Goal: Task Accomplishment & Management: Manage account settings

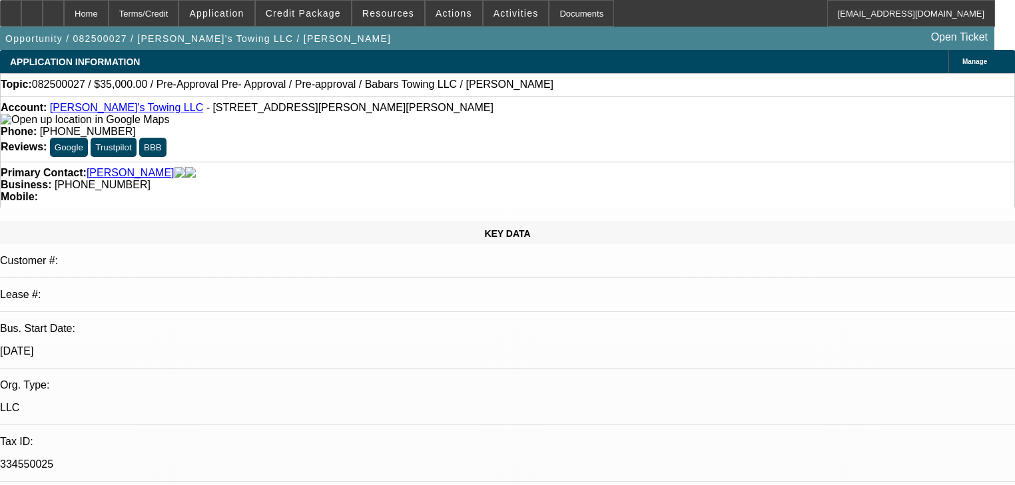
select select "0"
select select "2"
select select "0"
select select "6"
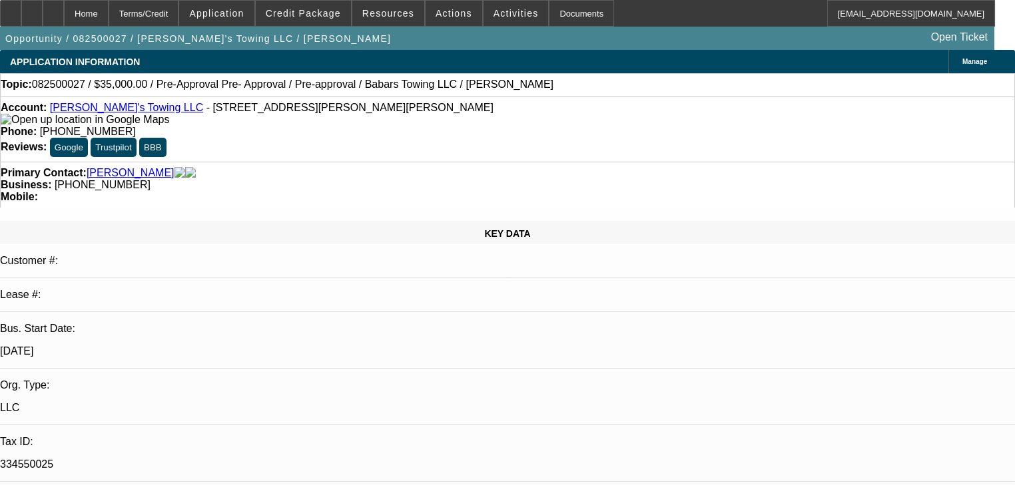
select select "0"
select select "2"
select select "0"
select select "6"
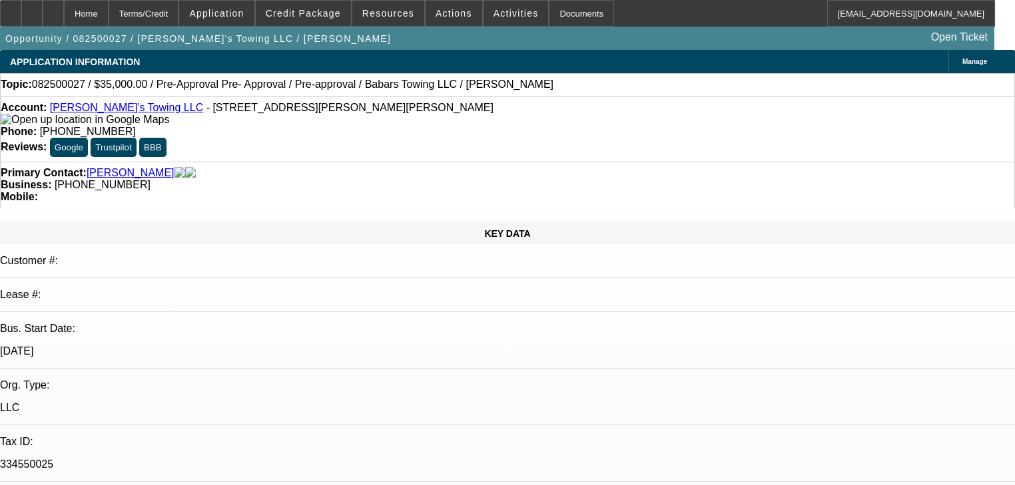
select select "0"
select select "2"
select select "0"
select select "6"
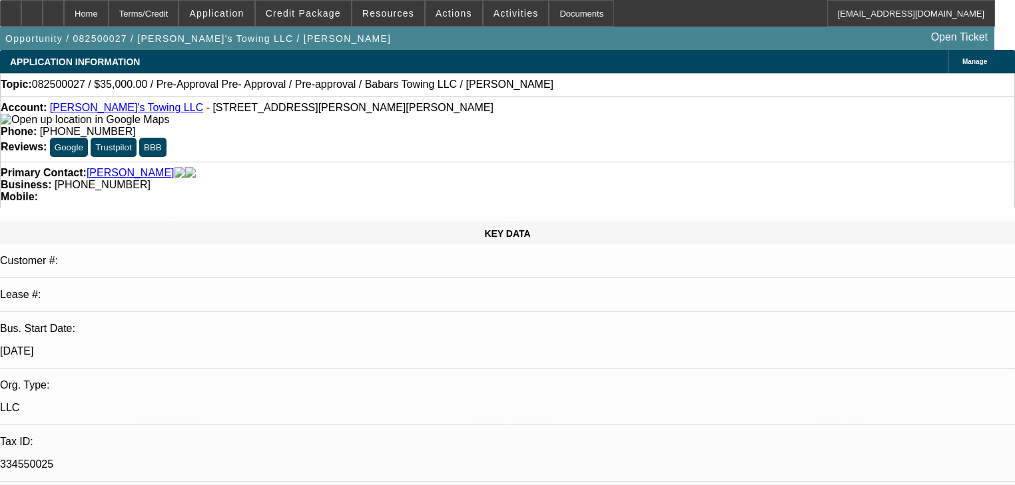
select select "0.15"
select select "2"
select select "0"
select select "6"
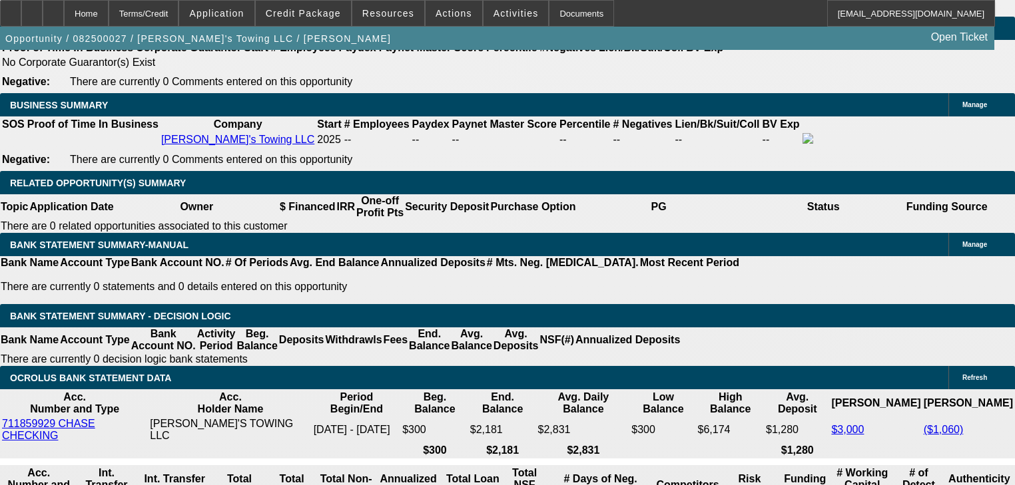
scroll to position [160, 0]
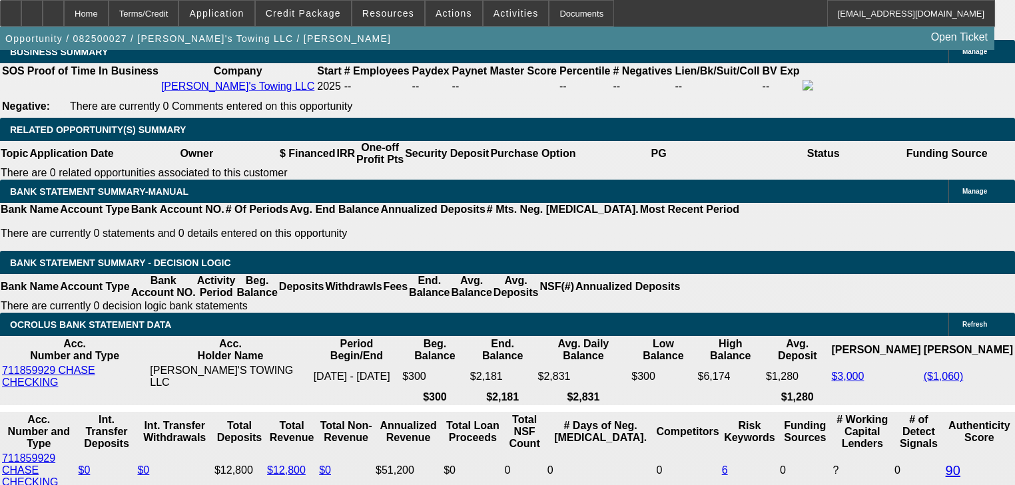
scroll to position [610, 0]
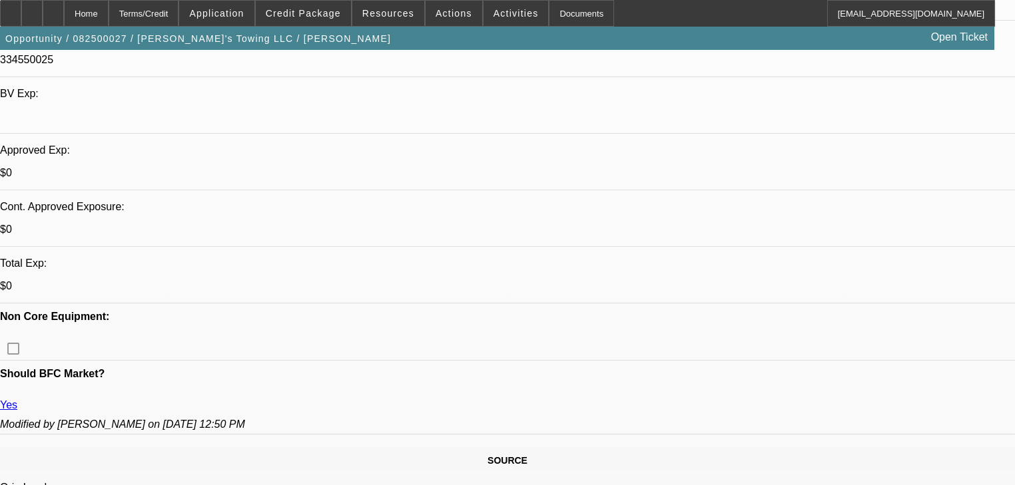
scroll to position [320, 0]
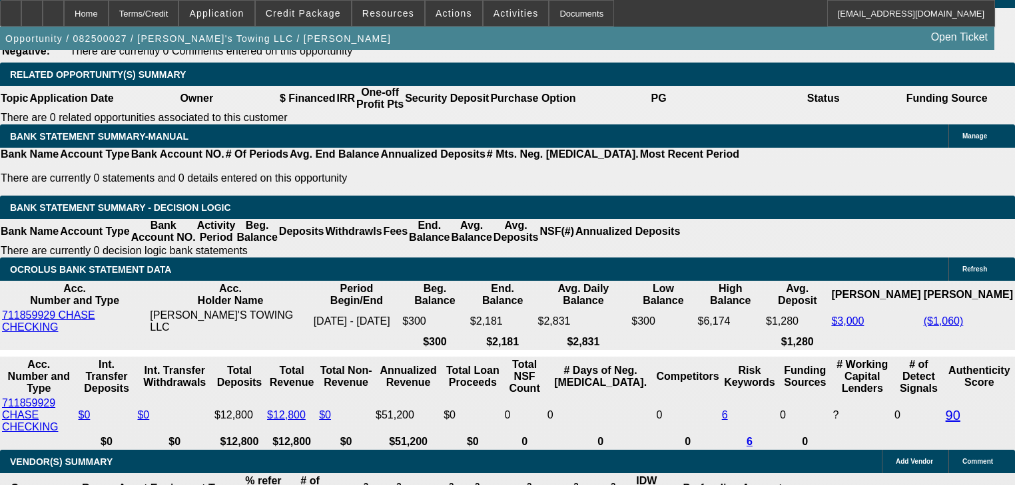
scroll to position [2238, 0]
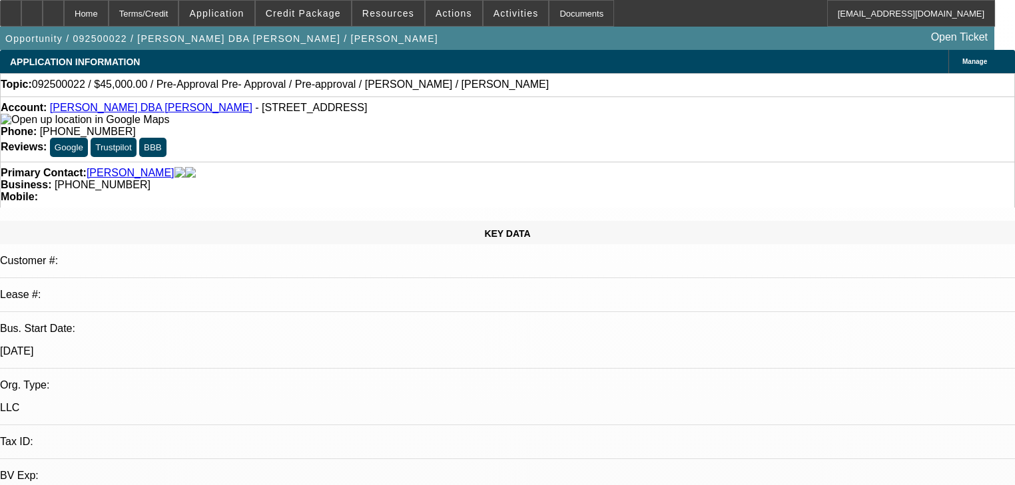
select select "0"
select select "0.1"
select select "4"
select select "0"
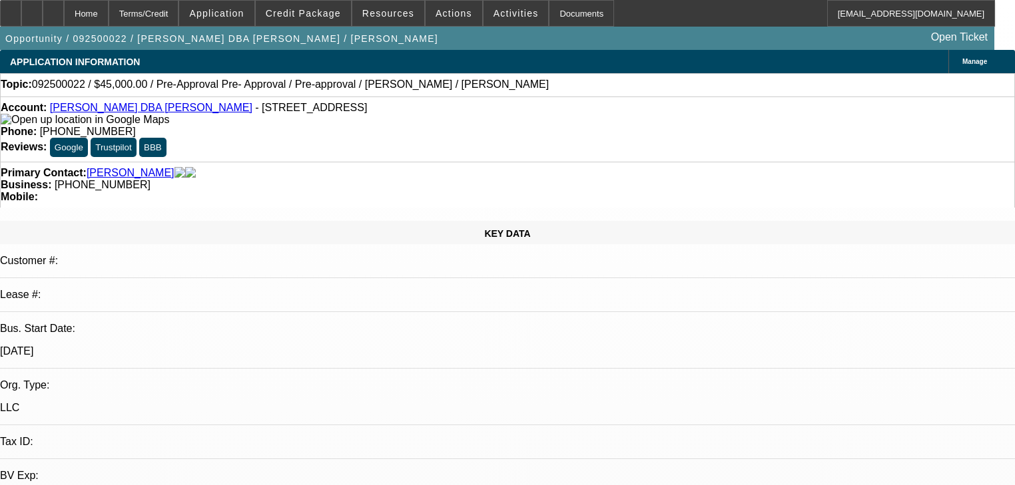
select select "0"
select select "0.1"
select select "4"
select select "0.2"
select select "2"
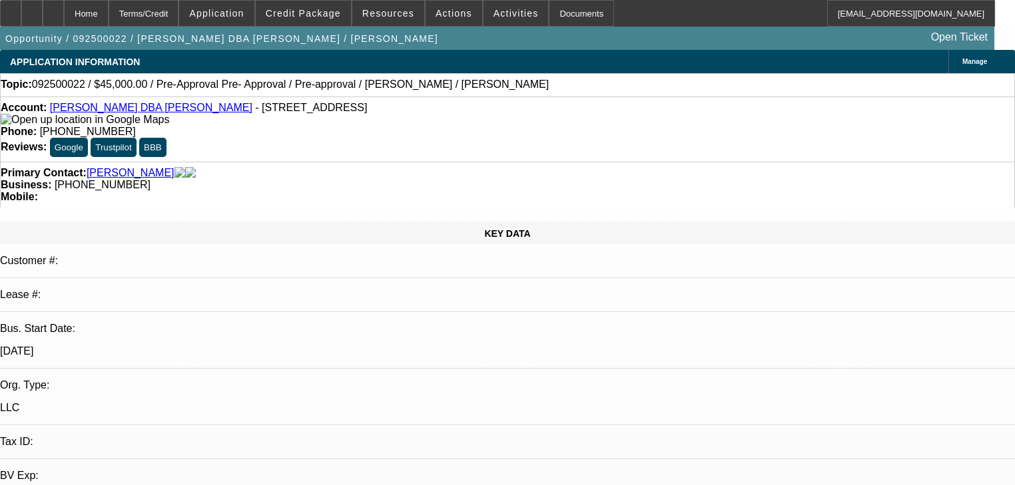
select select "2"
select select "0.1"
select select "4"
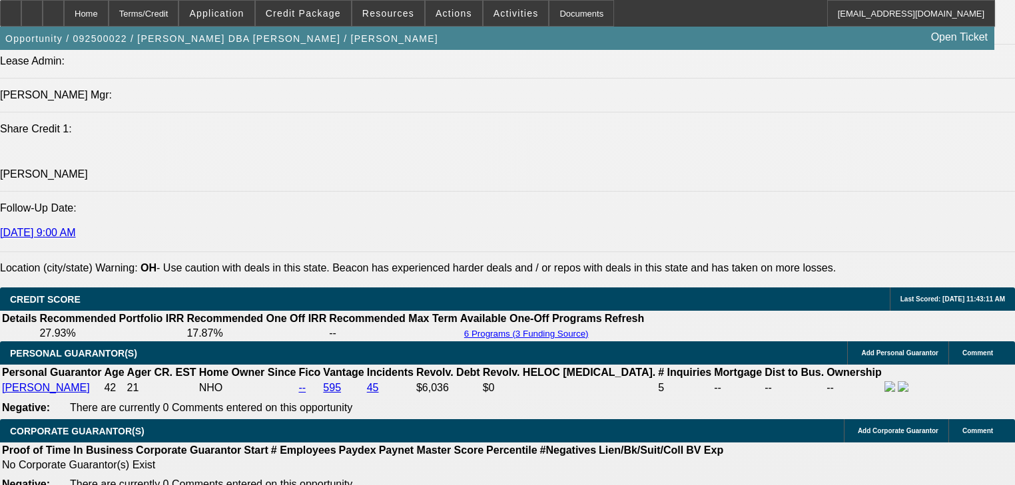
scroll to position [1811, 0]
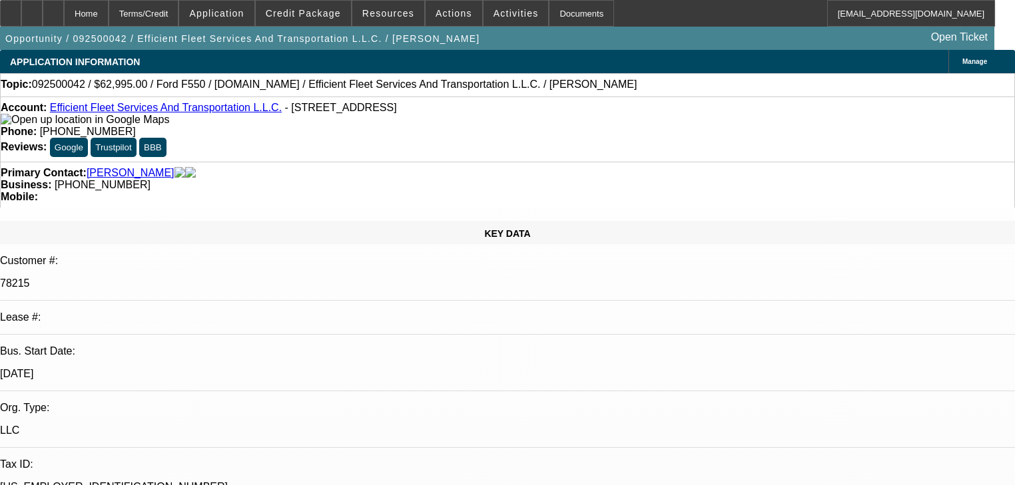
select select "0"
select select "2"
select select "0"
select select "6"
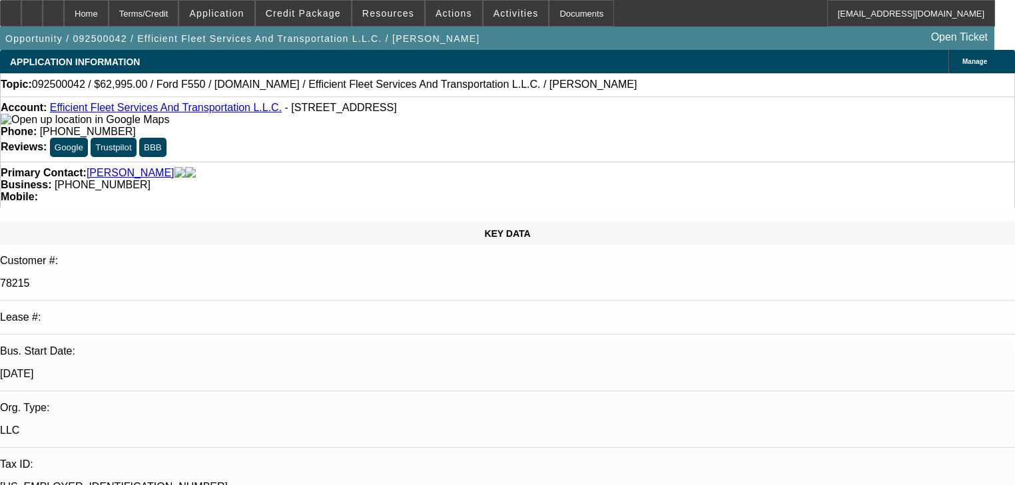
select select "0"
select select "6"
select select "0"
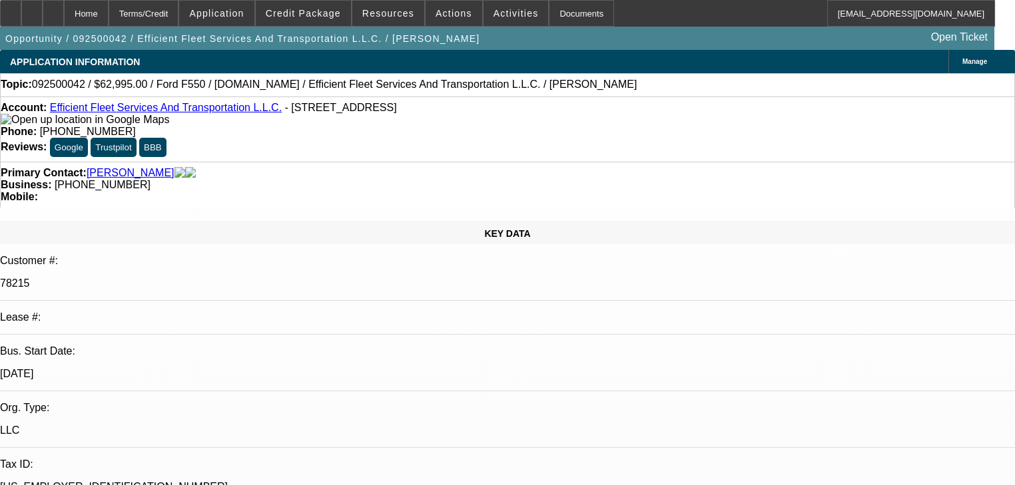
select select "0"
select select "2"
select select "0"
select select "6"
select select "0"
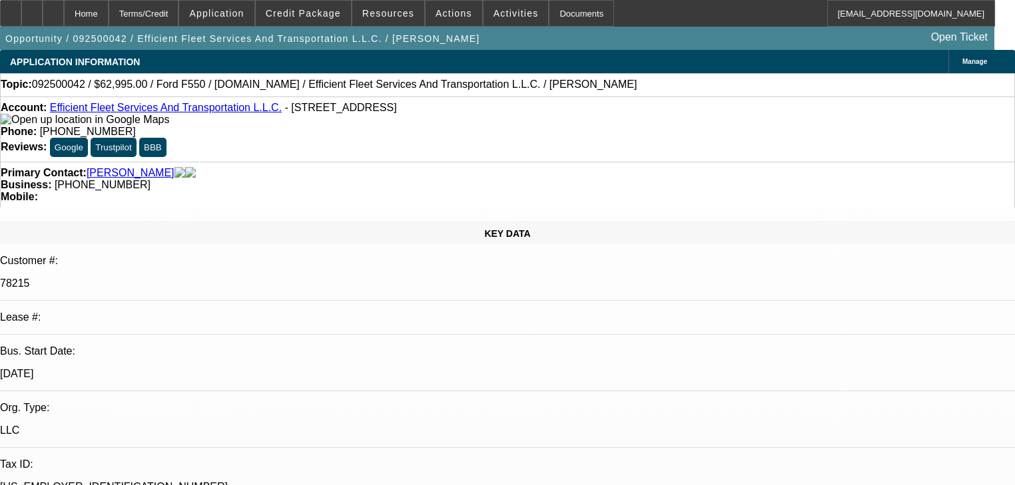
select select "0"
select select "6"
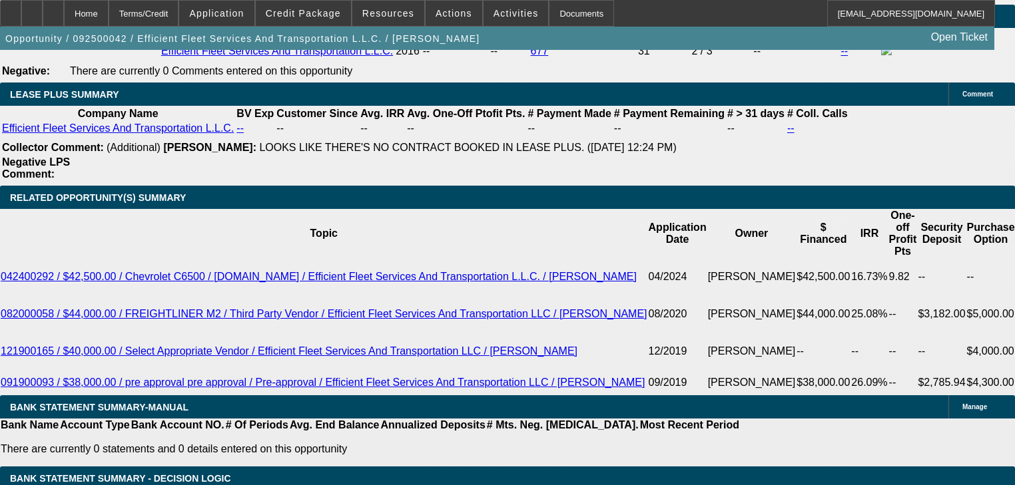
scroll to position [2235, 0]
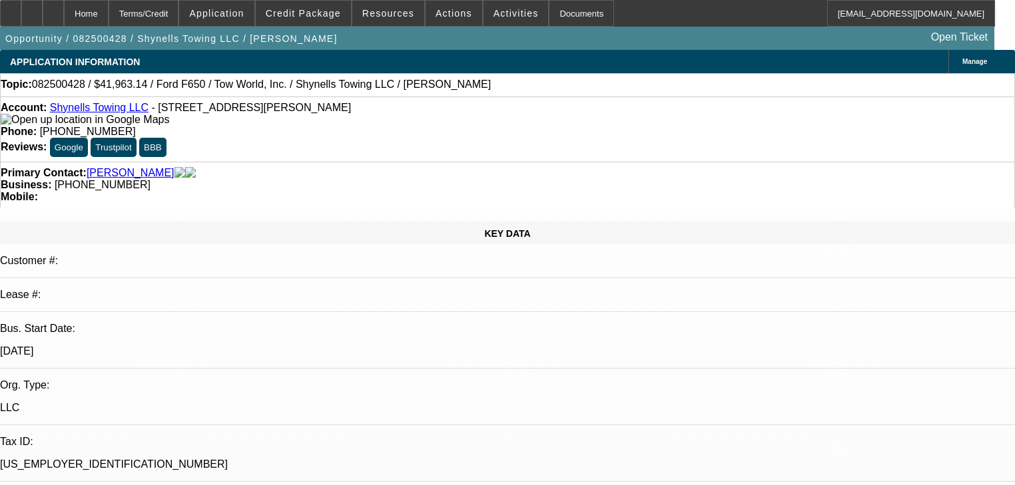
select select "0"
select select "2"
select select "0"
select select "1"
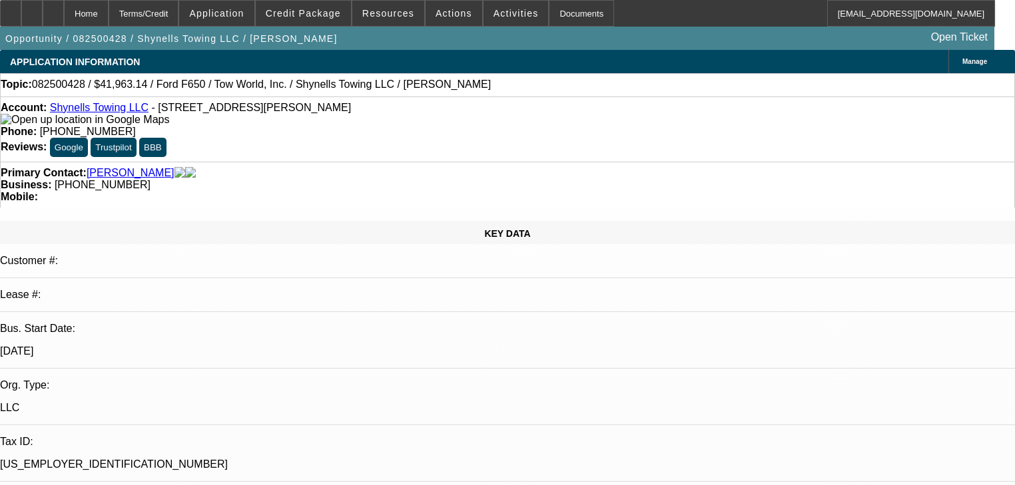
select select "0"
select select "2"
select select "0"
select select "1"
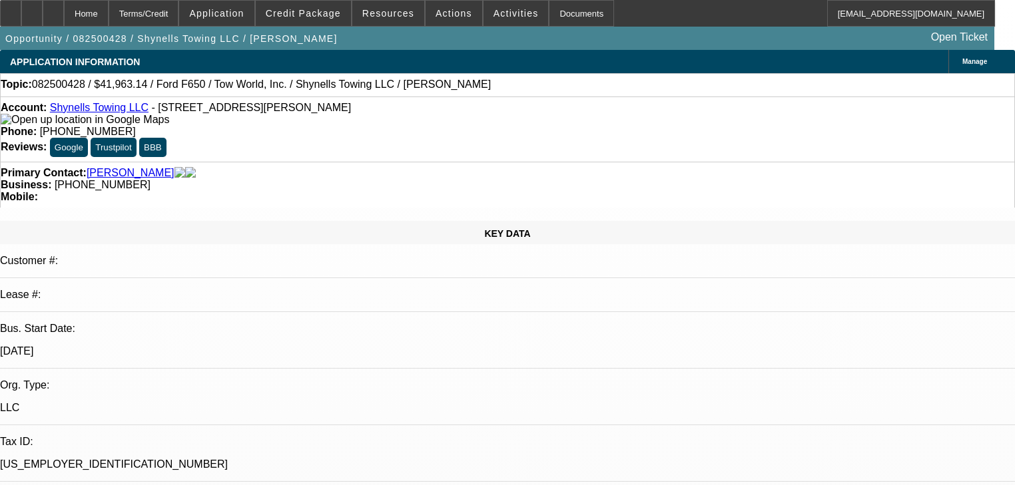
select select "0"
select select "2"
select select "0"
select select "1"
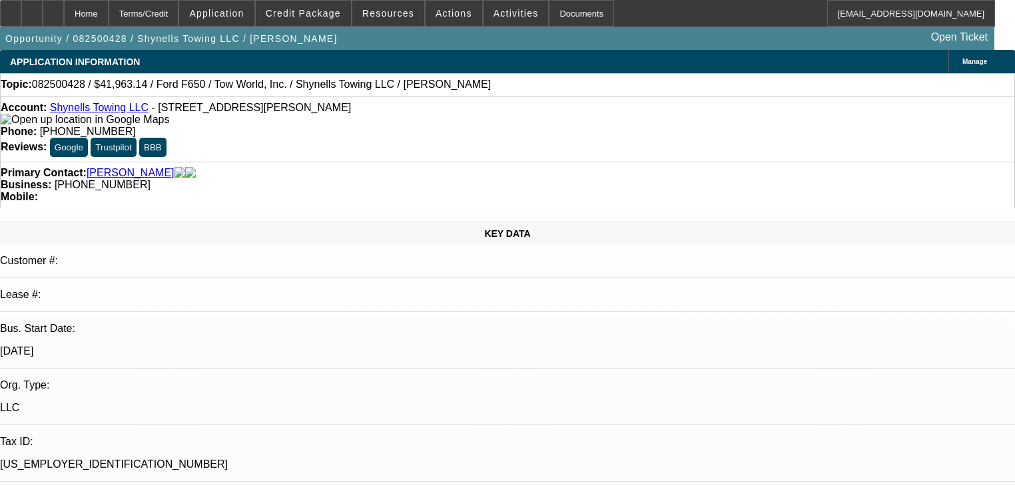
select select "0"
select select "2"
select select "0"
select select "1"
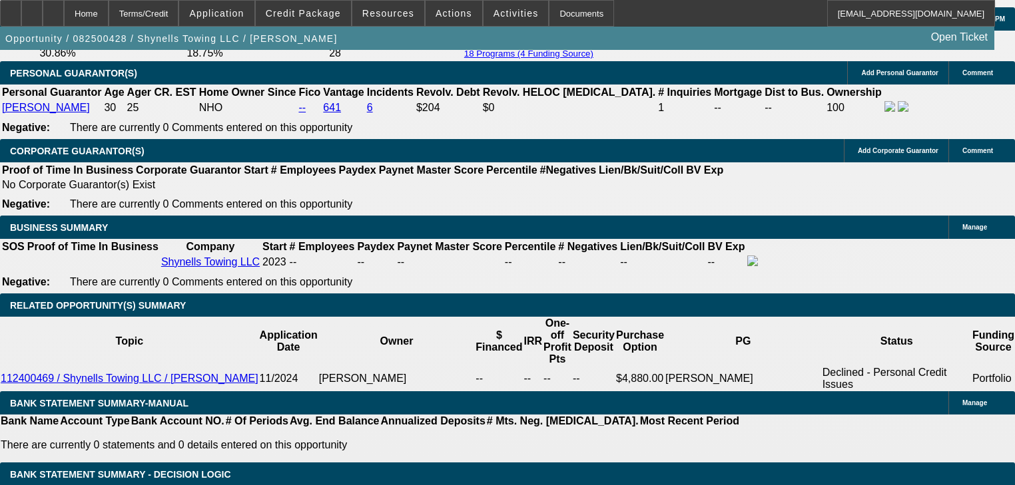
scroll to position [1971, 0]
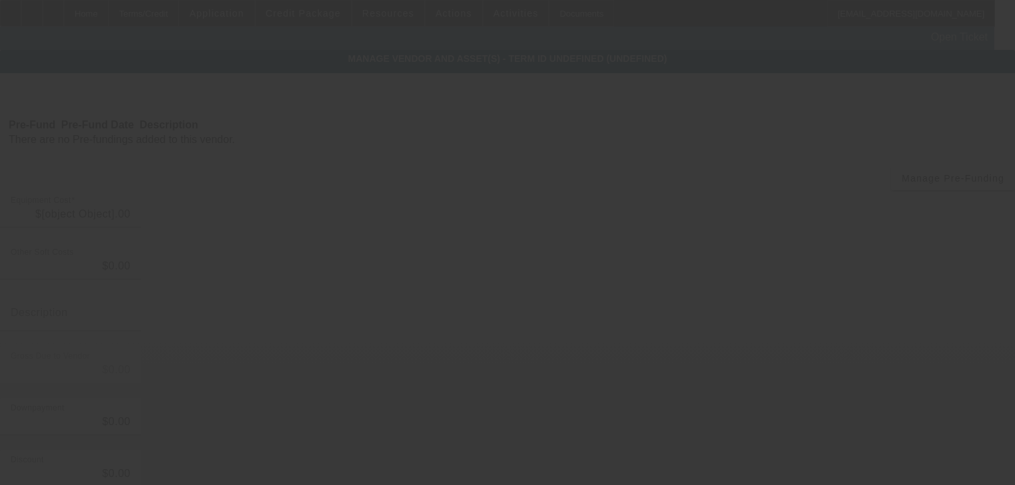
type input "$76,685.00"
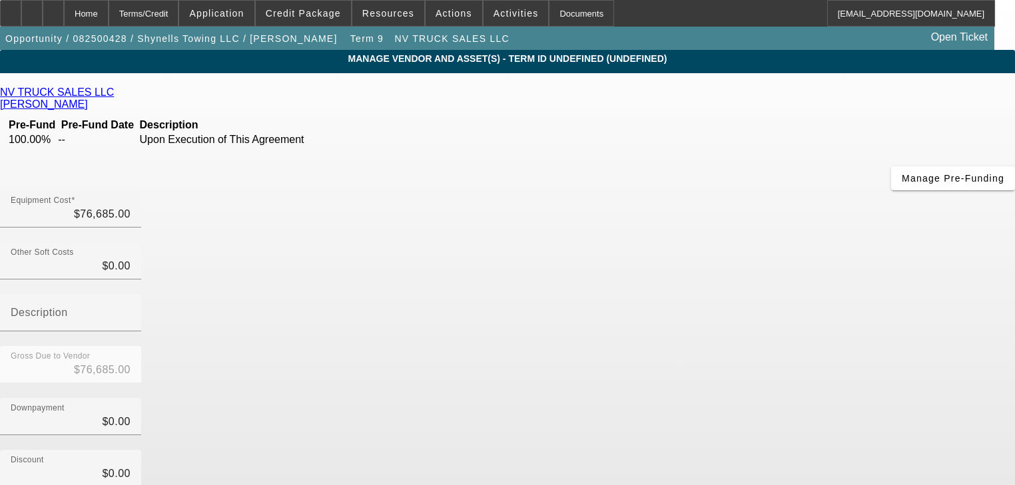
click at [117, 98] on icon at bounding box center [117, 92] width 0 height 11
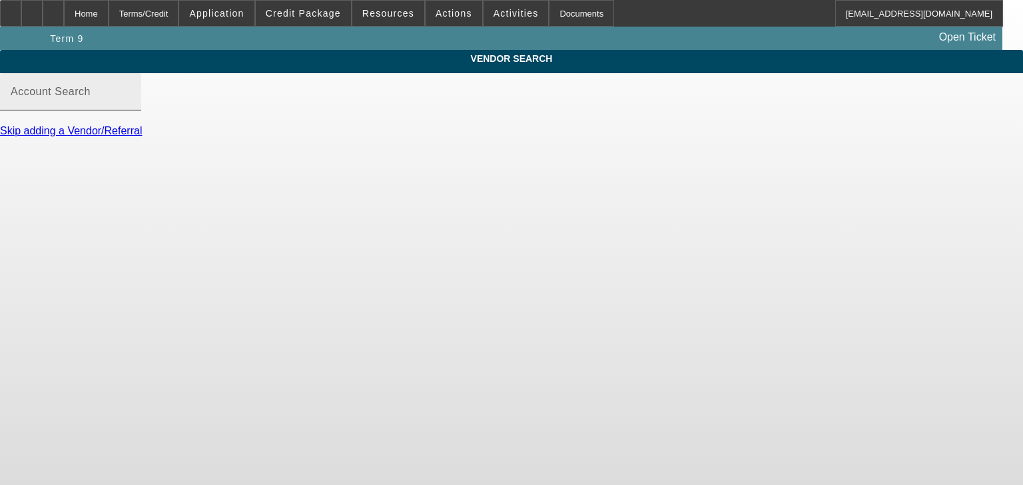
click at [91, 97] on mat-label "Account Search" at bounding box center [51, 91] width 80 height 11
click at [131, 105] on input "Account Search" at bounding box center [71, 97] width 120 height 16
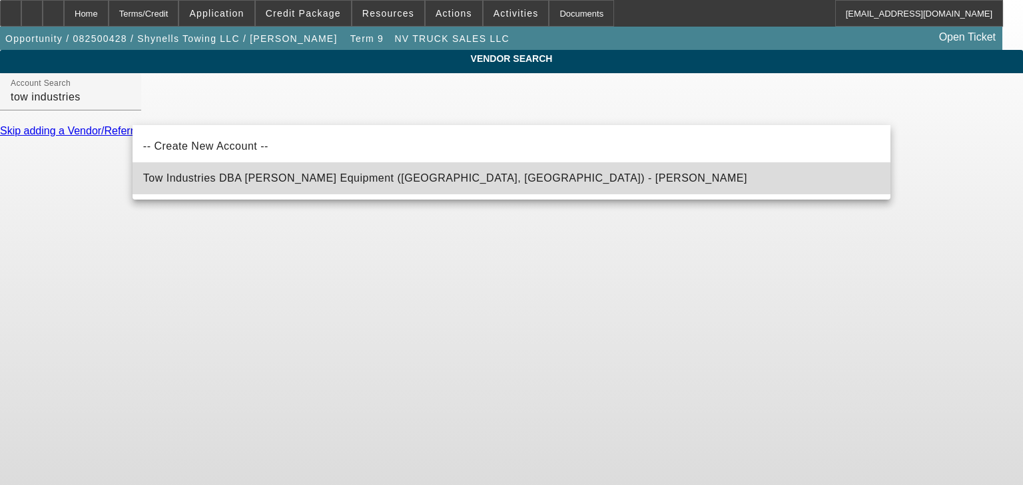
click at [227, 180] on span "Tow Industries DBA Baatz Equipment (West Covina, CA) - Baatz, Mark" at bounding box center [445, 177] width 604 height 11
type input "Tow Industries DBA Baatz Equipment (West Covina, CA) - Baatz, Mark"
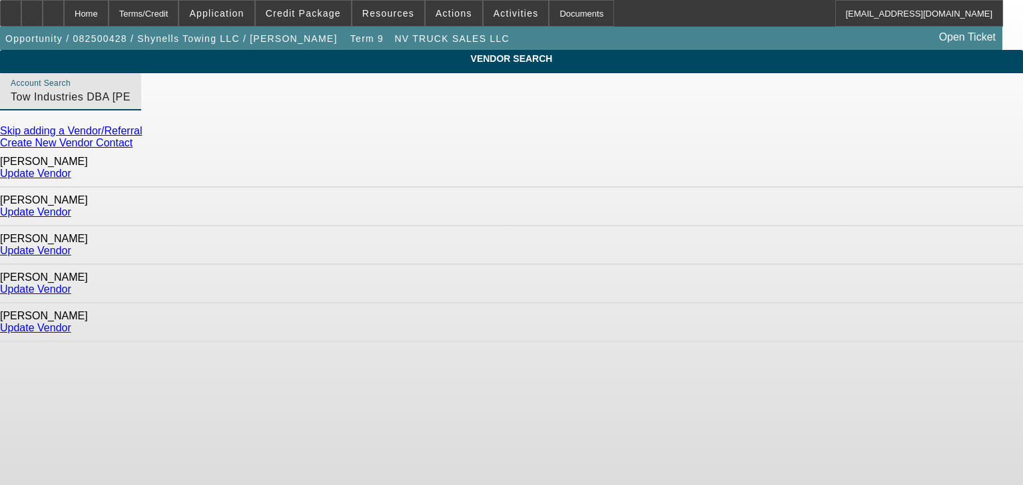
click at [71, 174] on link "Update Vendor" at bounding box center [35, 173] width 71 height 11
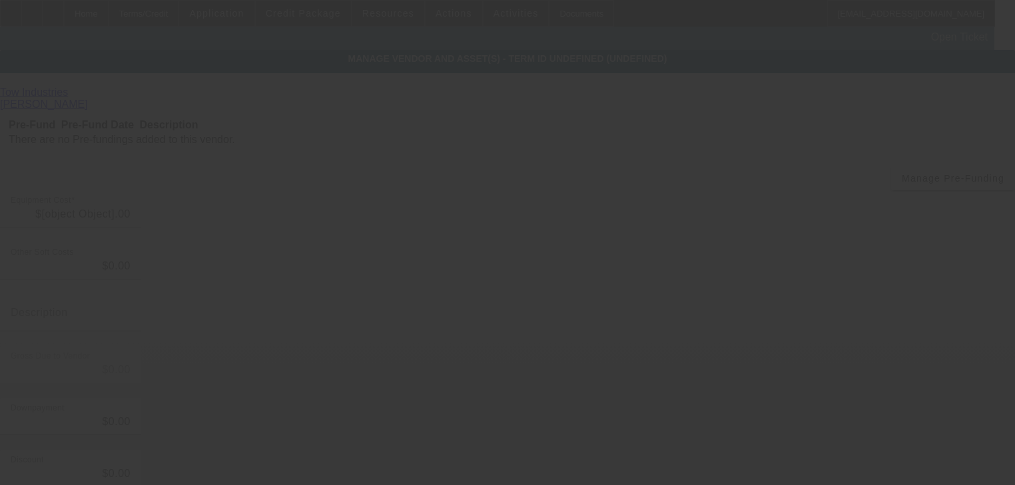
type input "$76,685.00"
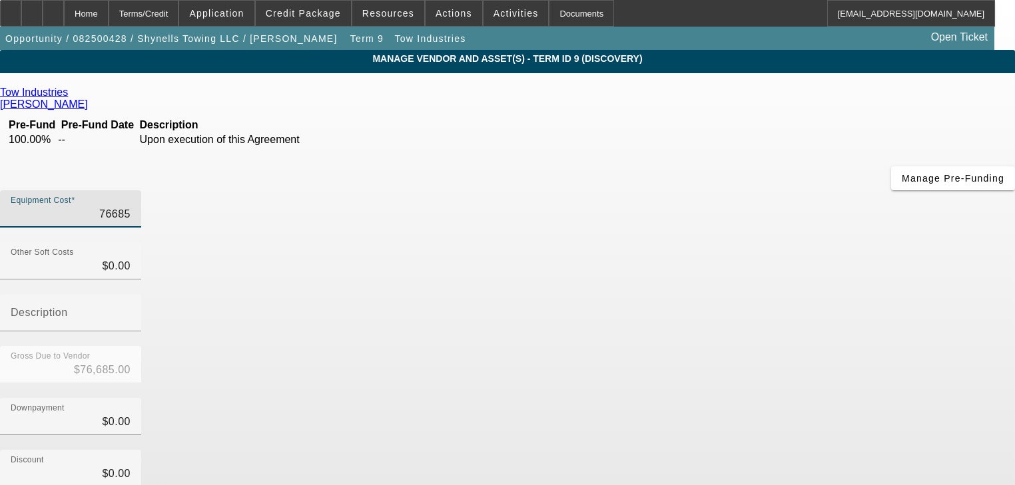
click at [131, 206] on input "76685" at bounding box center [71, 214] width 120 height 16
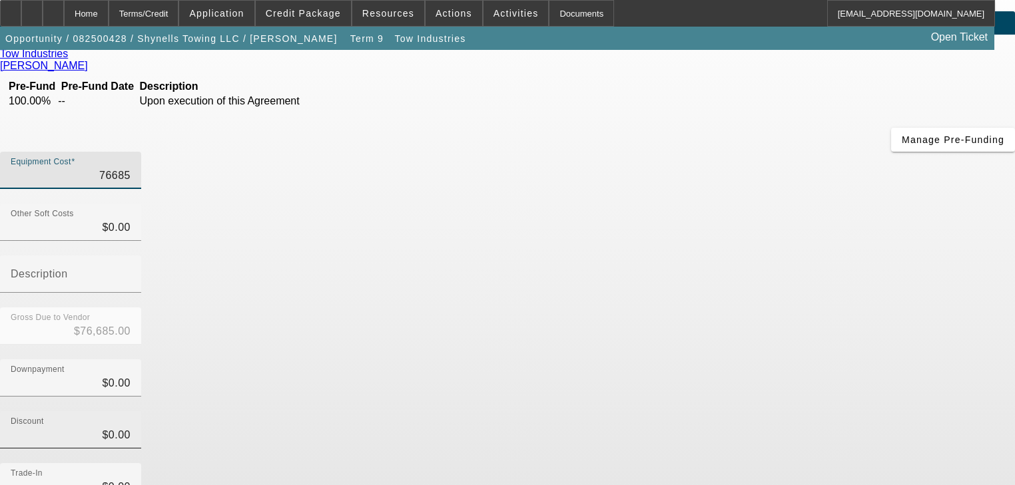
scroll to position [136, 0]
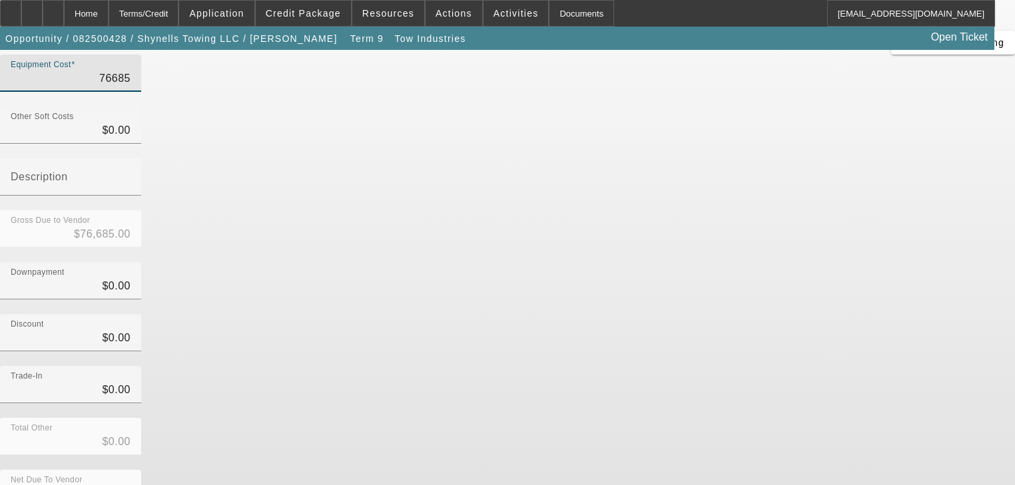
type input "$76,685.00"
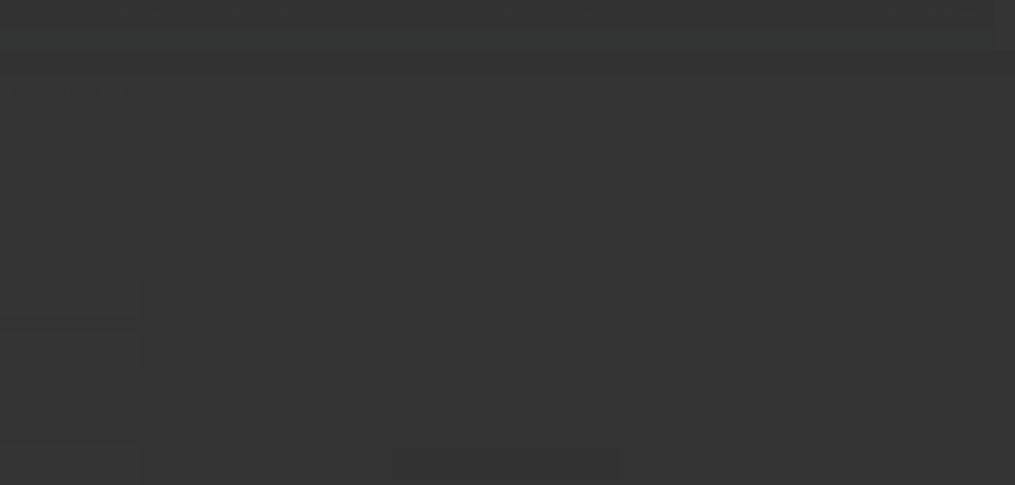
type input "1225 Auwai Dr"
type input "Wahiawa"
type input "96786"
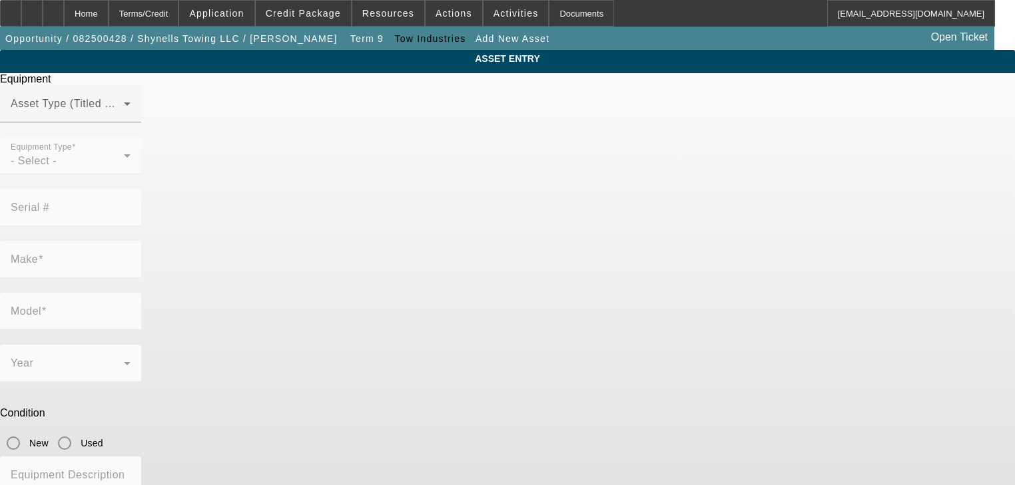
click at [532, 135] on div at bounding box center [507, 242] width 1015 height 485
drag, startPoint x: 511, startPoint y: 91, endPoint x: 509, endPoint y: 127, distance: 36.1
click at [511, 91] on div at bounding box center [507, 242] width 1015 height 485
click at [509, 127] on div at bounding box center [507, 242] width 1015 height 485
click at [453, 134] on div at bounding box center [507, 242] width 1015 height 485
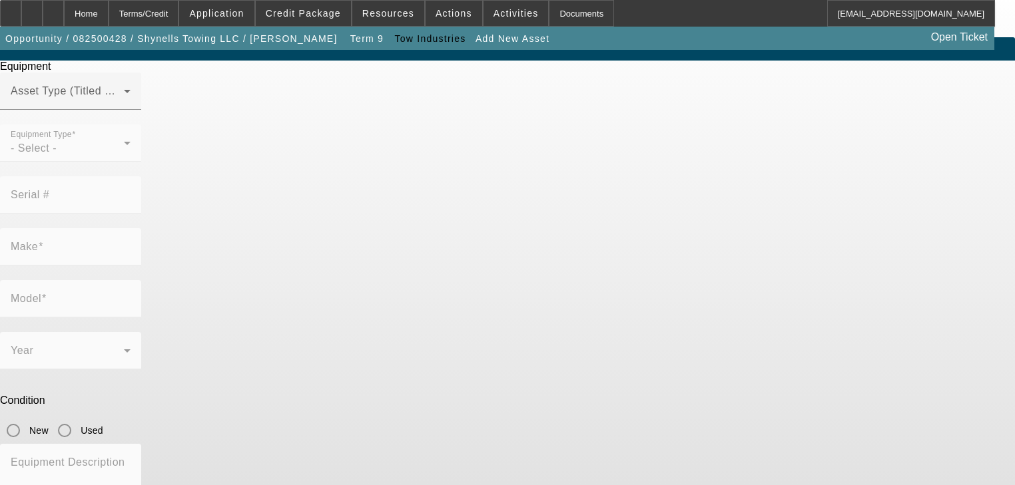
scroll to position [16, 0]
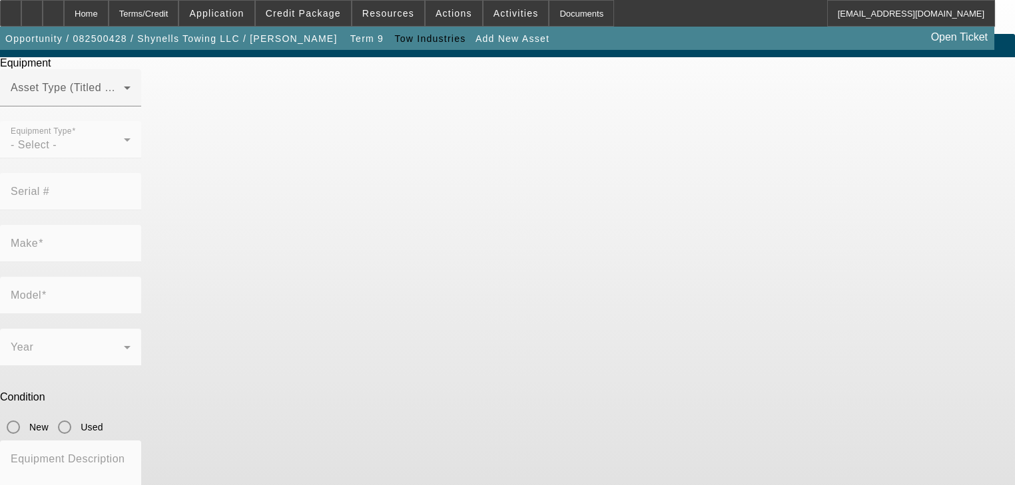
click at [465, 113] on div at bounding box center [507, 242] width 1015 height 485
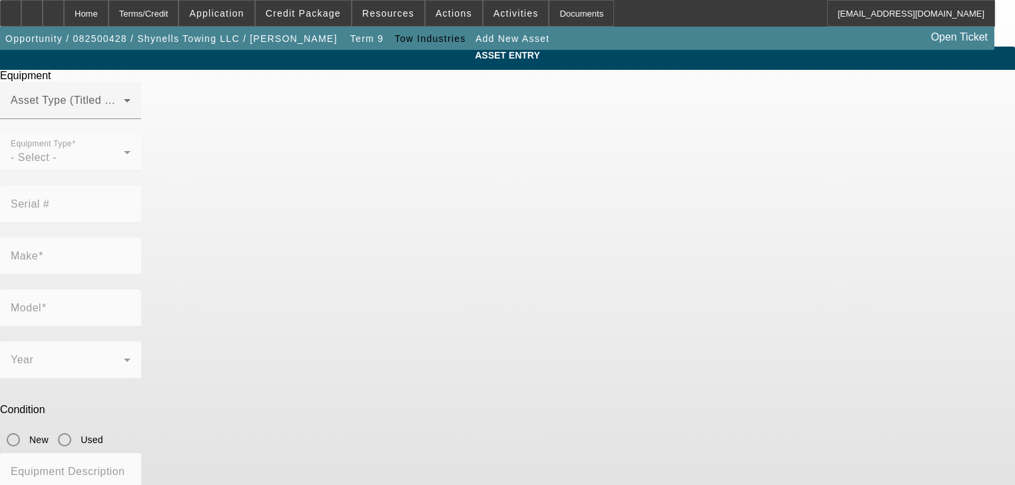
scroll to position [0, 0]
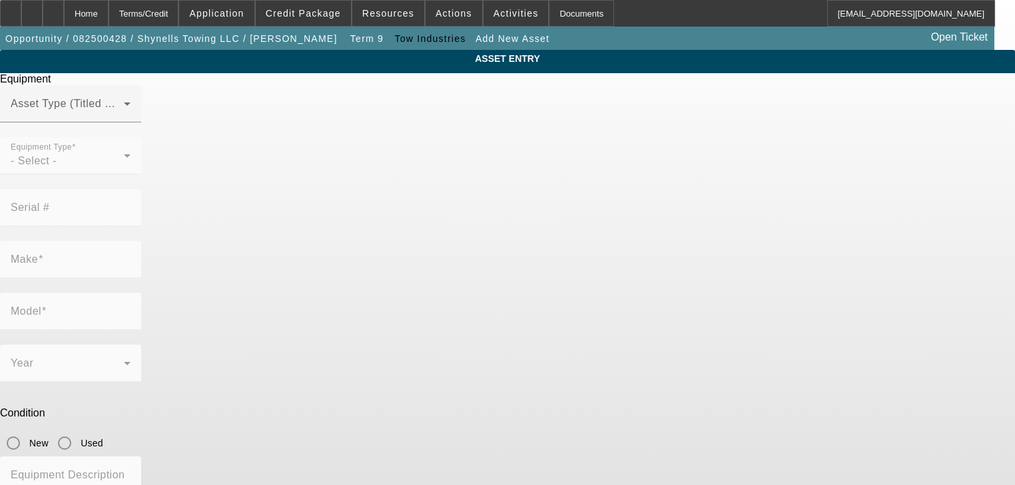
click at [506, 123] on div at bounding box center [507, 242] width 1015 height 485
click at [426, 119] on div at bounding box center [507, 242] width 1015 height 485
click at [426, 128] on div at bounding box center [507, 242] width 1015 height 485
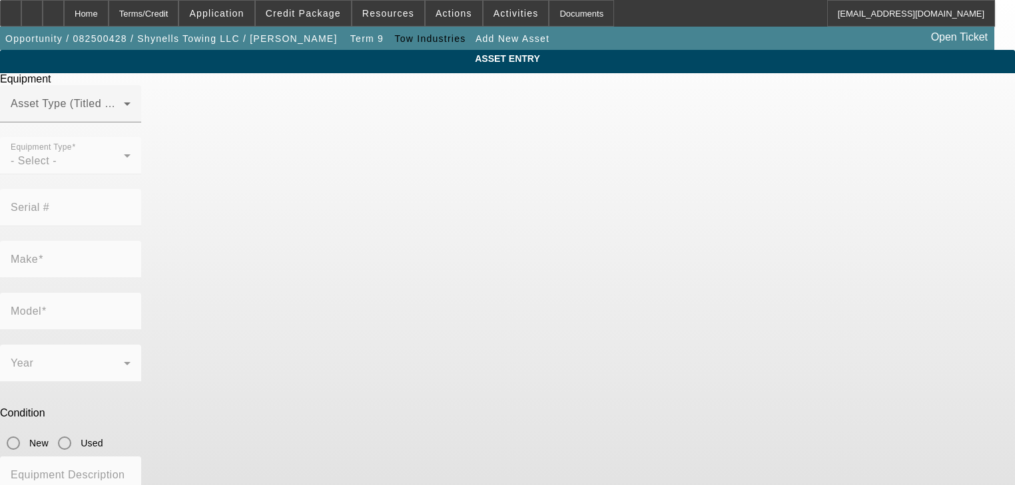
drag, startPoint x: 645, startPoint y: 101, endPoint x: 666, endPoint y: 129, distance: 34.6
click at [655, 122] on div at bounding box center [507, 242] width 1015 height 485
click at [667, 129] on div at bounding box center [507, 242] width 1015 height 485
click at [679, 133] on div at bounding box center [507, 242] width 1015 height 485
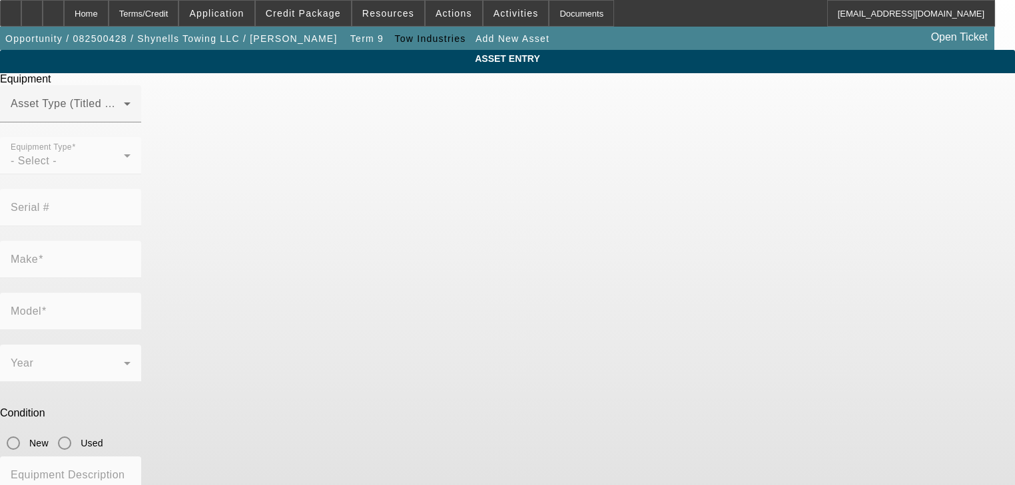
click at [679, 133] on div at bounding box center [507, 242] width 1015 height 485
click at [678, 133] on div at bounding box center [507, 242] width 1015 height 485
click at [677, 133] on div at bounding box center [507, 242] width 1015 height 485
click at [676, 133] on div at bounding box center [507, 242] width 1015 height 485
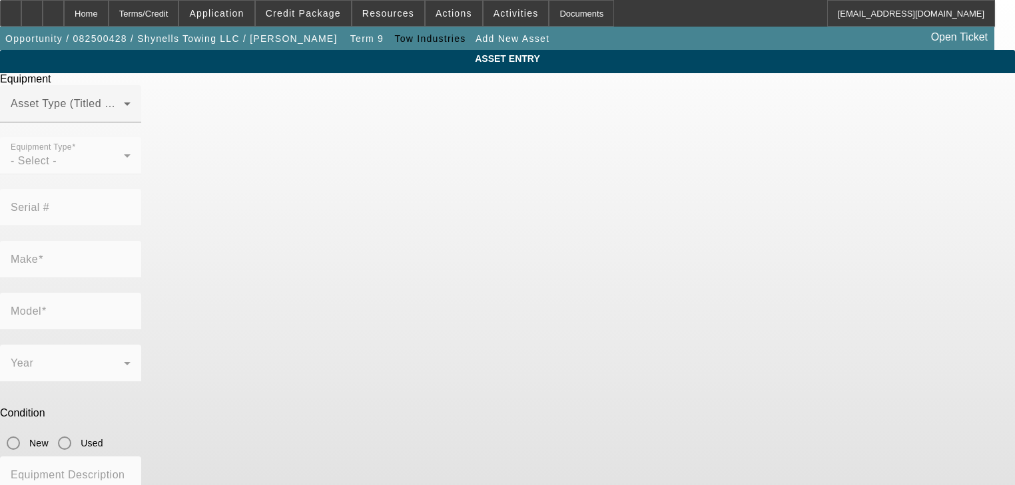
click at [676, 133] on div at bounding box center [507, 242] width 1015 height 485
click at [592, 148] on div at bounding box center [507, 242] width 1015 height 485
drag, startPoint x: 619, startPoint y: 131, endPoint x: 727, endPoint y: 149, distance: 109.5
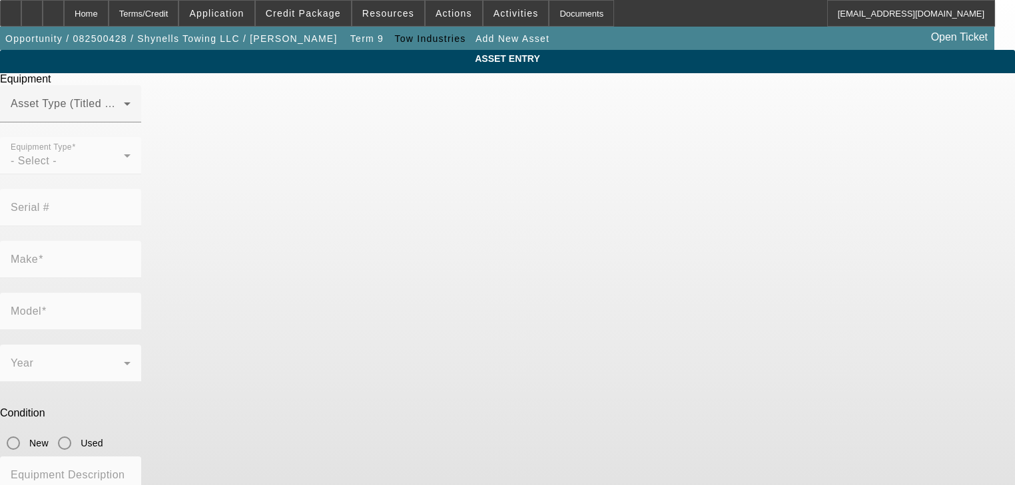
click at [621, 130] on div at bounding box center [507, 242] width 1015 height 485
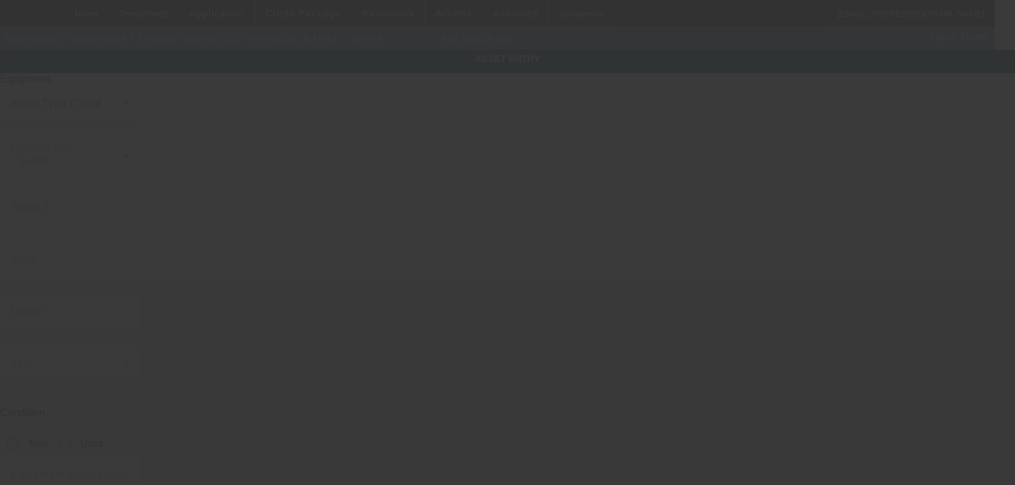
type input "[STREET_ADDRESS]"
type input "Wahiawa"
type input "96786"
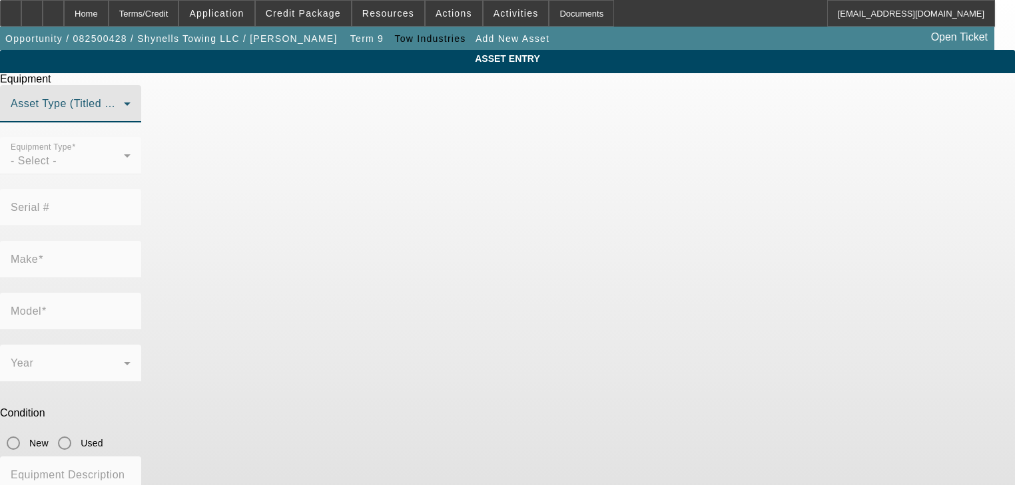
click at [124, 117] on span at bounding box center [67, 109] width 113 height 16
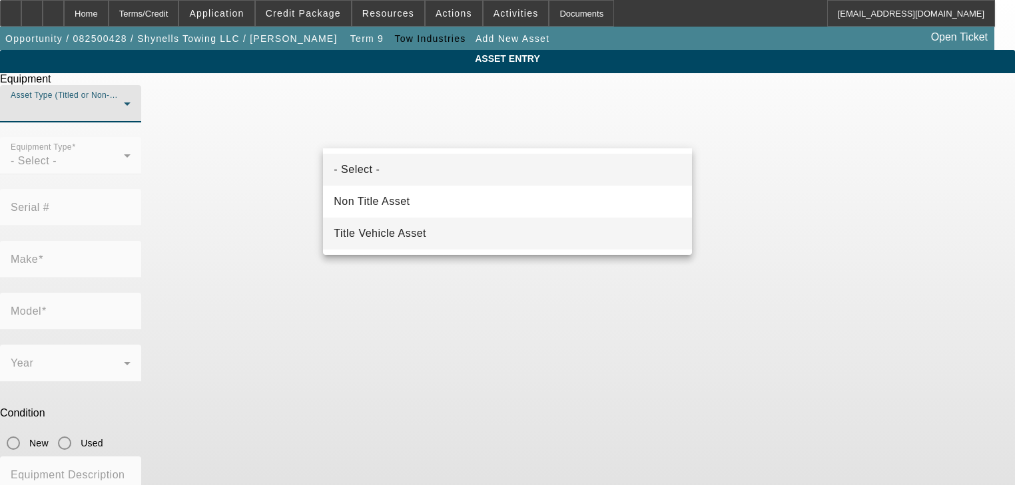
click at [418, 236] on span "Title Vehicle Asset" at bounding box center [380, 234] width 93 height 16
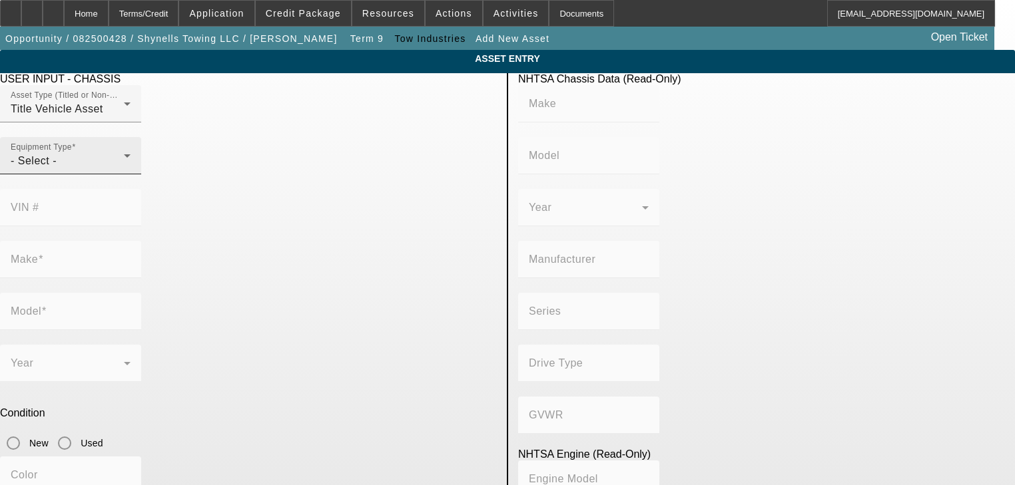
click at [135, 164] on icon at bounding box center [127, 156] width 16 height 16
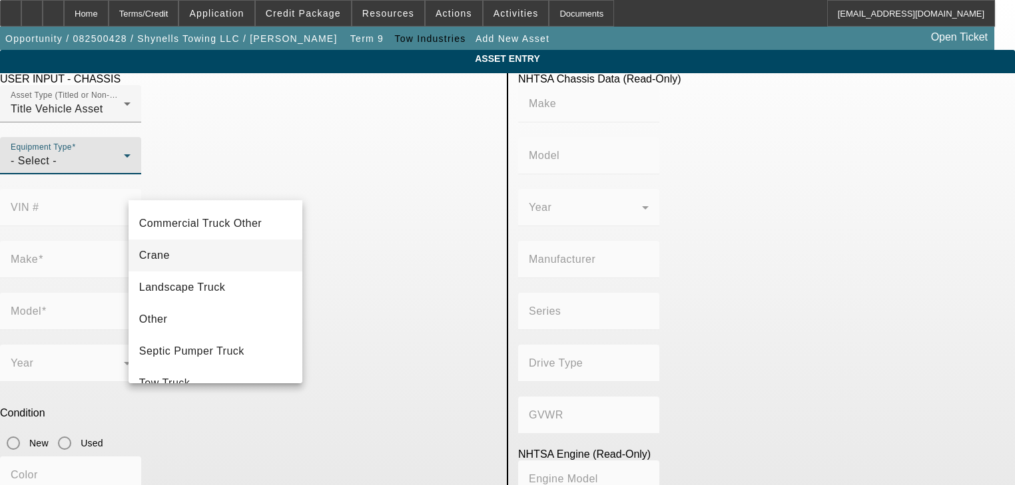
scroll to position [147, 0]
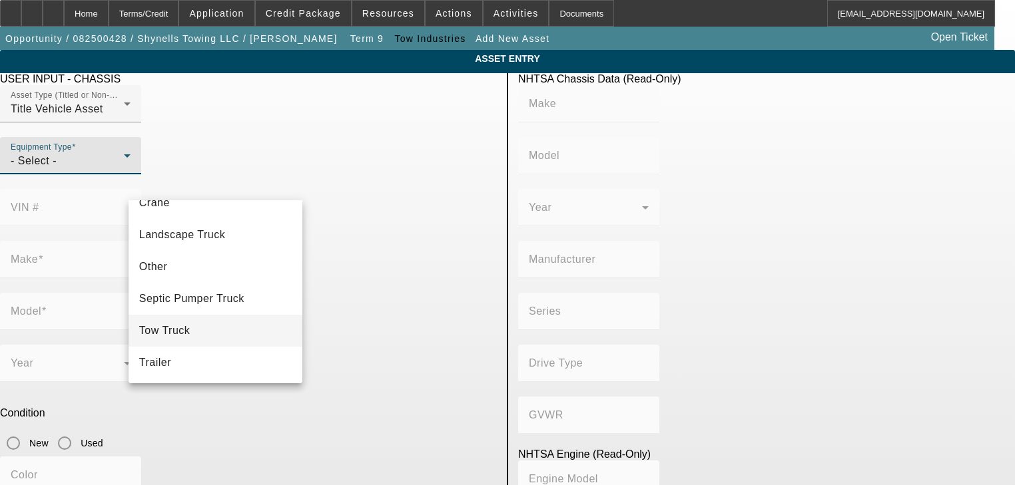
click at [205, 330] on mat-option "Tow Truck" at bounding box center [216, 331] width 174 height 32
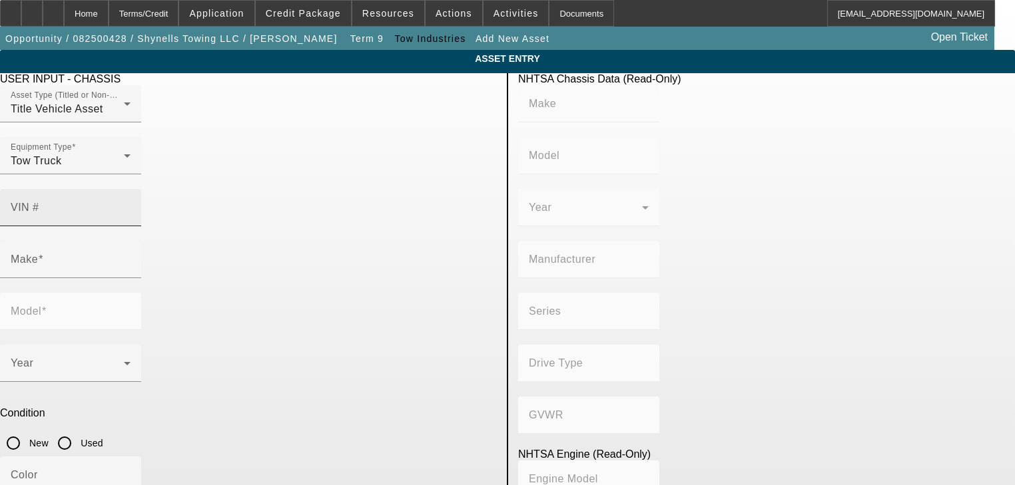
click at [39, 202] on mat-label "VIN #" at bounding box center [25, 207] width 29 height 11
click at [131, 205] on input "VIN #" at bounding box center [71, 213] width 120 height 16
paste input "3C7WRNFL2KG621479"
type input "3C7WRNFL2KG621479"
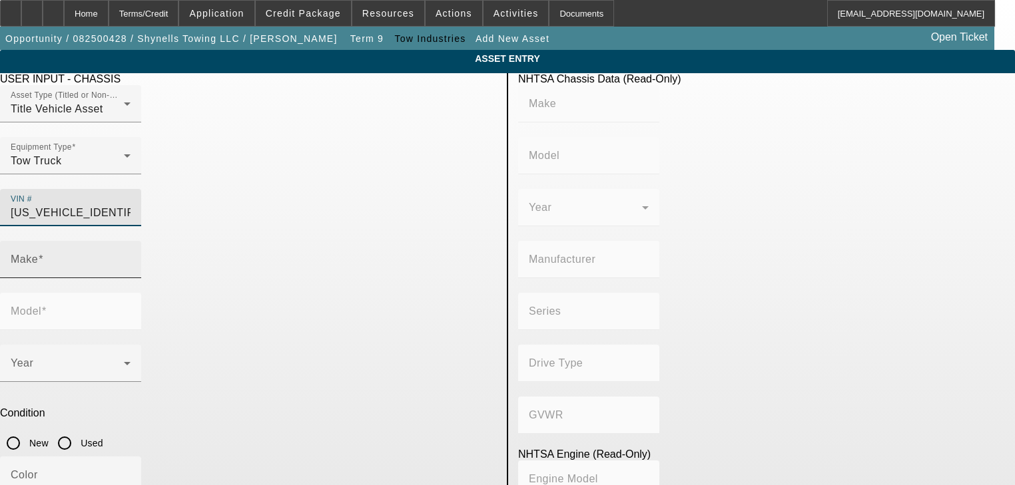
type input "RAM"
type input "5500"
type input "CHRYSLER DE MEXICO TOLUCA"
type input "4WD/4-Wheel Drive/4x4"
type input "Class 5: 16,001 - 19,500 lb (7,258 - 8,845 kg)"
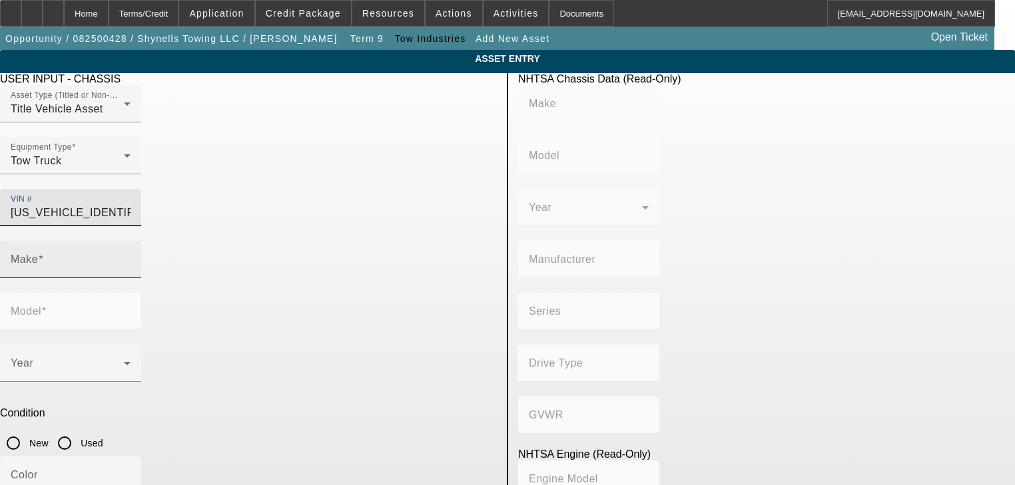
type input "6"
type input "Diesel"
type input "408.85908543470"
type input "6.7"
type input "RAM"
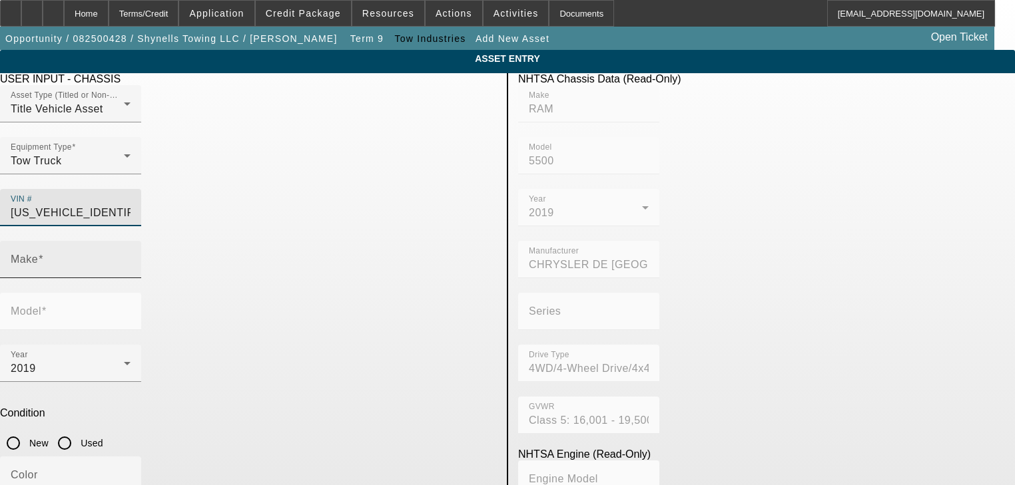
type input "5500"
type input "3C7WRNFL2KG621479"
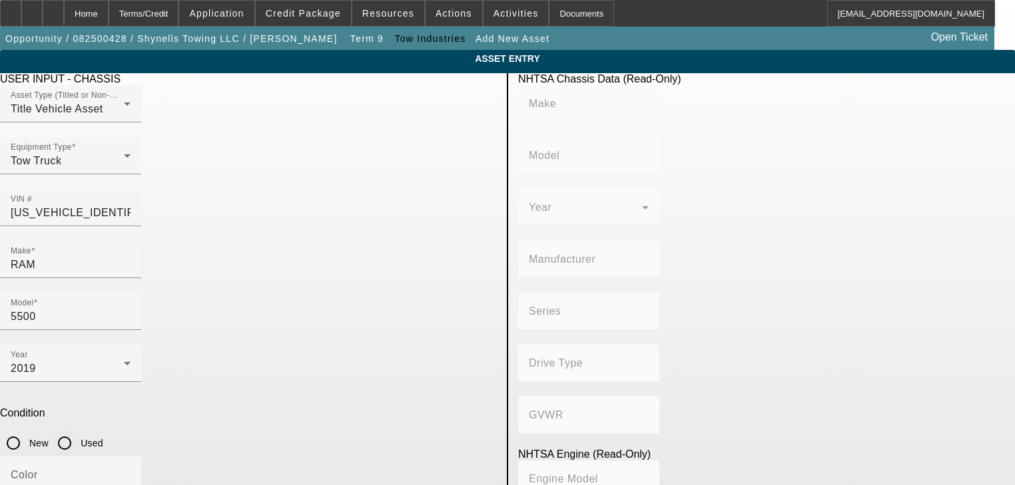
click at [78, 430] on input "Used" at bounding box center [64, 443] width 27 height 27
radio input "true"
click at [131, 473] on input "Color" at bounding box center [71, 481] width 120 height 16
type input "RAM"
type input "5500"
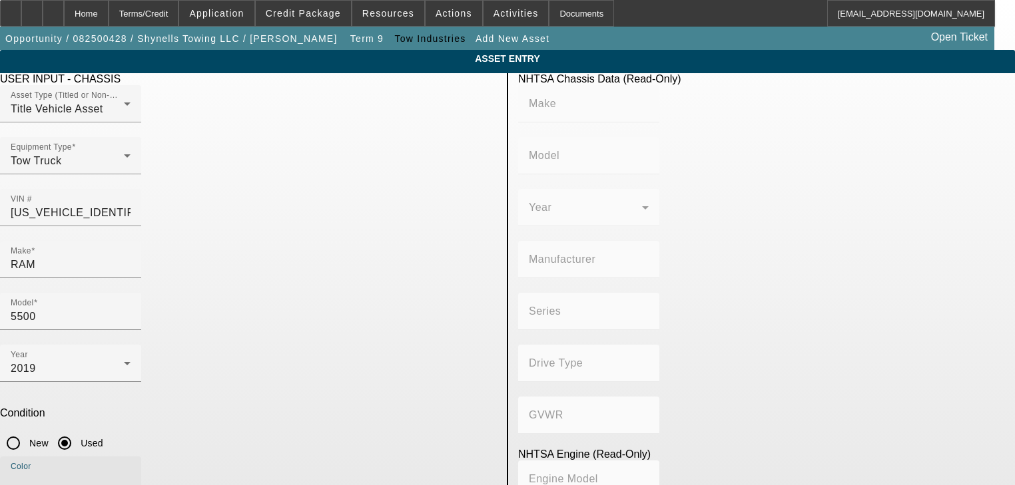
type input "CHRYSLER DE MEXICO TOLUCA"
type input "4WD/4-Wheel Drive/4x4"
type input "Class 5: 16,001 - 19,500 lb (7,258 - 8,845 kg)"
type input "6"
type input "Diesel"
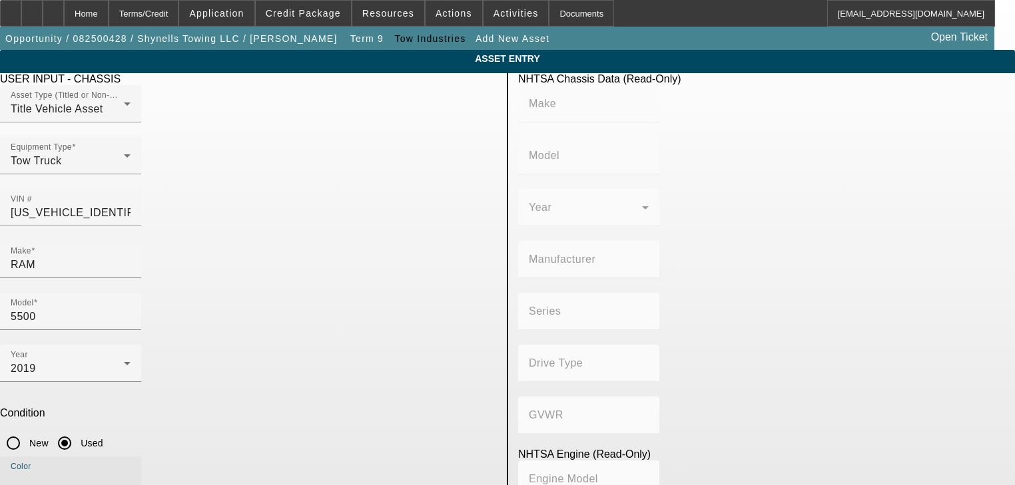
type input "408.85908543470"
type input "6.7"
type input "White"
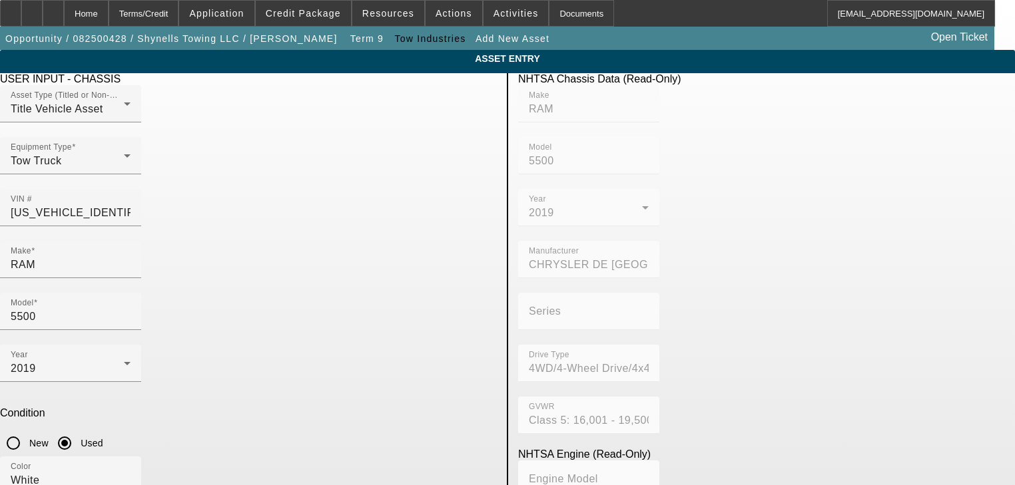
paste input "157144"
type input "157144"
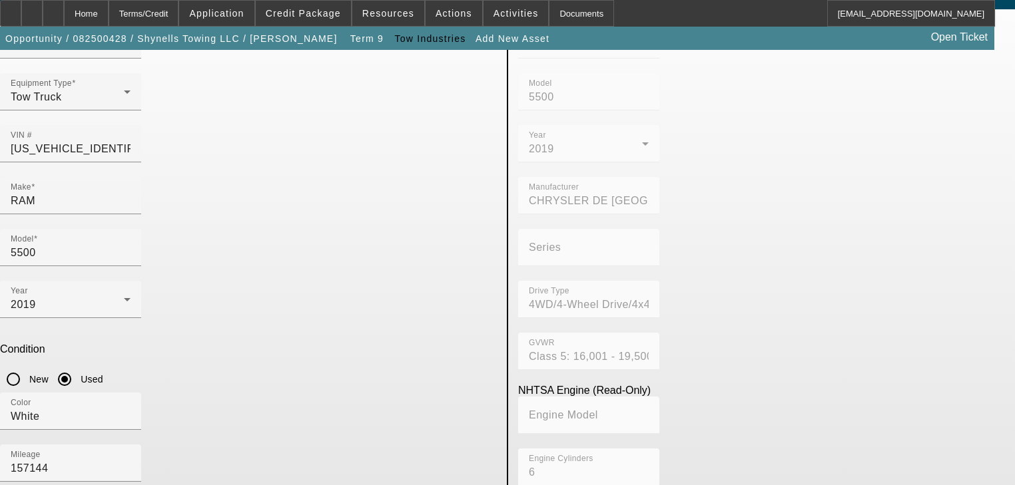
scroll to position [95, 0]
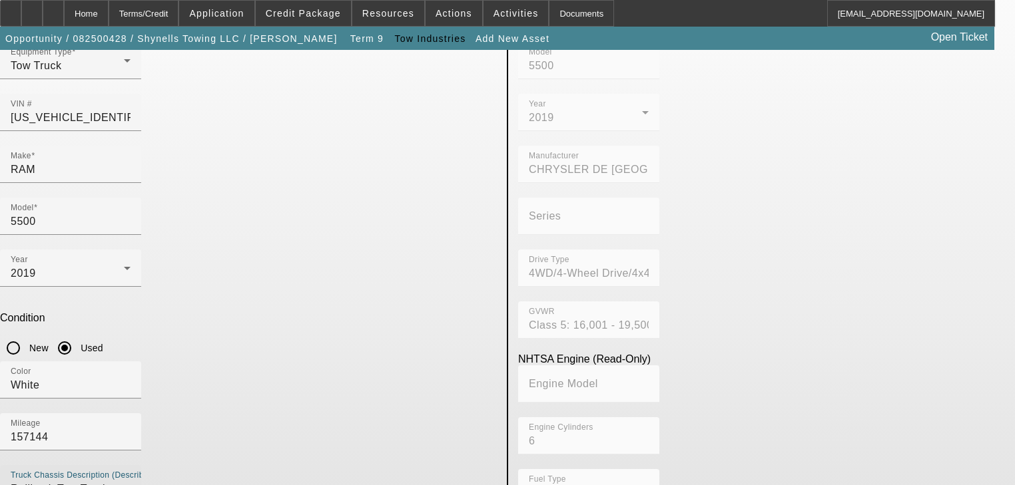
type textarea "Rollback Tow Truck"
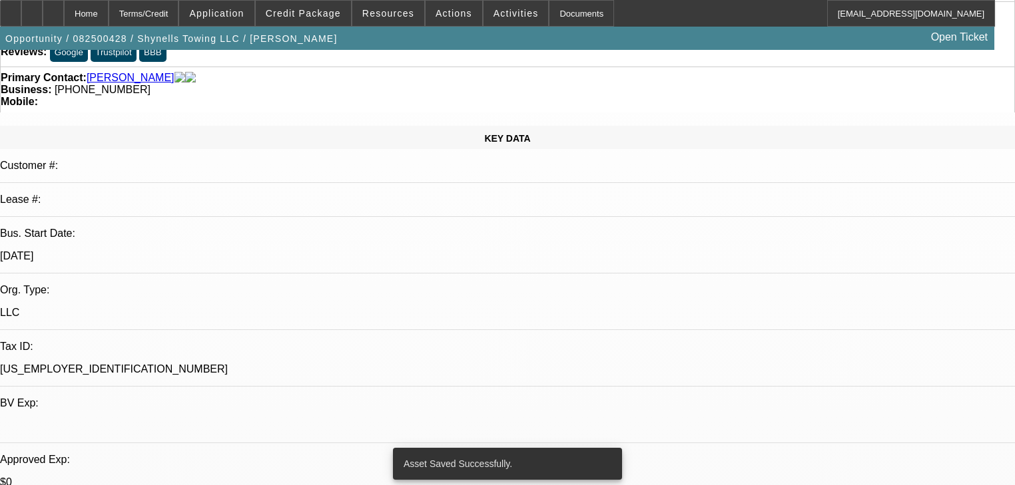
select select "0"
select select "2"
select select "0"
select select "1"
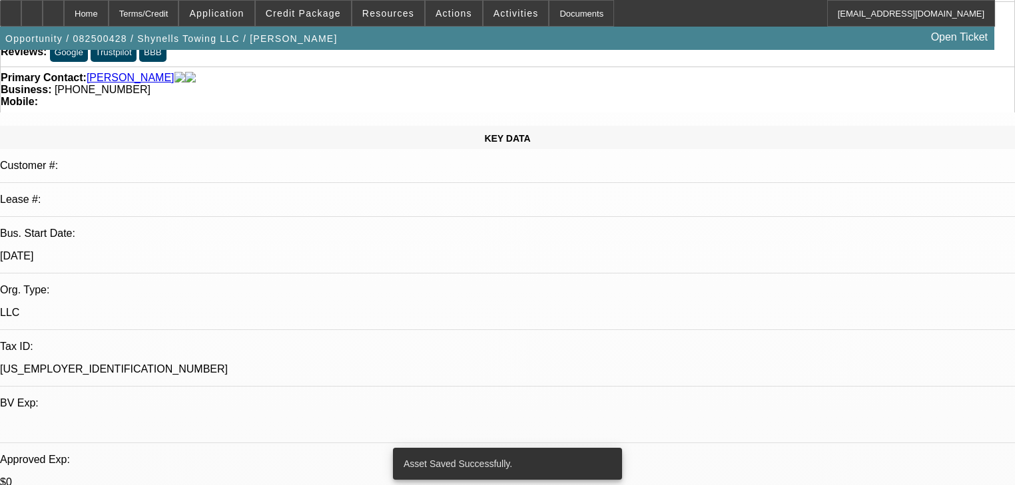
select select "0"
select select "2"
select select "0"
select select "1"
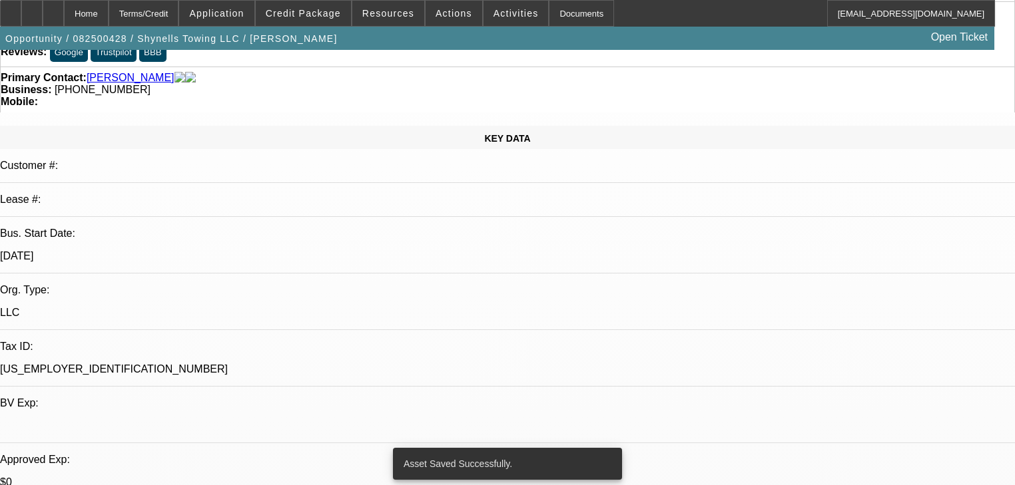
select select "0"
select select "2"
select select "0"
select select "1"
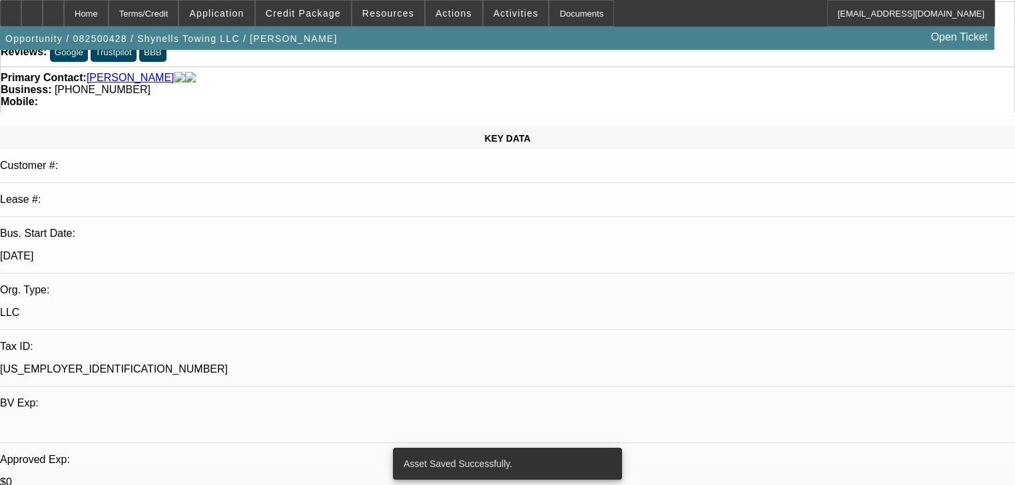
select select "0"
select select "2"
select select "0"
select select "1"
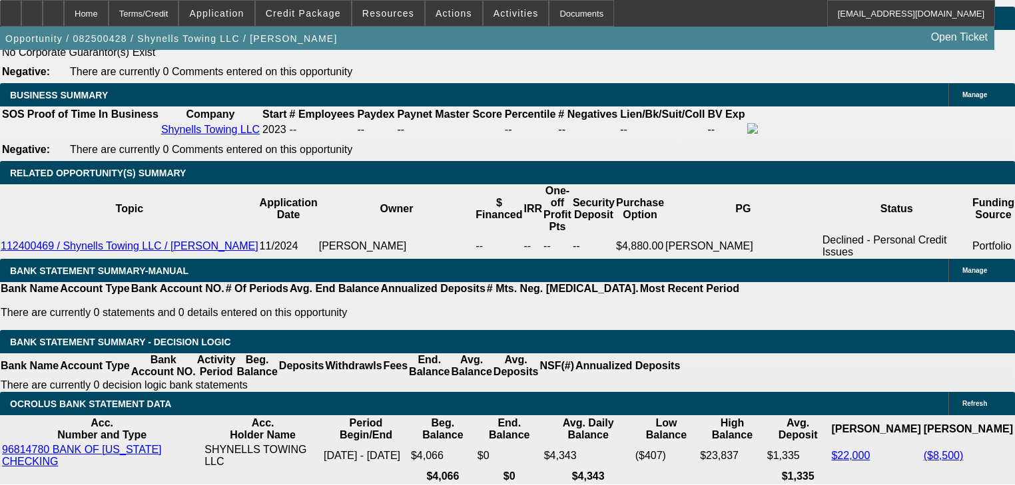
scroll to position [2078, 0]
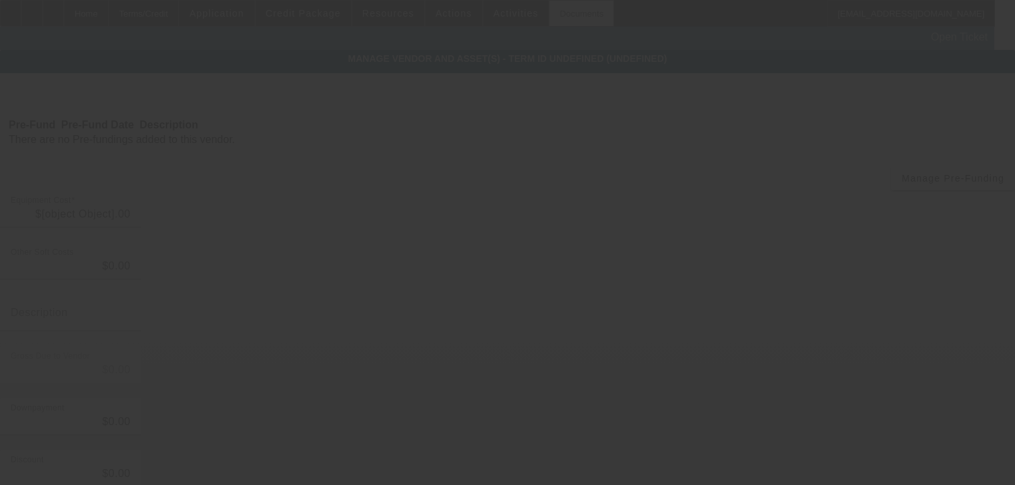
type input "$76,685.00"
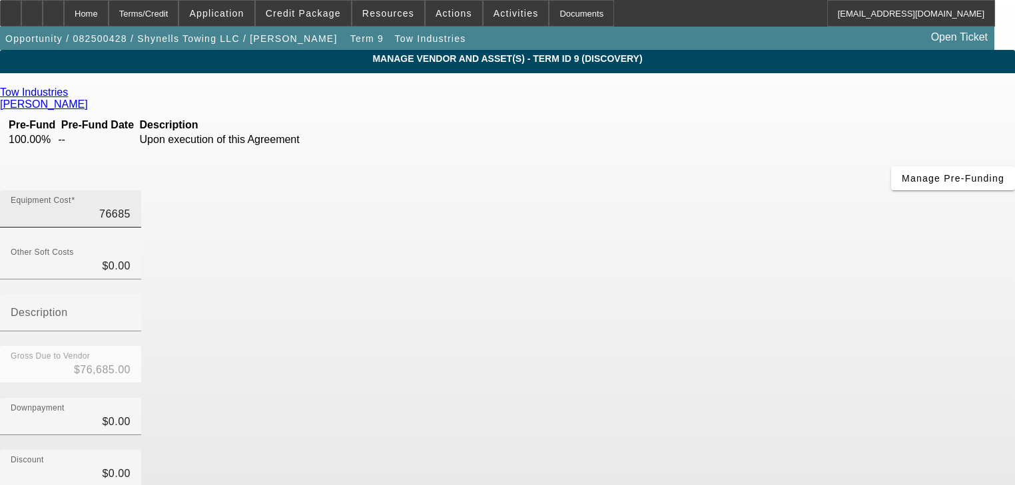
click at [131, 206] on input "76685" at bounding box center [71, 214] width 120 height 16
type input "6"
type input "$6.00"
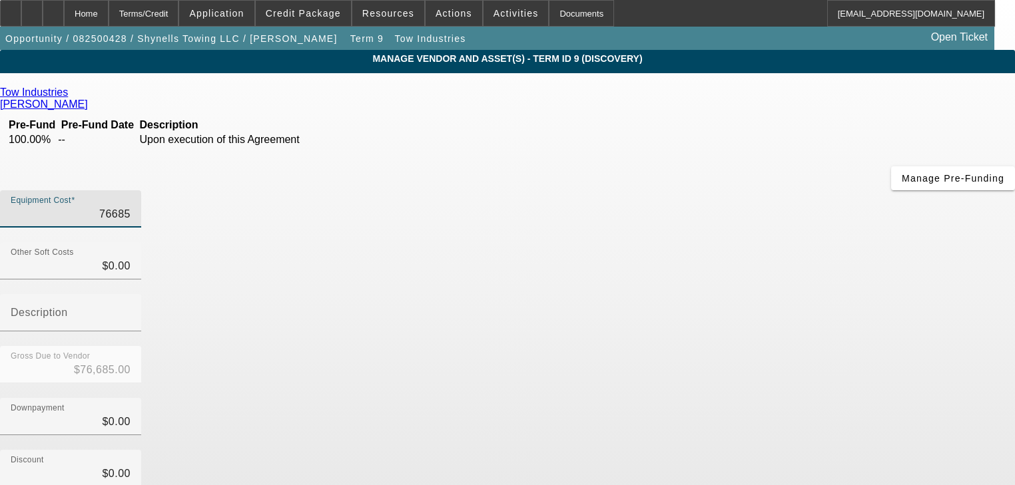
type input "$6.00"
type input "65"
type input "$65.00"
type input "650"
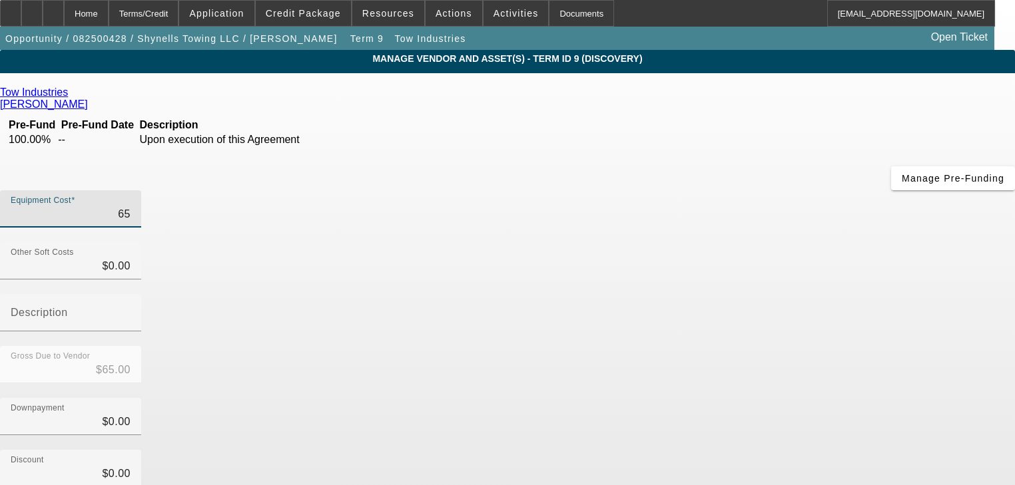
type input "$650.00"
type input "6505"
type input "$6,505.00"
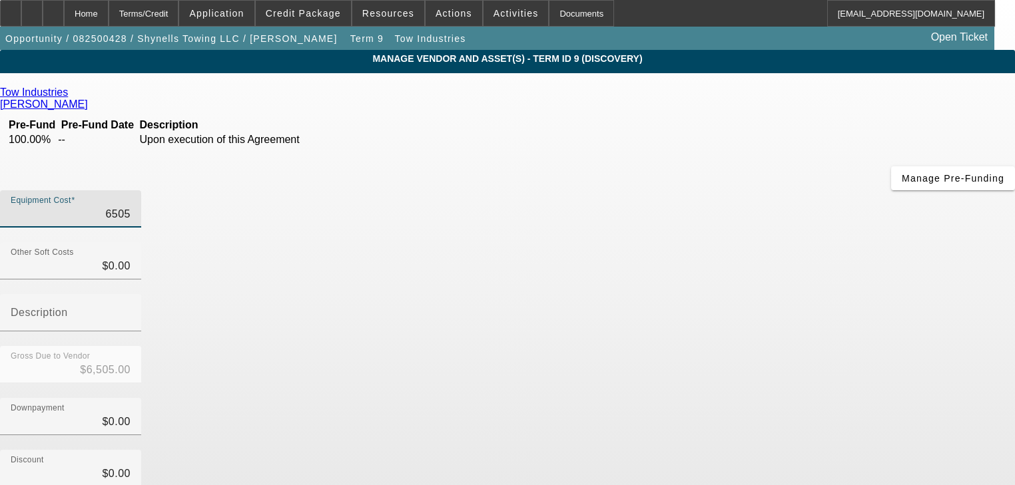
type input "65050"
type input "$65,050.00"
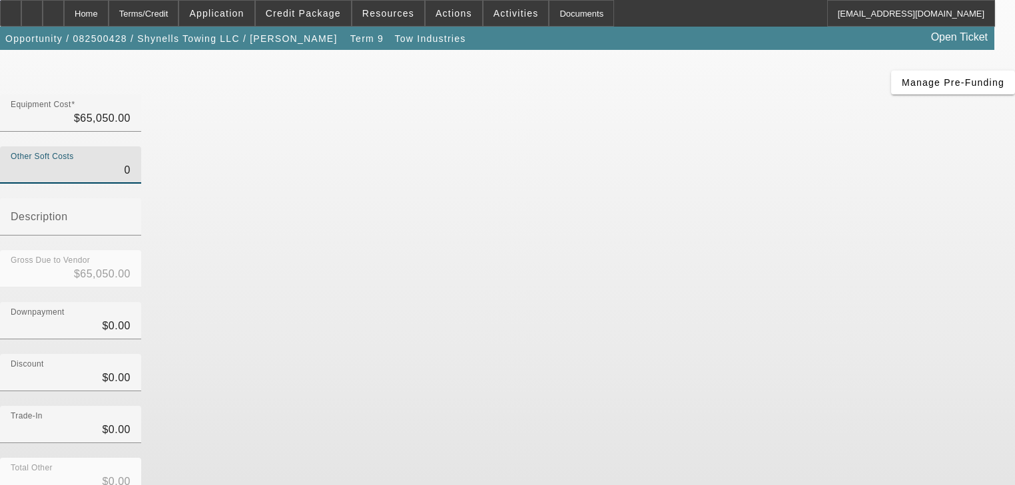
scroll to position [155, 0]
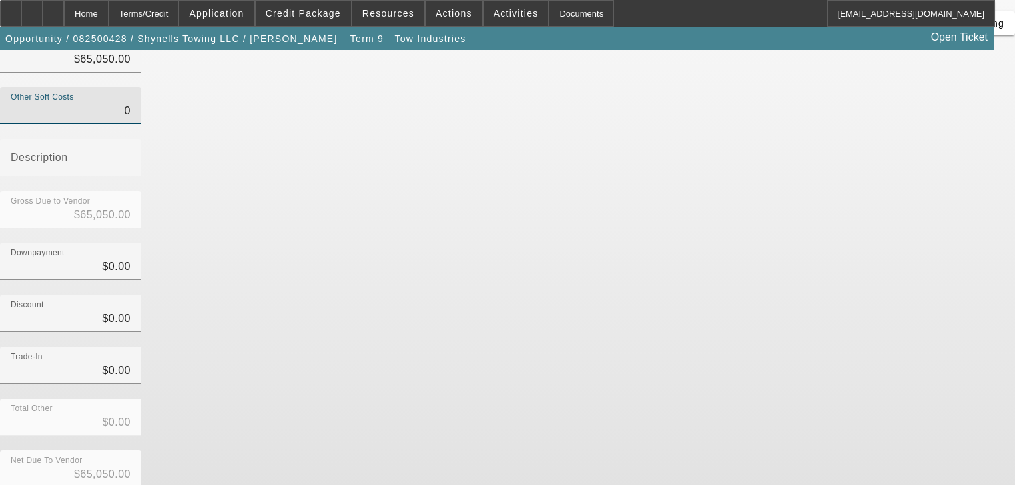
type input "$0.00"
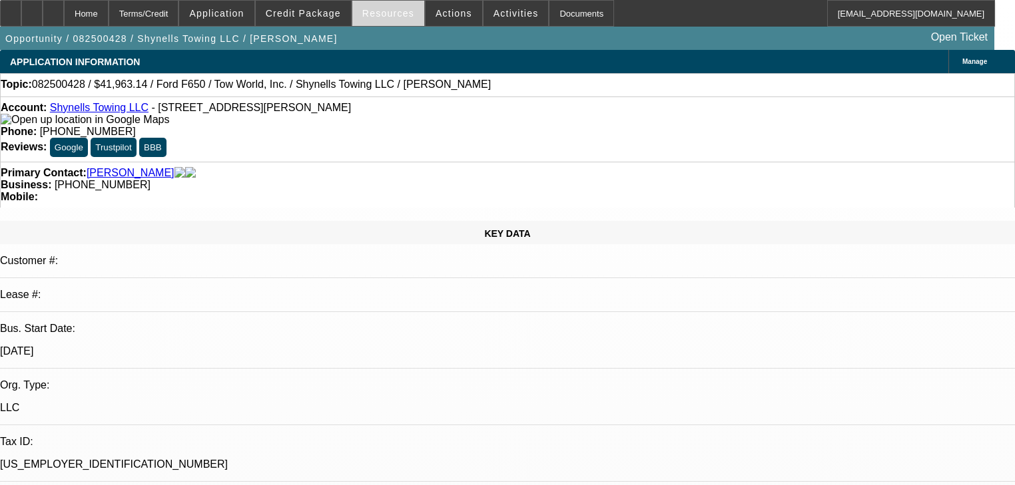
select select "0"
select select "2"
select select "0"
select select "1"
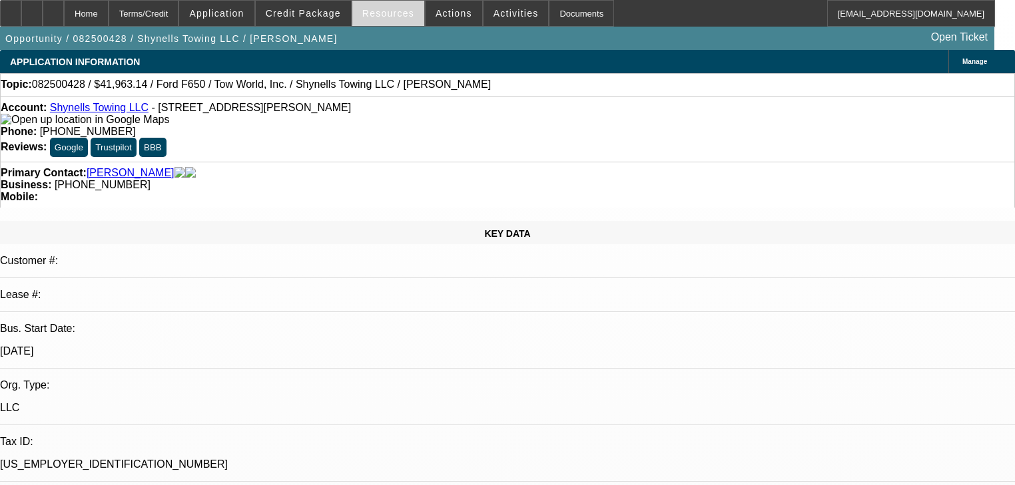
select select "0"
select select "2"
select select "0"
select select "1"
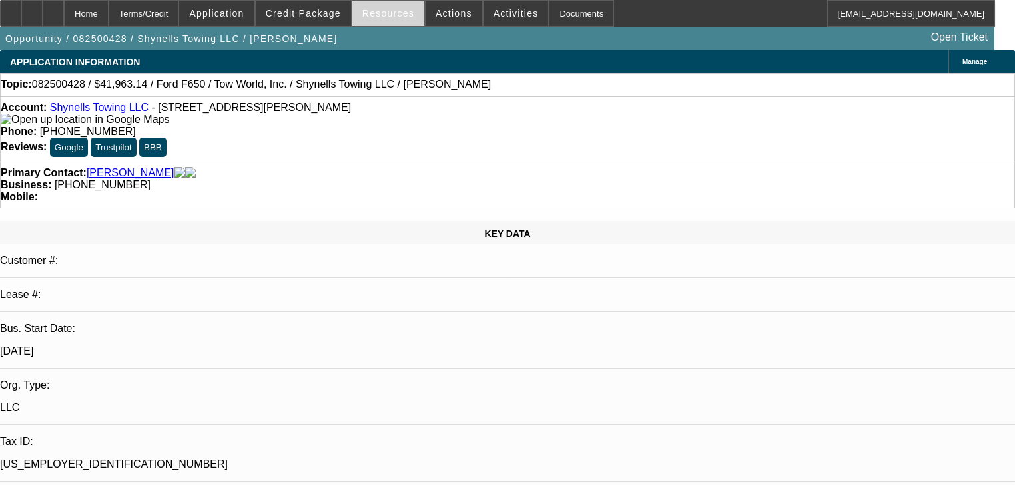
select select "0"
select select "2"
select select "0"
select select "1"
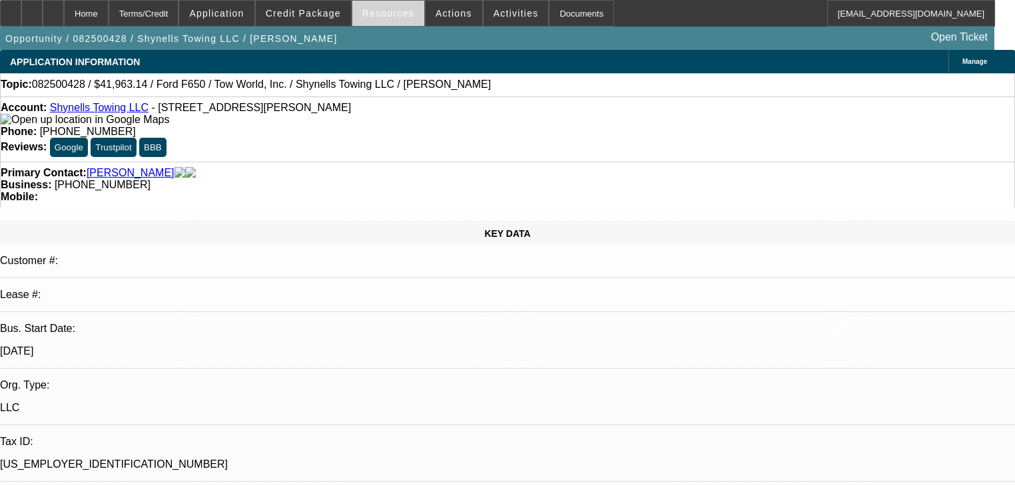
select select "0"
select select "2"
select select "0"
select select "1"
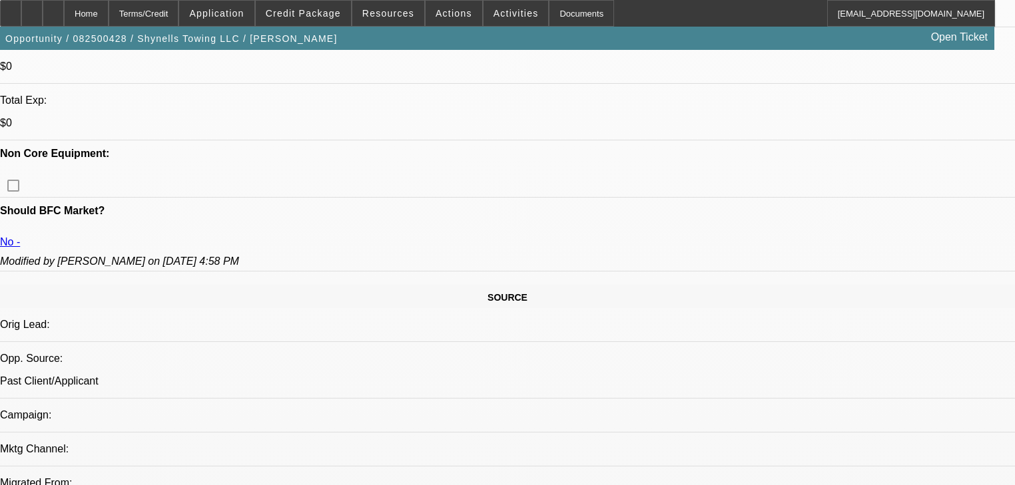
scroll to position [426, 0]
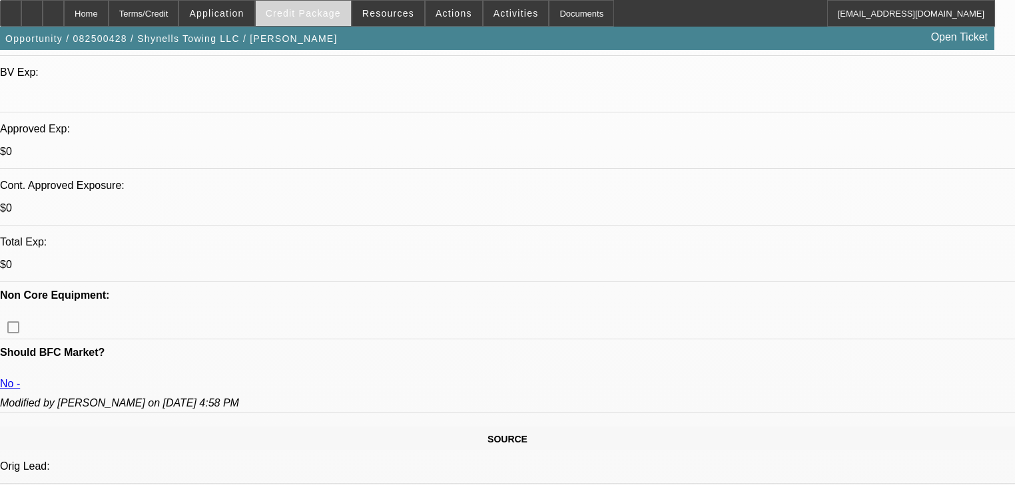
click at [314, 23] on span at bounding box center [303, 13] width 95 height 32
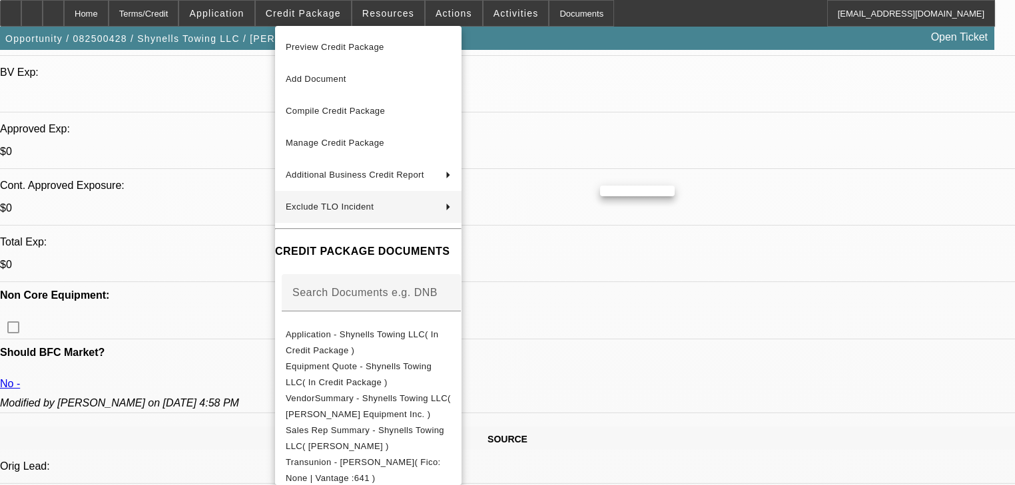
click at [244, 198] on div at bounding box center [507, 242] width 1015 height 485
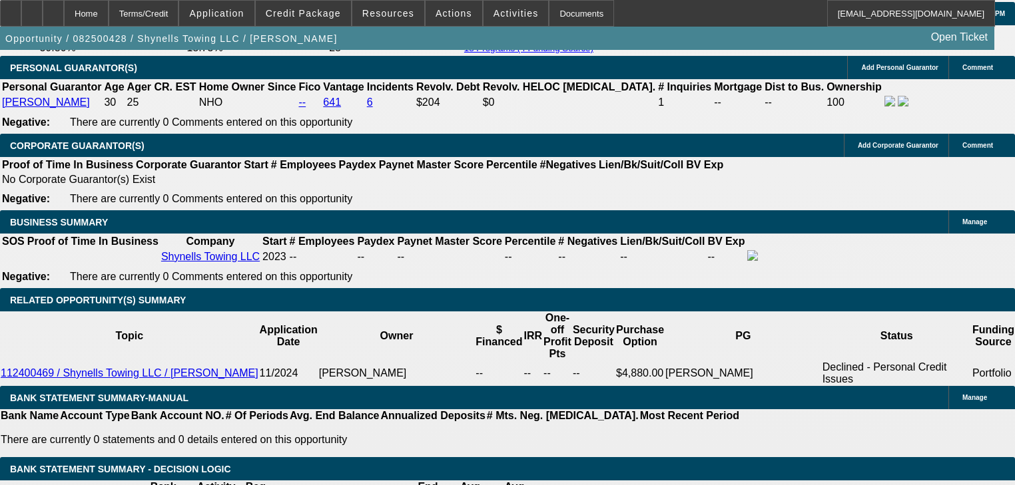
scroll to position [1971, 0]
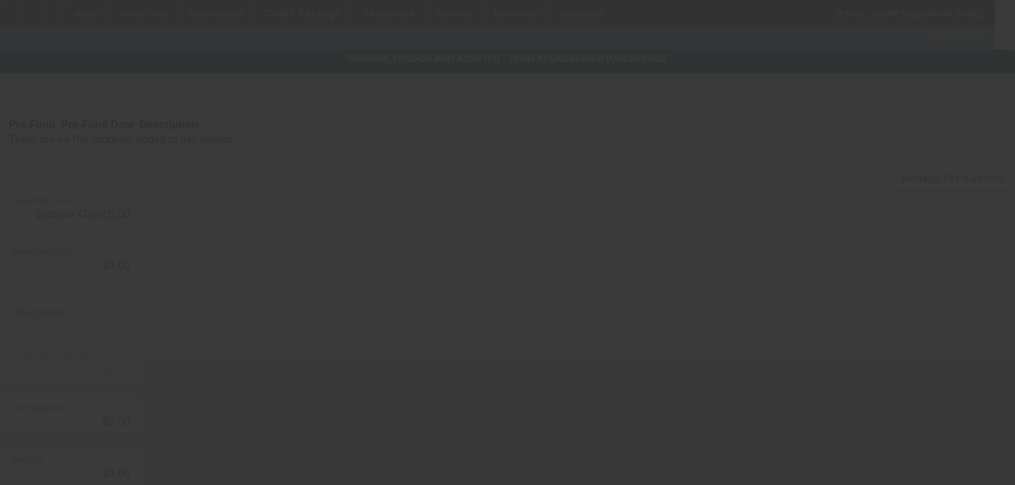
type input "$65,050.00"
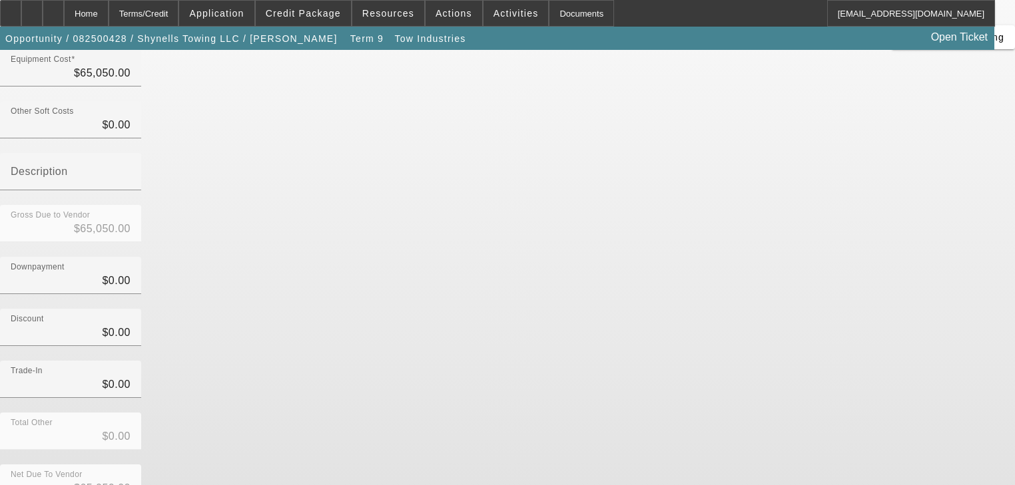
scroll to position [155, 0]
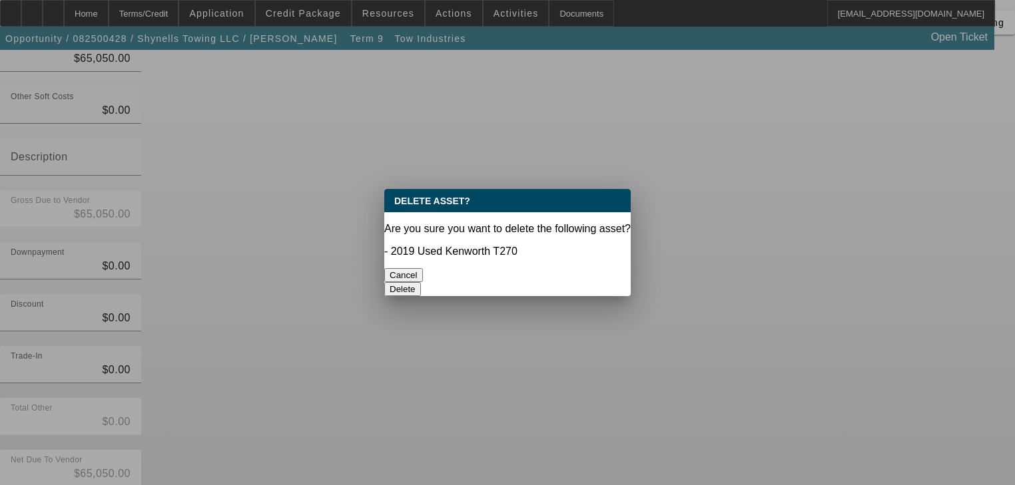
click at [421, 282] on button "Delete" at bounding box center [402, 289] width 37 height 14
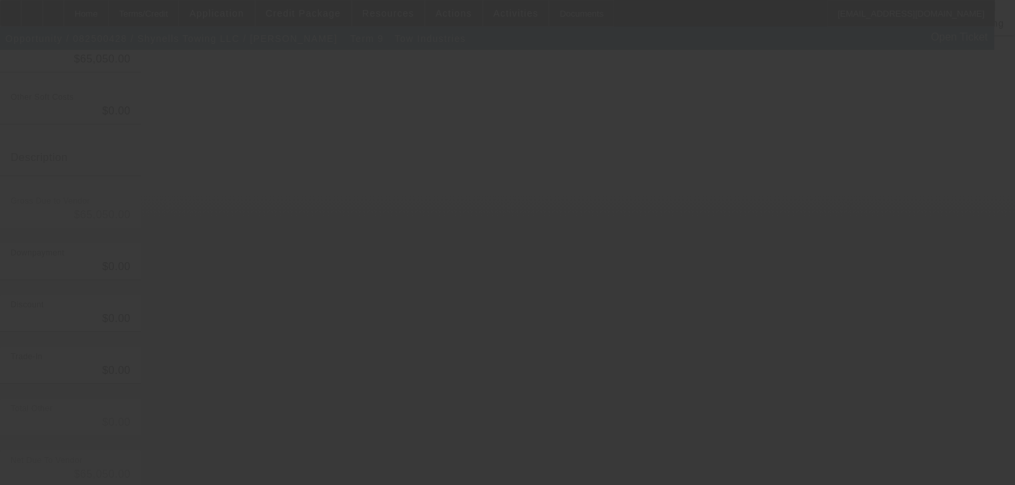
scroll to position [136, 0]
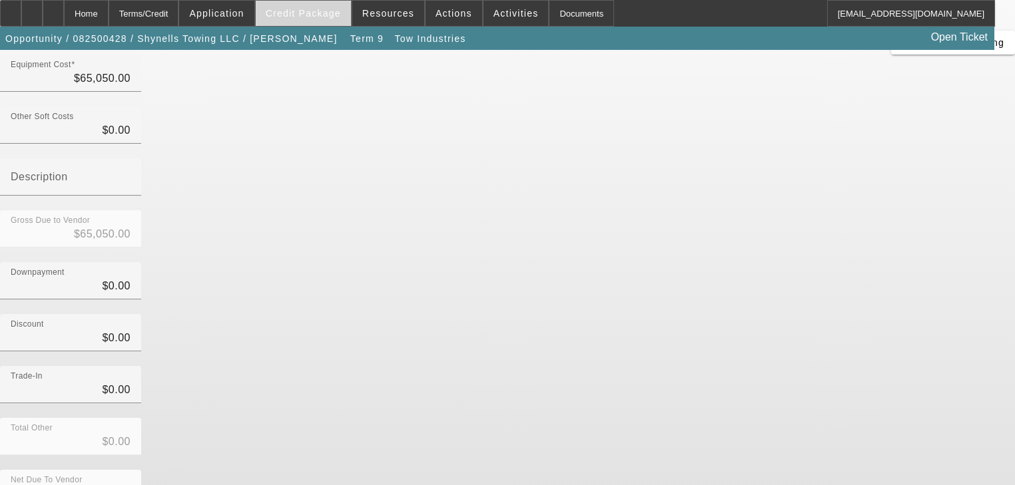
click at [314, 17] on span "Credit Package" at bounding box center [303, 13] width 75 height 11
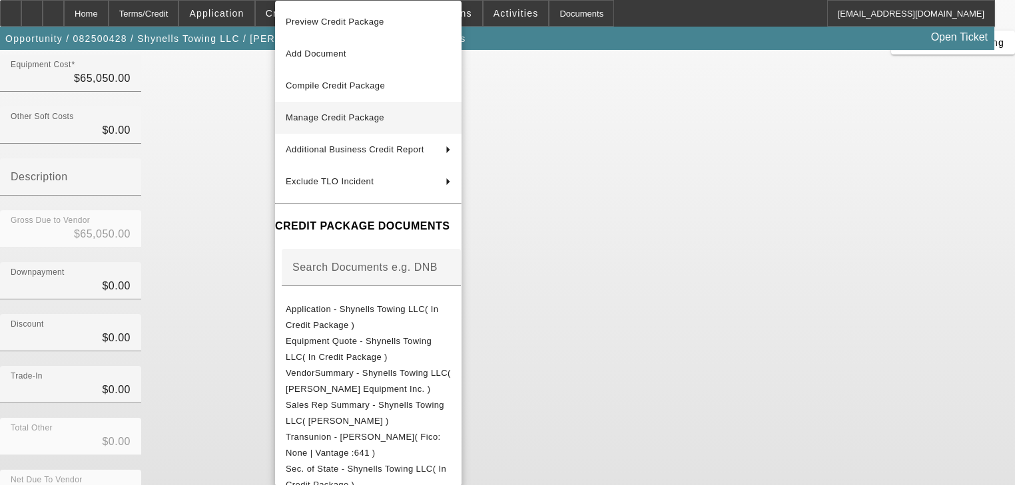
click at [332, 123] on span "Manage Credit Package" at bounding box center [368, 118] width 165 height 16
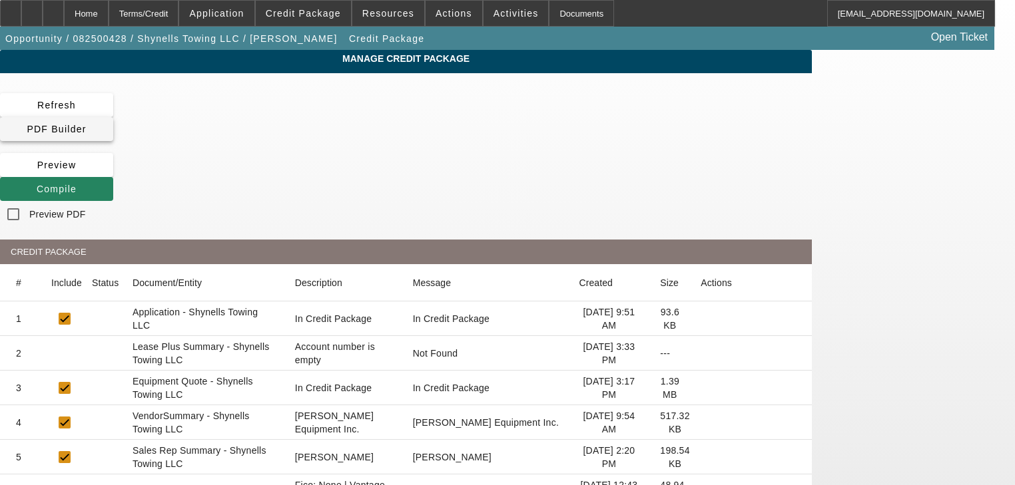
click at [113, 115] on span at bounding box center [56, 129] width 113 height 32
click at [113, 173] on span at bounding box center [56, 189] width 113 height 32
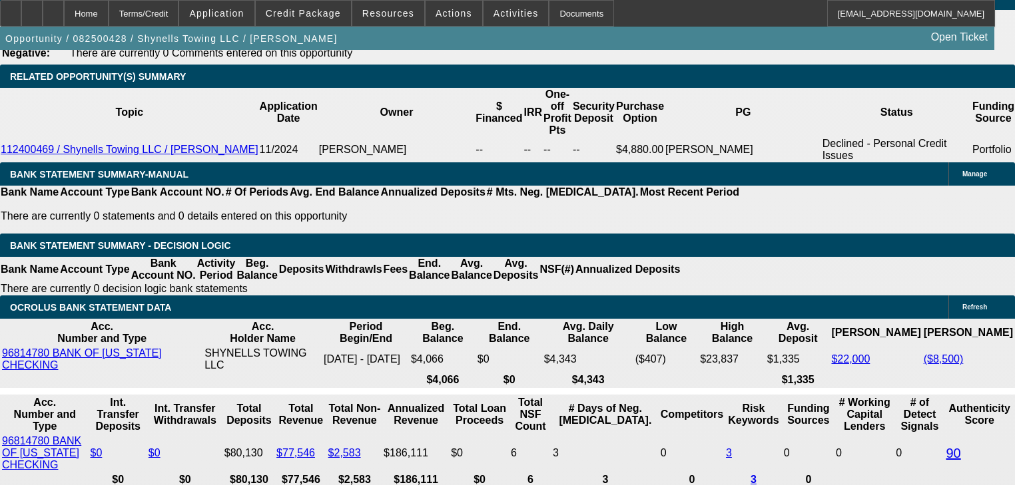
select select "0"
select select "2"
select select "0"
select select "1"
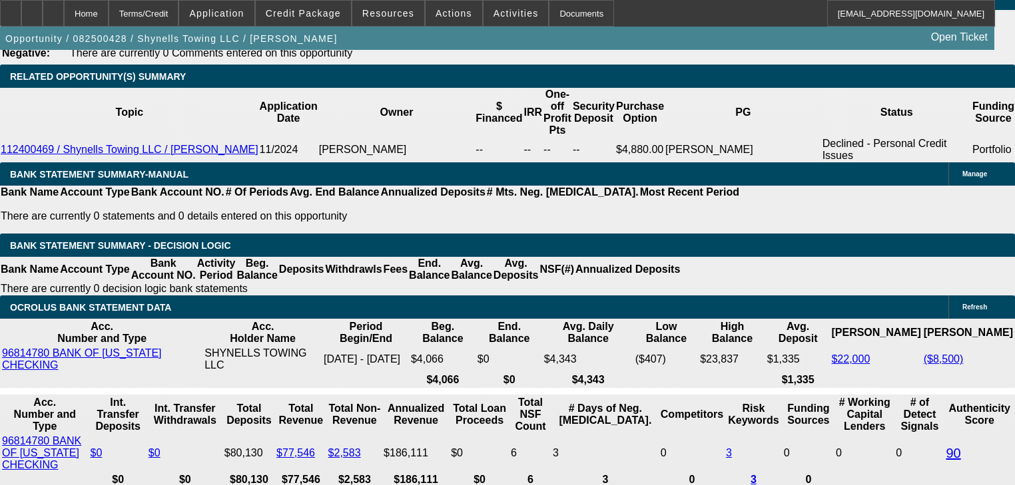
select select "0"
select select "2"
select select "0"
select select "1"
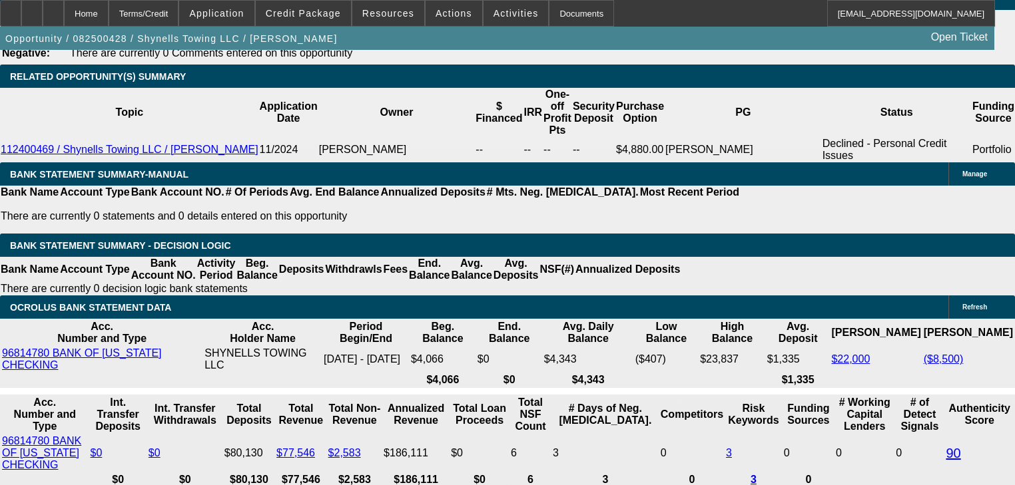
select select "0"
select select "2"
select select "0"
select select "1"
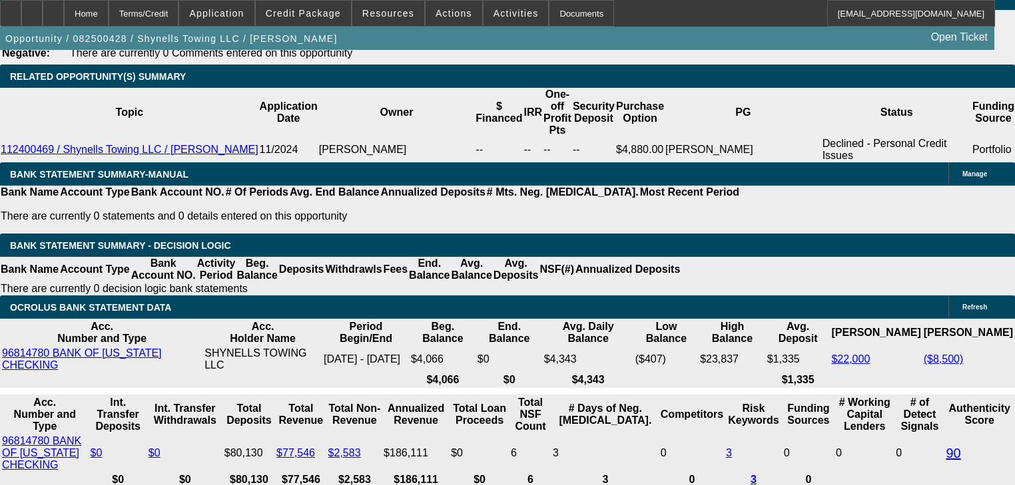
select select "0"
select select "2"
select select "0"
select select "1"
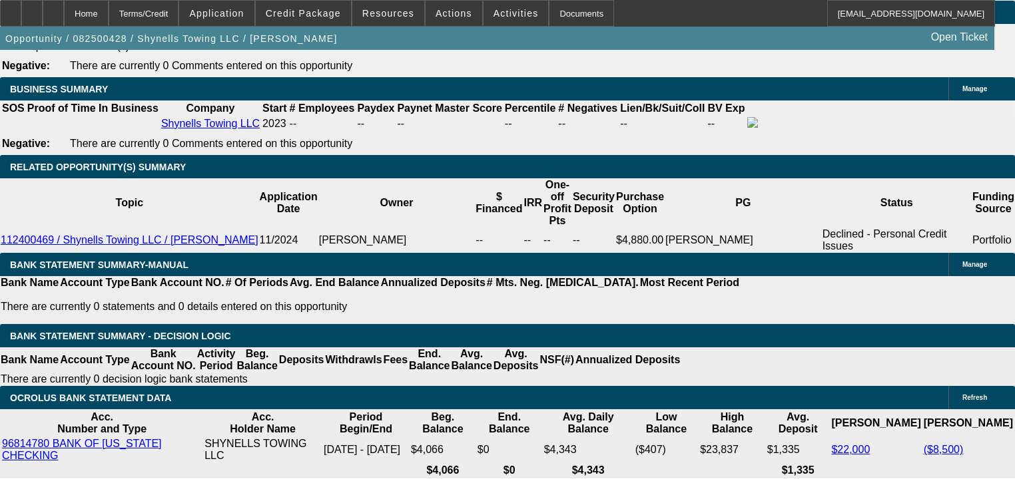
scroll to position [2078, 0]
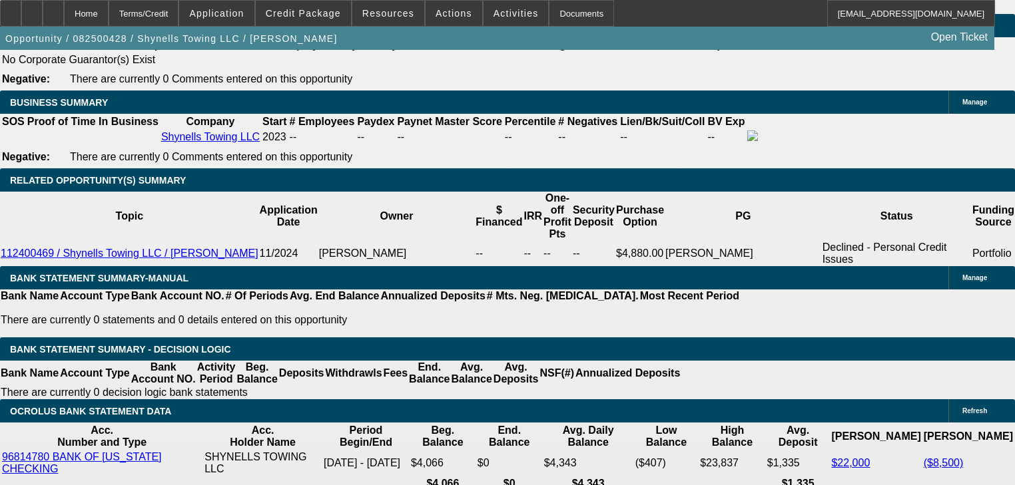
select select "0.2"
type input "$13,010.00"
type input "UNKNOWN"
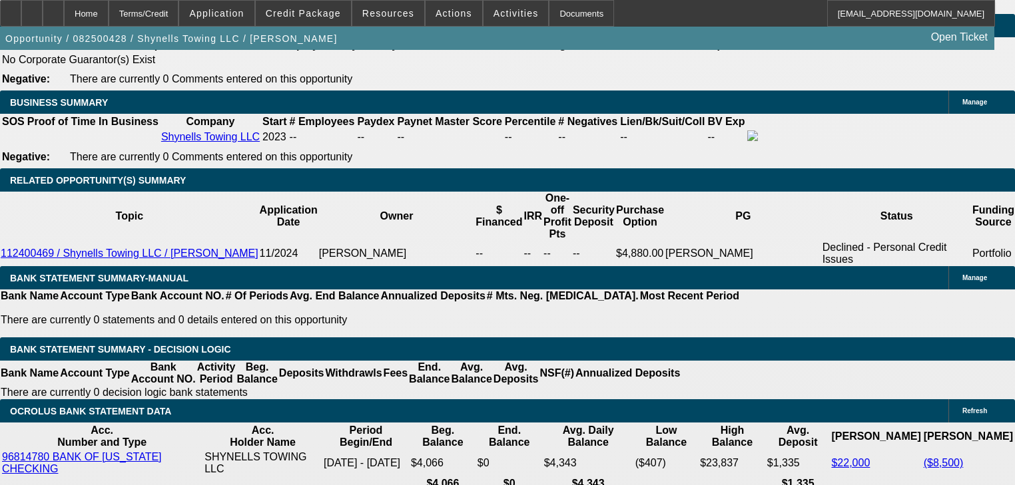
type input "$2,246.84"
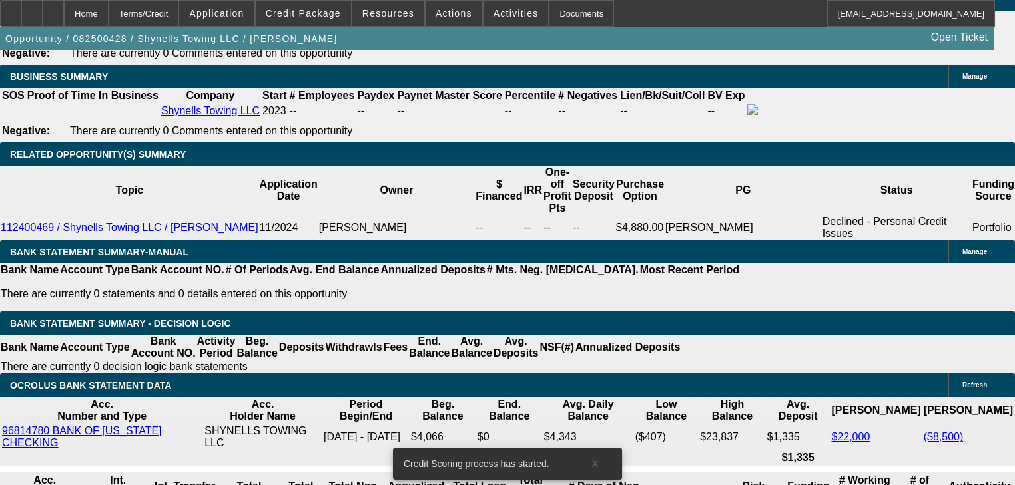
type input "$26,000.00"
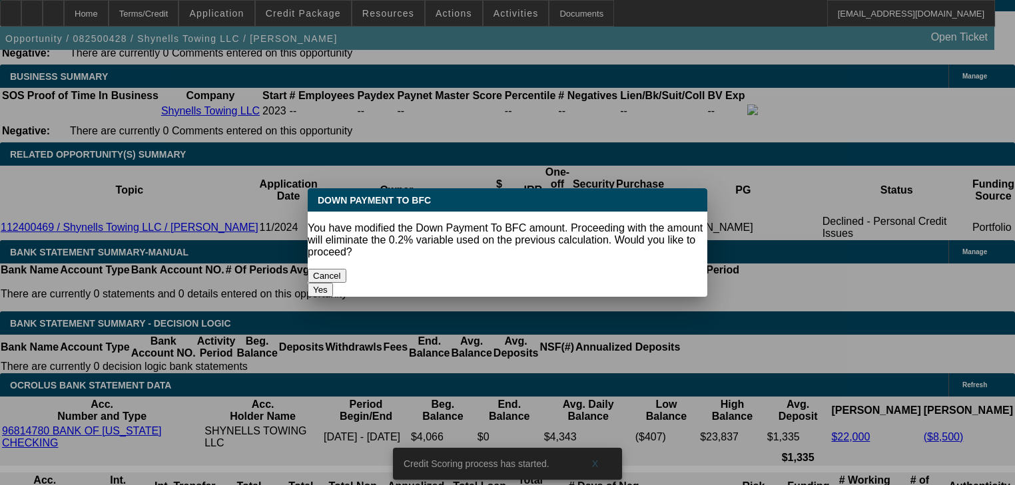
click at [333, 283] on button "Yes" at bounding box center [320, 290] width 25 height 14
select select "0"
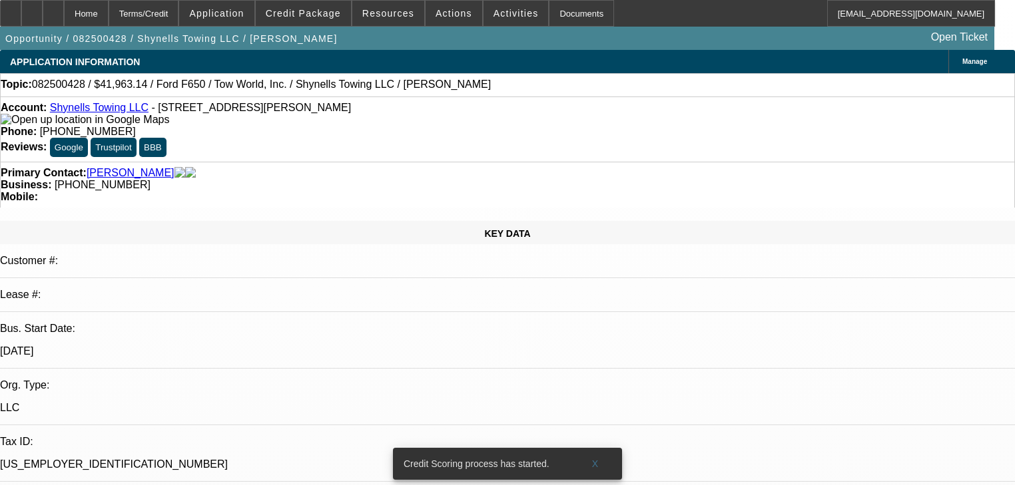
scroll to position [2104, 0]
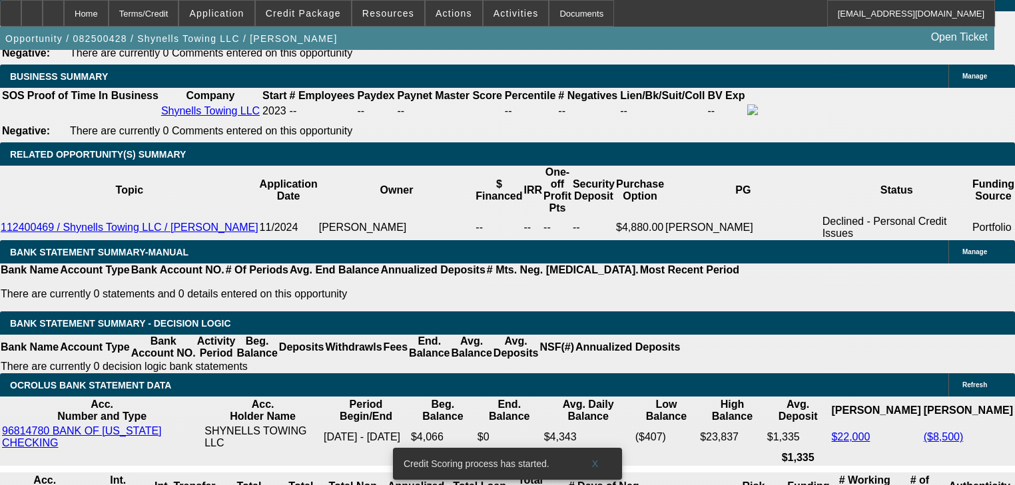
type input "$1,686.00"
type input "3"
type input "$13,933.69"
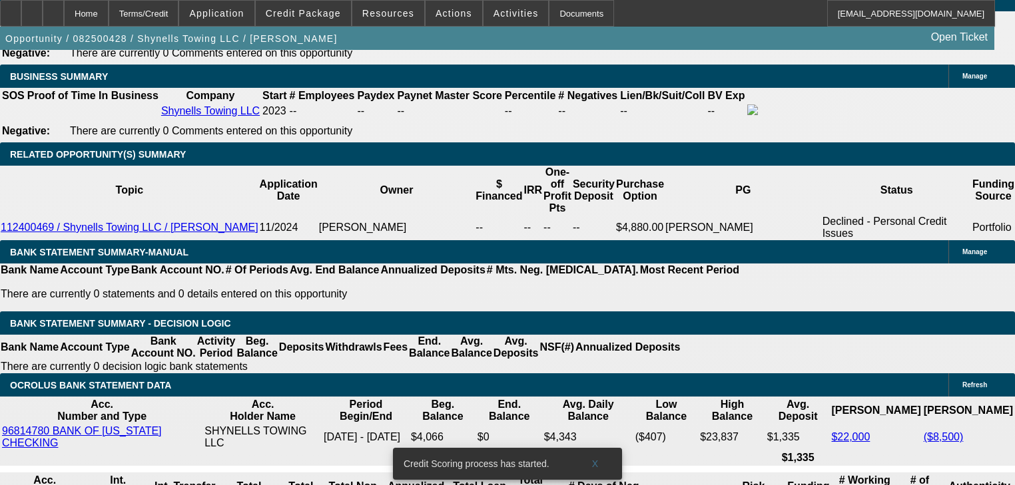
type input "36"
type input "$1,919.78"
type input "36"
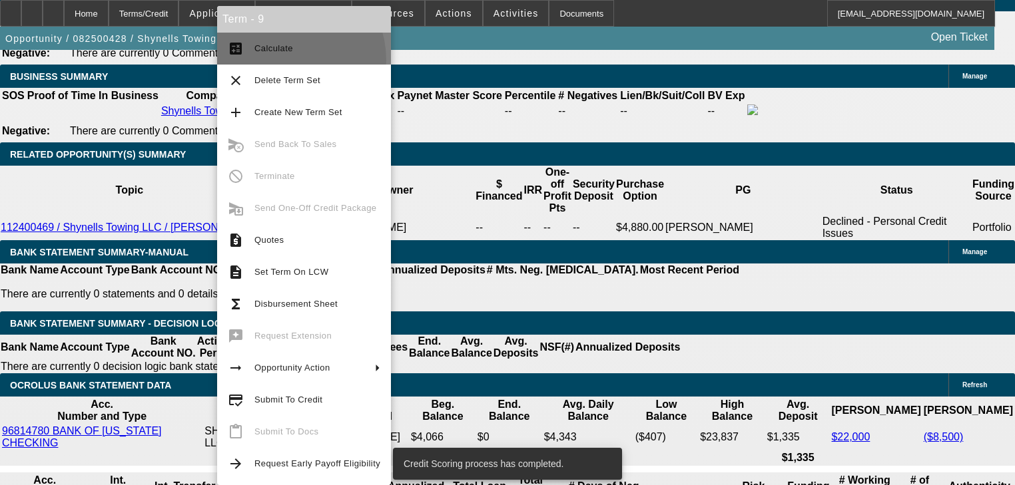
click at [280, 61] on button "calculate Calculate" at bounding box center [304, 49] width 174 height 32
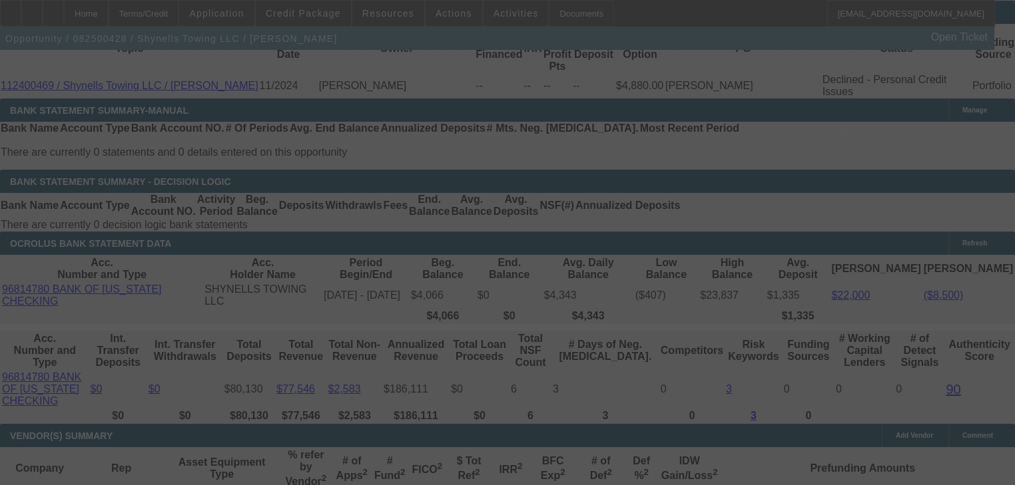
scroll to position [2311, 0]
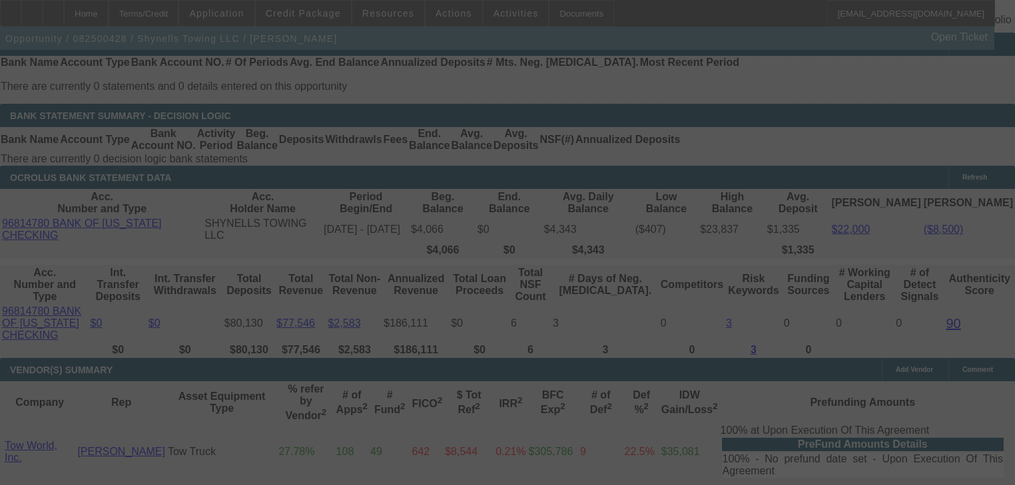
select select "0"
select select "2"
select select "0"
select select "1"
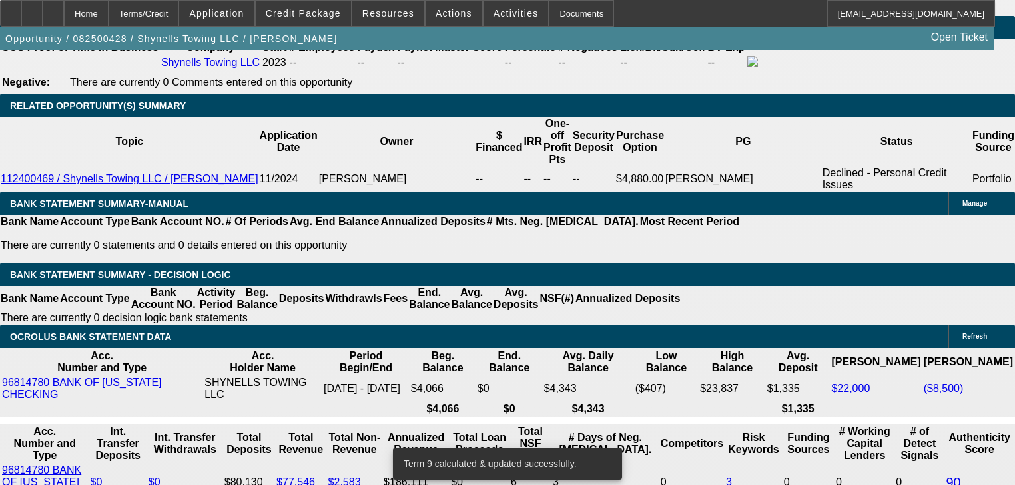
scroll to position [2152, 0]
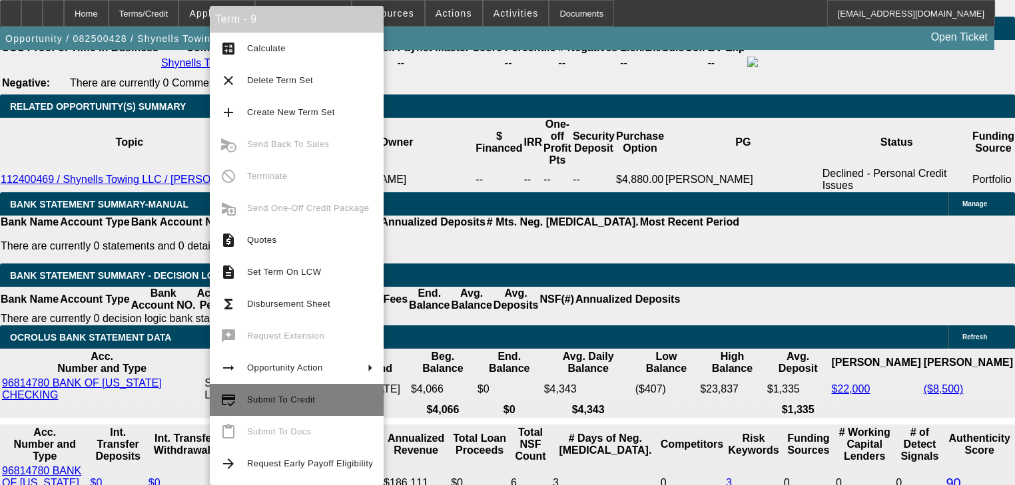
click at [262, 414] on button "credit_score Submit To Credit" at bounding box center [297, 400] width 174 height 32
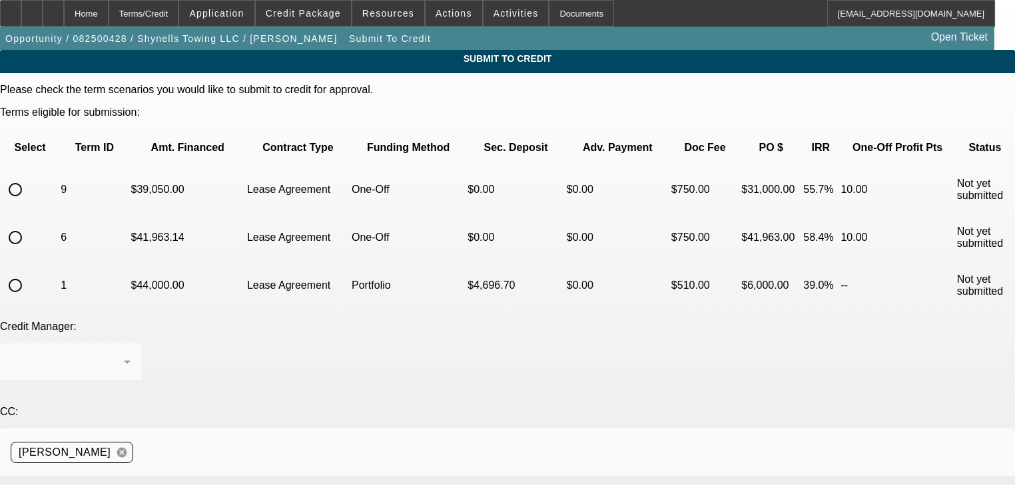
click at [29, 176] on input "radio" at bounding box center [15, 189] width 27 height 27
radio input "true"
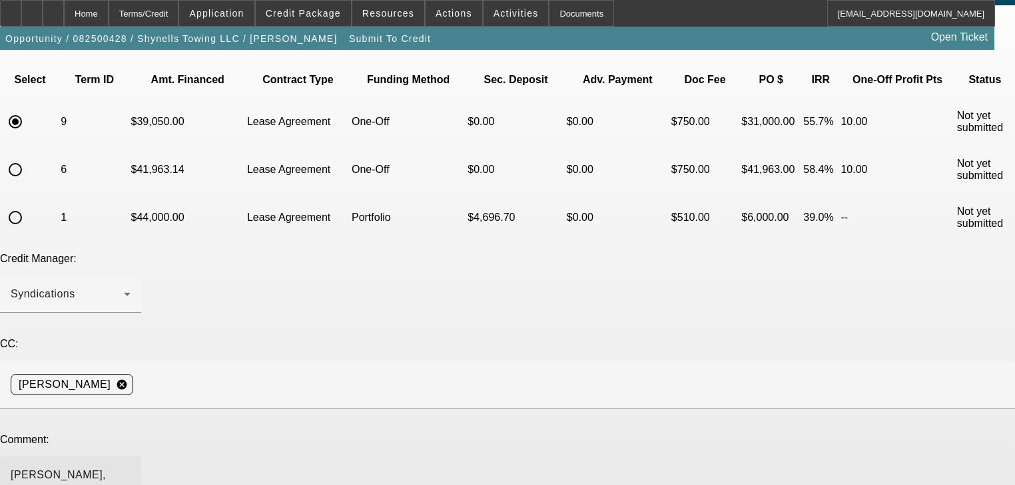
scroll to position [144, 0]
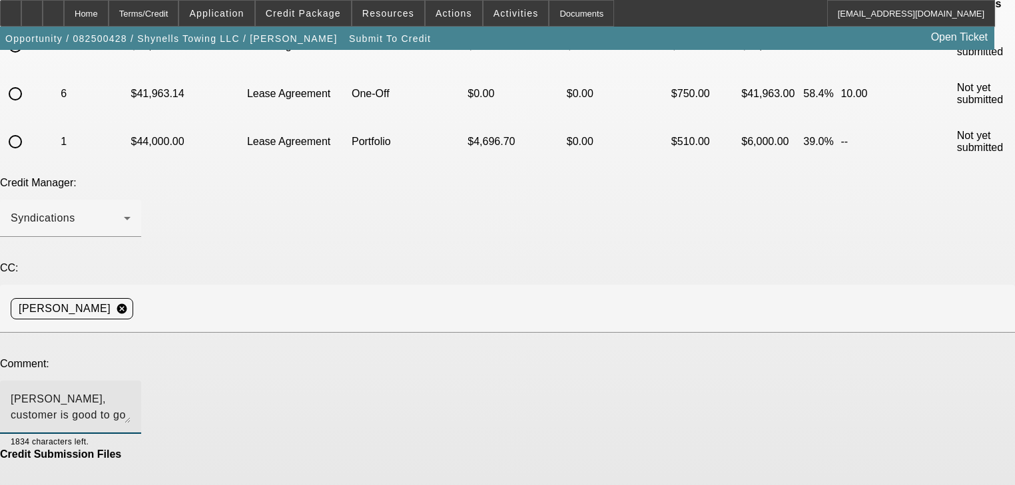
type textarea "Zach, customer is good to go on this truck from tow industries, please note to …"
click at [584, 461] on div "Drag a file here or browse to upload. Max combined file size: 4 Mb" at bounding box center [507, 494] width 1015 height 67
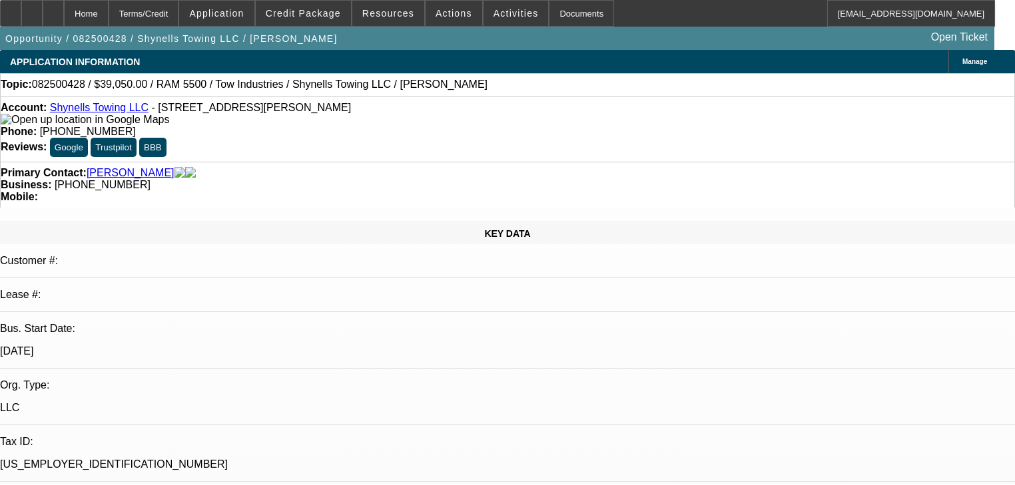
select select "0"
select select "2"
select select "0"
select select "1"
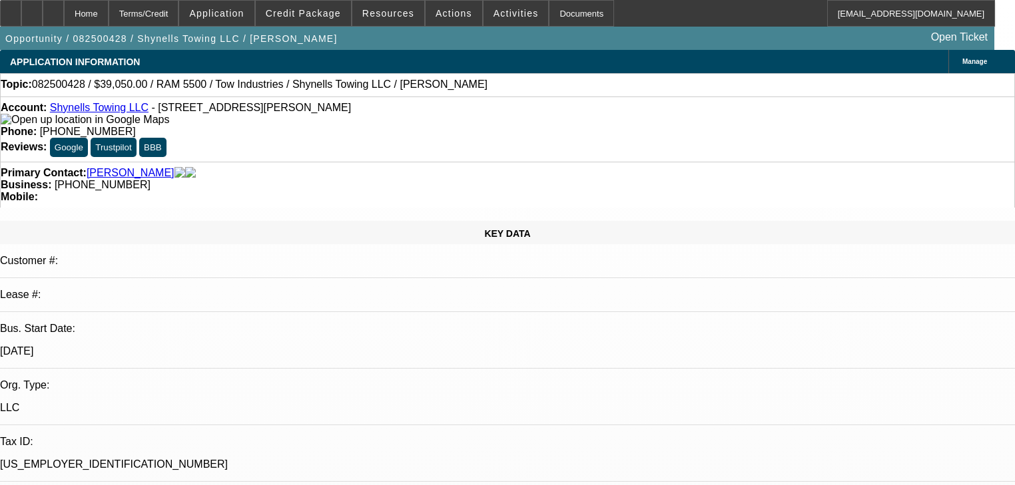
select select "0"
select select "2"
select select "0"
select select "1"
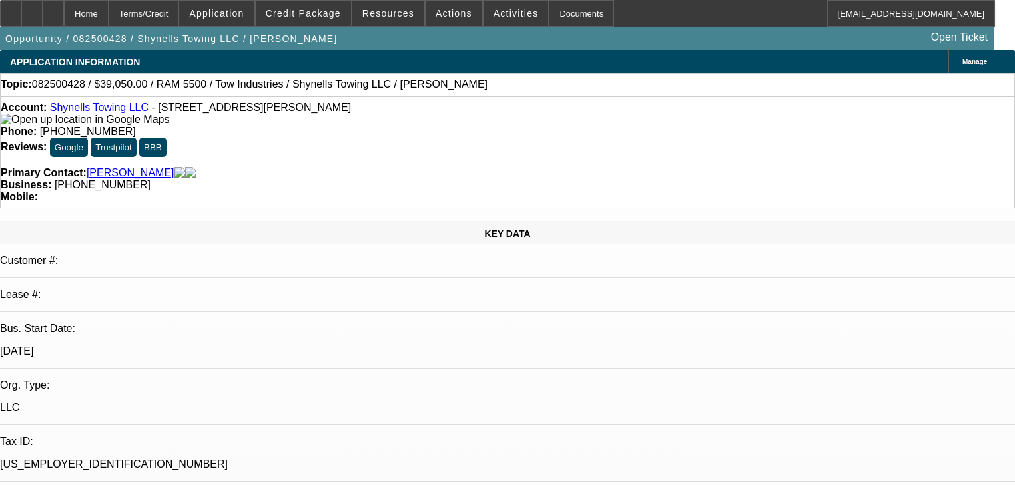
select select "0"
select select "2"
select select "0"
select select "1"
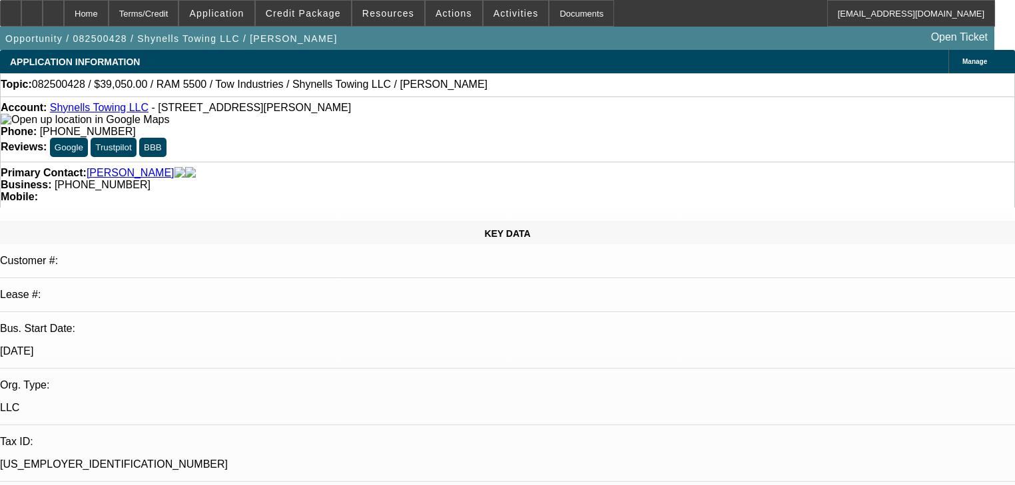
select select "0"
select select "2"
select select "0"
select select "1"
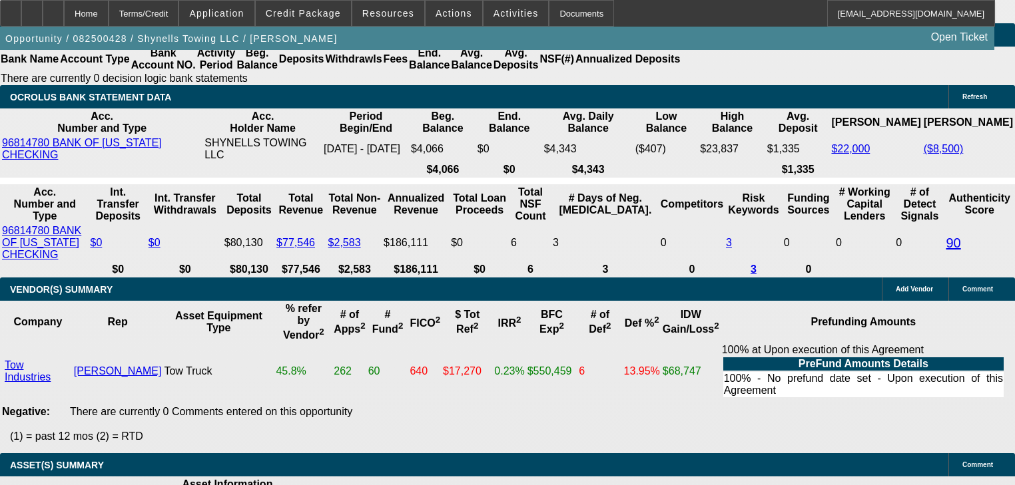
scroll to position [2610, 0]
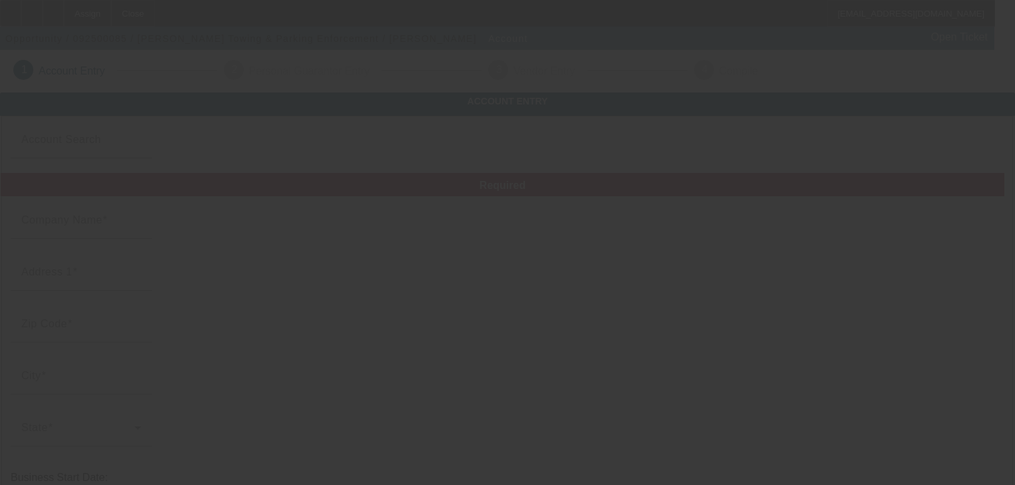
type input "[PERSON_NAME] Towing & Parking Enforcement"
type input "[PHONE_NUMBER]"
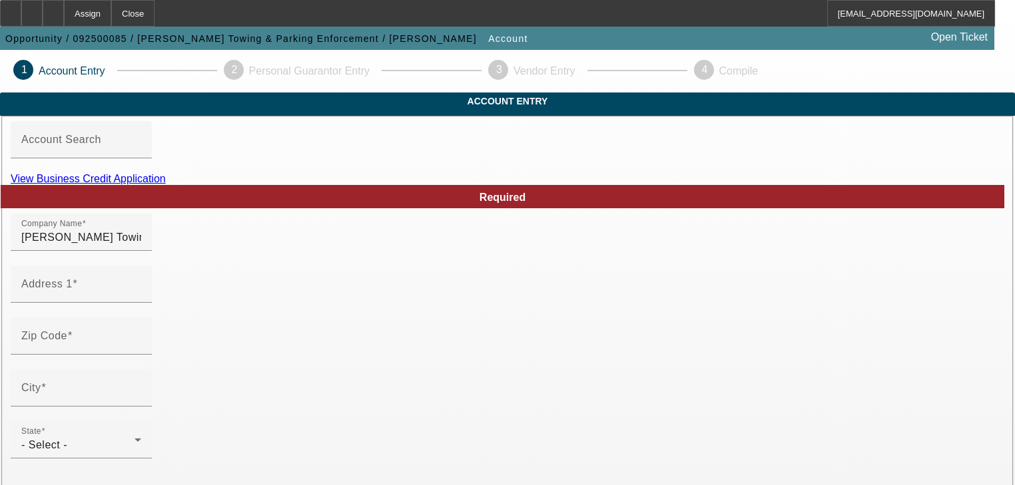
click at [166, 184] on link "View Business Credit Application" at bounding box center [88, 178] width 155 height 11
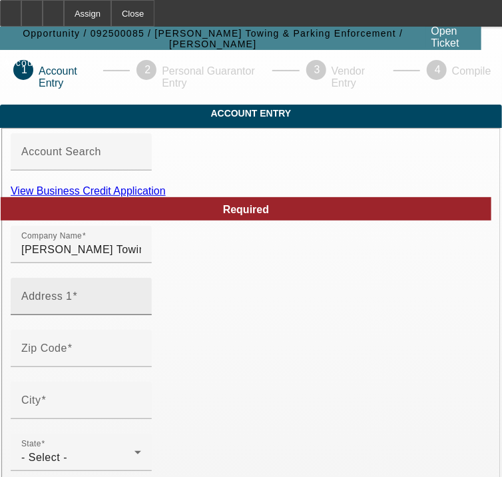
click at [102, 310] on input "Address 1" at bounding box center [81, 302] width 120 height 16
type input "v"
paste input "[STREET_ADDRESS]"
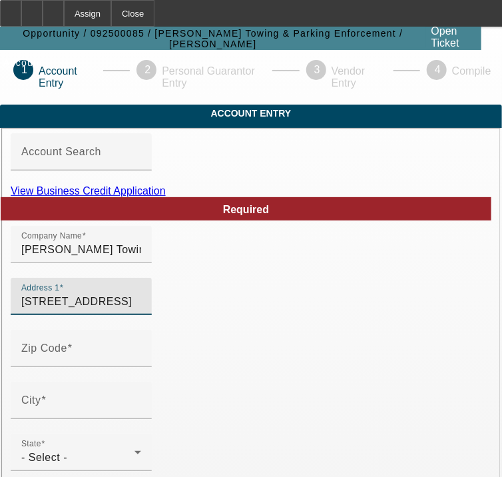
paste input "[STREET_ADDRESS]"
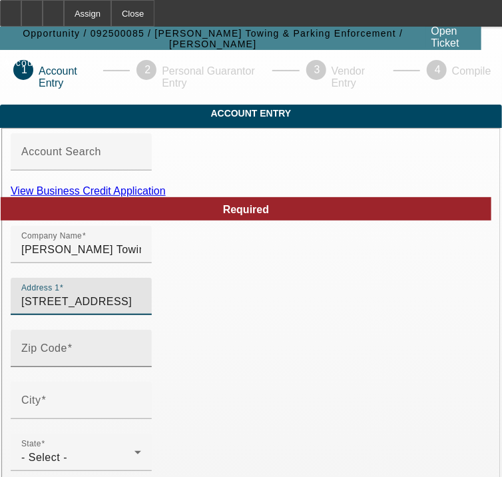
type input "[STREET_ADDRESS]"
click at [134, 362] on input "Zip Code" at bounding box center [81, 354] width 120 height 16
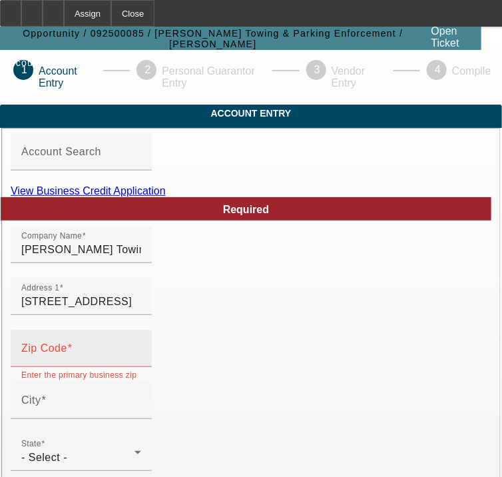
click at [80, 362] on input "Zip Code" at bounding box center [81, 354] width 120 height 16
paste input "21701"
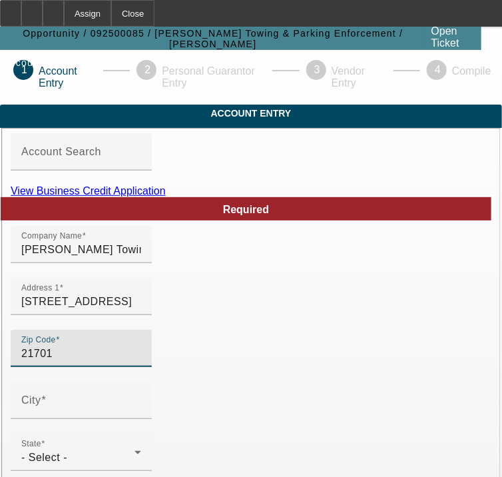
type input "21701"
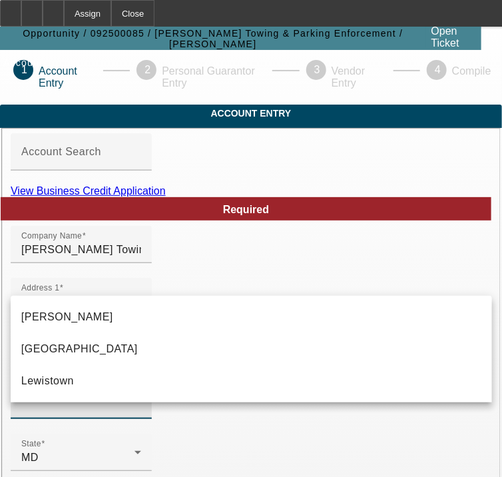
type input "[PERSON_NAME]"
click at [75, 410] on div "City" at bounding box center [81, 400] width 120 height 37
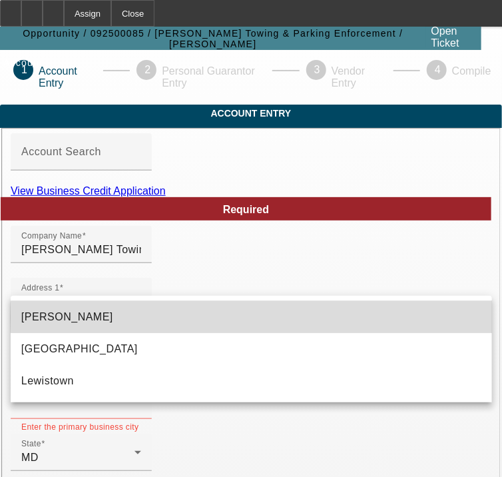
click at [288, 317] on mat-option "[PERSON_NAME]" at bounding box center [251, 317] width 481 height 32
type input "[PERSON_NAME]"
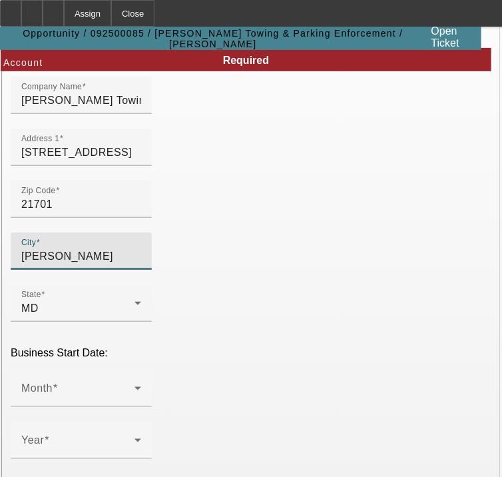
scroll to position [160, 0]
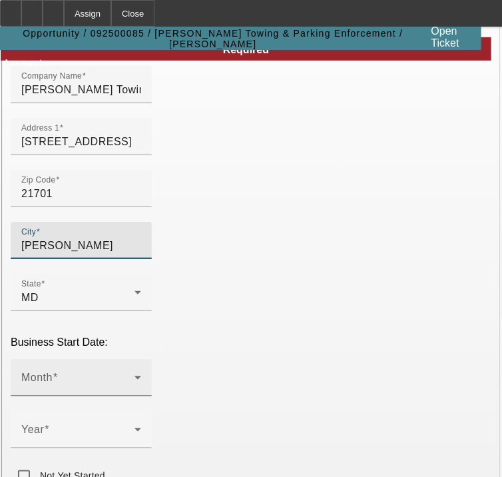
click at [141, 376] on div "Month" at bounding box center [81, 377] width 120 height 37
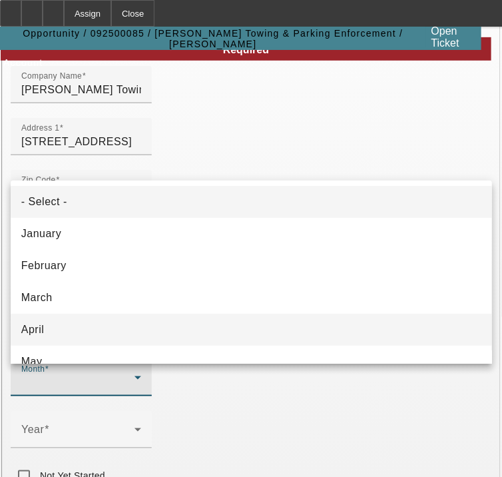
click at [174, 330] on mat-option "April" at bounding box center [251, 330] width 481 height 32
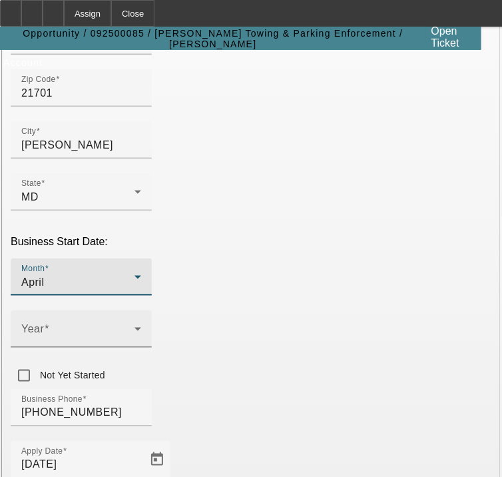
scroll to position [266, 0]
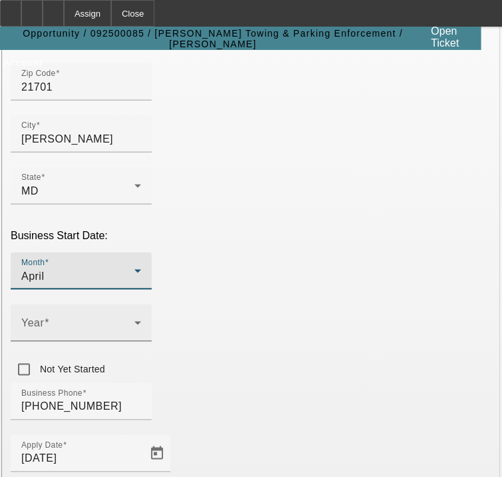
click at [135, 333] on span at bounding box center [77, 328] width 113 height 16
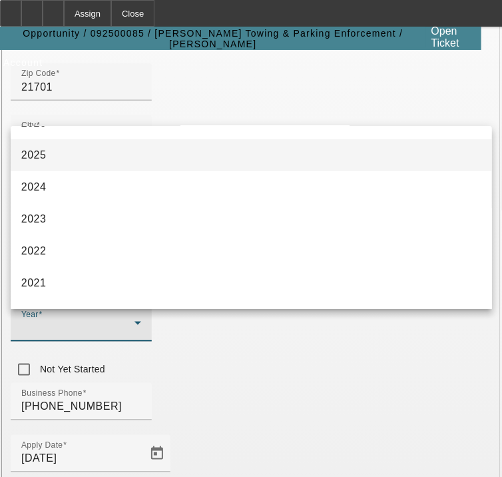
scroll to position [107, 0]
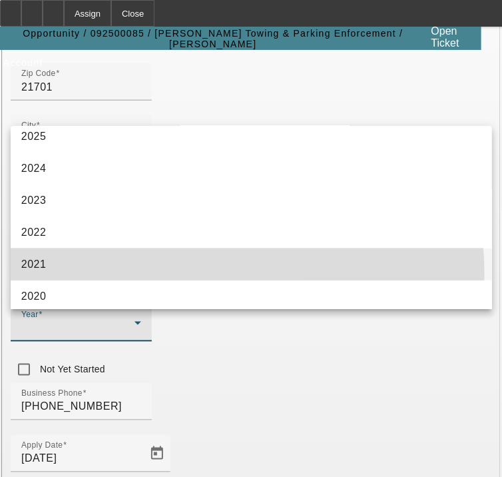
click at [142, 274] on mat-option "2021" at bounding box center [251, 264] width 481 height 32
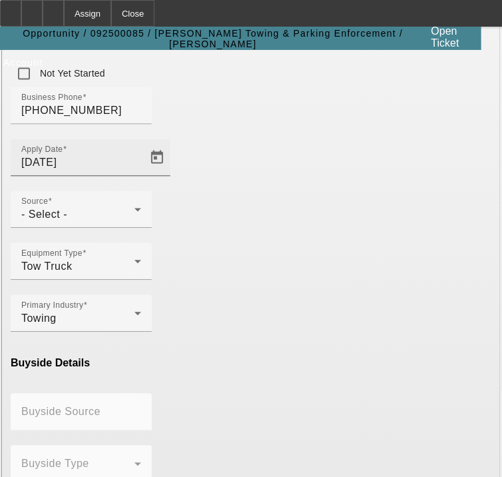
scroll to position [586, 0]
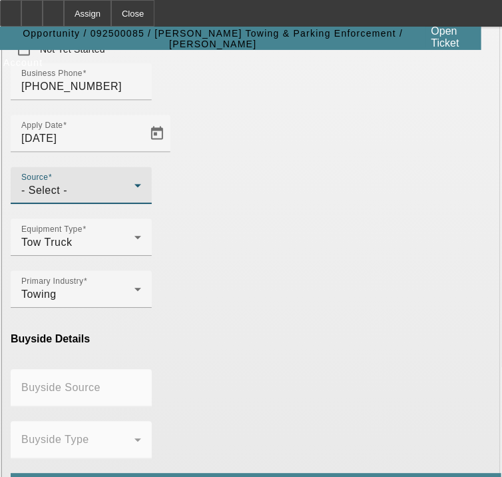
click at [85, 191] on div "- Select -" at bounding box center [77, 191] width 113 height 16
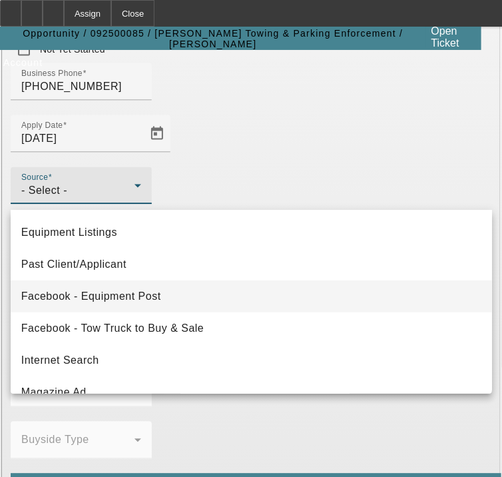
scroll to position [160, 0]
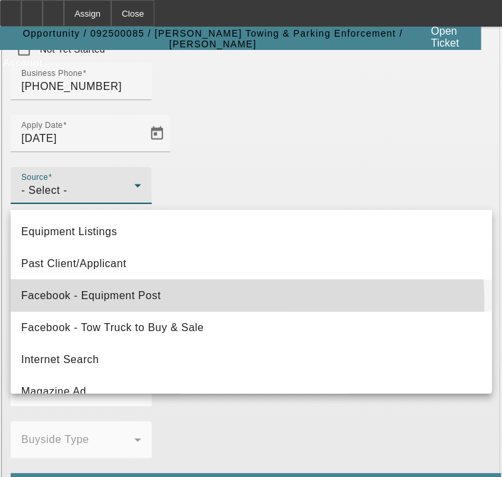
click at [135, 304] on mat-option "Facebook - Equipment Post" at bounding box center [251, 296] width 481 height 32
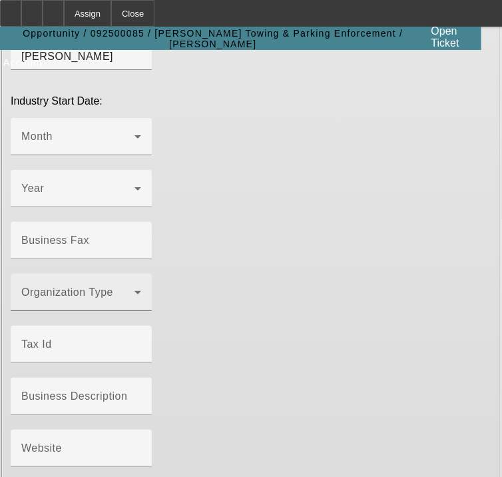
scroll to position [1172, 0]
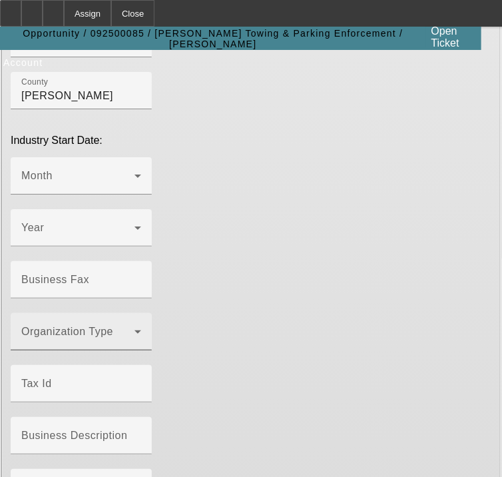
click at [129, 322] on div "Organization Type" at bounding box center [81, 331] width 120 height 37
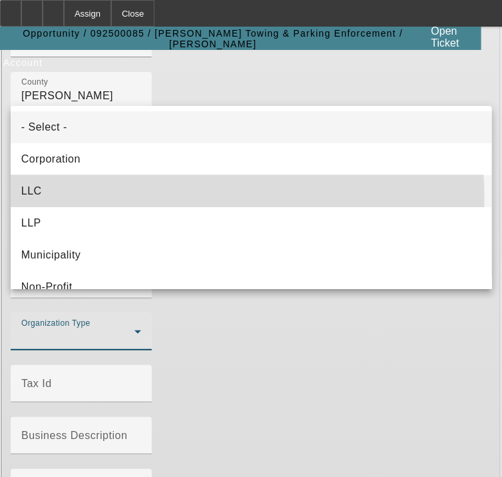
click at [131, 199] on mat-option "LLC" at bounding box center [251, 191] width 481 height 32
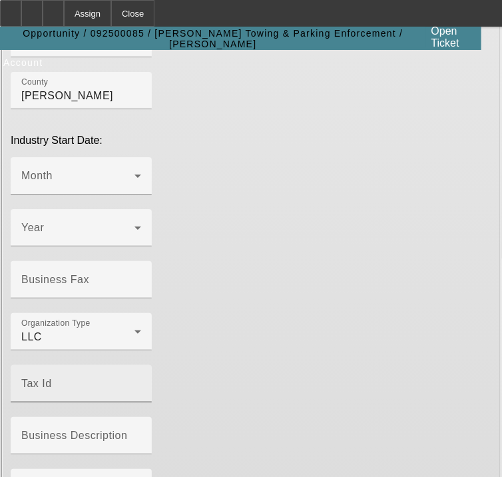
click at [141, 381] on input "Tax Id" at bounding box center [81, 389] width 120 height 16
paste input "871403686"
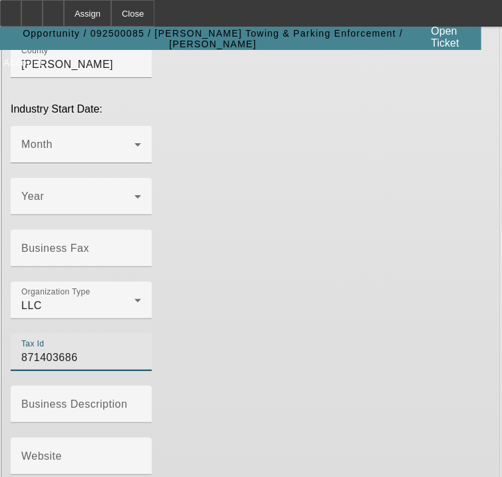
scroll to position [1237, 0]
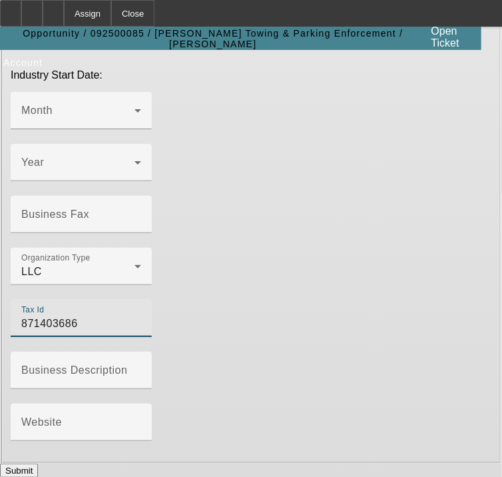
type input "871403686"
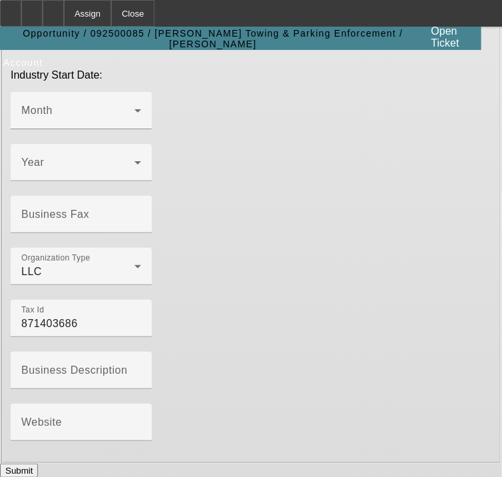
click at [38, 463] on button "Submit" at bounding box center [19, 470] width 38 height 14
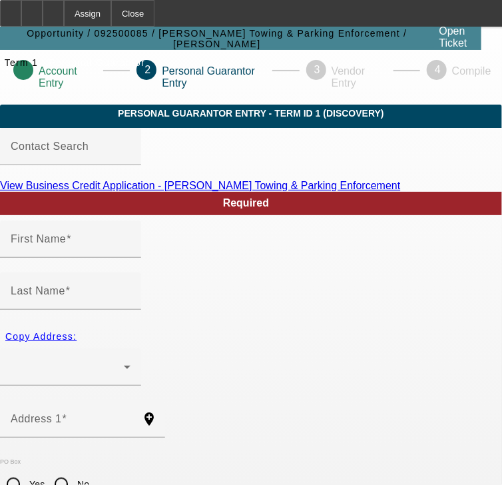
type input "Stephen"
type input "Glandorf"
radio input "true"
type input "[PHONE_NUMBER]"
type input "524-63-8892"
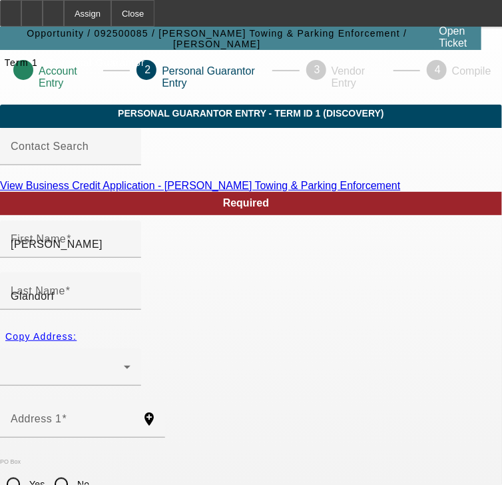
type input "dorseystowingandpe@gmail.com"
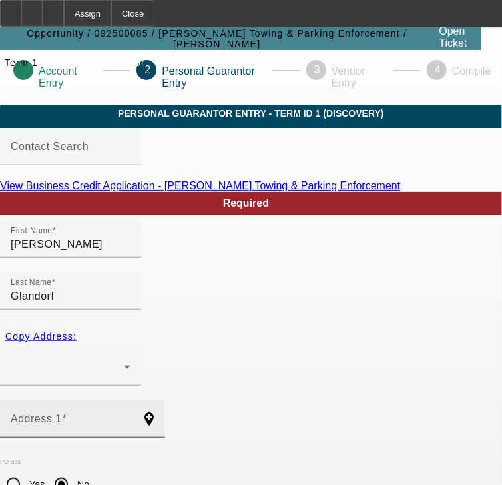
click at [62, 413] on mat-label "Address 1" at bounding box center [36, 418] width 51 height 11
click at [71, 416] on input "Address 1" at bounding box center [71, 424] width 120 height 16
drag, startPoint x: 75, startPoint y: 373, endPoint x: 135, endPoint y: 372, distance: 59.9
click at [77, 400] on div "Address 1" at bounding box center [71, 418] width 120 height 37
click at [84, 400] on div "Address 1" at bounding box center [71, 418] width 120 height 37
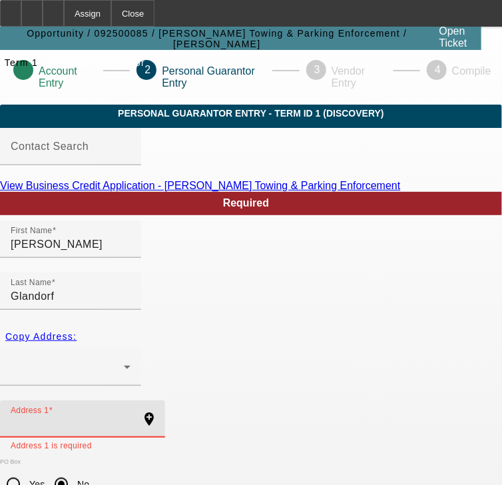
type input "v"
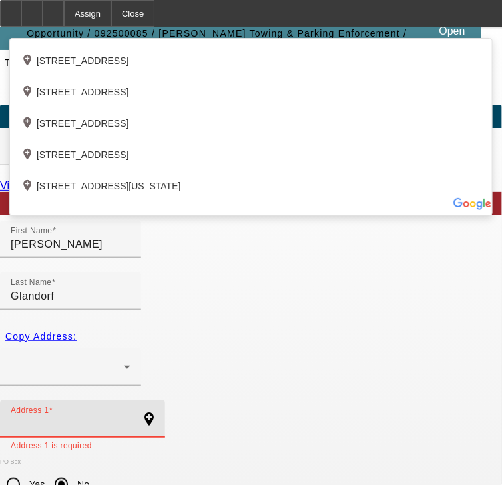
paste input "8222 Red Wing Ct"
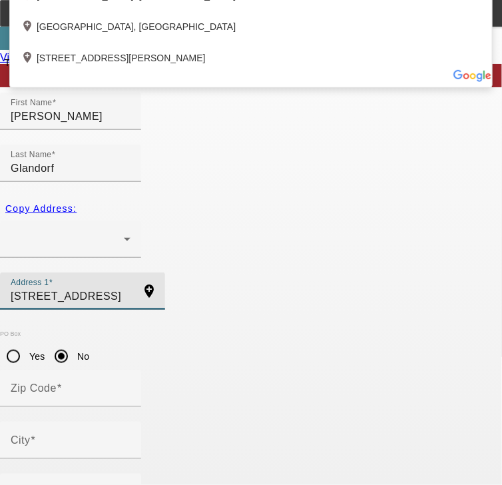
scroll to position [160, 0]
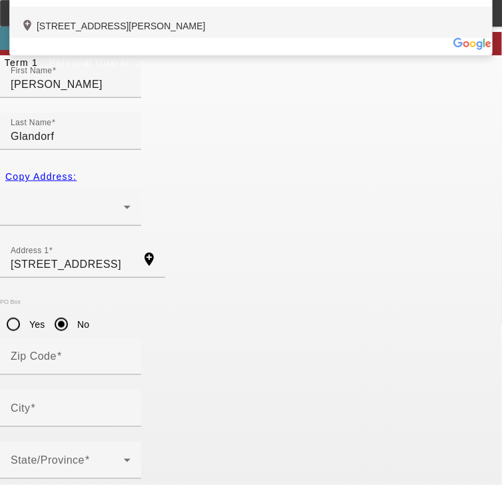
click at [189, 38] on div "add_location 8222 Red Wing Court, Frederick, MD 21701, US" at bounding box center [251, 22] width 482 height 31
type input "8222 Red Wing Court"
type input "21701"
type input "Frederick"
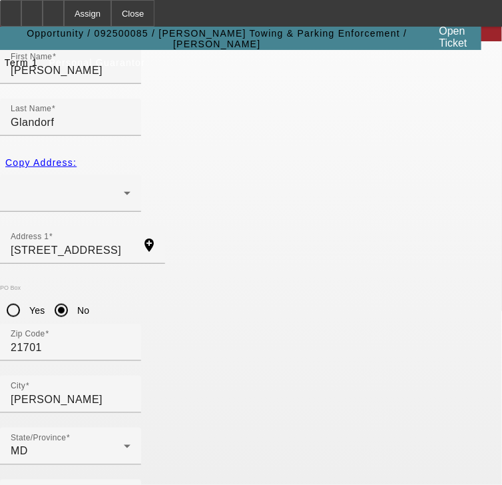
type input "100"
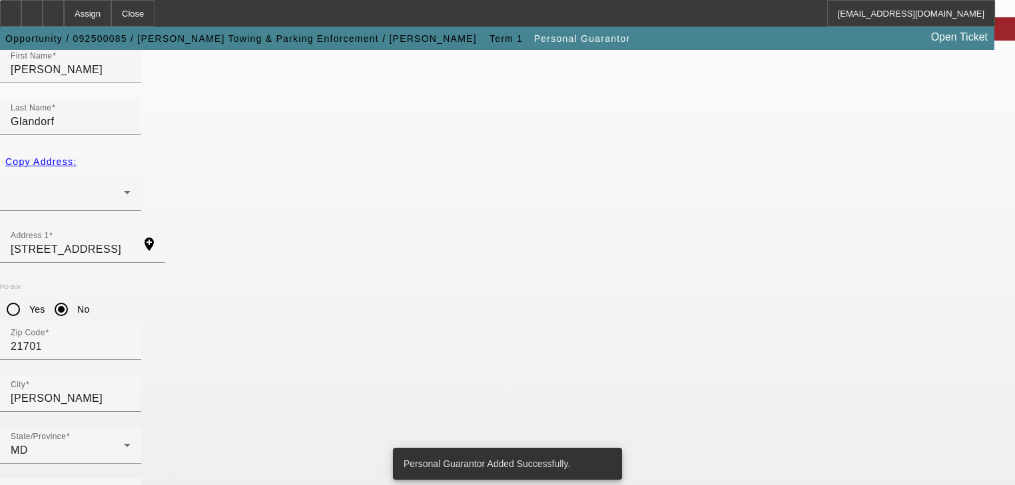
scroll to position [0, 0]
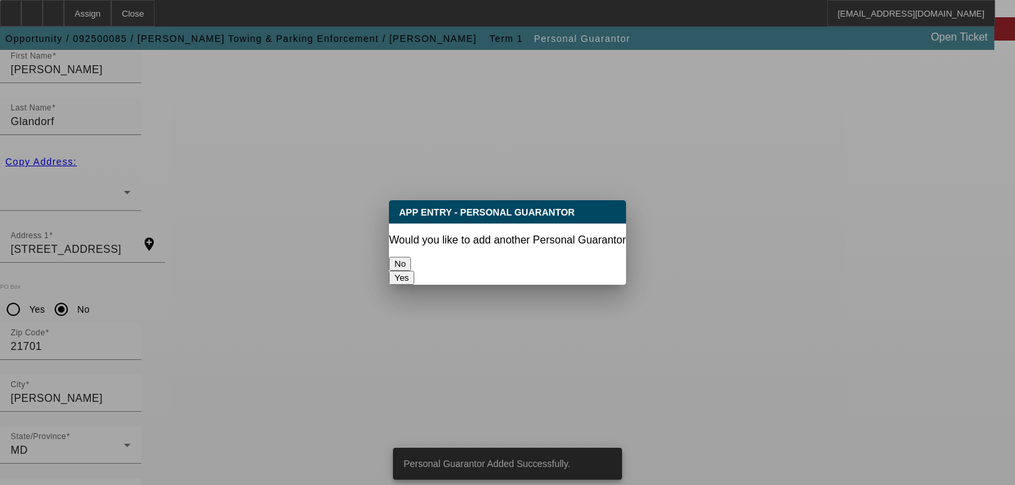
click at [411, 264] on button "No" at bounding box center [400, 264] width 22 height 14
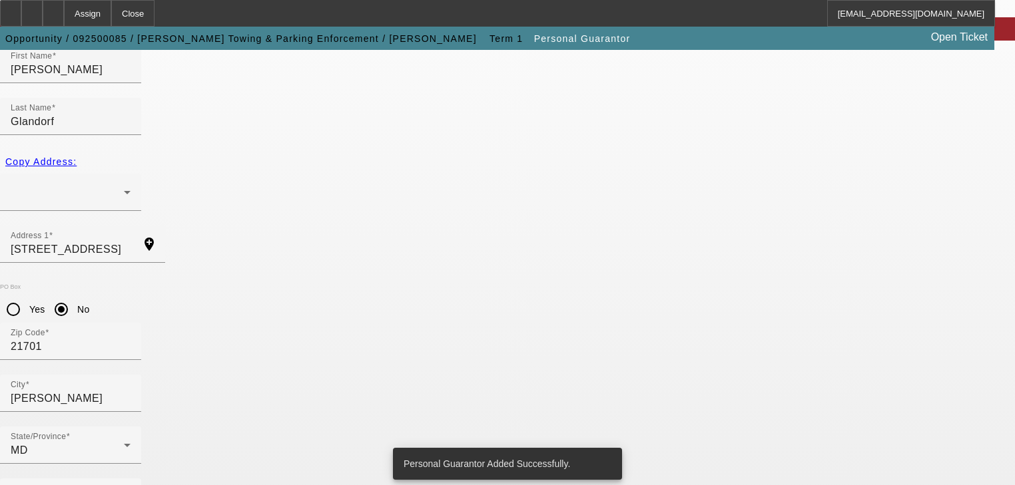
scroll to position [162, 0]
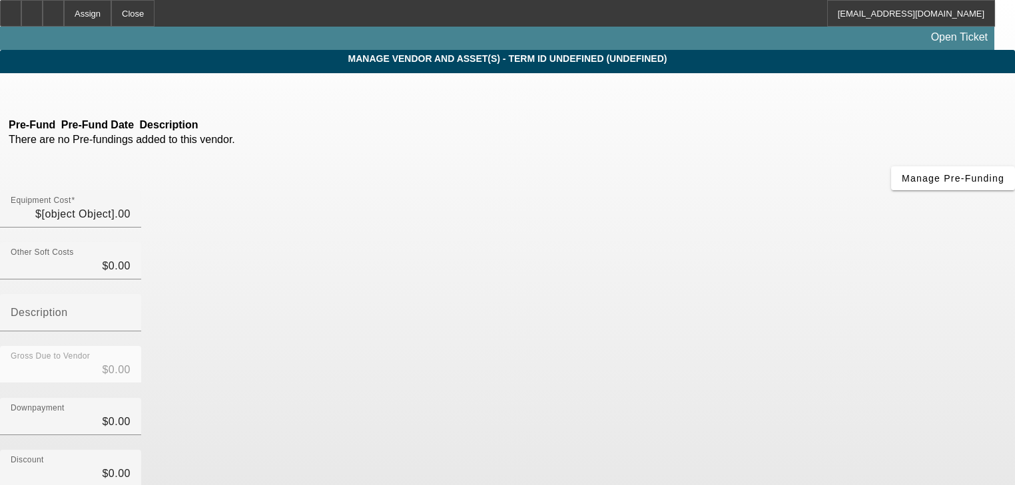
type input "$59,000.00"
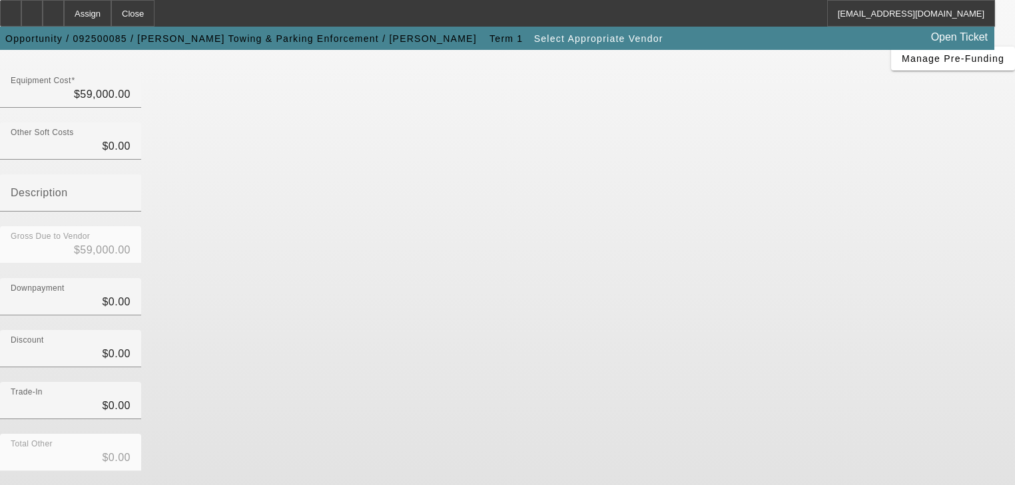
scroll to position [190, 0]
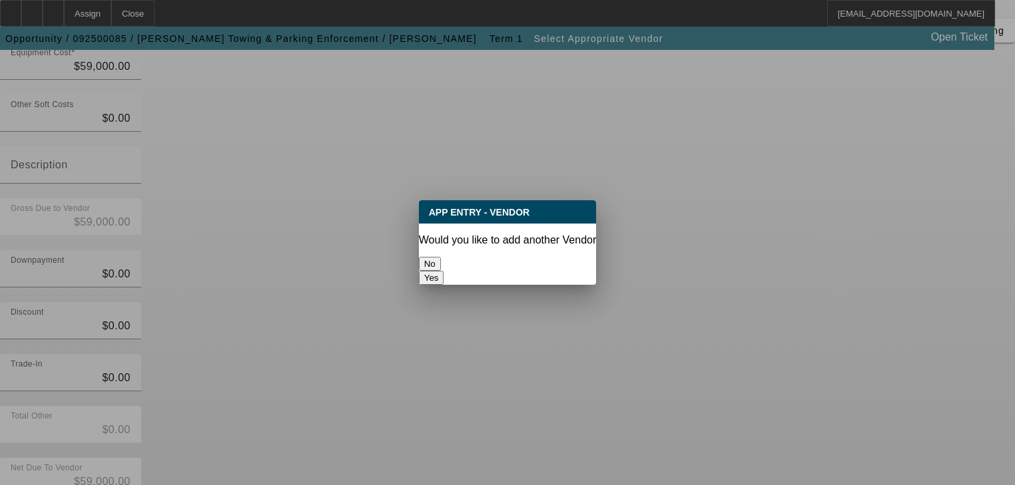
click at [441, 258] on button "No" at bounding box center [430, 264] width 22 height 14
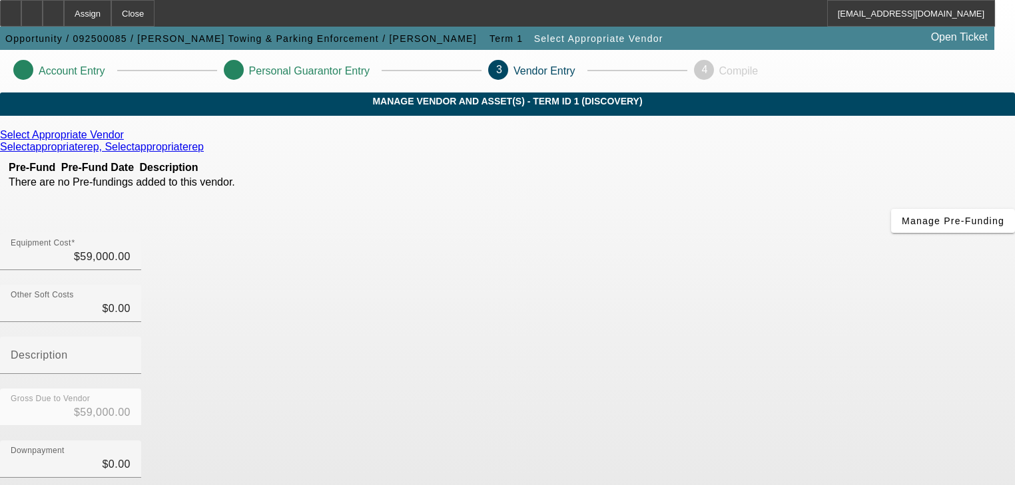
scroll to position [190, 0]
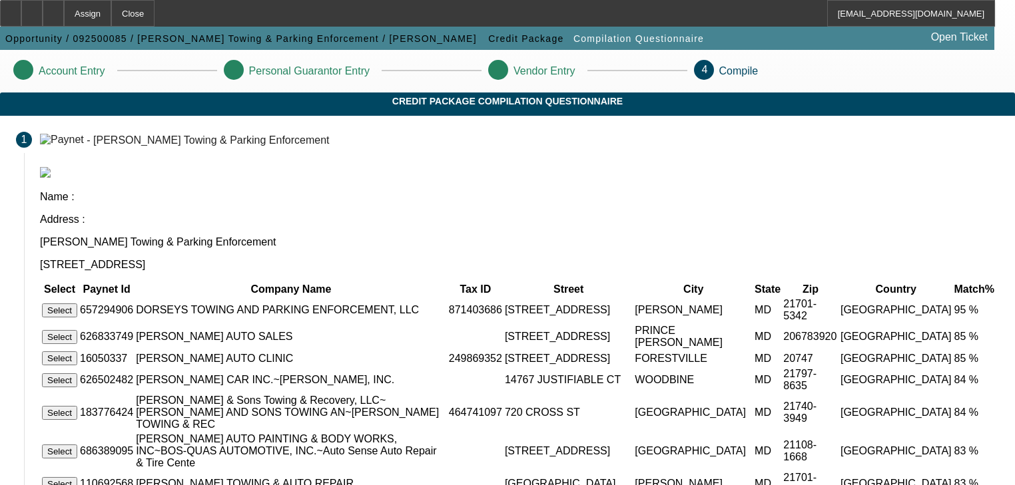
click at [77, 304] on button "Select" at bounding box center [59, 311] width 35 height 14
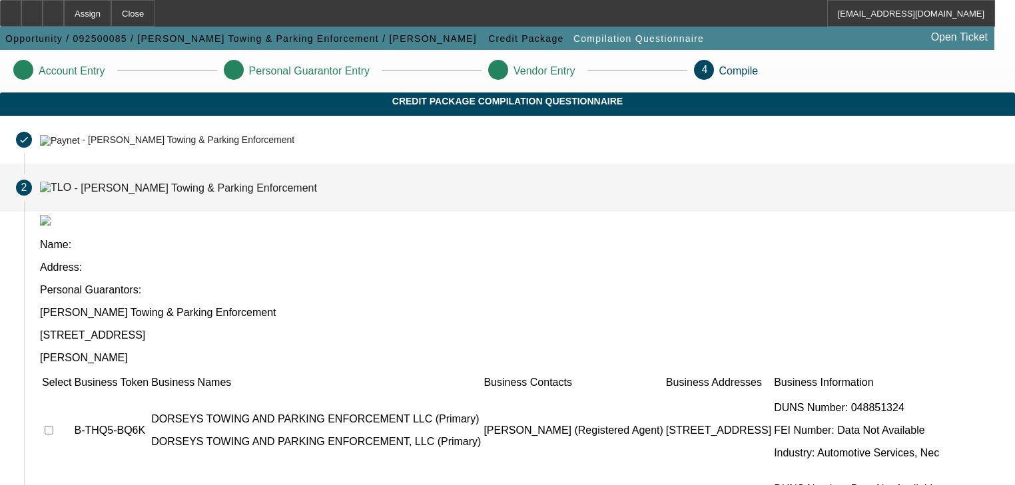
scroll to position [204, 0]
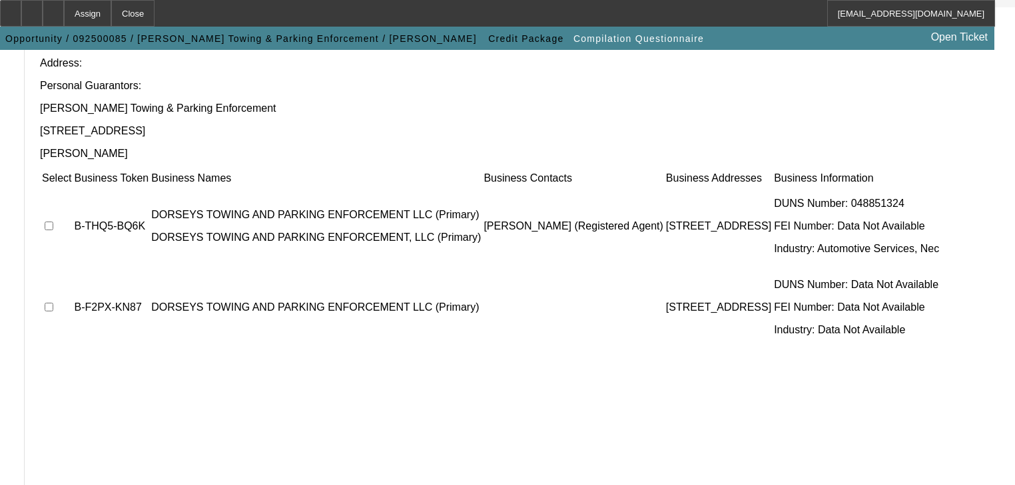
click at [72, 186] on td at bounding box center [56, 226] width 31 height 80
click at [53, 222] on input "checkbox" at bounding box center [49, 226] width 9 height 9
checkbox input "true"
click at [53, 303] on input "checkbox" at bounding box center [49, 307] width 9 height 9
checkbox input "true"
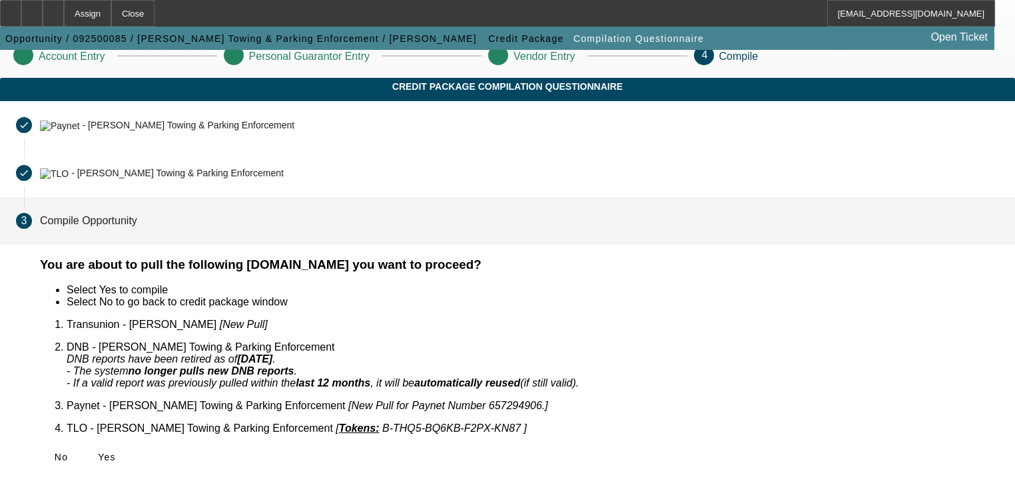
scroll to position [0, 0]
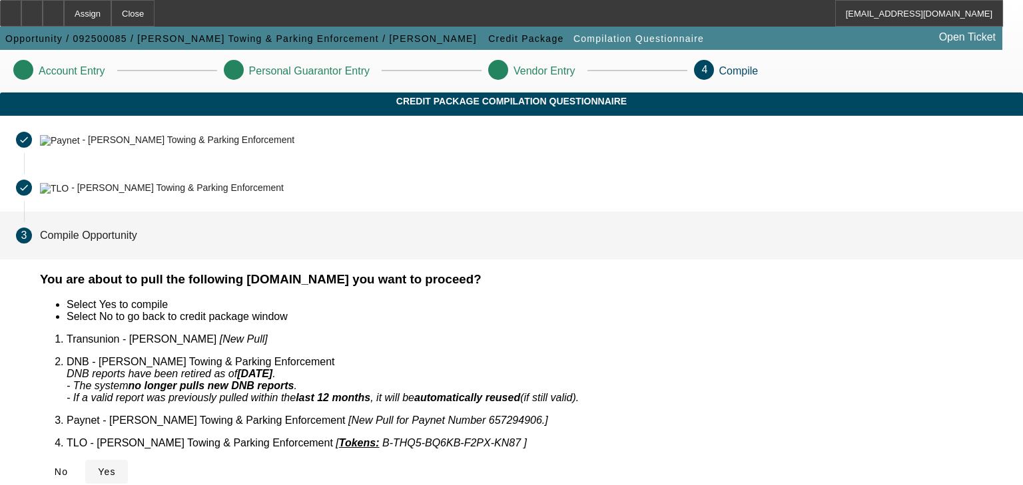
click at [128, 462] on span at bounding box center [106, 472] width 43 height 32
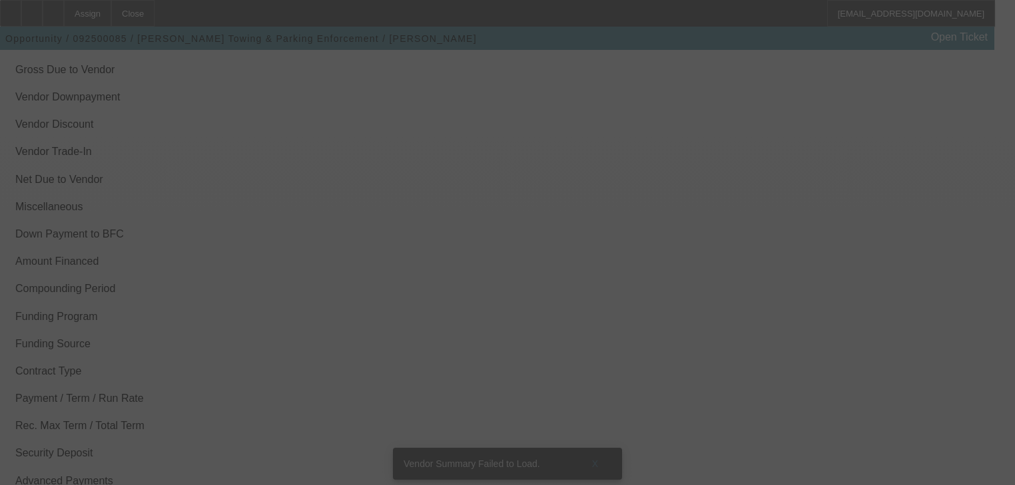
scroll to position [1646, 0]
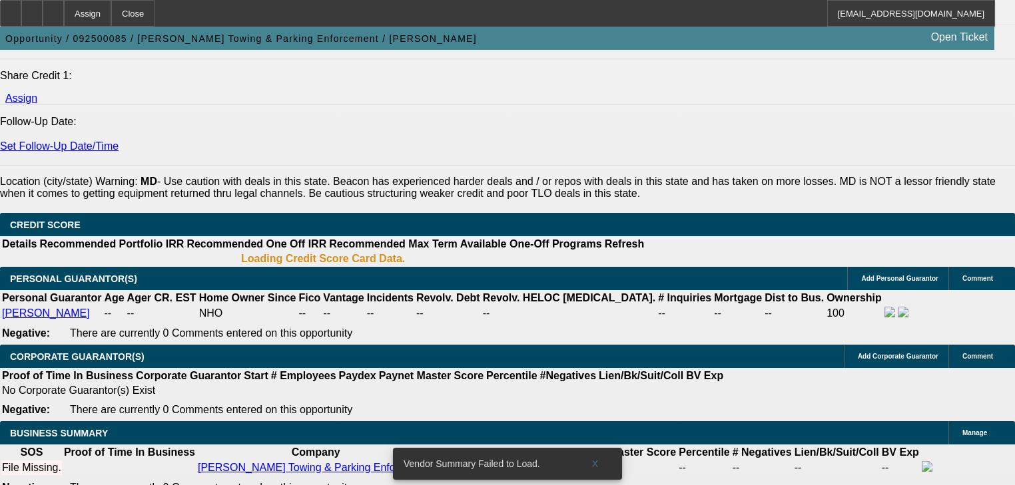
select select "0"
select select "2"
select select "0.1"
select select "4"
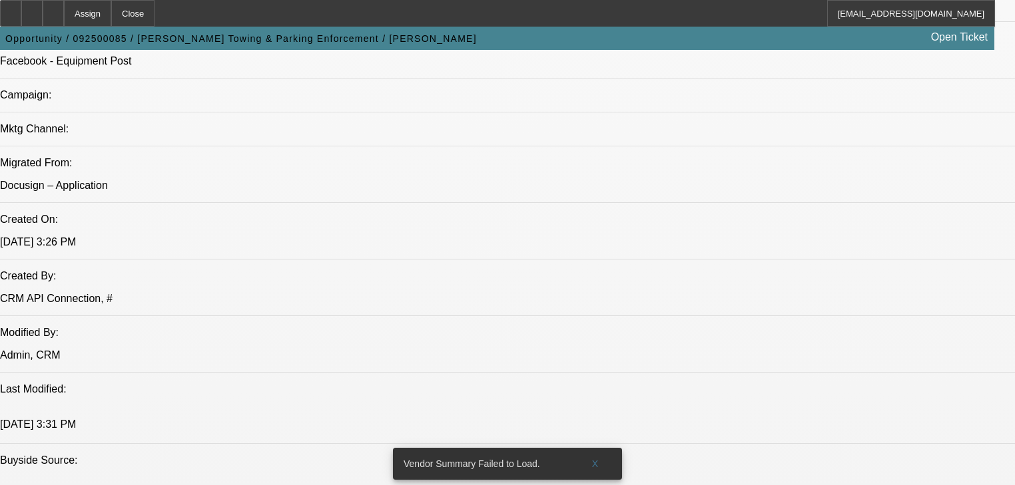
scroll to position [841, 0]
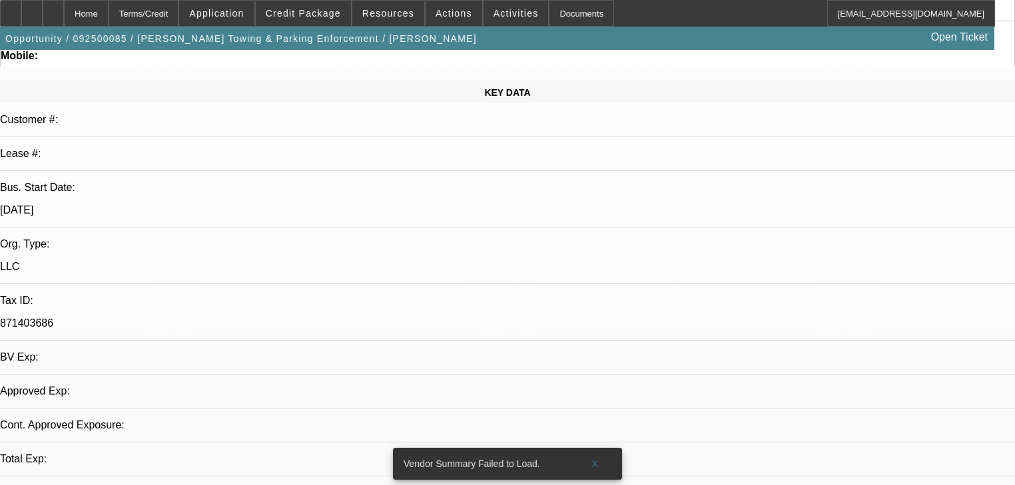
select select "0"
select select "2"
select select "0.1"
select select "4"
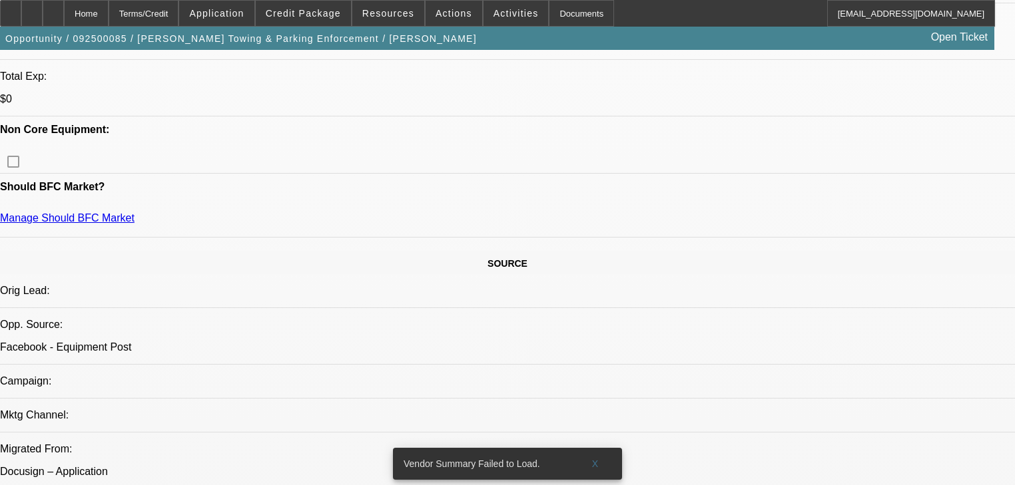
scroll to position [567, 0]
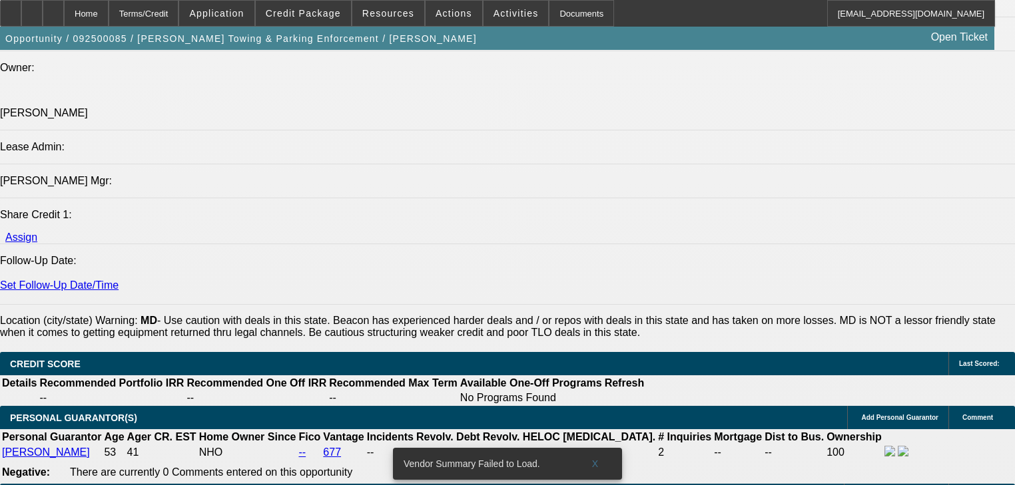
scroll to position [1793, 0]
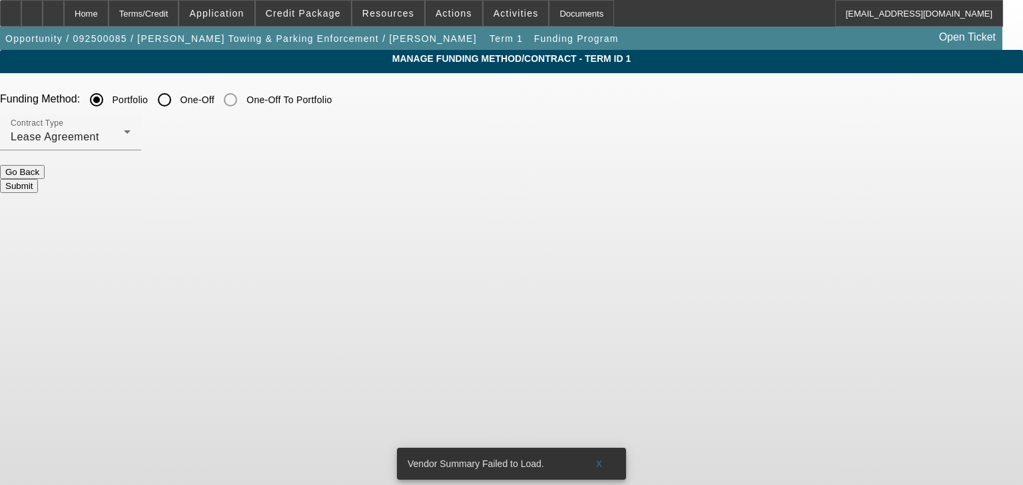
click at [178, 107] on input "One-Off" at bounding box center [164, 100] width 27 height 27
radio input "true"
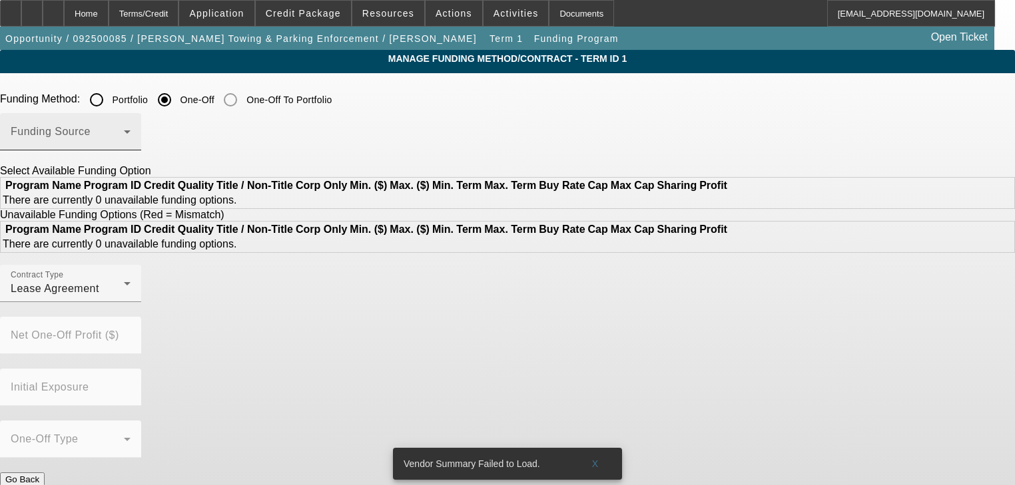
click at [131, 147] on div "Funding Source" at bounding box center [71, 131] width 120 height 37
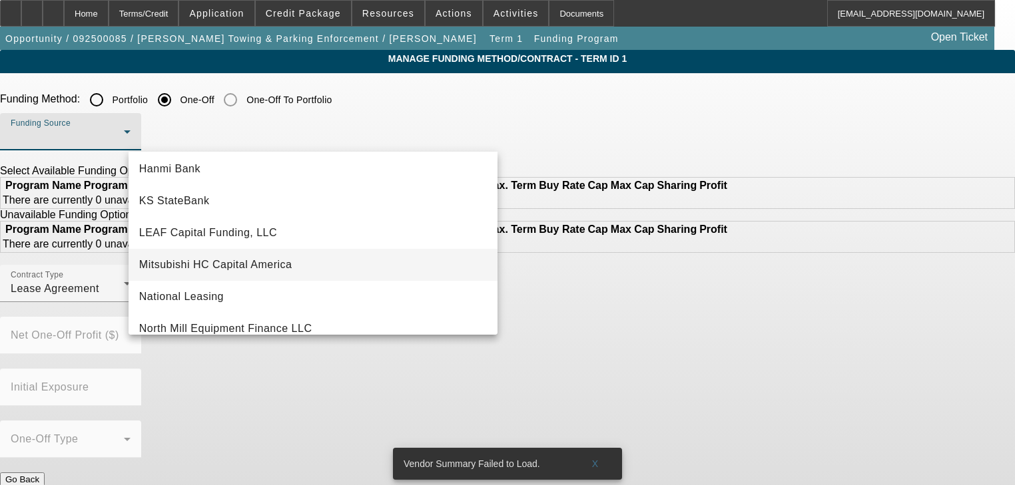
scroll to position [271, 0]
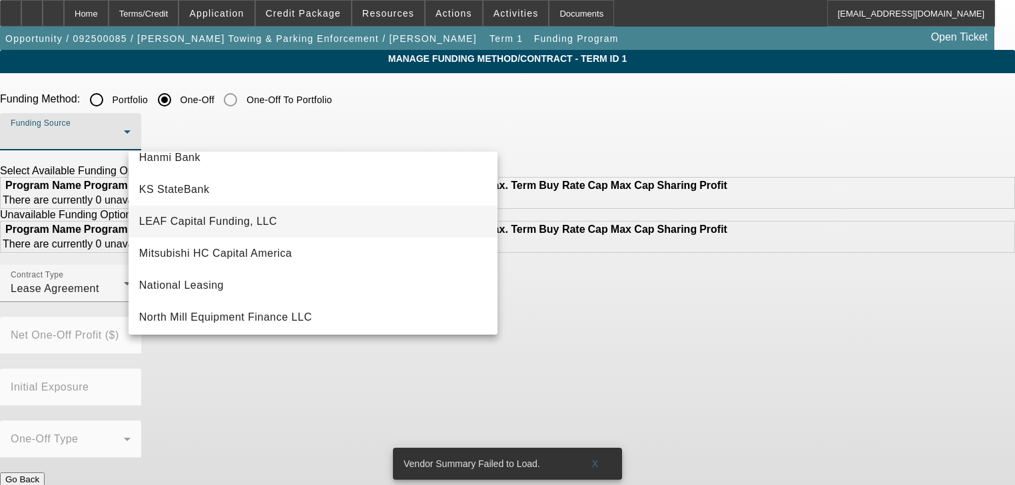
click at [261, 230] on mat-option "LEAF Capital Funding, LLC" at bounding box center [313, 222] width 369 height 32
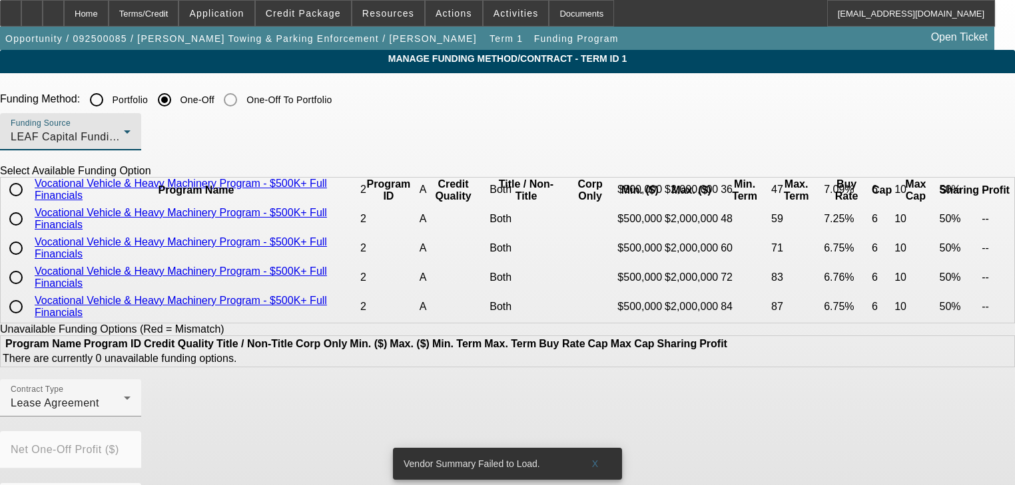
scroll to position [496, 0]
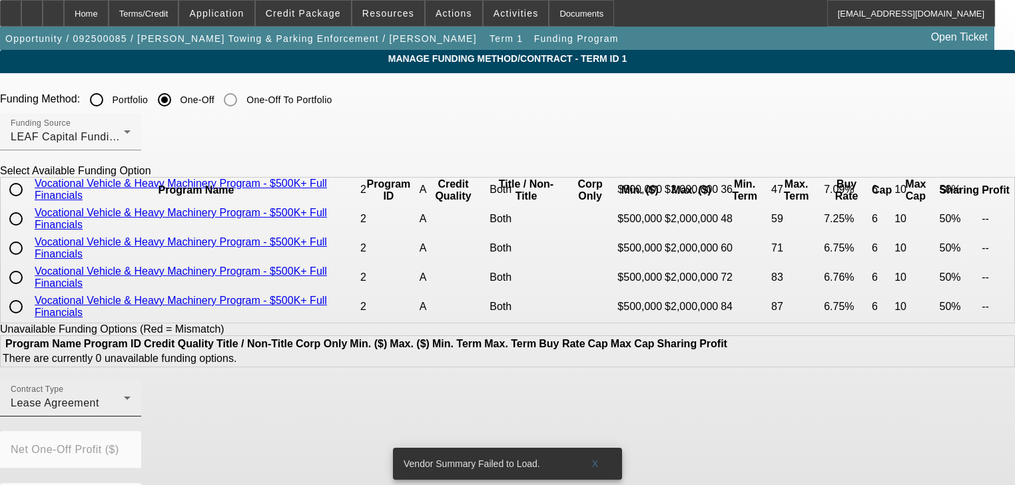
click at [131, 411] on div "Contract Type Lease Agreement" at bounding box center [71, 398] width 120 height 37
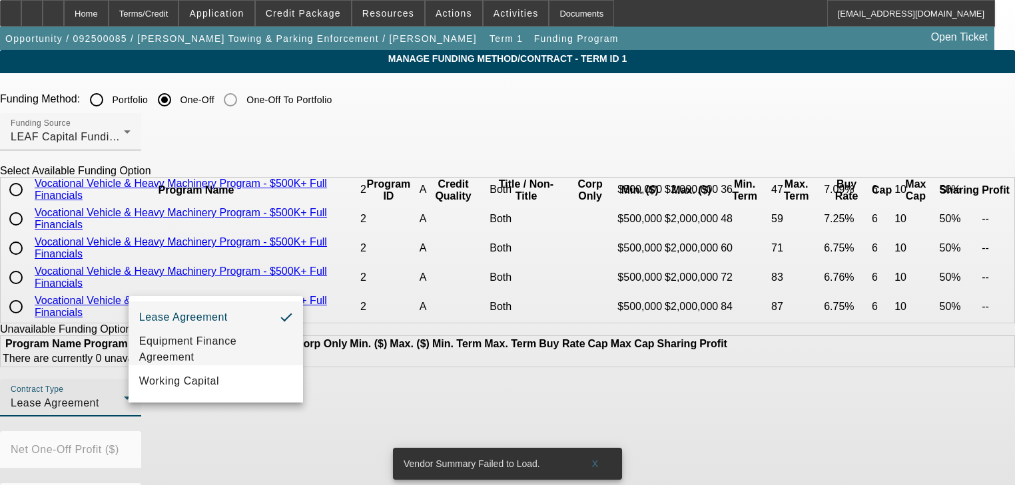
click at [188, 346] on span "Equipment Finance Agreement" at bounding box center [215, 350] width 153 height 32
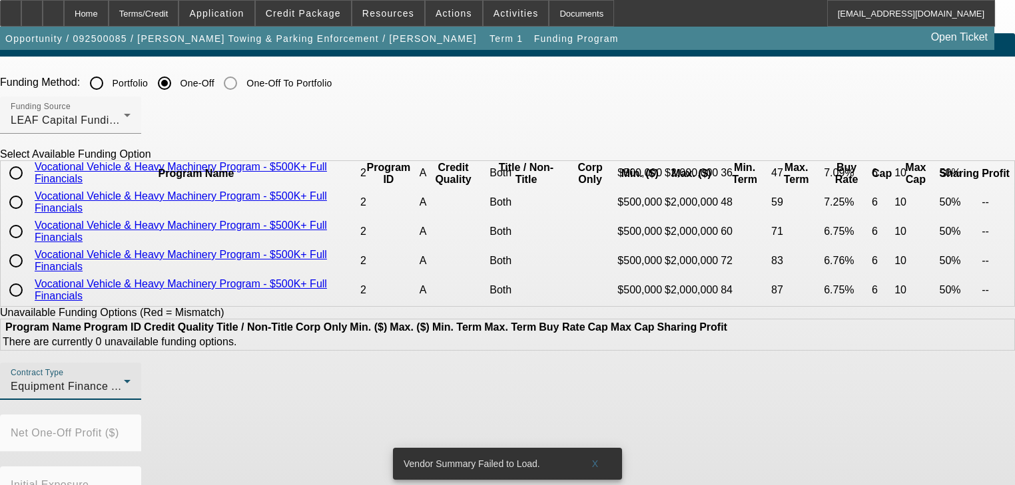
scroll to position [110, 0]
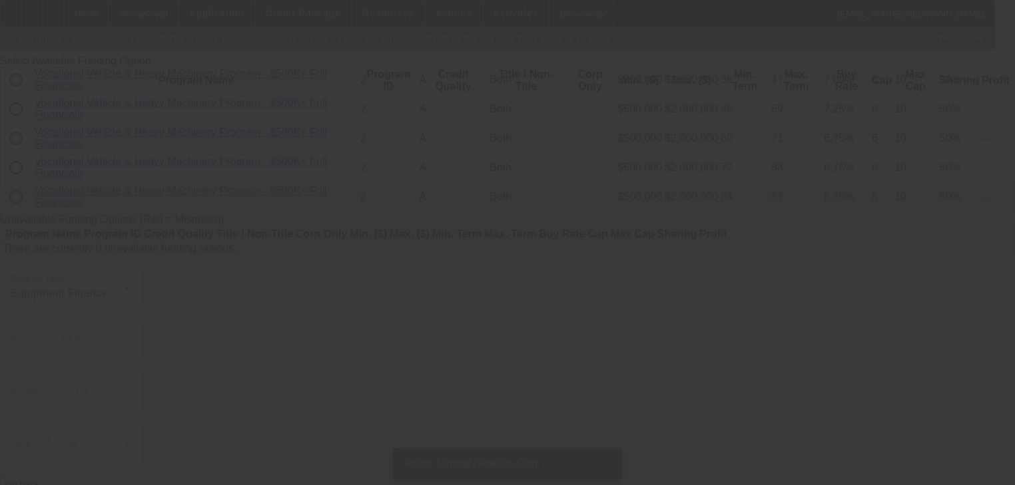
radio input "true"
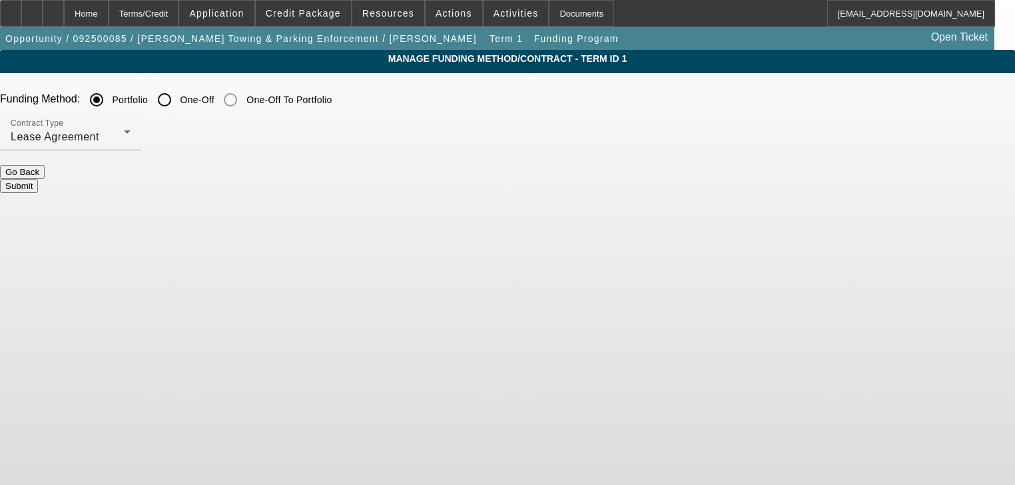
scroll to position [0, 0]
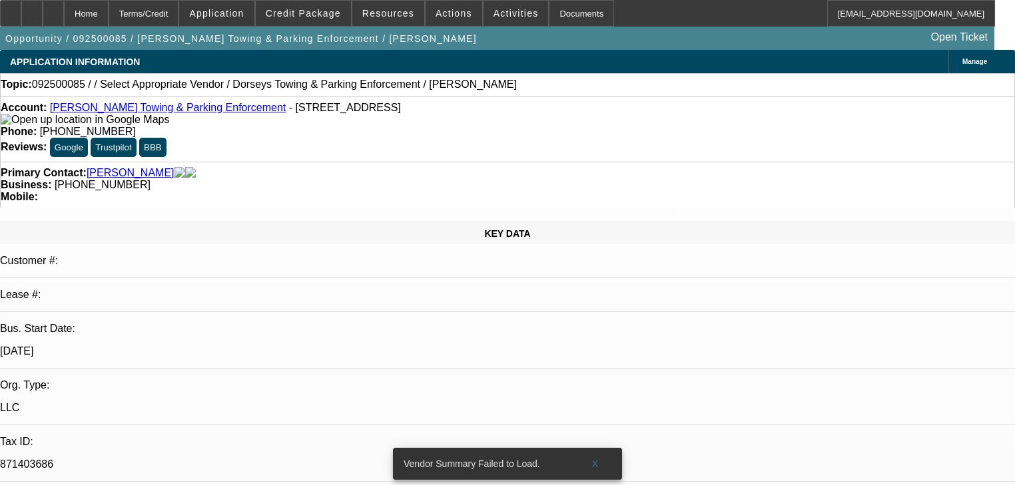
select select "0"
select select "2"
select select "0"
select select "6"
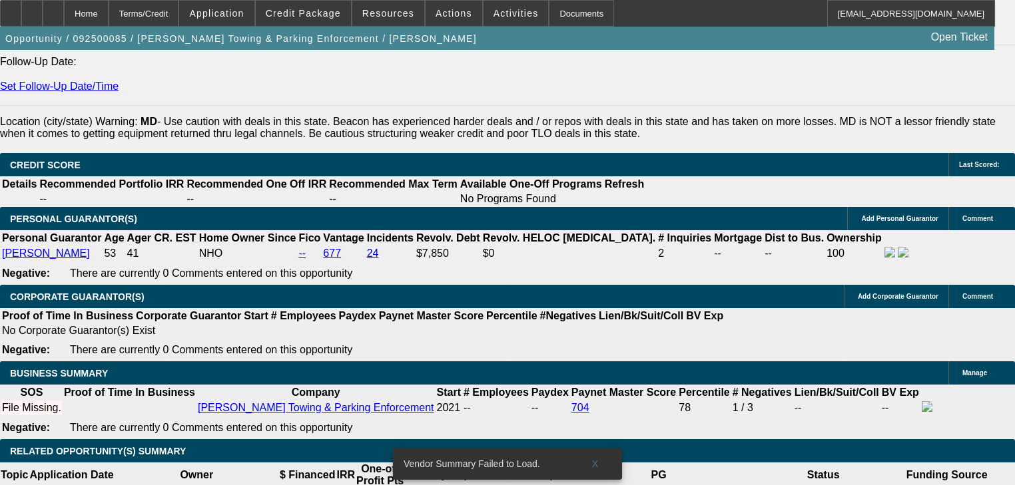
scroll to position [1758, 0]
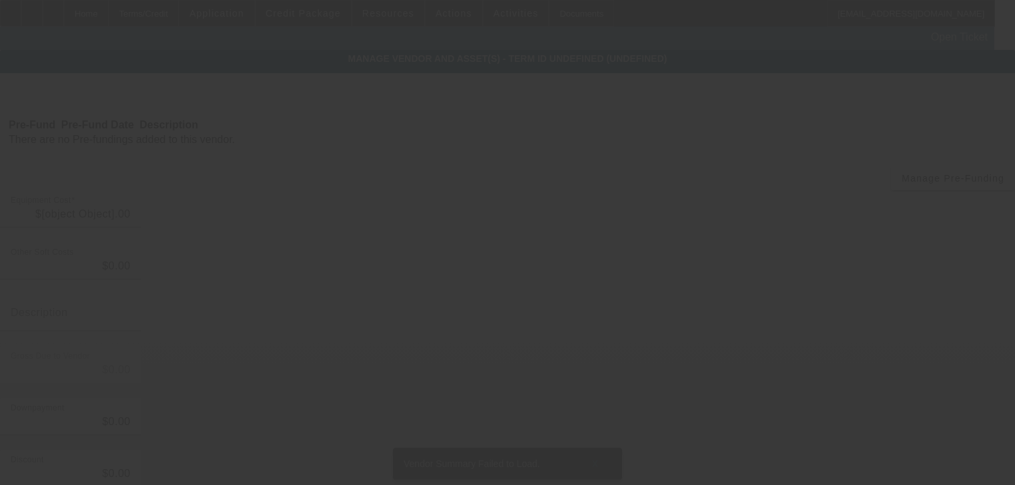
type input "$59,000.00"
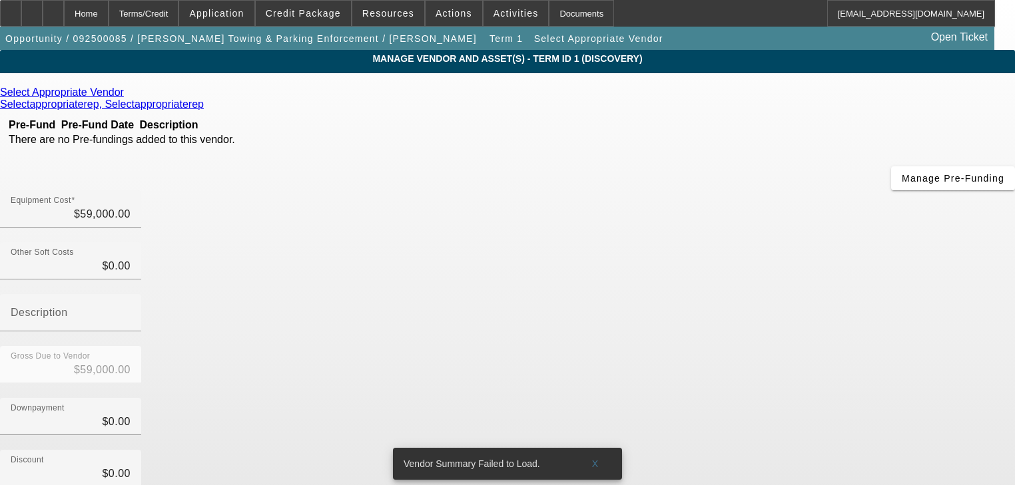
click at [127, 91] on icon at bounding box center [127, 92] width 0 height 11
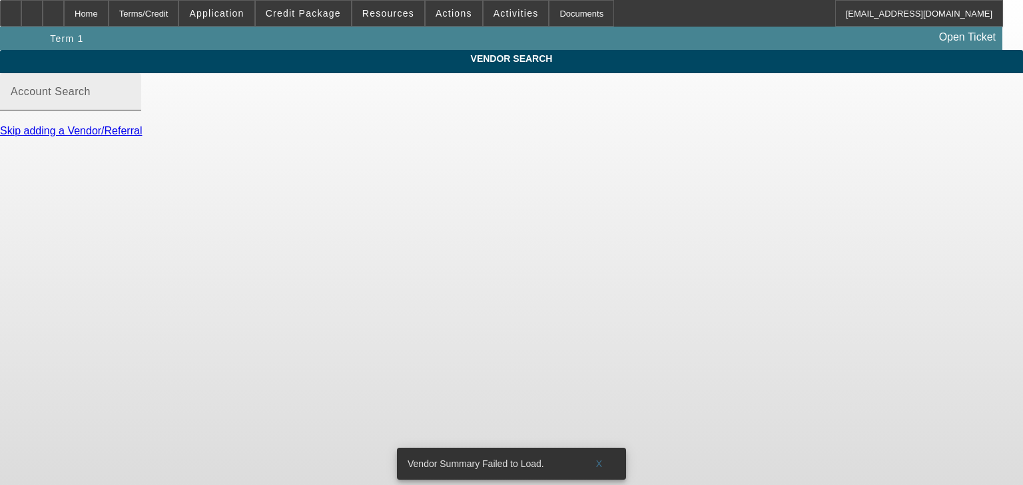
click at [131, 99] on div "Account Search" at bounding box center [71, 91] width 120 height 37
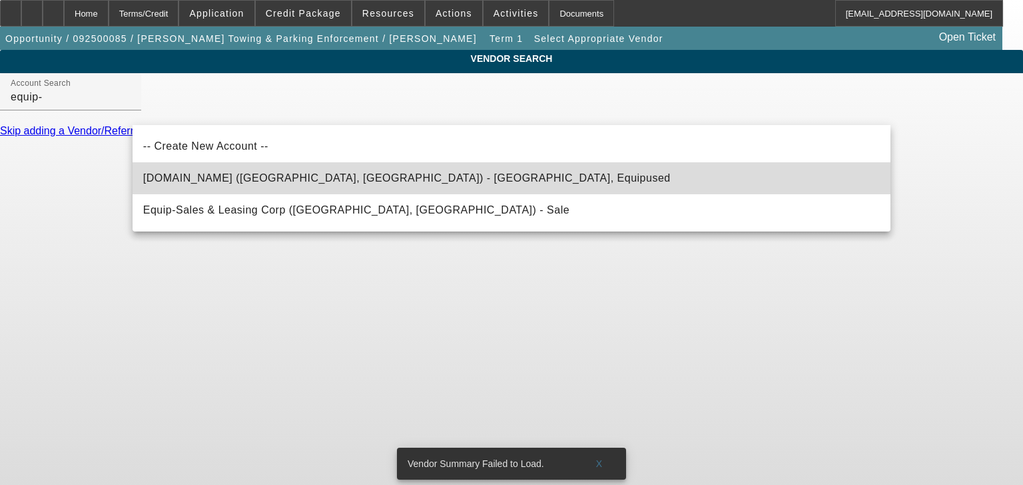
click at [315, 180] on span "[DOMAIN_NAME] ([GEOGRAPHIC_DATA], [GEOGRAPHIC_DATA]) - [GEOGRAPHIC_DATA], Equip…" at bounding box center [406, 177] width 527 height 11
type input "[DOMAIN_NAME] ([GEOGRAPHIC_DATA], [GEOGRAPHIC_DATA]) - [GEOGRAPHIC_DATA], Equip…"
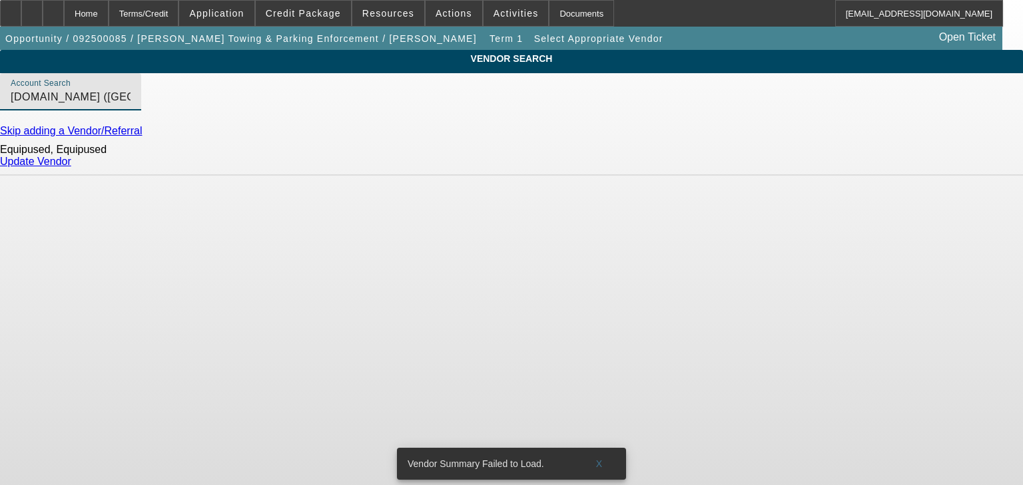
click at [71, 167] on link "Update Vendor" at bounding box center [35, 161] width 71 height 11
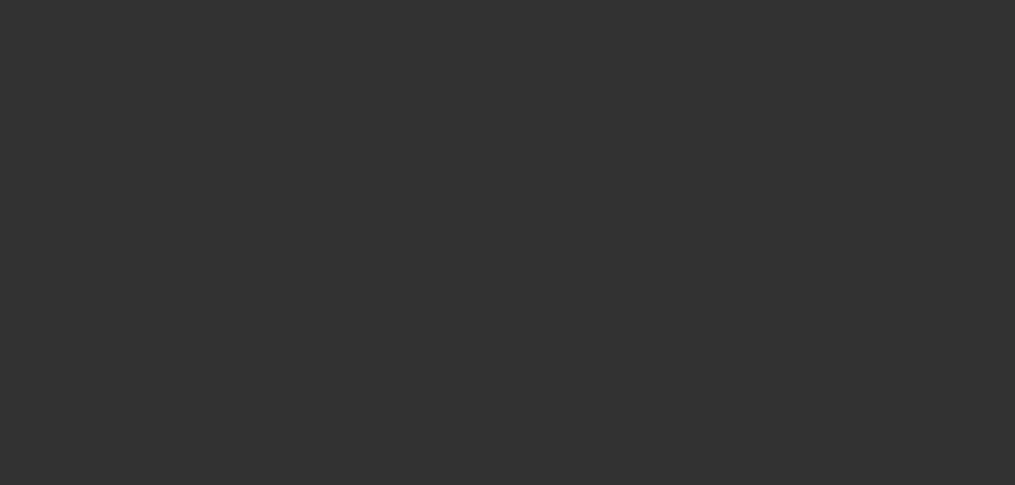
type input "$59,000.00"
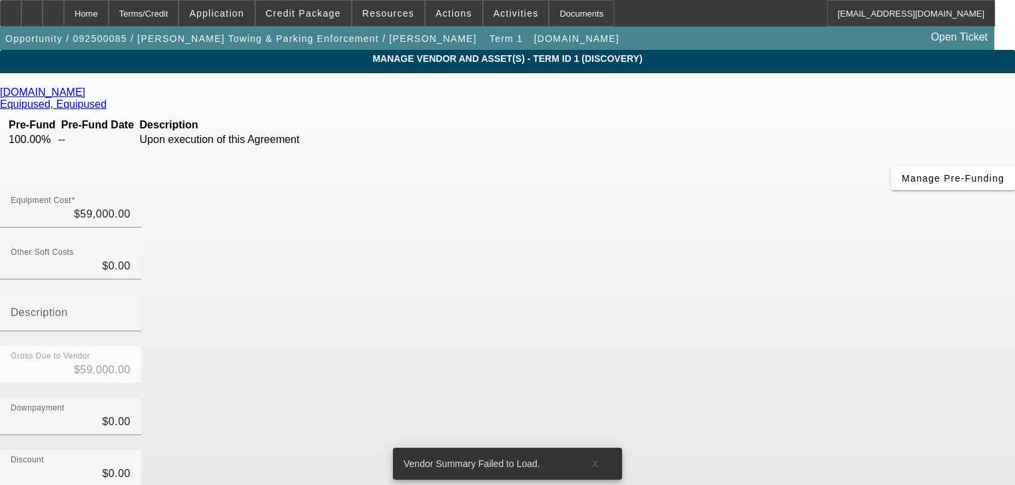
scroll to position [131, 0]
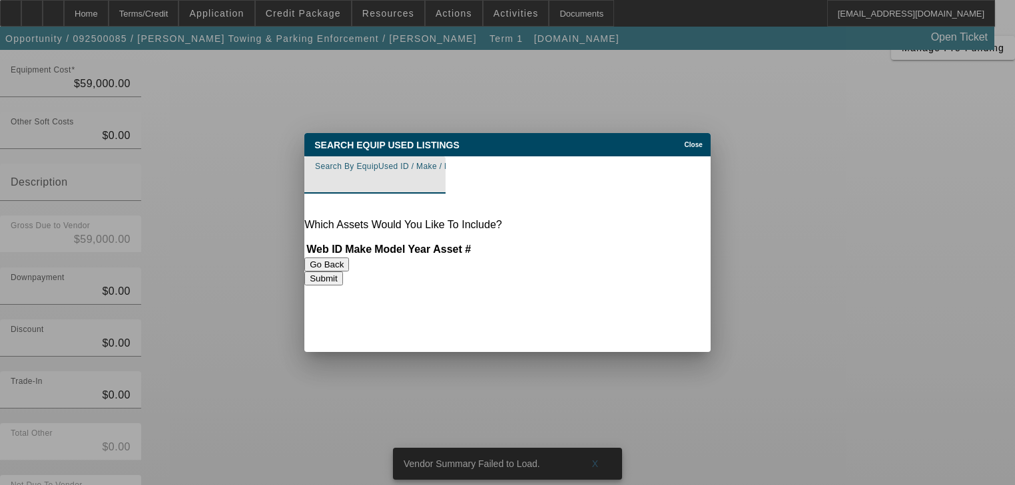
paste input "5984"
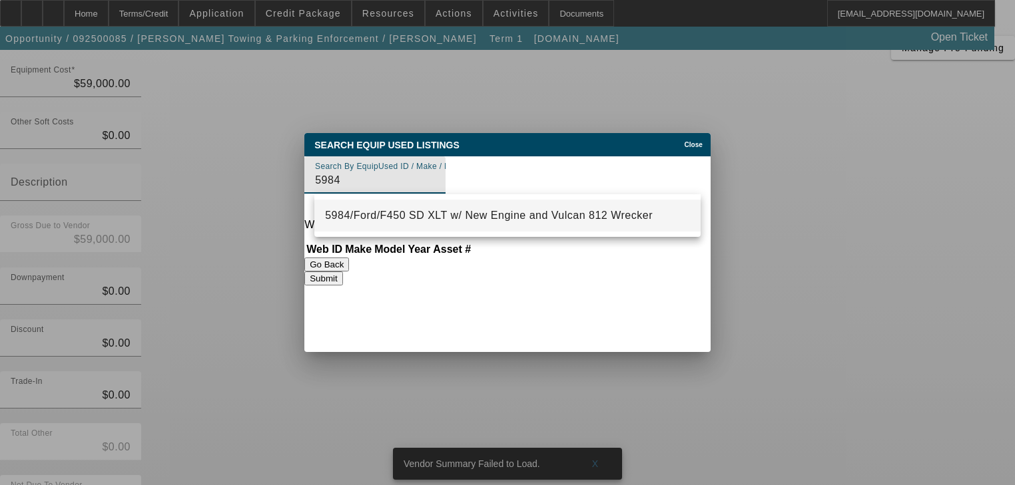
click at [453, 212] on span "5984/Ford/F450 SD XLT w/ New Engine and Vulcan 812 Wrecker" at bounding box center [489, 215] width 328 height 11
type input "5984/Ford/F450 SD XLT w/ New Engine and Vulcan 812 Wrecker"
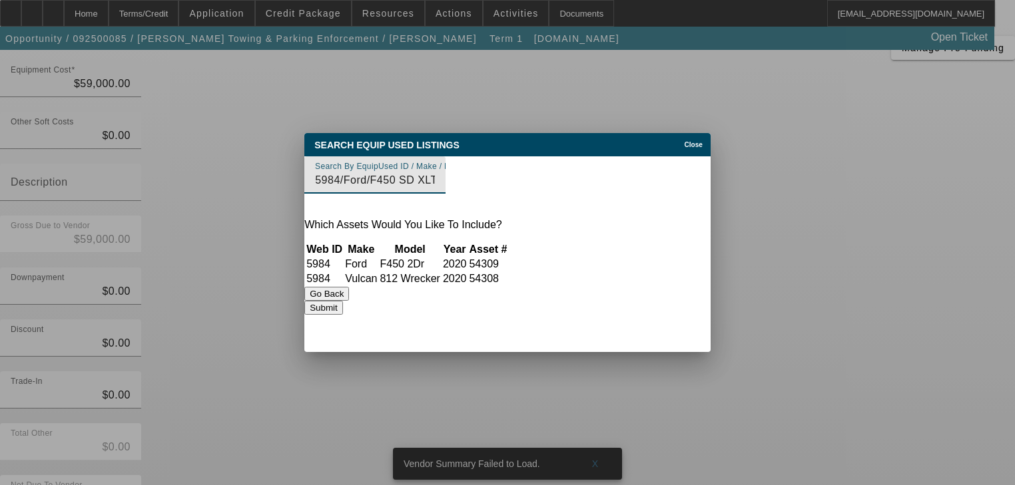
click at [342, 314] on button "Submit" at bounding box center [323, 308] width 38 height 14
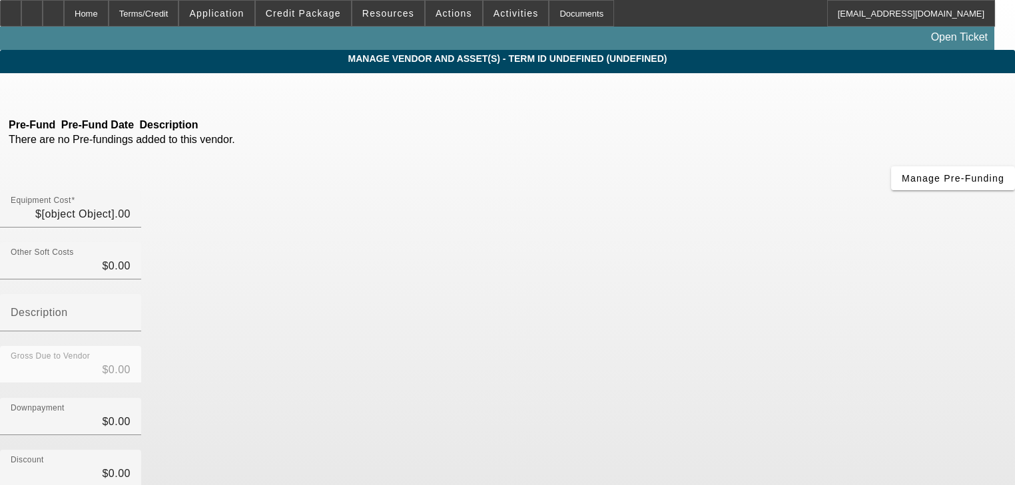
type input "$59,000.00"
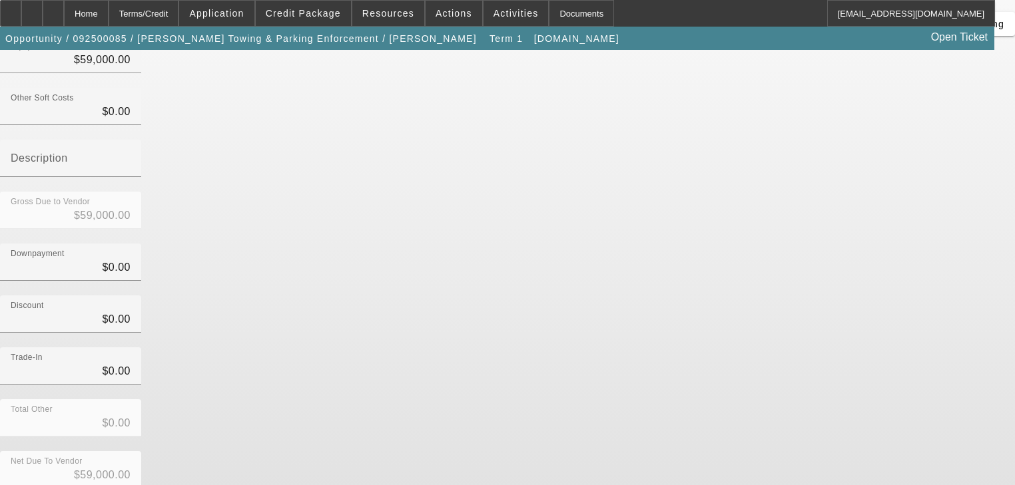
scroll to position [155, 0]
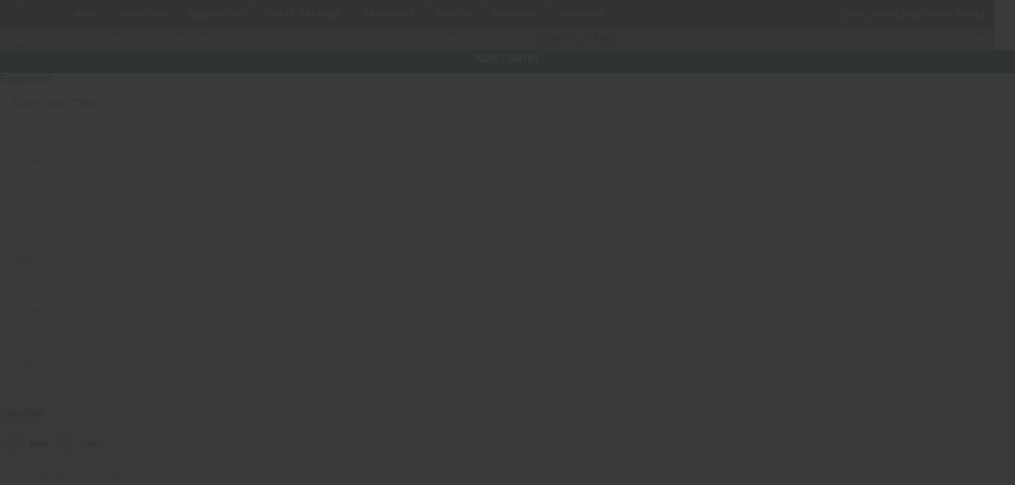
type input "[US_VEHICLE_IDENTIFICATION_NUMBER]"
type input "Ford"
type input "F450 2Dr"
radio input "true"
type textarea "Ford F450"
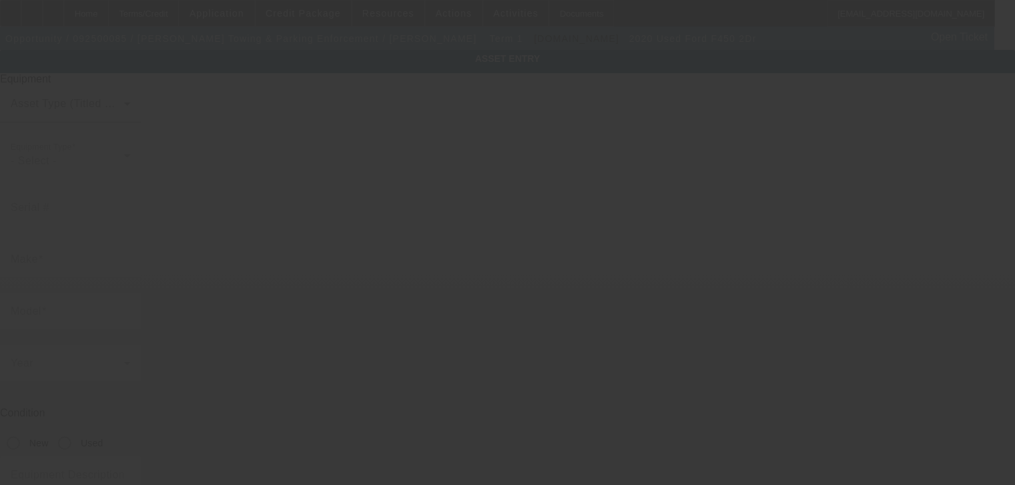
type input "[STREET_ADDRESS]"
type input "[PERSON_NAME]"
type input "21701"
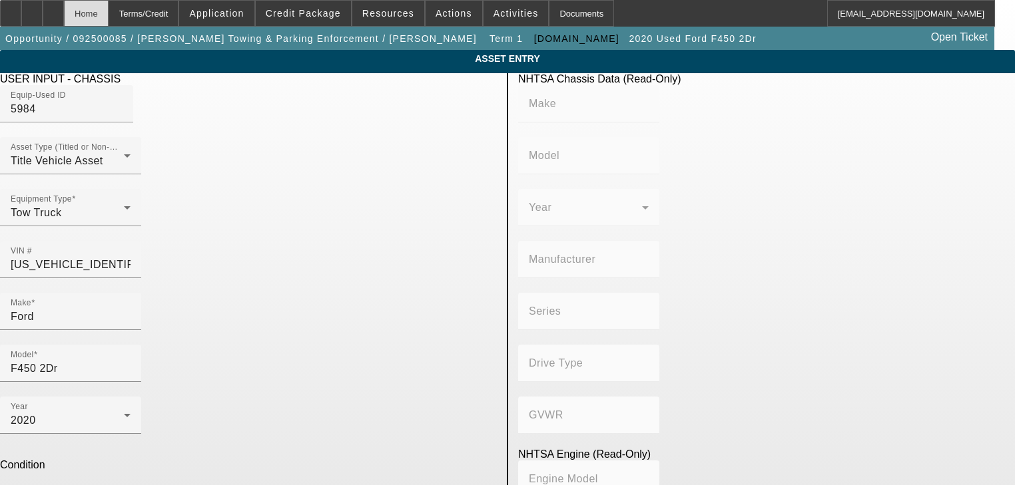
click at [109, 5] on div "Home" at bounding box center [86, 13] width 45 height 27
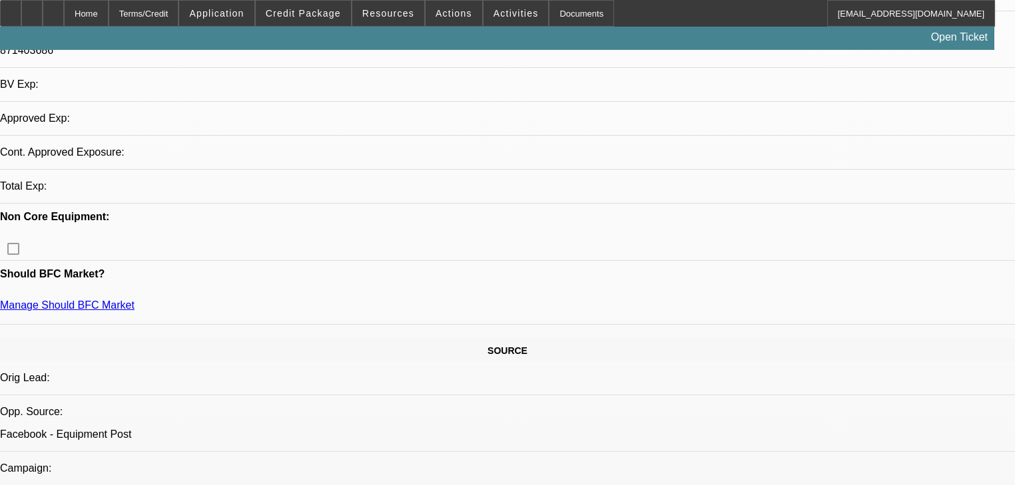
select select "0"
select select "2"
select select "0"
select select "6"
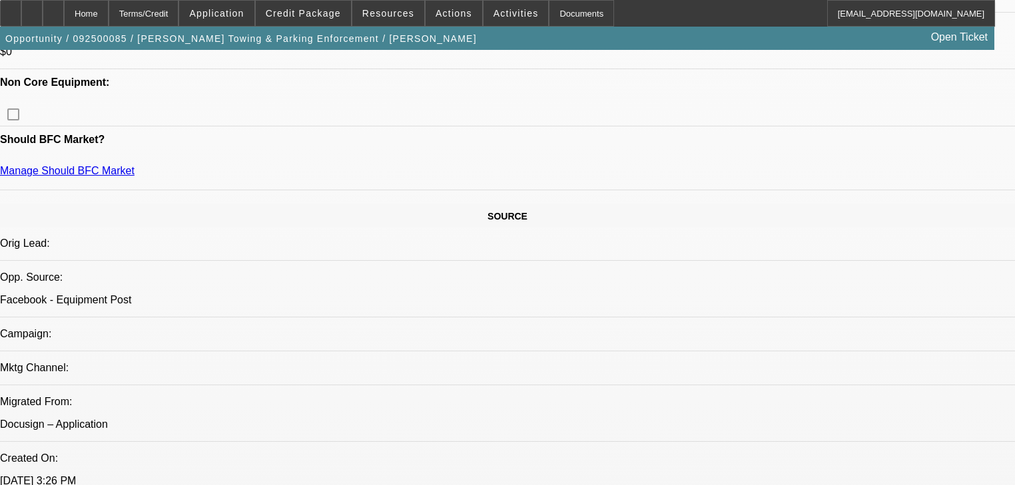
scroll to position [693, 0]
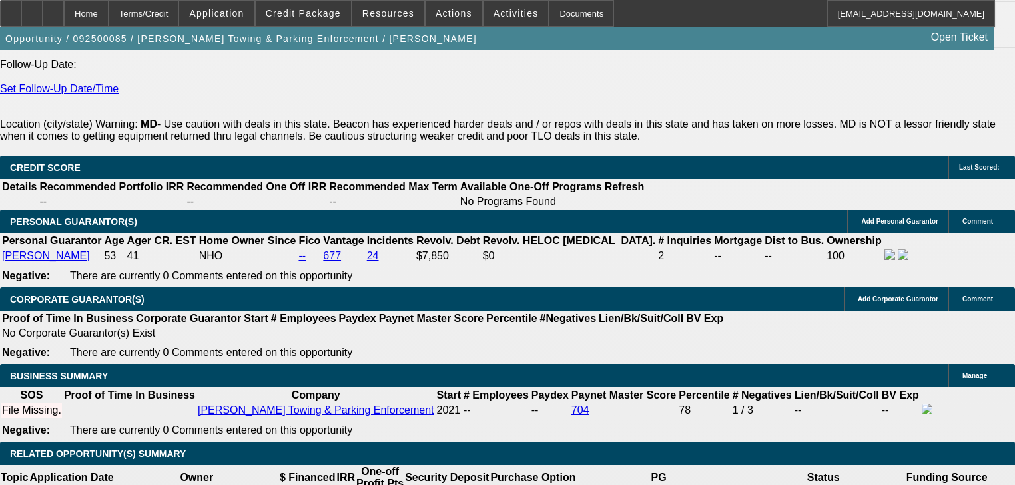
scroll to position [1758, 0]
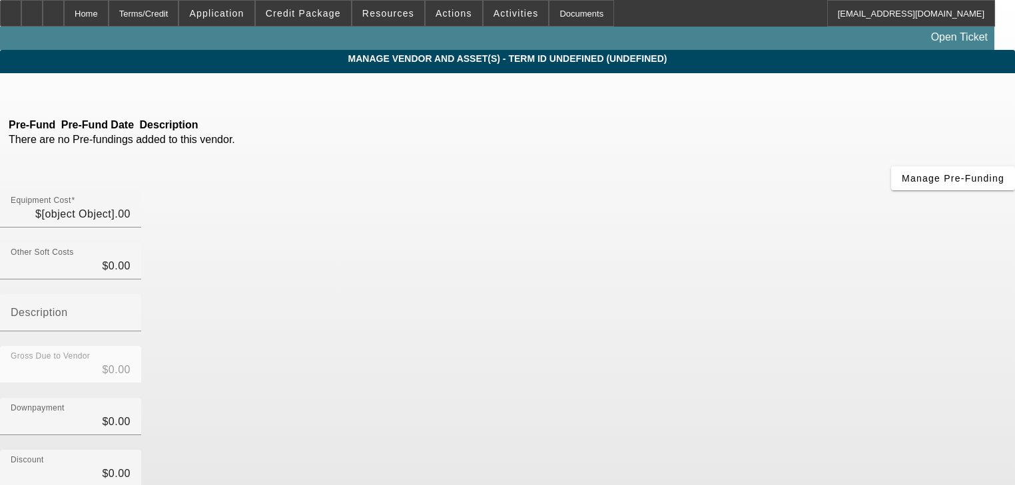
type input "$59,000.00"
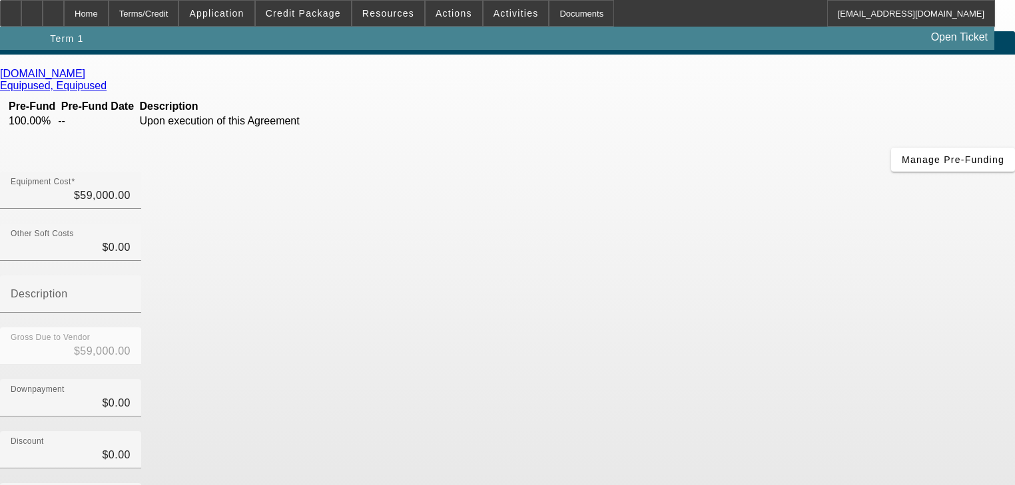
scroll to position [155, 0]
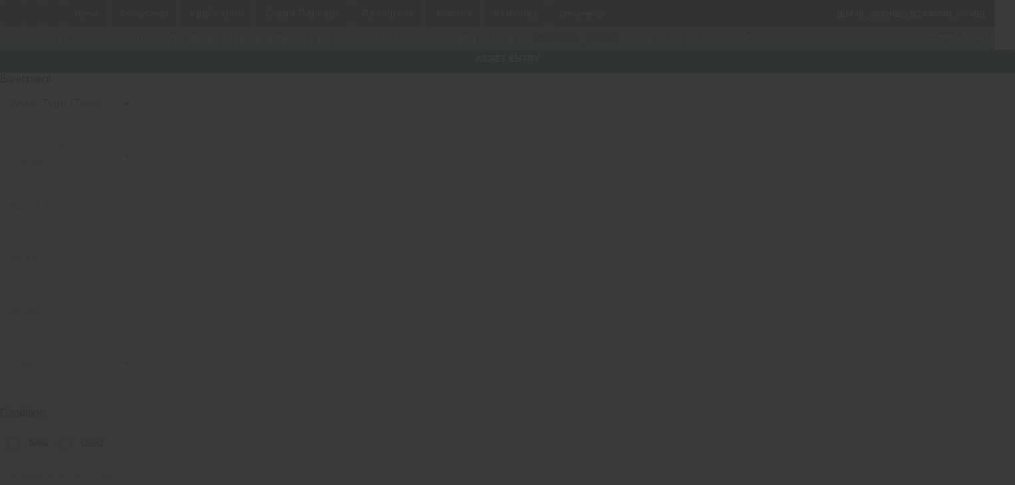
type input "1FDUF4GT0LDA06381"
type input "Ford"
type input "F450 2Dr"
radio input "true"
type textarea "Ford F450"
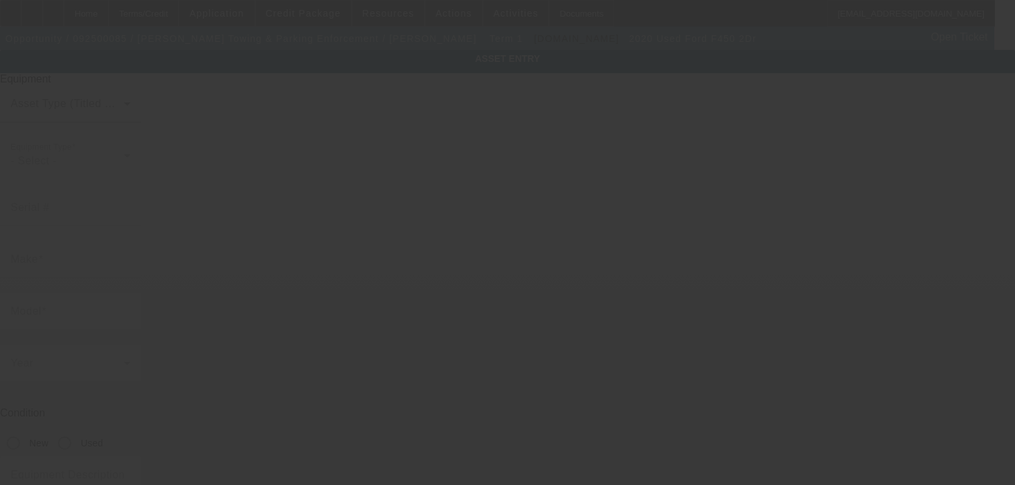
type input "502 N East Street"
type input "Frederick"
type input "21701"
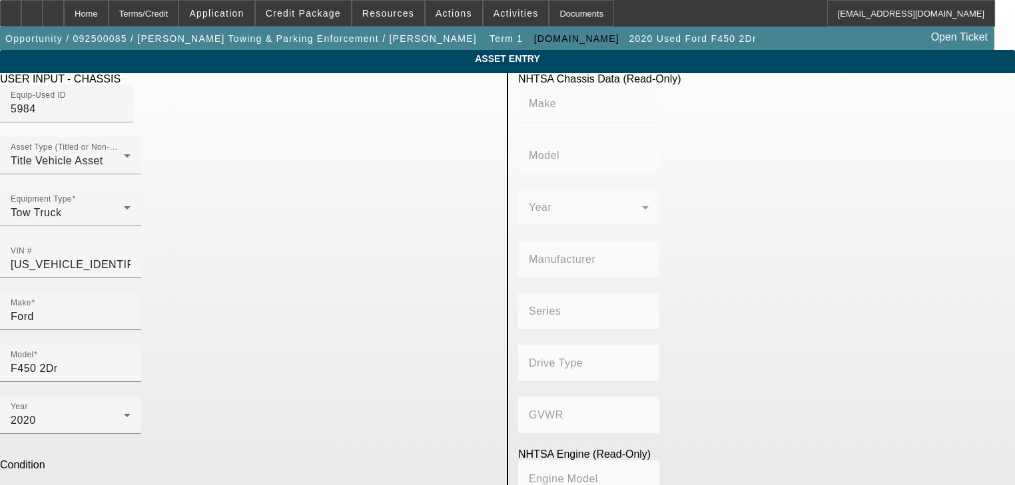
type input "87121"
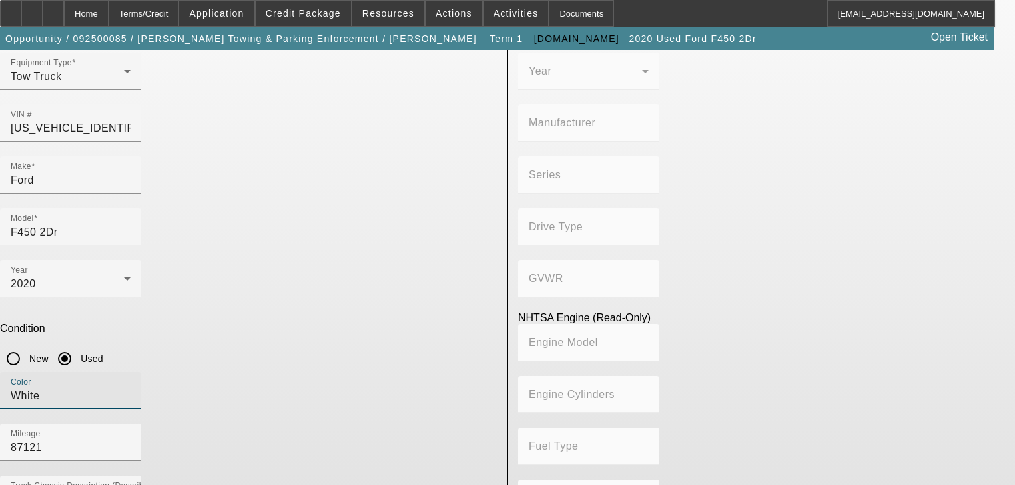
scroll to position [144, 0]
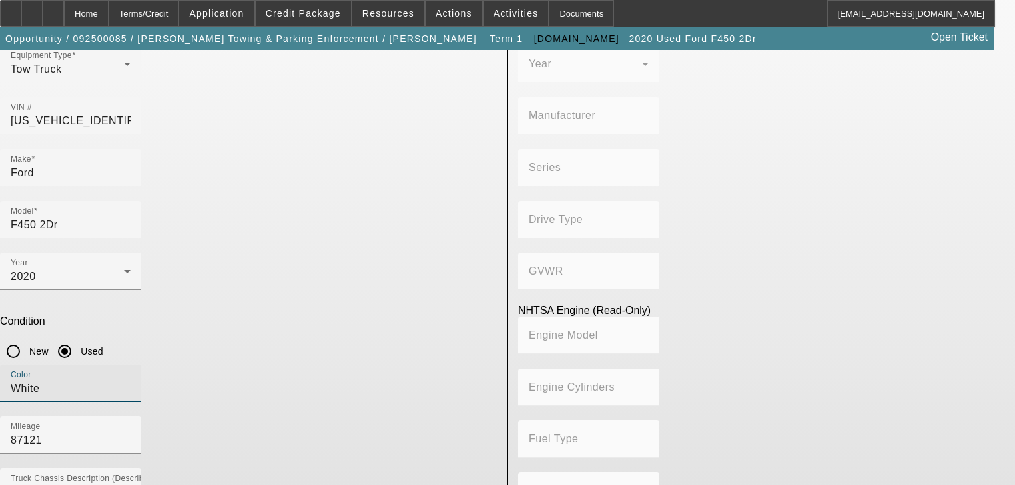
type input "White"
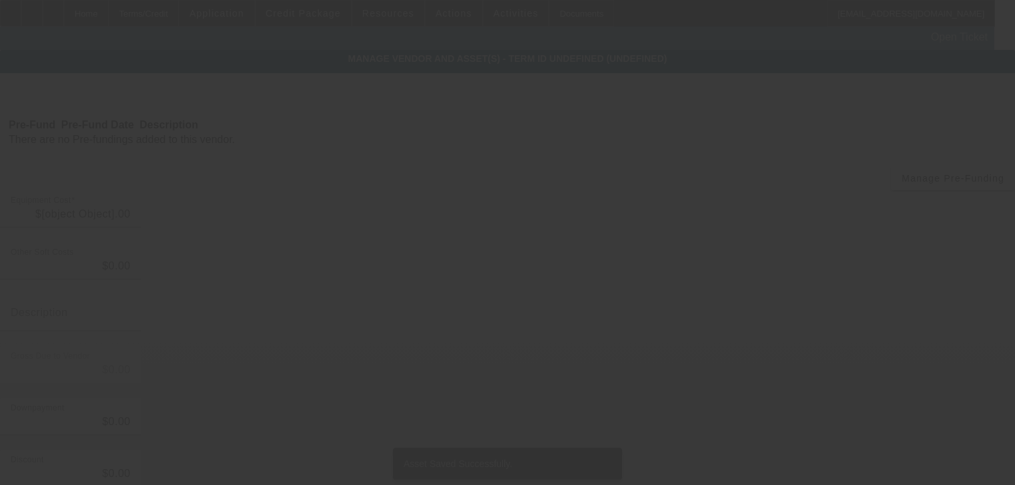
type input "$59,000.00"
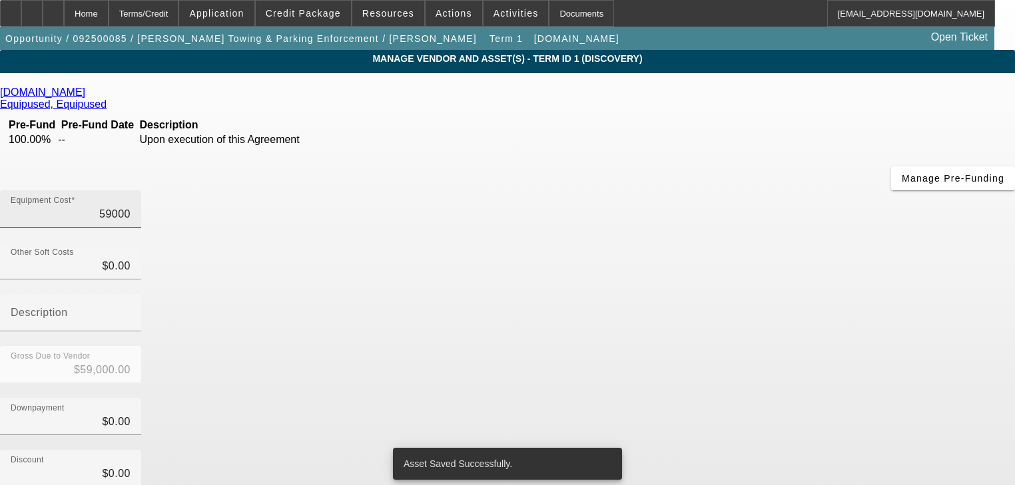
click at [131, 206] on input "59000" at bounding box center [71, 214] width 120 height 16
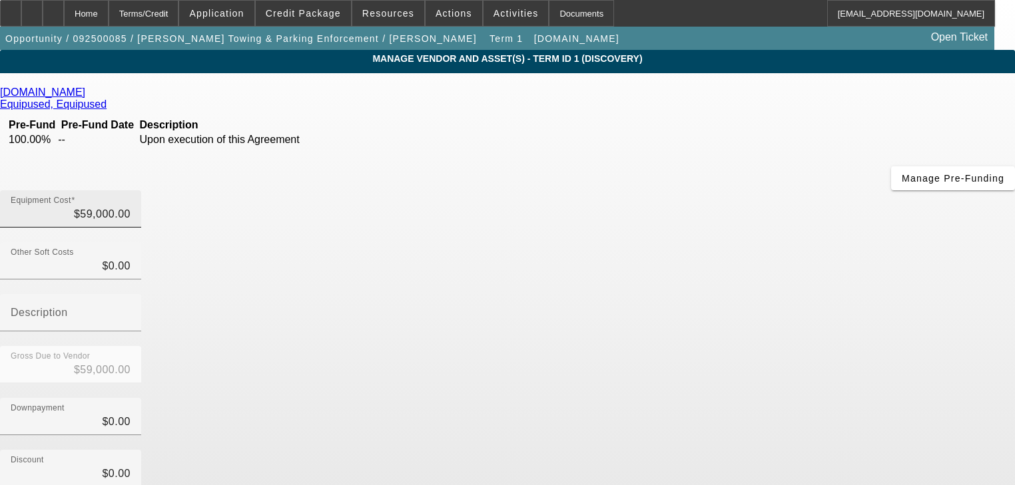
click at [131, 190] on div "Equipment Cost $59,000.00" at bounding box center [71, 208] width 120 height 37
click at [131, 206] on input "59000" at bounding box center [71, 214] width 120 height 16
type input "5"
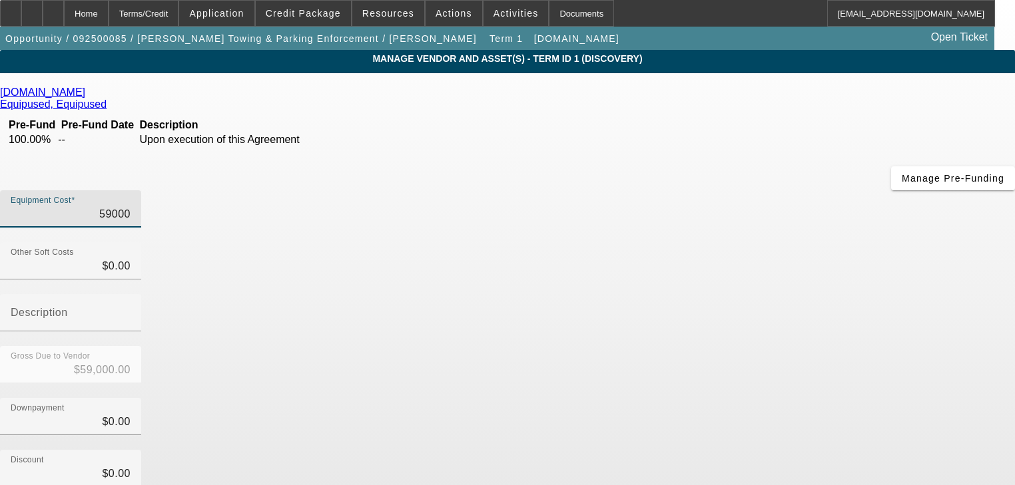
type input "$5.00"
type input "59"
type input "$59.00"
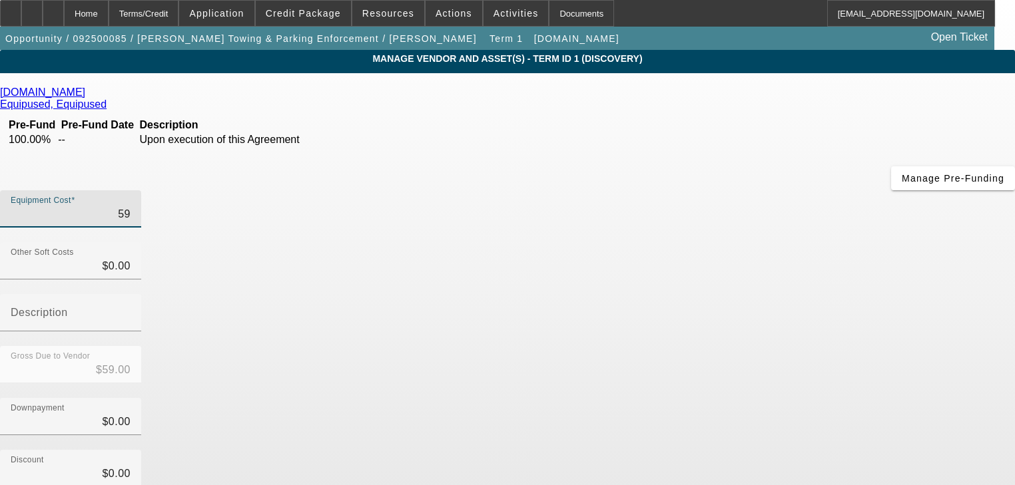
type input "599"
type input "$599.00"
type input "5999"
type input "$5,999.00"
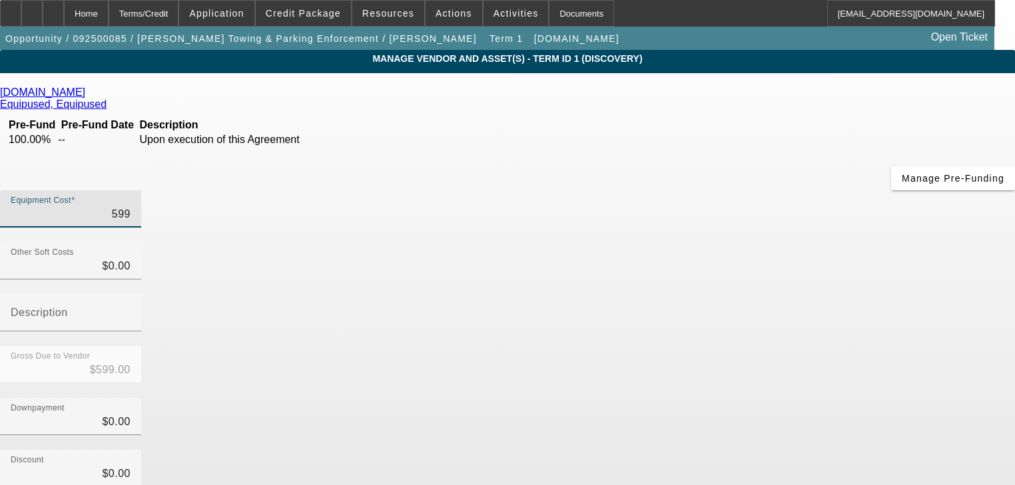
type input "$5,999.00"
type input "59995"
type input "$59,995.00"
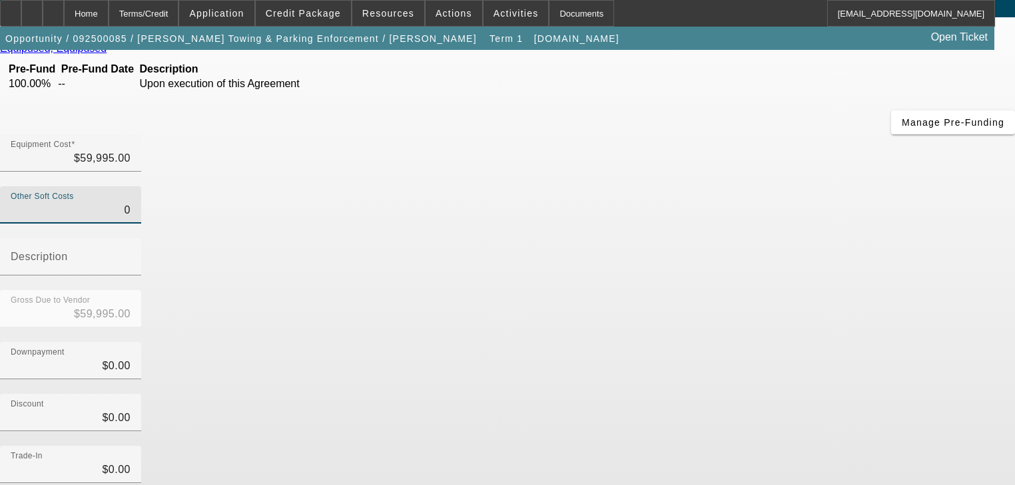
scroll to position [155, 0]
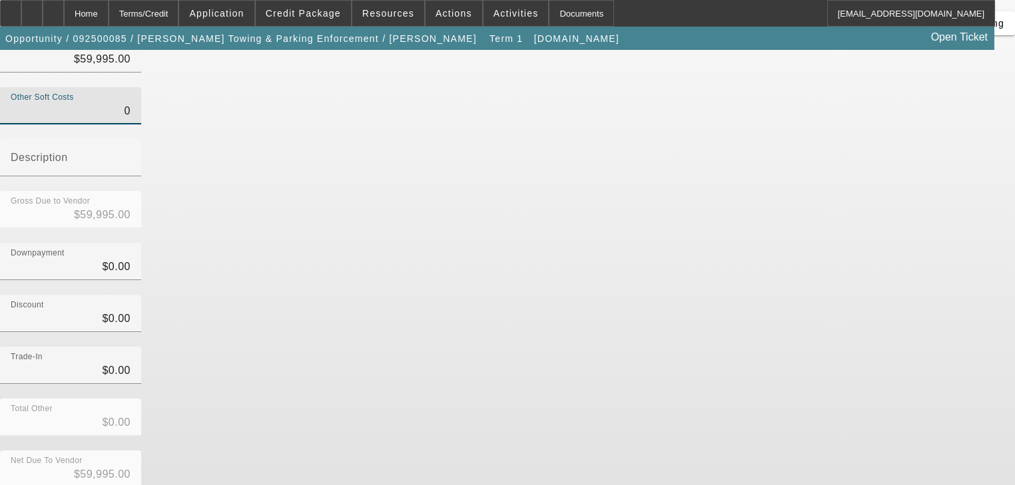
type input "$0.00"
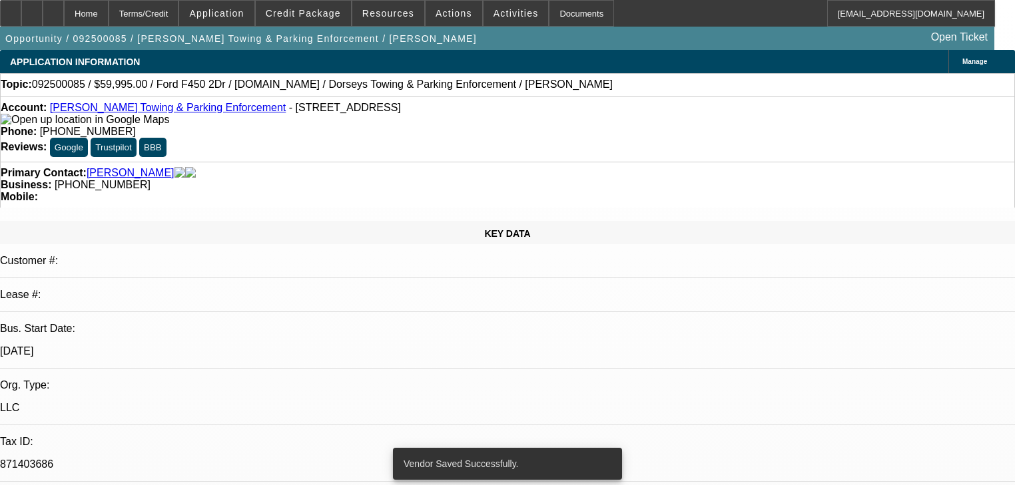
select select "0"
select select "2"
select select "0"
select select "6"
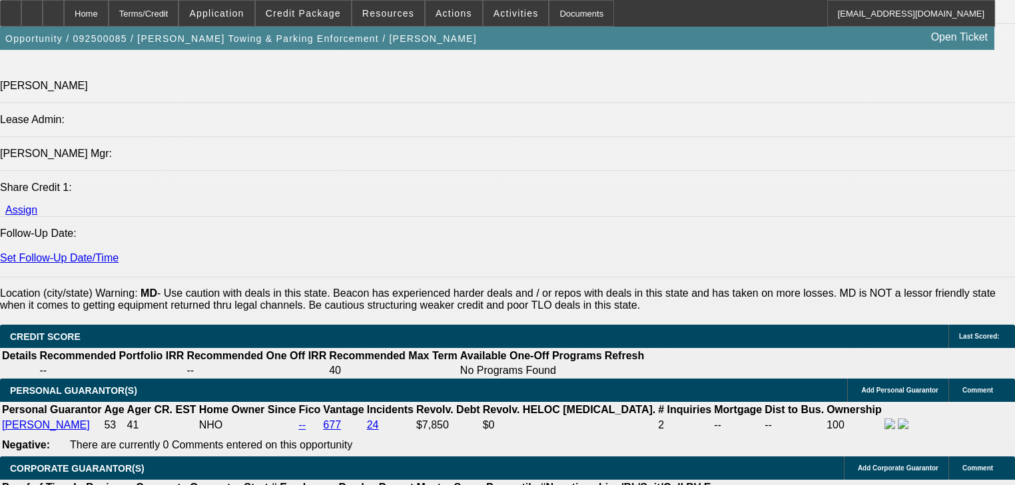
scroll to position [1918, 0]
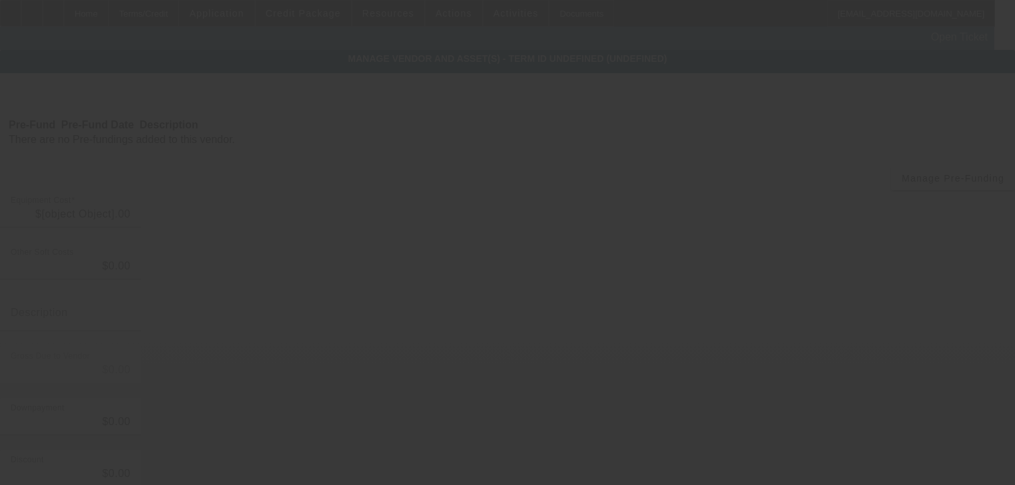
type input "$59,995.00"
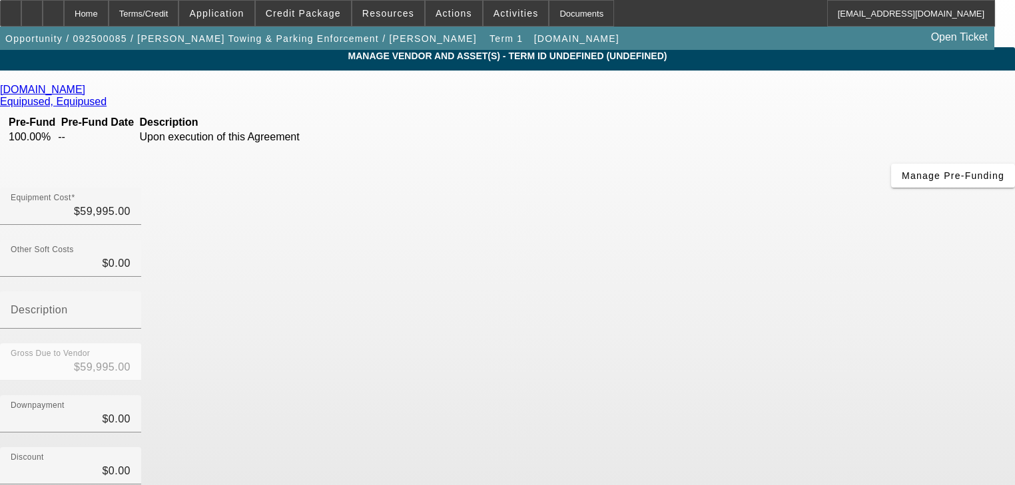
scroll to position [155, 0]
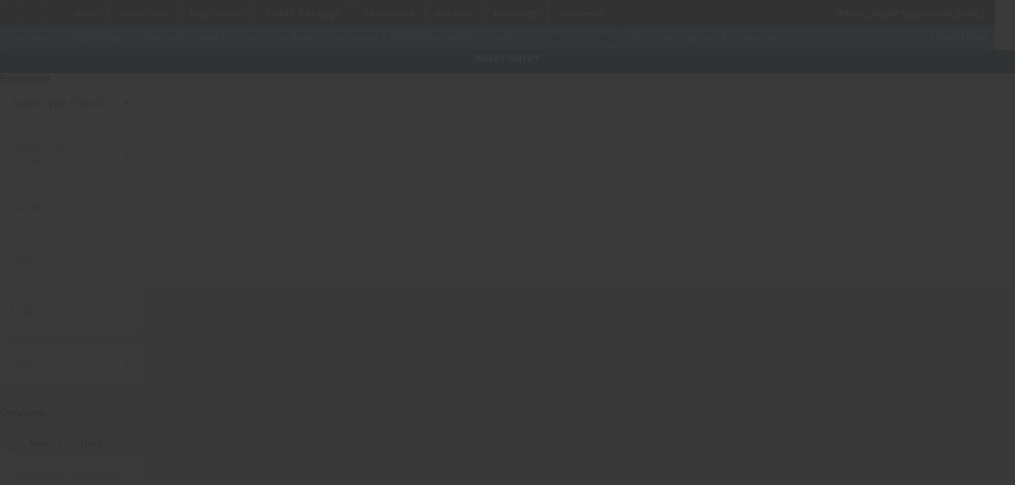
type input "812-1844-K2O"
type input "Vulcan"
type input "812 Wrecker"
radio input "true"
type textarea "Vulcan 812 Wrecker"
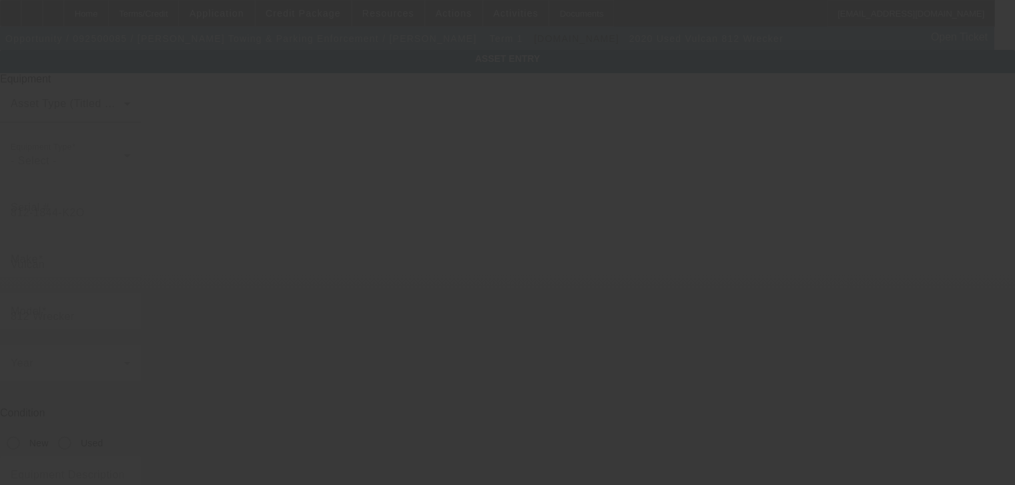
type input "502 N East Street"
type input "Frederick"
type input "21701"
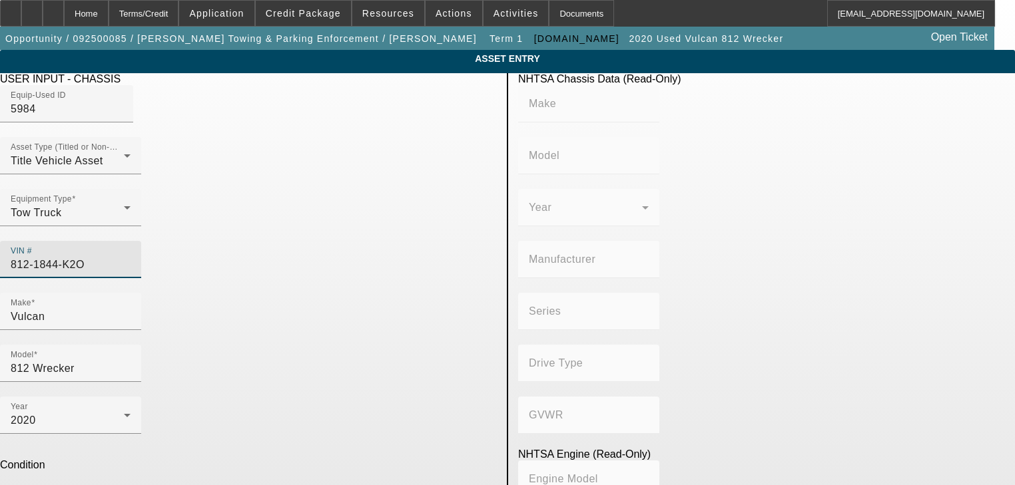
click at [131, 257] on input "812-1844-K2O" at bounding box center [71, 265] width 120 height 16
paste input "1FDUF4GT0LDA06381"
type input "1FDUF4GT0LDA06381"
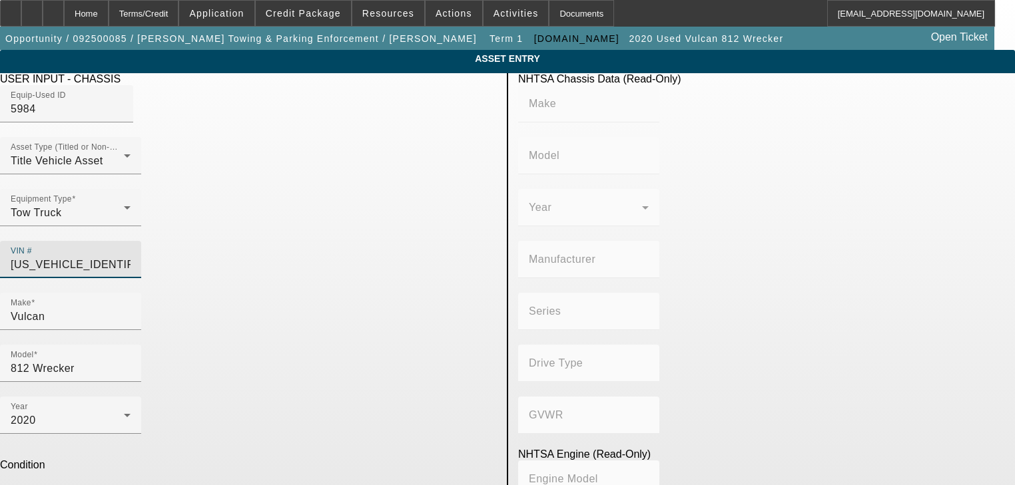
type input "FORD"
type input "F-450"
type input "FORD MOTOR COMPANY"
type input "4x2"
type input "Class 5: 16,001 - 19,500 lb (7,258 - 8,845 kg)"
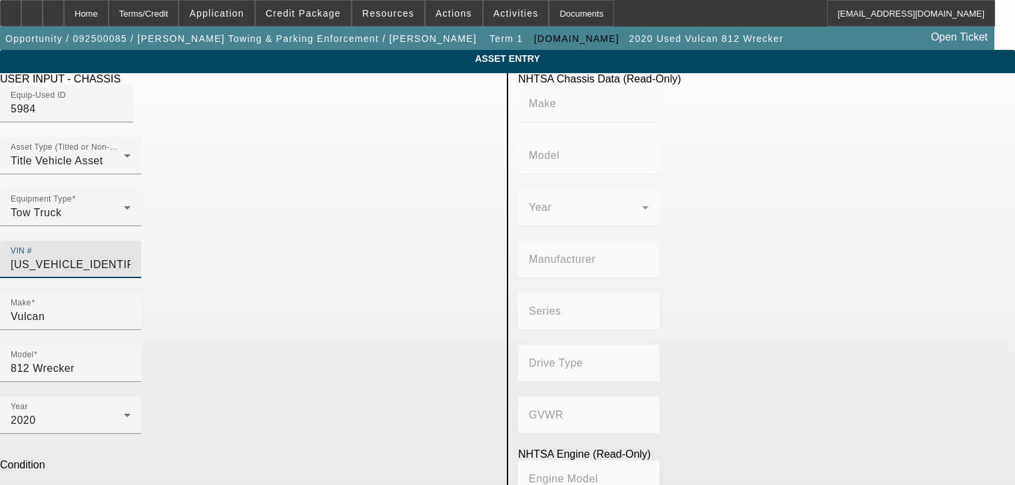
type input "8"
type input "Diesel"
type input "408.85908543470"
type input "6.7"
type input "1FDUF4GT0LDA06381"
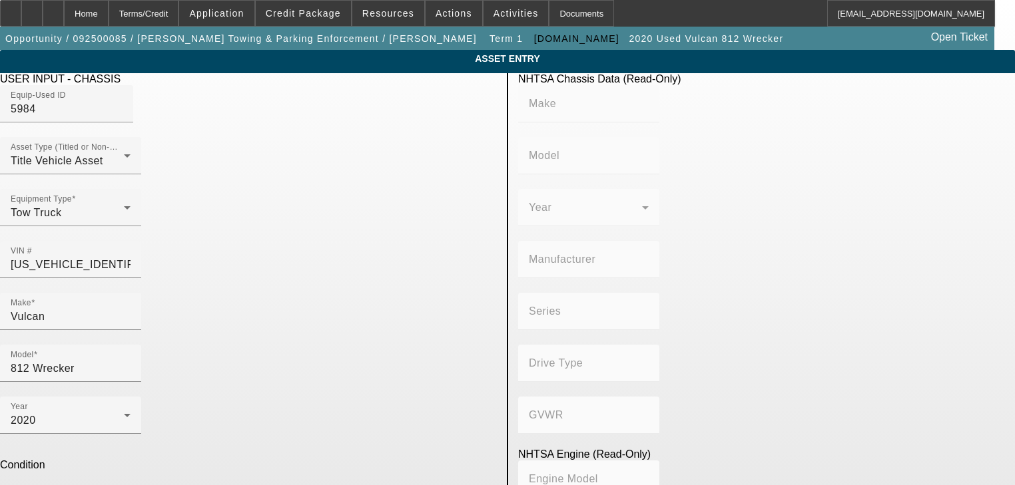
type input "FORD"
type input "F-450"
type input "FORD MOTOR COMPANY"
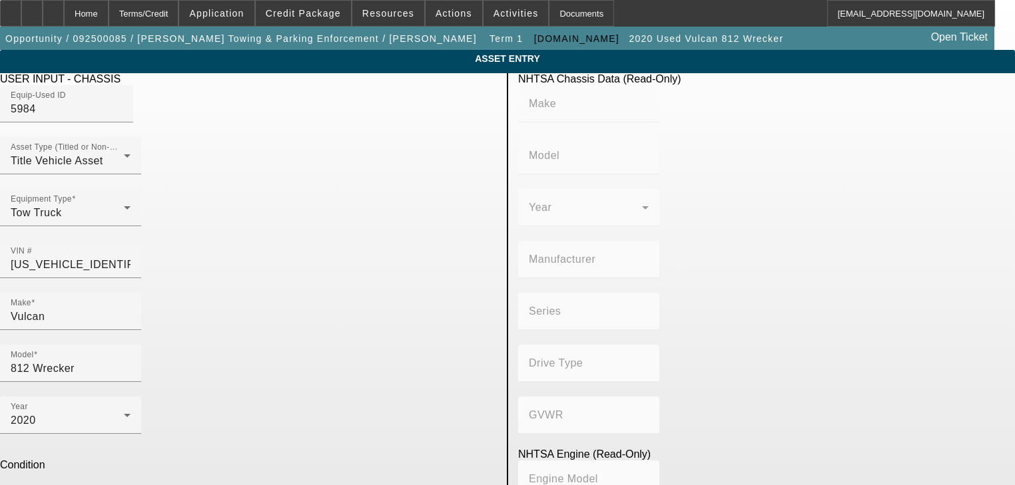
type input "4x2"
type input "Class 5: 16,001 - 19,500 lb (7,258 - 8,845 kg)"
type input "8"
type input "Diesel"
type input "408.85908543470"
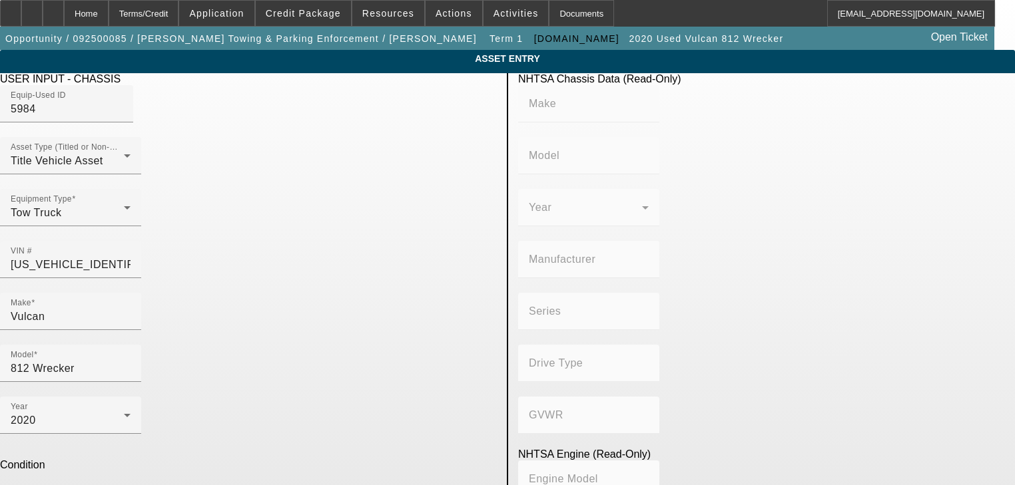
type input "6.7"
type input "87121"
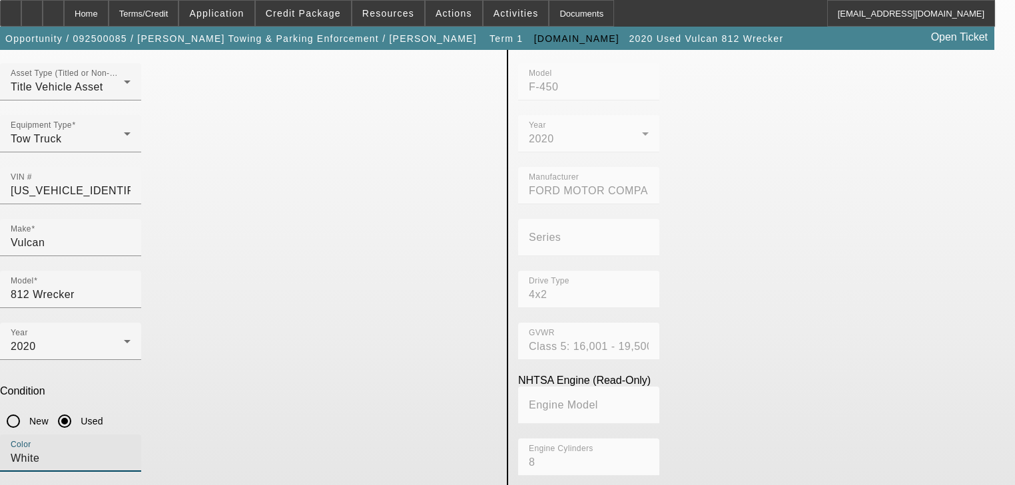
scroll to position [144, 0]
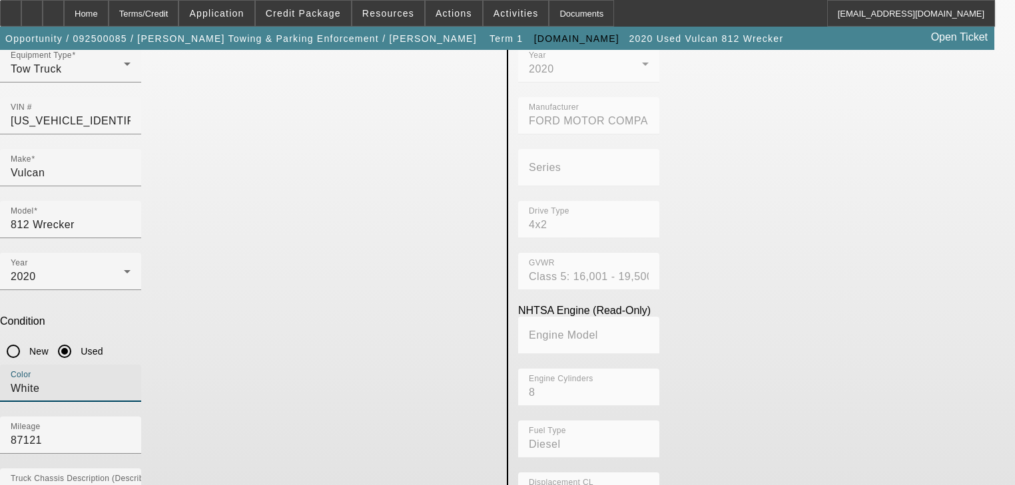
type input "White"
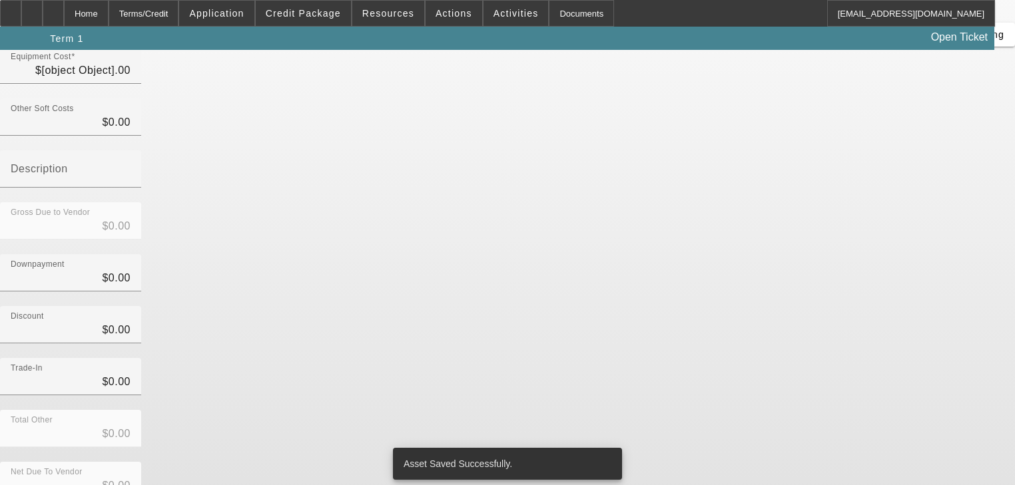
type input "$59,995.00"
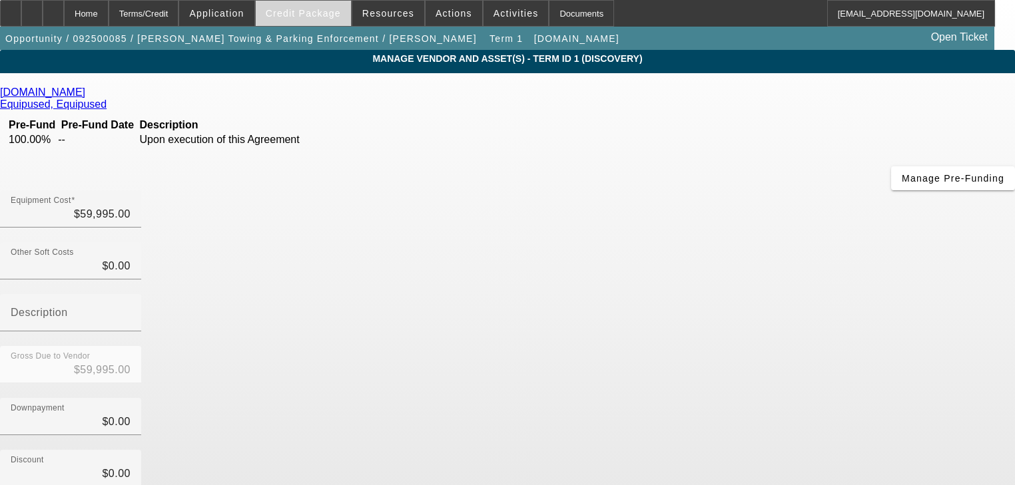
click at [316, 11] on span "Credit Package" at bounding box center [303, 13] width 75 height 11
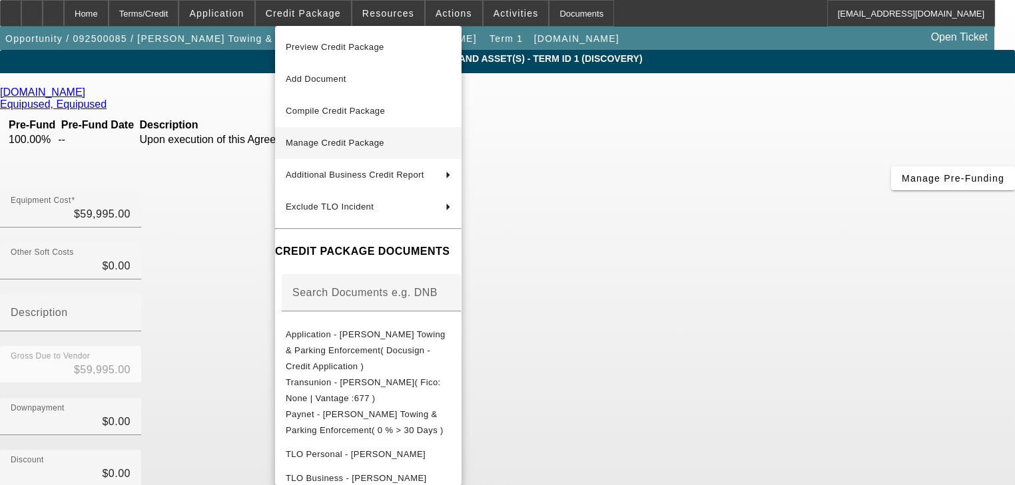
click at [330, 139] on span "Manage Credit Package" at bounding box center [335, 143] width 99 height 10
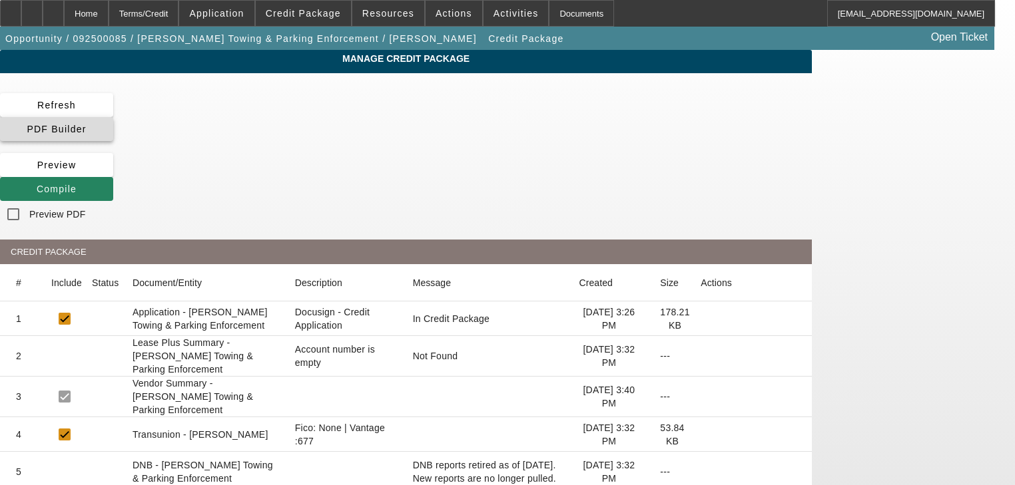
click at [86, 124] on span "PDF Builder" at bounding box center [56, 129] width 59 height 11
click at [113, 173] on span at bounding box center [56, 189] width 113 height 32
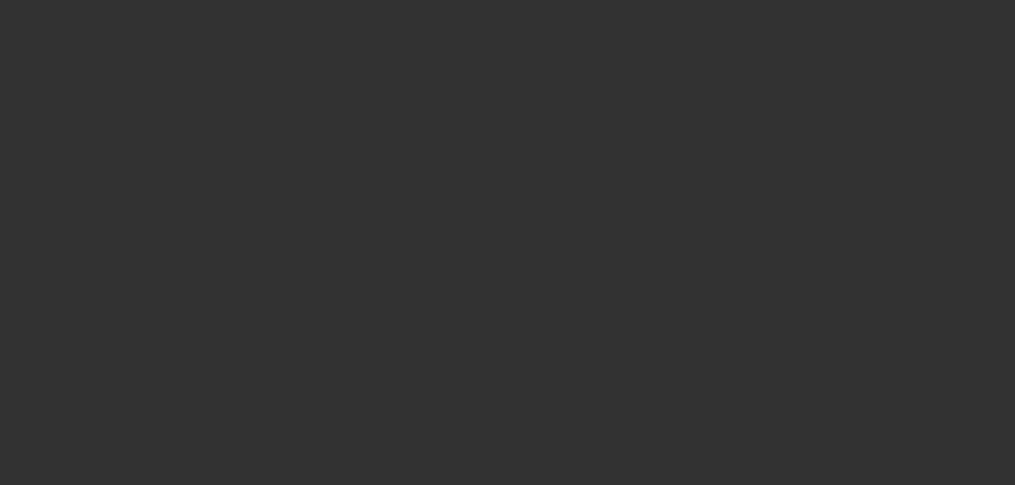
scroll to position [1298, 0]
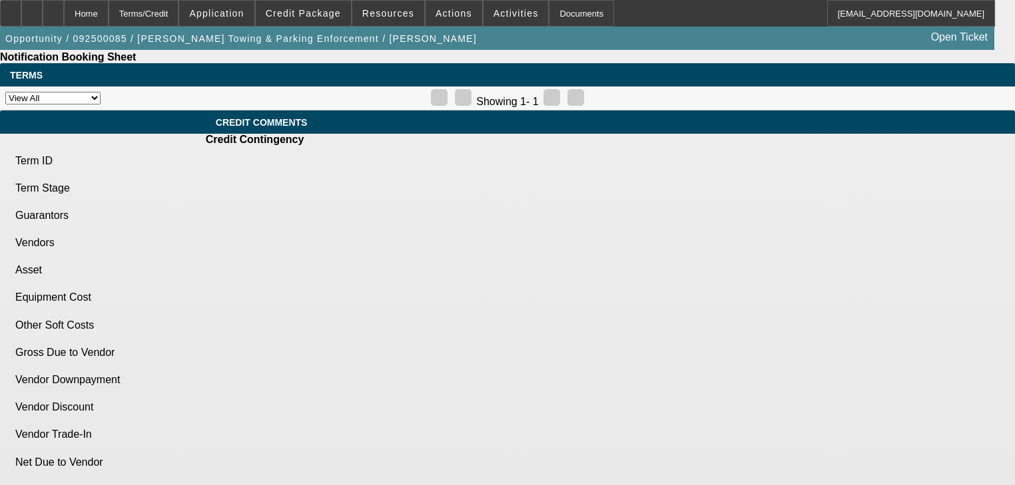
select select "0"
select select "2"
select select "0"
select select "6"
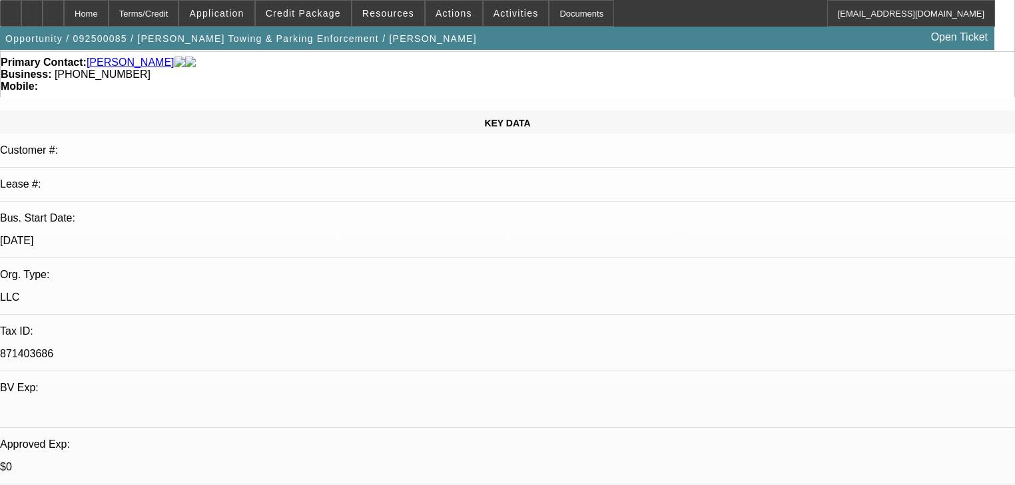
scroll to position [0, 0]
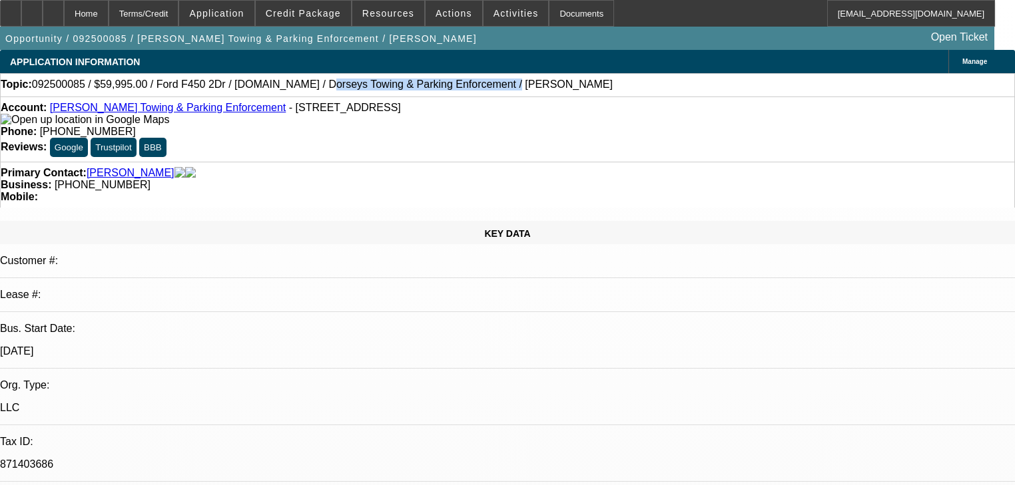
drag, startPoint x: 281, startPoint y: 88, endPoint x: 436, endPoint y: 88, distance: 155.2
click at [436, 88] on span "092500085 / $59,995.00 / Ford F450 2Dr / [DOMAIN_NAME] / Dorseys Towing & Parki…" at bounding box center [322, 85] width 581 height 12
copy span "Dorseys Towing & Parking Enforcement"
click at [327, 19] on span at bounding box center [303, 13] width 95 height 32
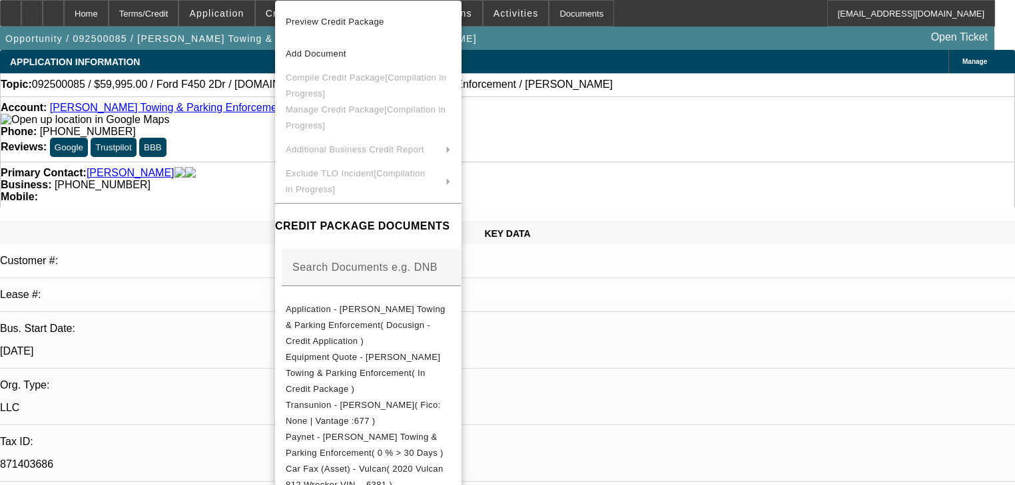
click at [237, 95] on div at bounding box center [507, 242] width 1015 height 485
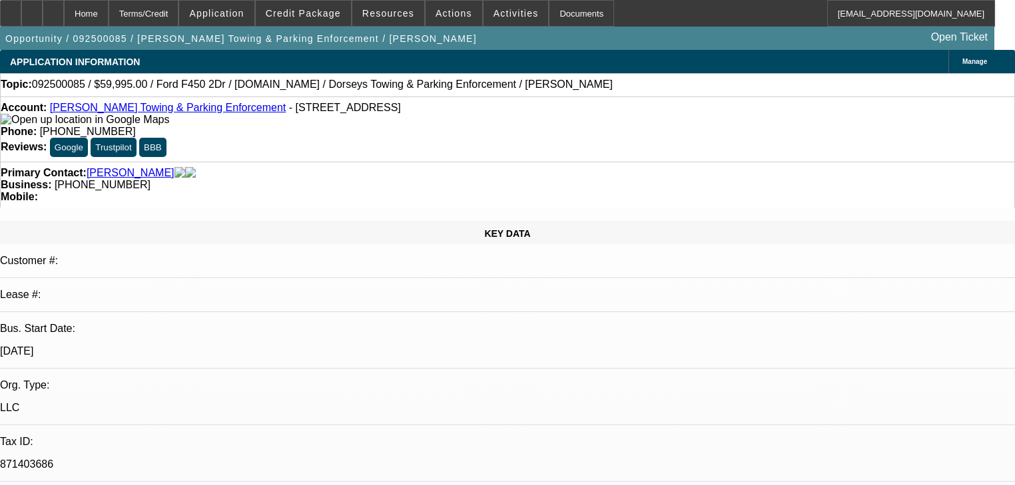
select select "0"
select select "2"
select select "0"
select select "6"
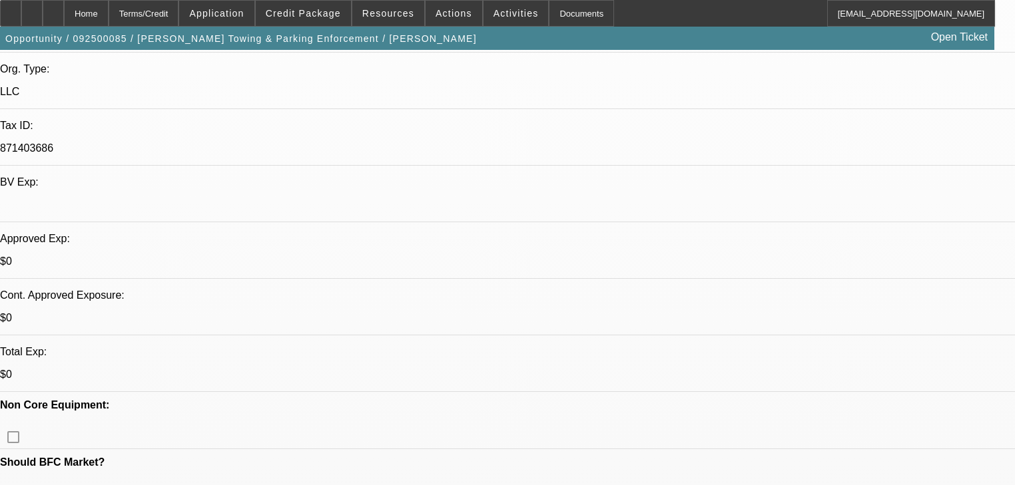
scroll to position [320, 0]
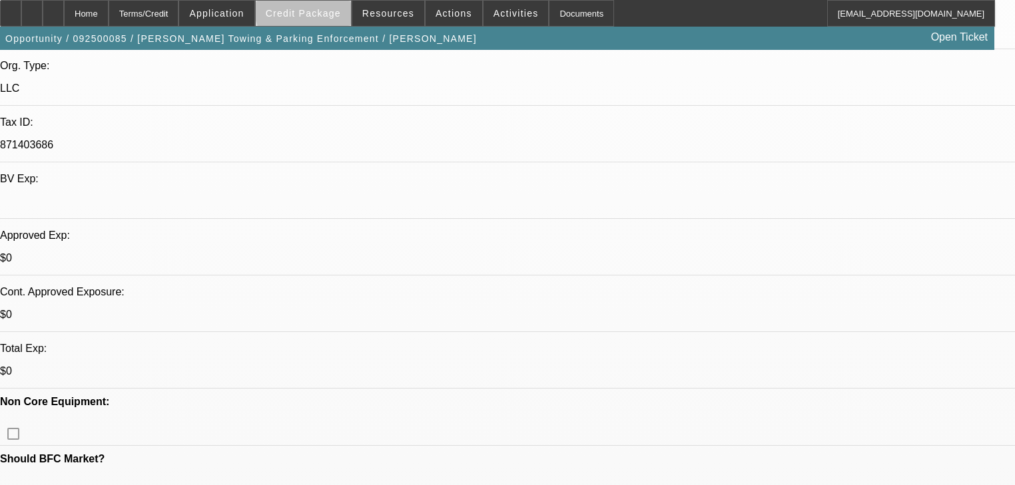
click at [326, 9] on span "Credit Package" at bounding box center [303, 13] width 75 height 11
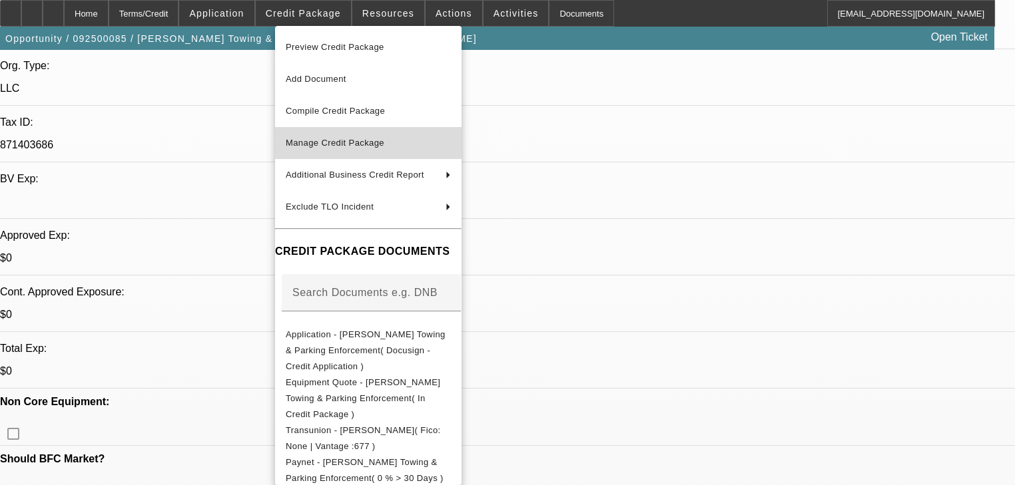
click at [358, 131] on button "Manage Credit Package" at bounding box center [368, 143] width 186 height 32
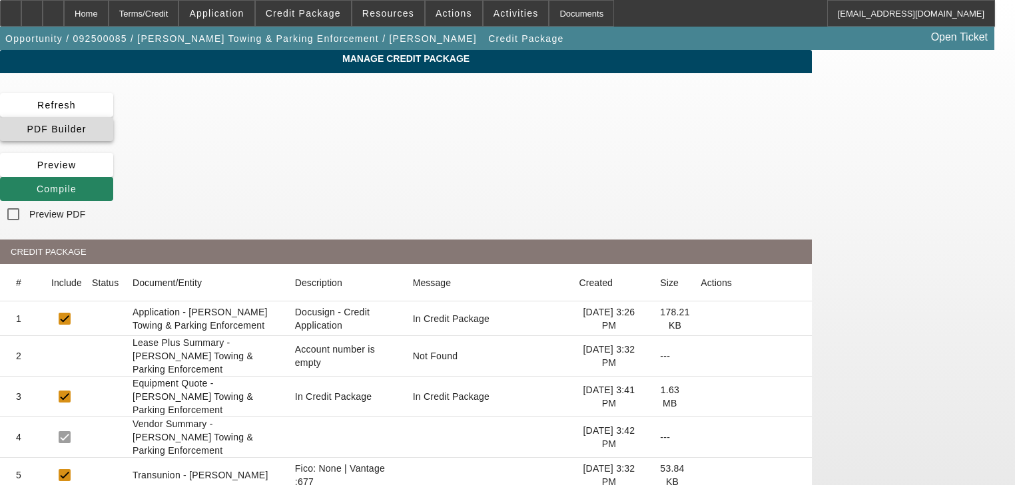
click at [113, 120] on span at bounding box center [56, 129] width 113 height 32
click at [113, 173] on span at bounding box center [56, 189] width 113 height 32
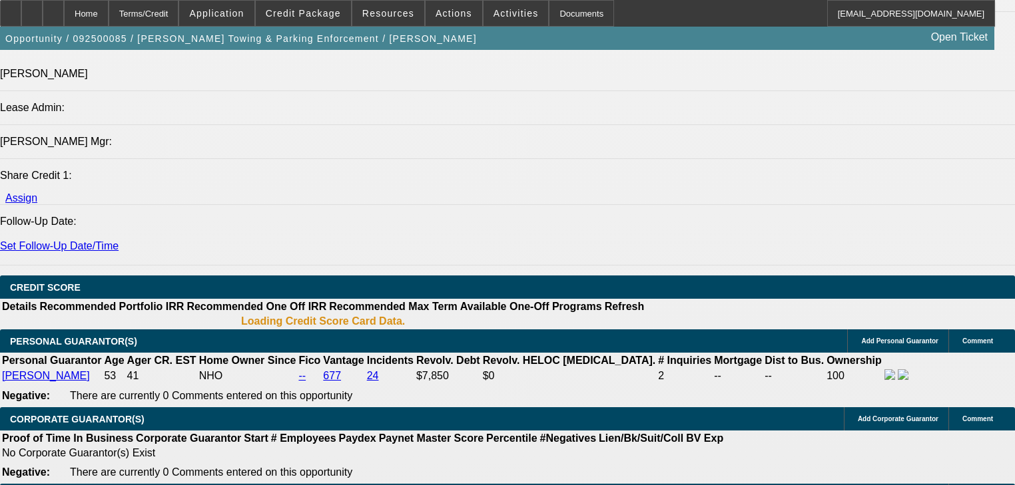
select select "0"
select select "2"
select select "0"
select select "6"
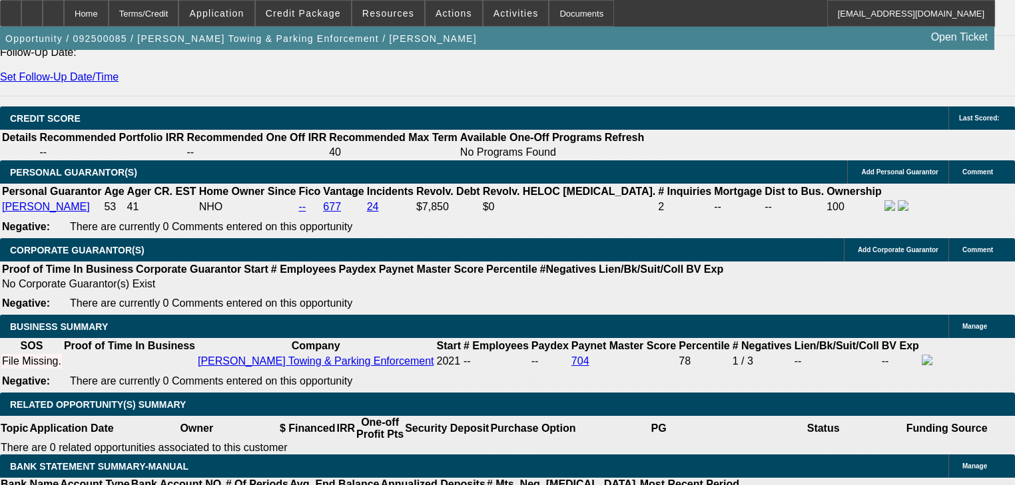
scroll to position [1933, 0]
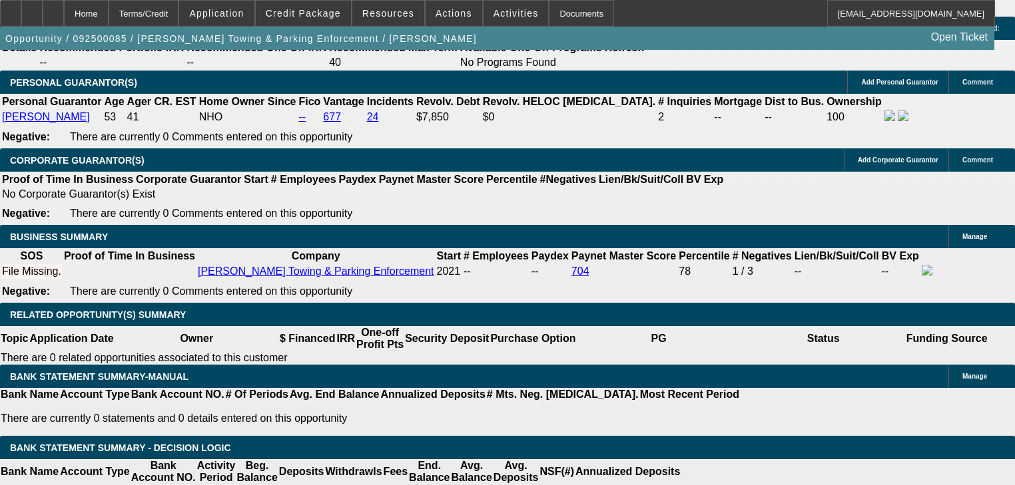
type input "UNKNOWN"
type input "55"
type input "9"
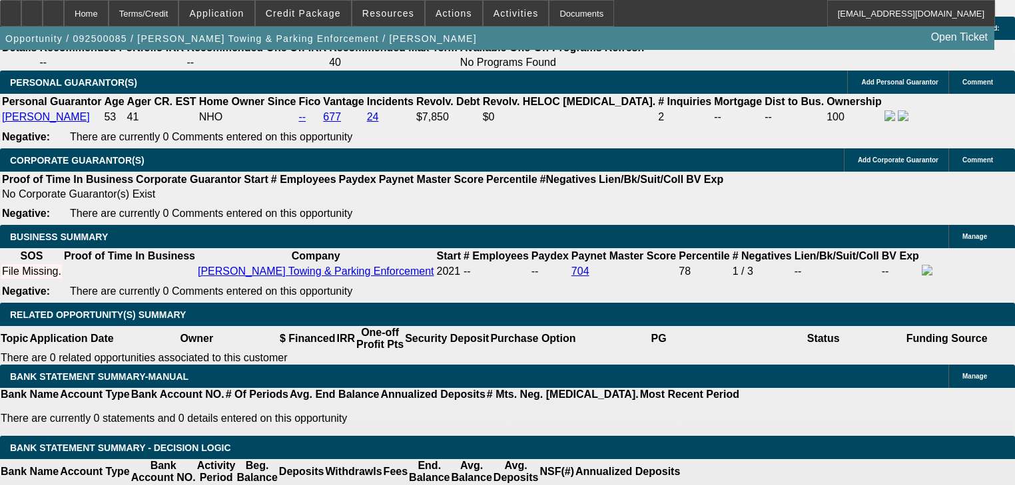
type input "$2,670.50"
type input "$1,335.25"
type input "9"
select select "1"
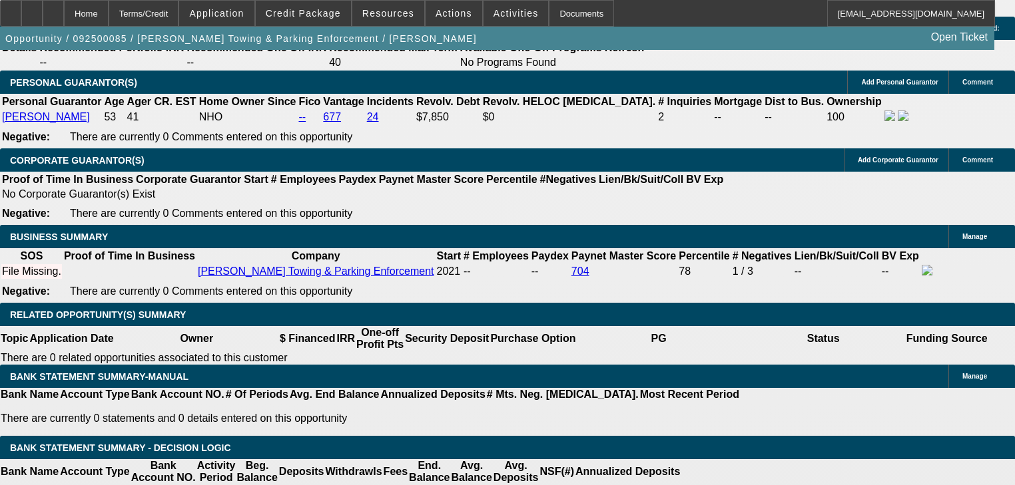
select select "0"
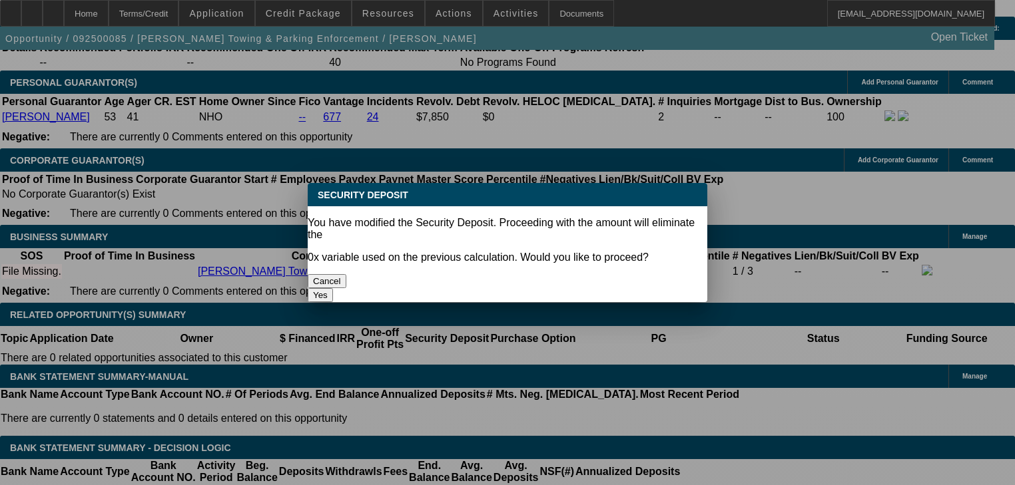
click at [333, 288] on button "Yes" at bounding box center [320, 295] width 25 height 14
type input "$0.00"
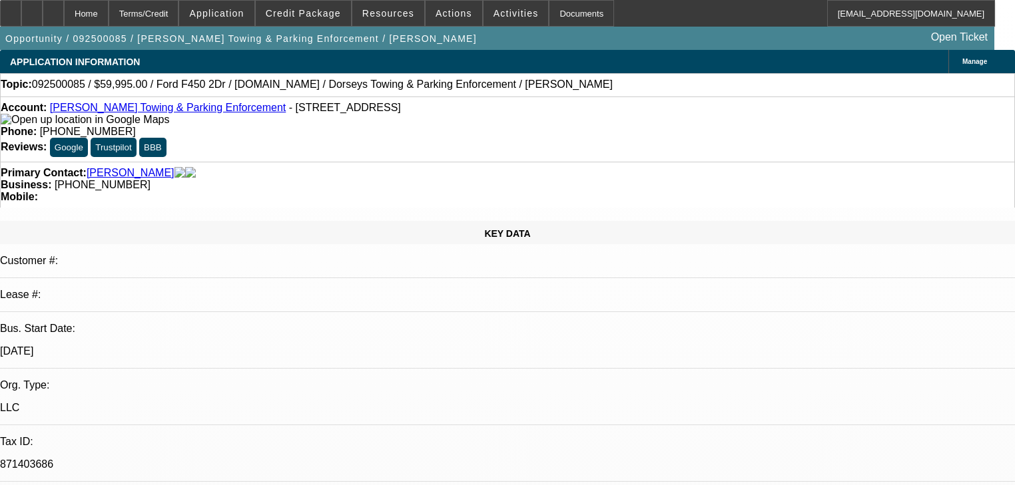
scroll to position [1933, 0]
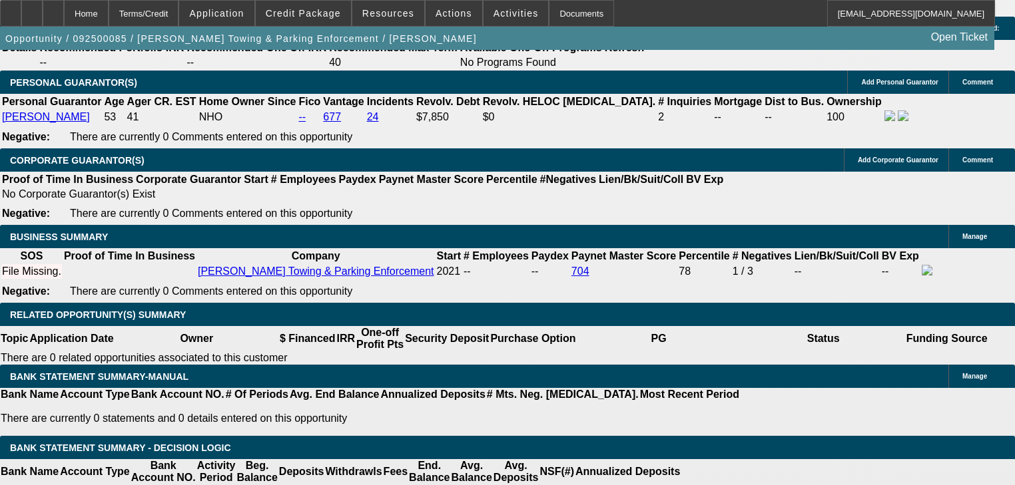
type input "1"
type input "$1,335.00"
type input "9"
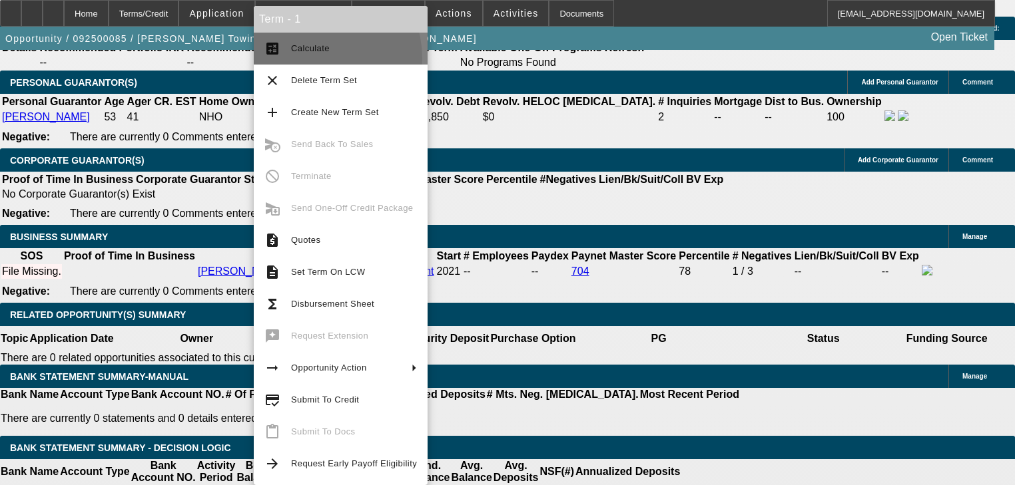
click at [309, 59] on button "calculate Calculate" at bounding box center [341, 49] width 174 height 32
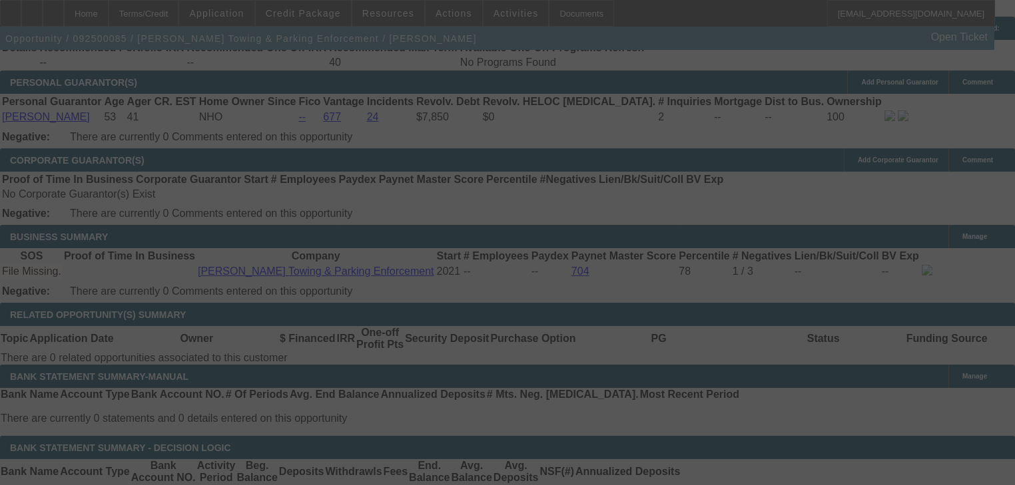
scroll to position [0, 0]
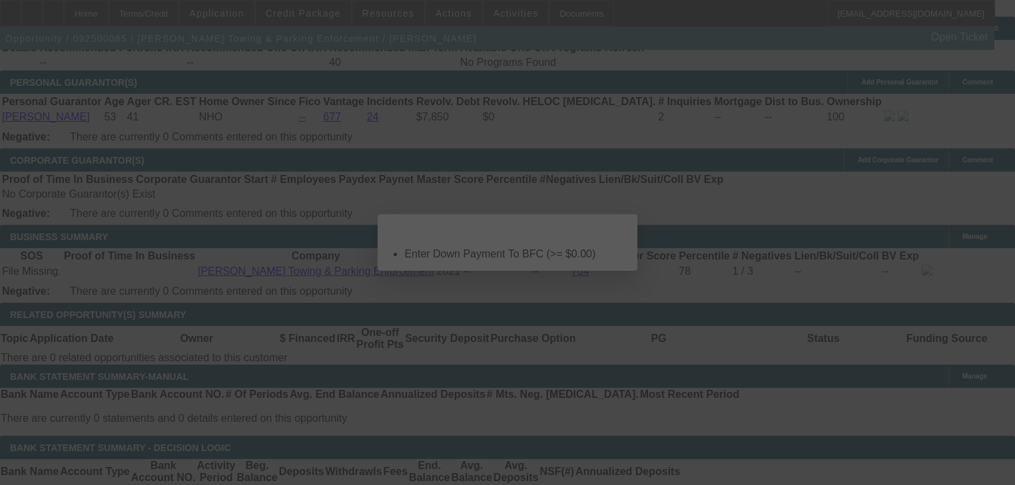
select select "0"
select select "6"
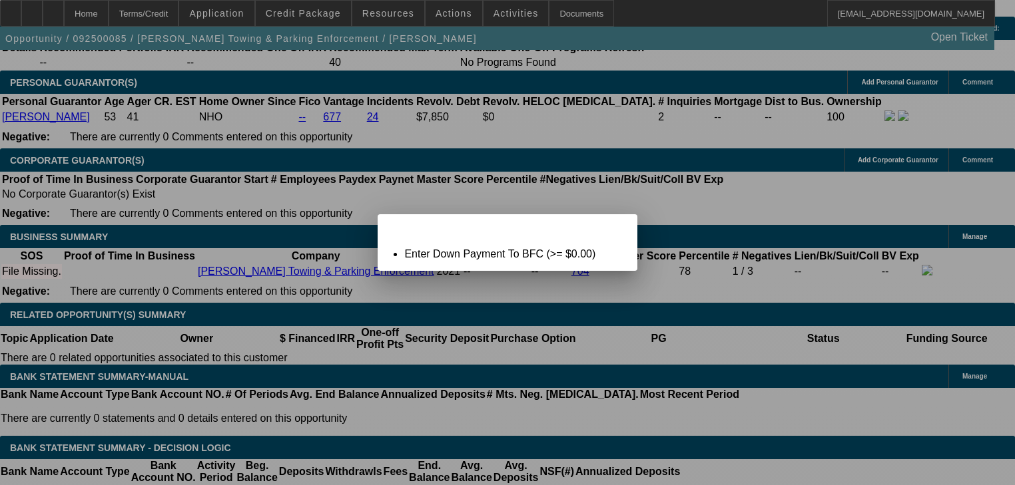
click at [607, 225] on div "Close" at bounding box center [621, 221] width 29 height 15
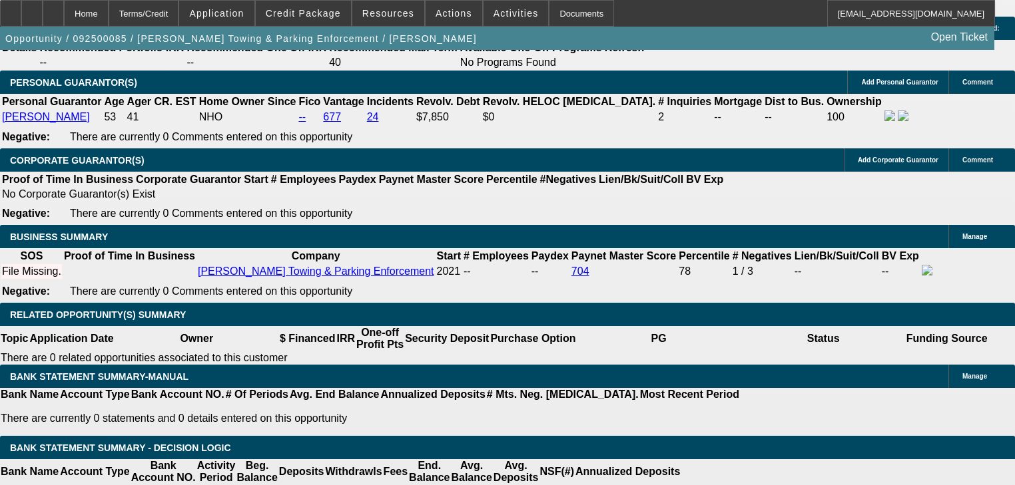
scroll to position [1933, 0]
type input "$0.00"
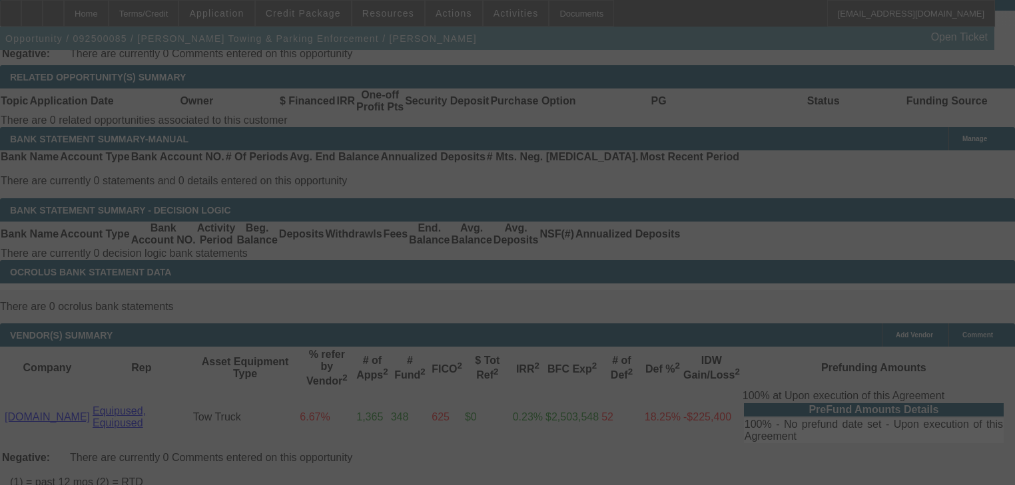
scroll to position [2200, 0]
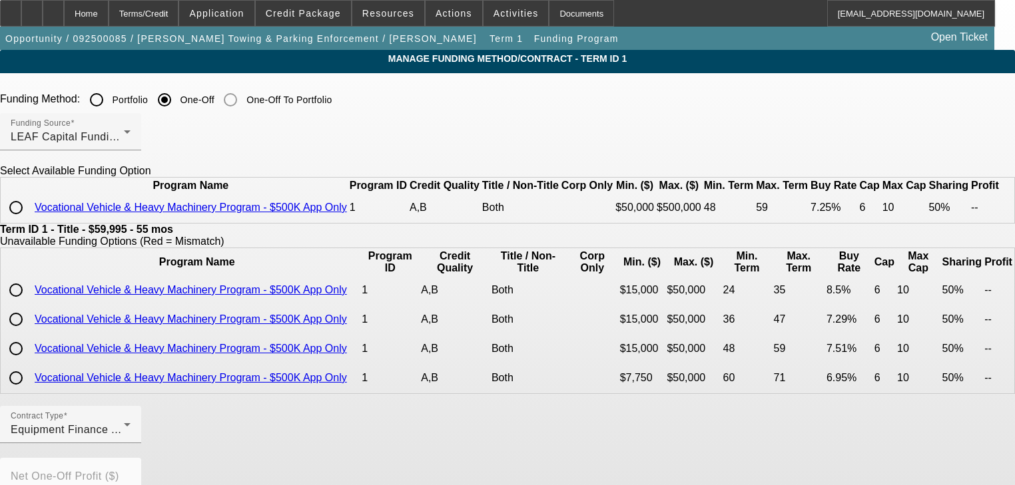
click at [29, 221] on input "radio" at bounding box center [16, 207] width 27 height 27
radio input "true"
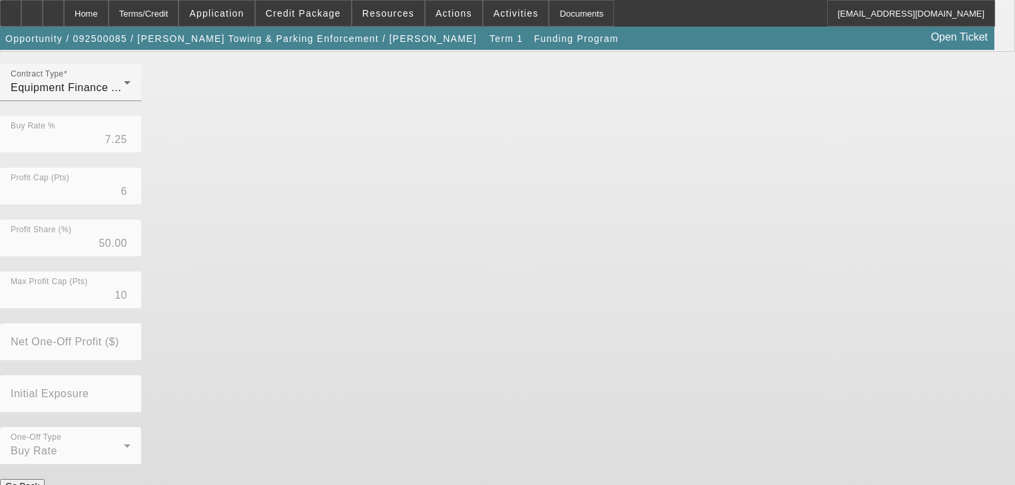
scroll to position [354, 0]
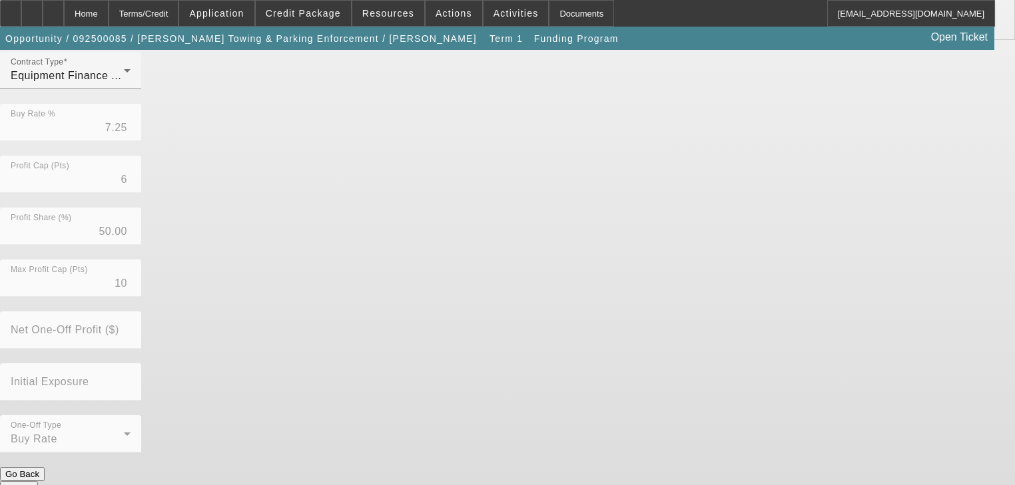
click at [38, 481] on button "Submit" at bounding box center [19, 488] width 38 height 14
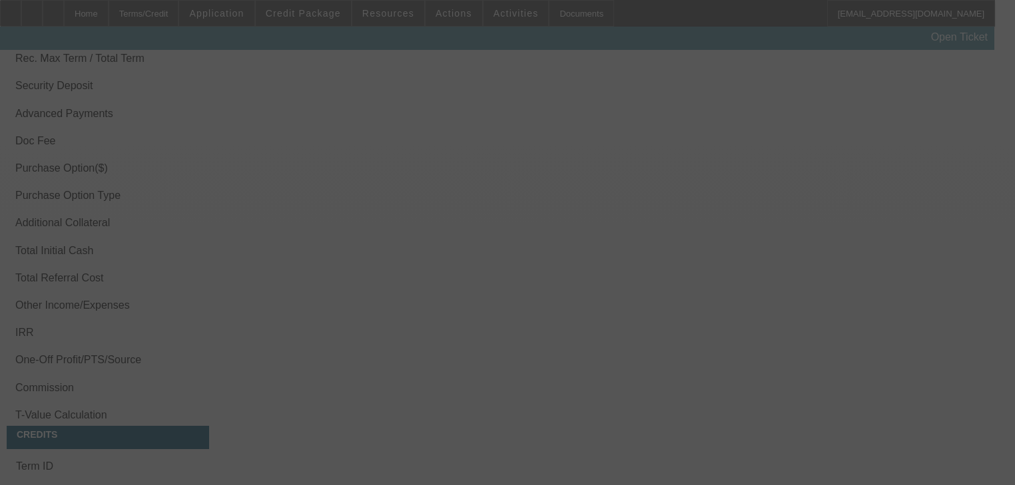
scroll to position [1983, 0]
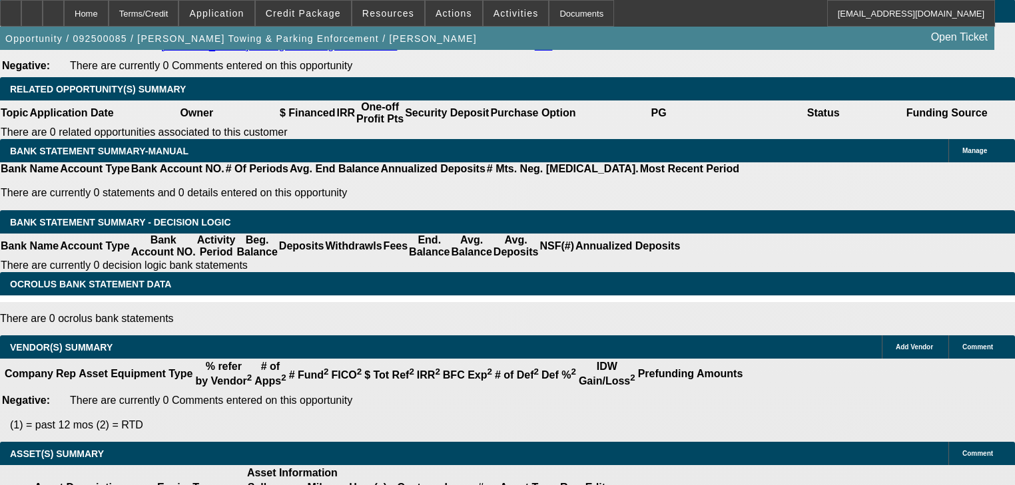
select select "0"
select select "6"
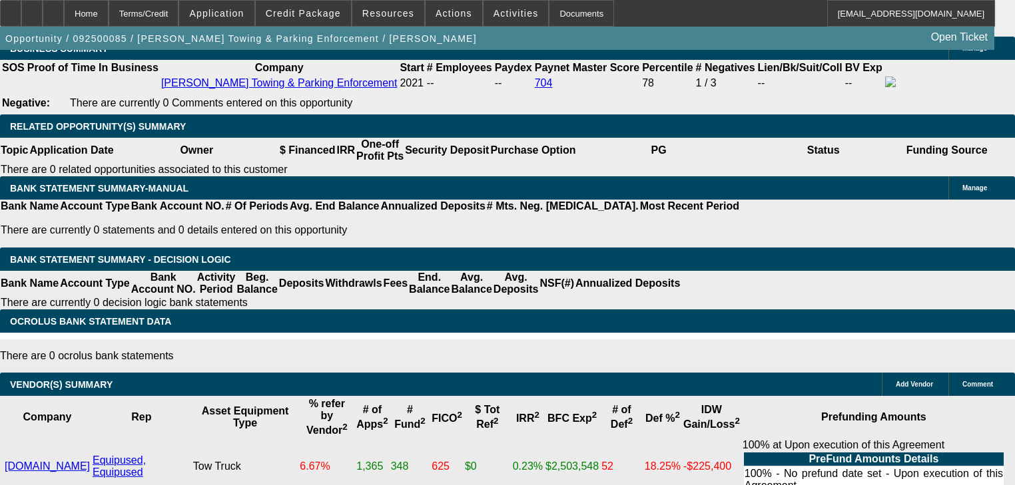
scroll to position [2121, 0]
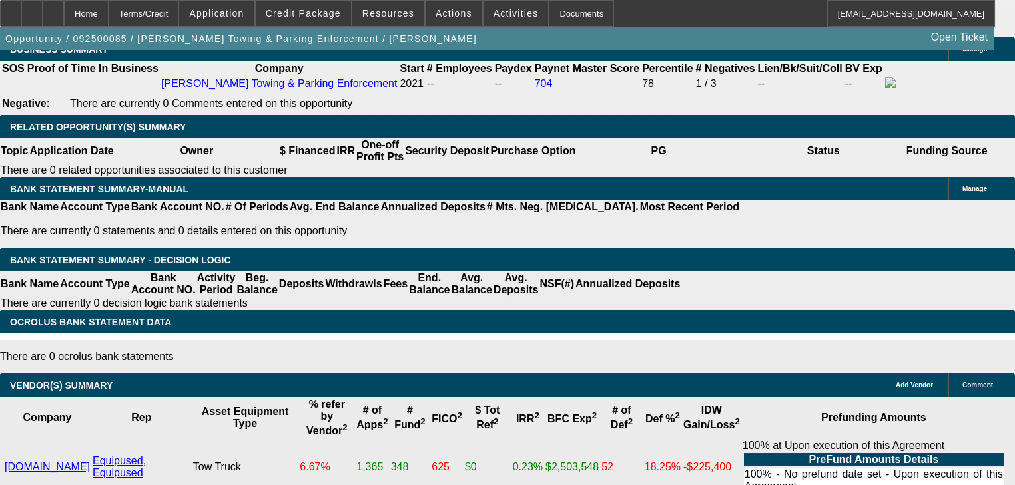
type input "UNKNOWN"
type input "10"
type input "$1,364.29"
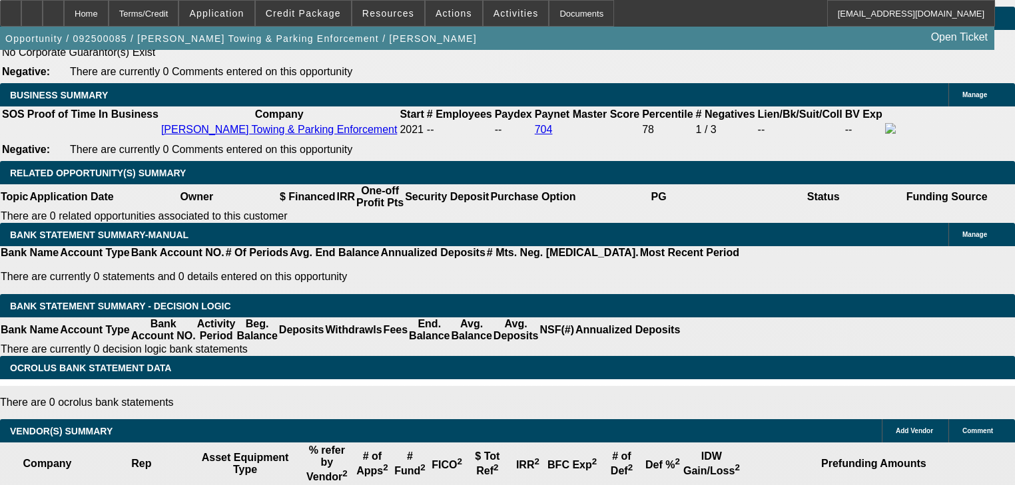
scroll to position [2014, 0]
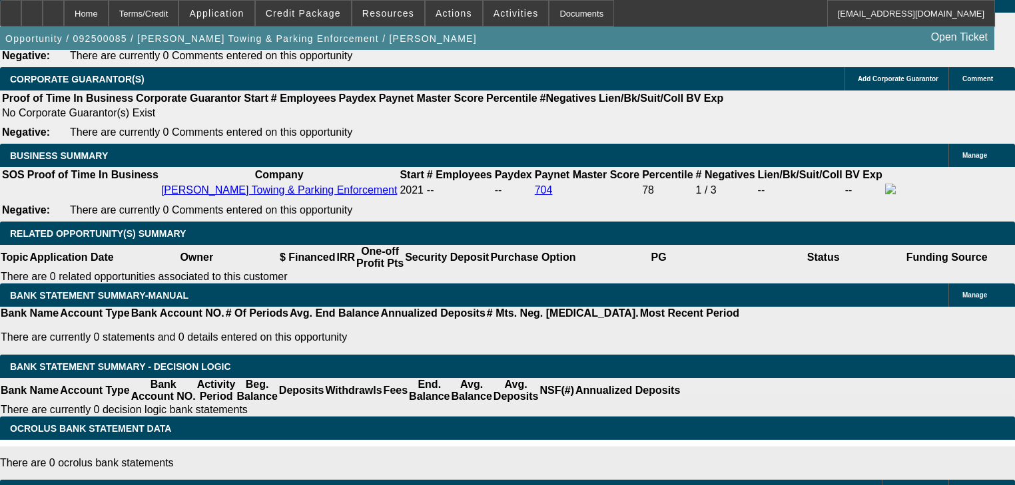
type input "10"
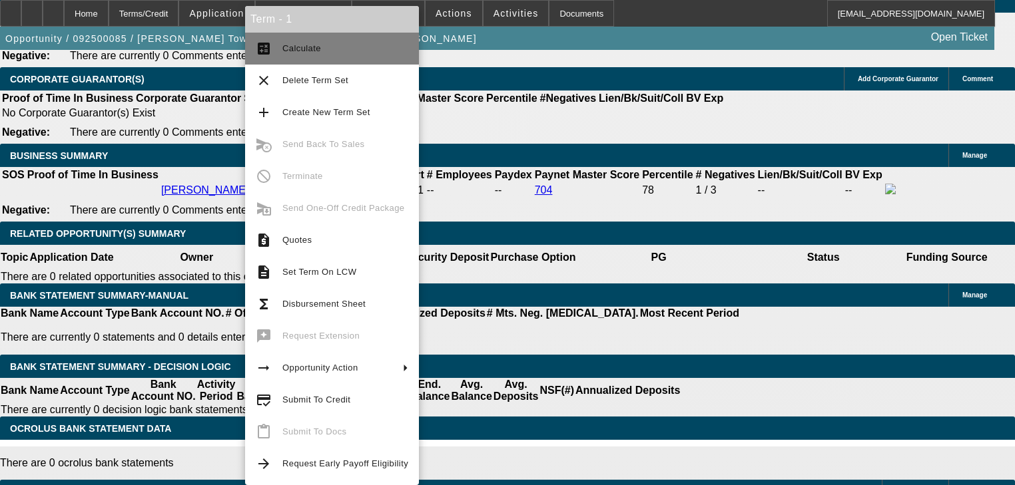
click at [310, 59] on button "calculate Calculate" at bounding box center [332, 49] width 174 height 32
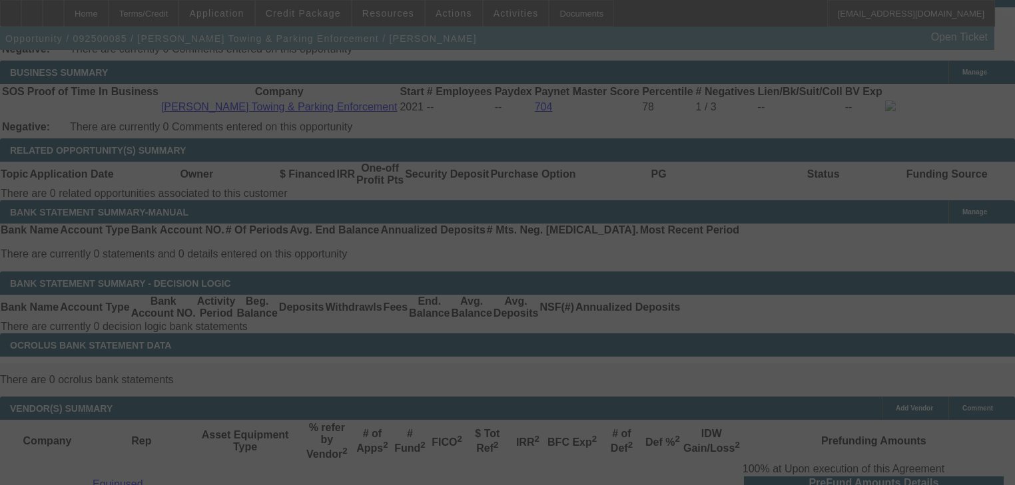
scroll to position [2121, 0]
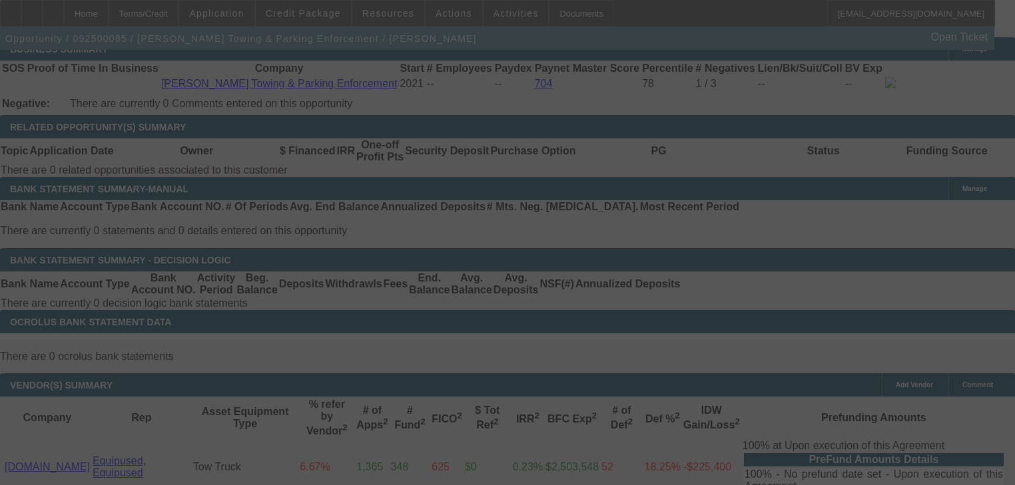
select select "0"
select select "6"
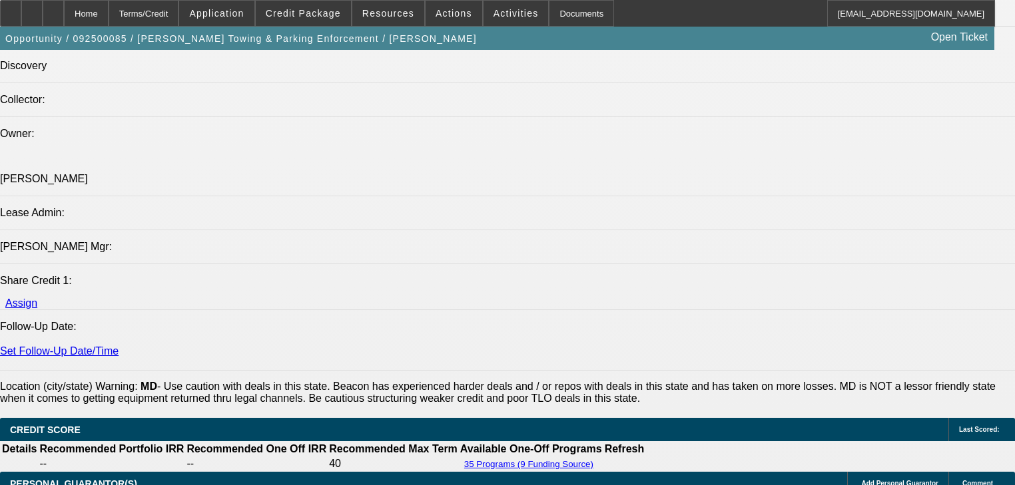
scroll to position [1375, 0]
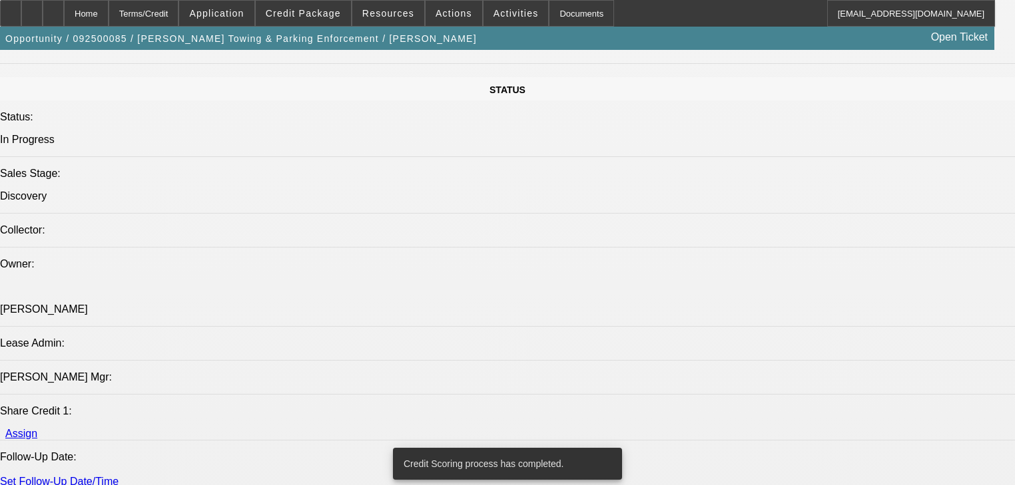
scroll to position [1396, 0]
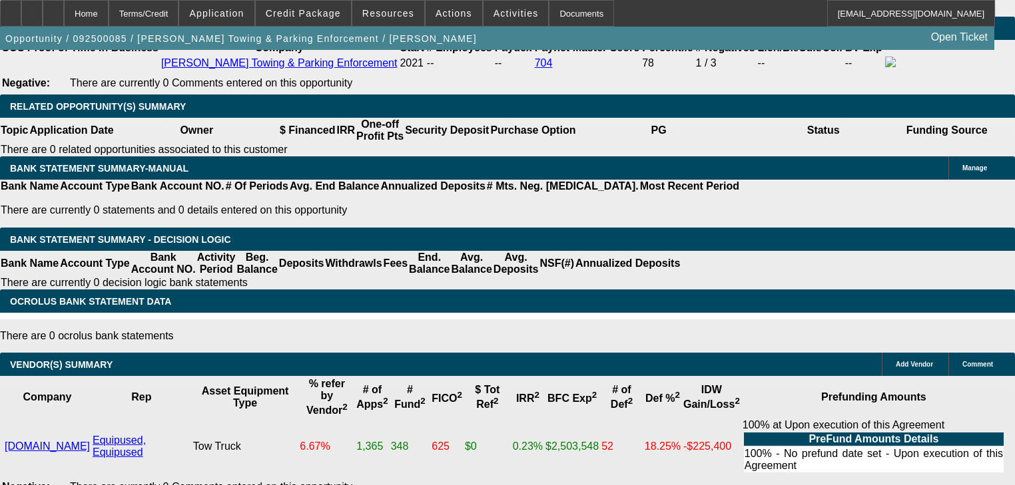
drag, startPoint x: 372, startPoint y: 203, endPoint x: 404, endPoint y: 211, distance: 32.9
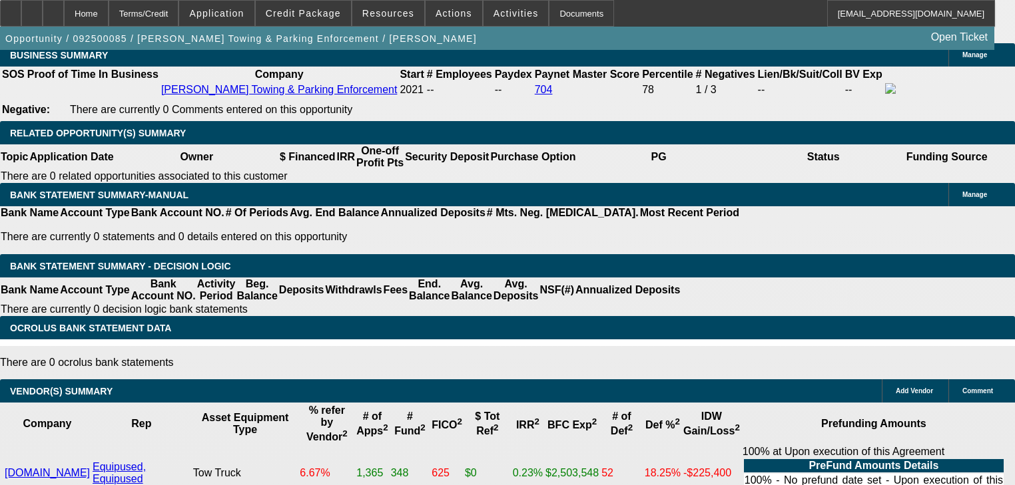
scroll to position [2088, 0]
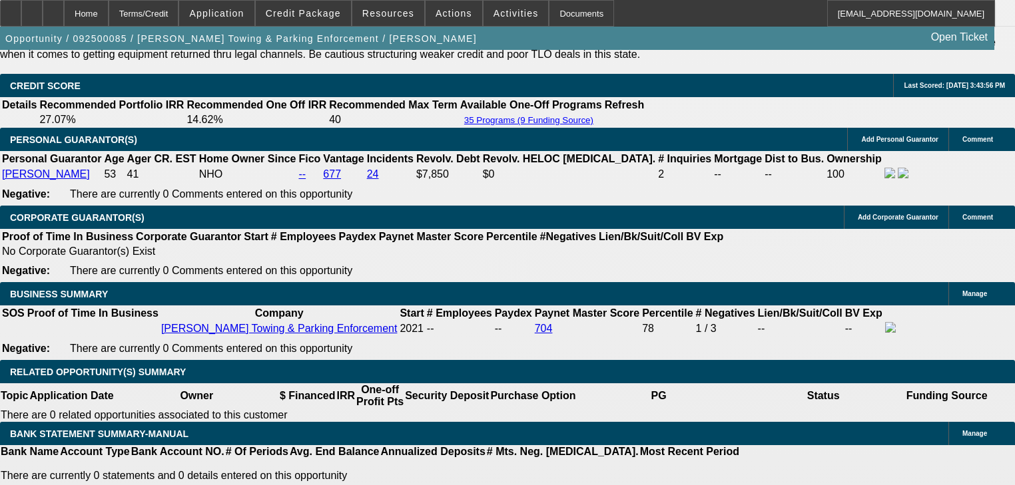
scroll to position [1875, 0]
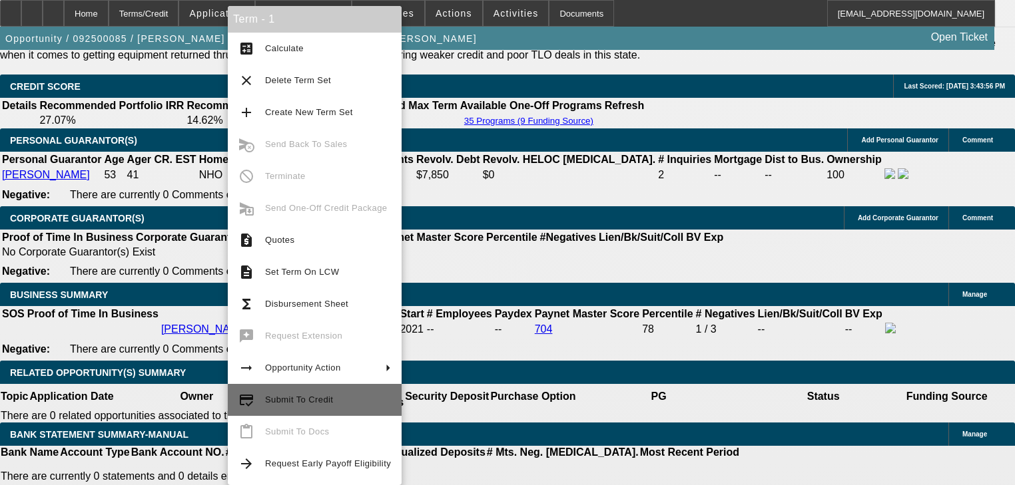
click at [320, 386] on button "credit_score Submit To Credit" at bounding box center [315, 400] width 174 height 32
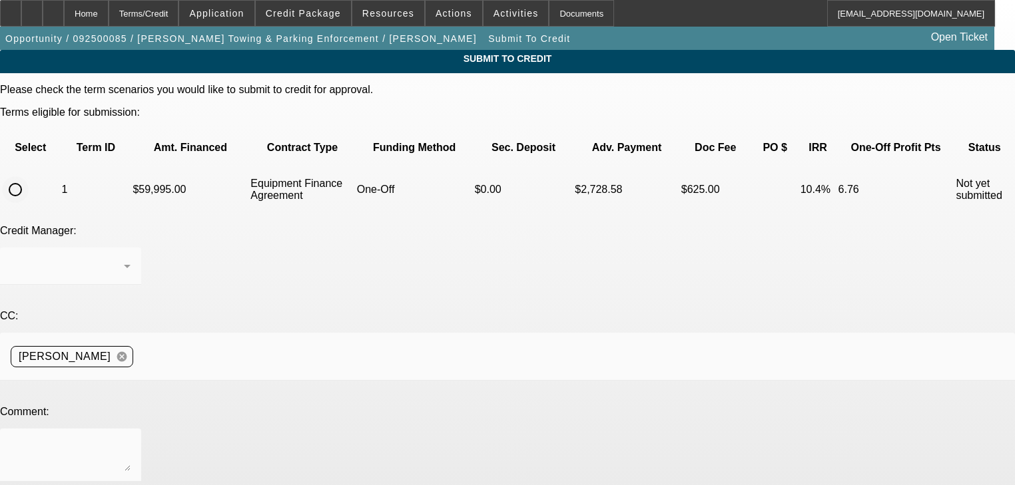
click at [29, 176] on input "radio" at bounding box center [15, 189] width 27 height 27
radio input "true"
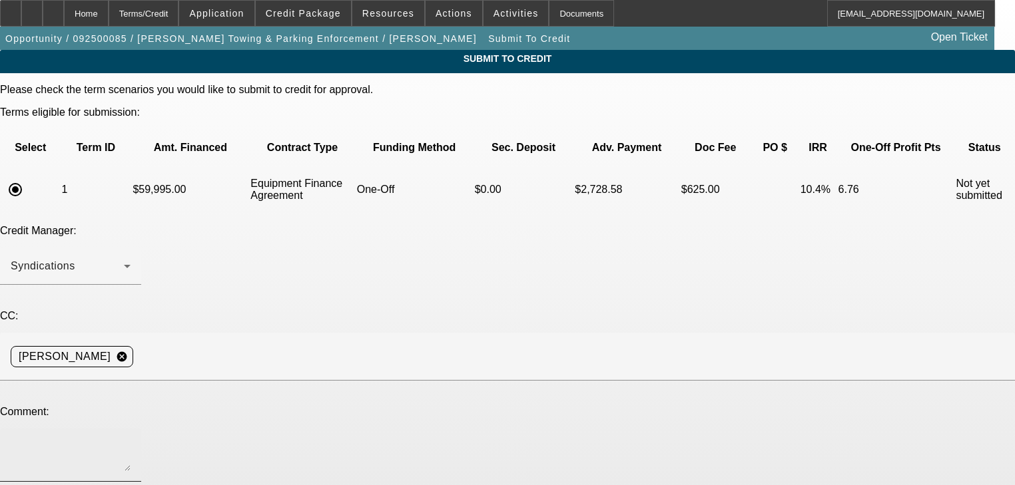
click at [131, 440] on textarea at bounding box center [71, 456] width 120 height 32
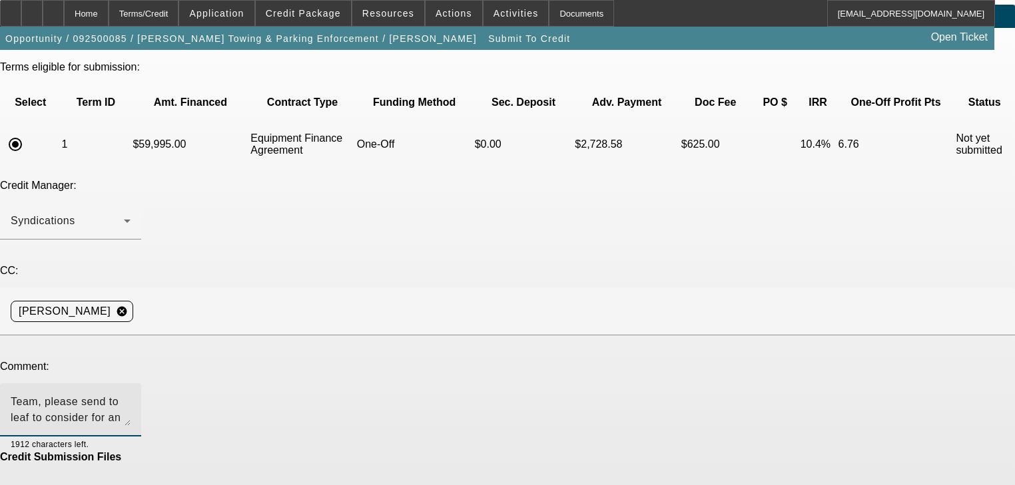
scroll to position [80, 0]
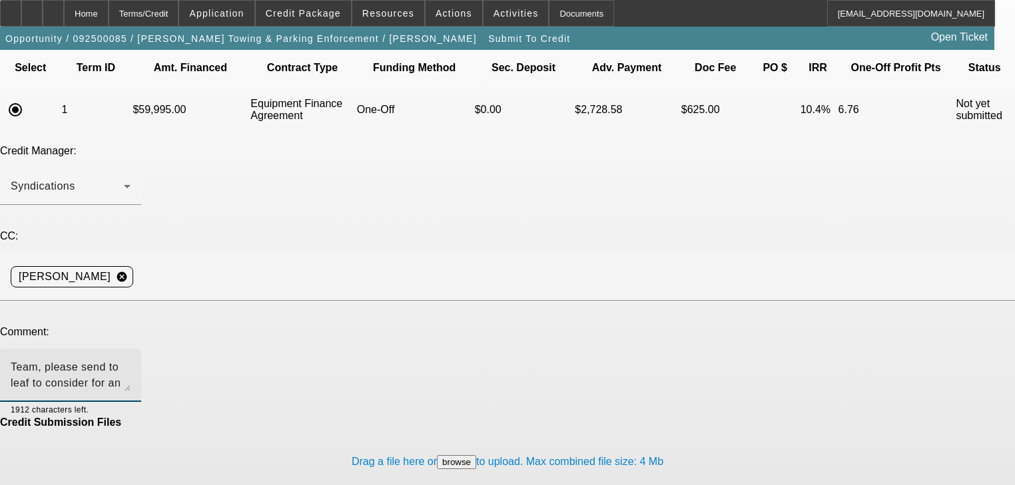
type textarea "Team, please send to leaf to consider for an approval on our equip-used truck. …"
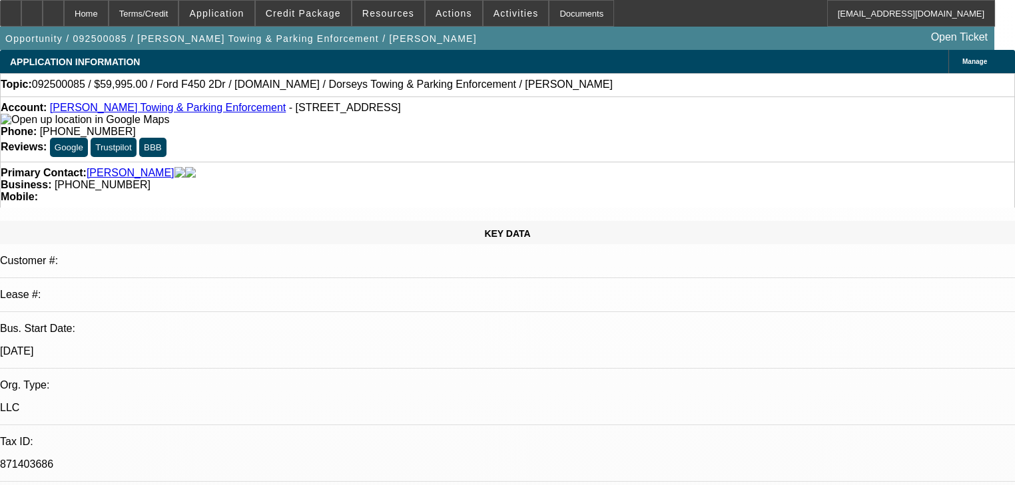
select select "0"
select select "6"
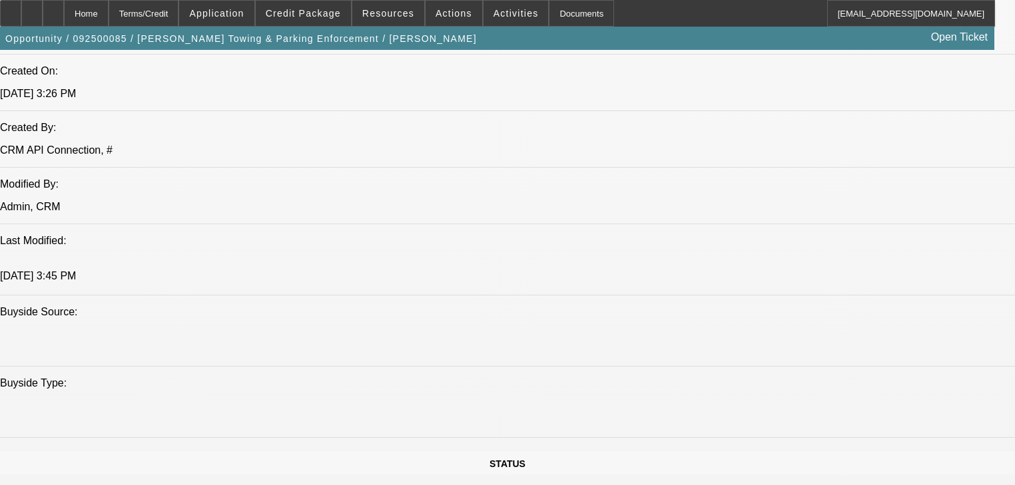
scroll to position [1225, 0]
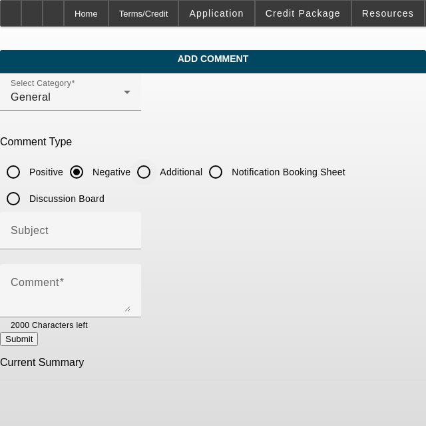
click at [157, 174] on input "Additional" at bounding box center [144, 171] width 27 height 27
radio input "true"
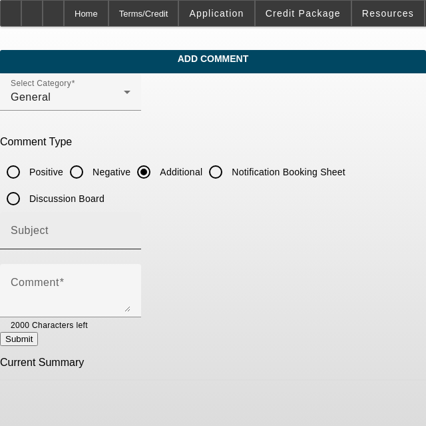
click at [131, 222] on div "Subject" at bounding box center [71, 230] width 120 height 37
type input "Write Up"
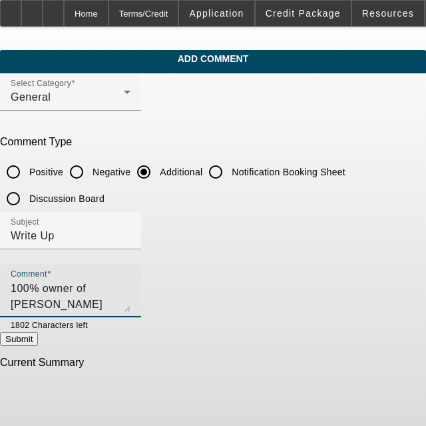
scroll to position [16, 0]
type textarea "[PERSON_NAME] is 100% owner of [PERSON_NAME] Towing & Parking Enforcement, havi…"
click at [38, 345] on button "Submit" at bounding box center [19, 339] width 38 height 14
radio input "true"
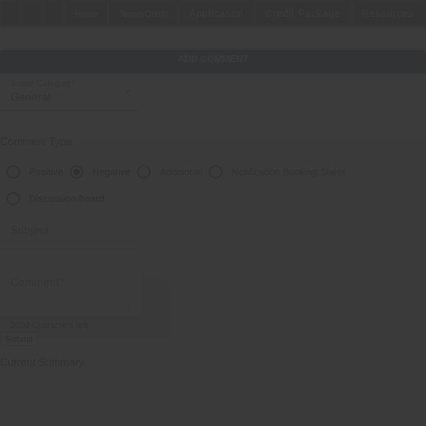
scroll to position [0, 0]
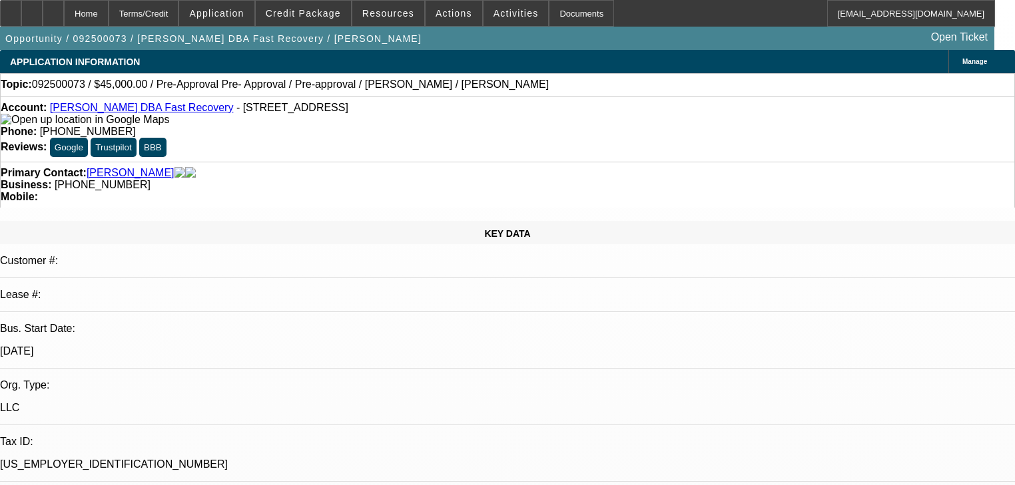
select select "0"
select select "6"
select select "0"
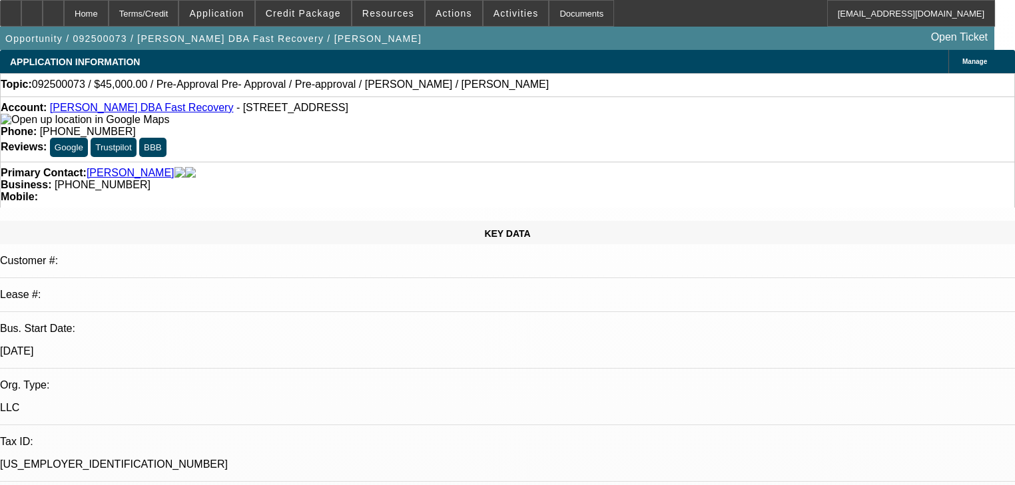
select select "0"
select select "0.1"
select select "4"
select select "0"
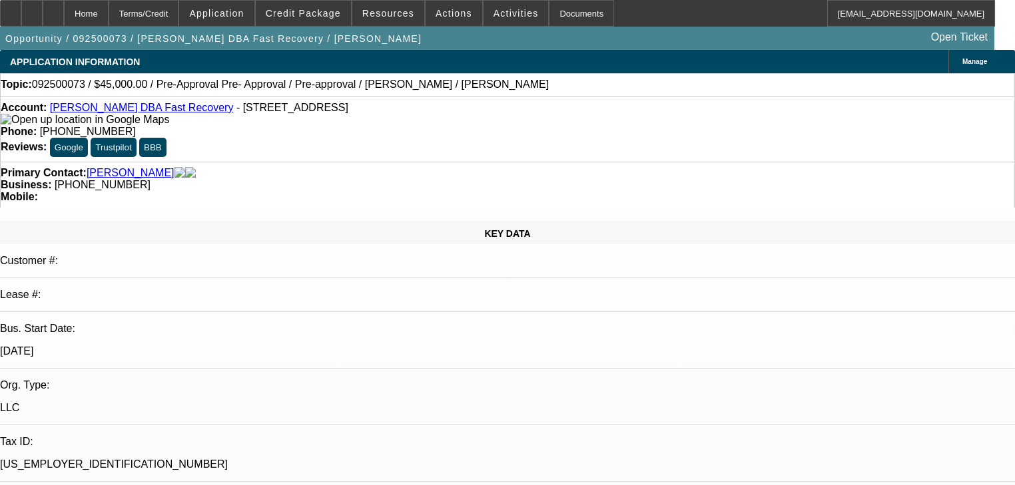
select select "0.1"
select select "4"
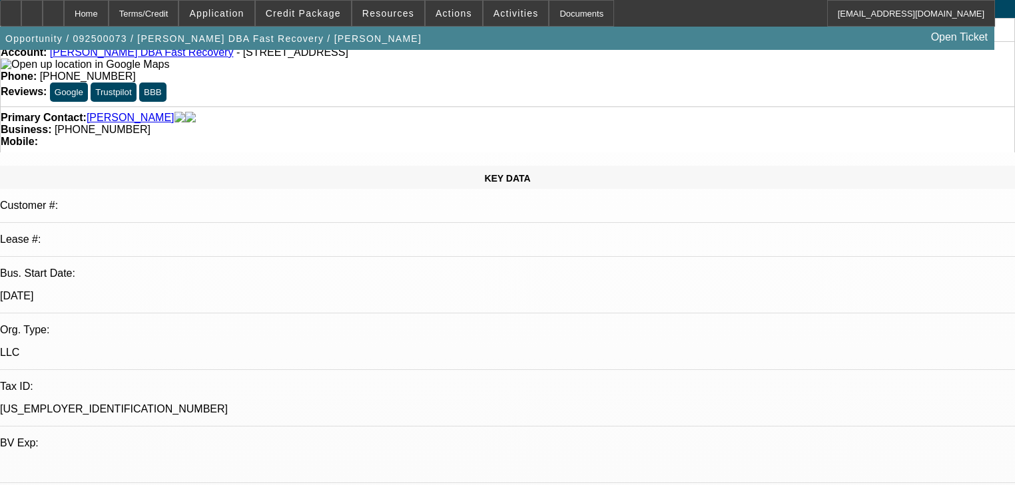
scroll to position [160, 0]
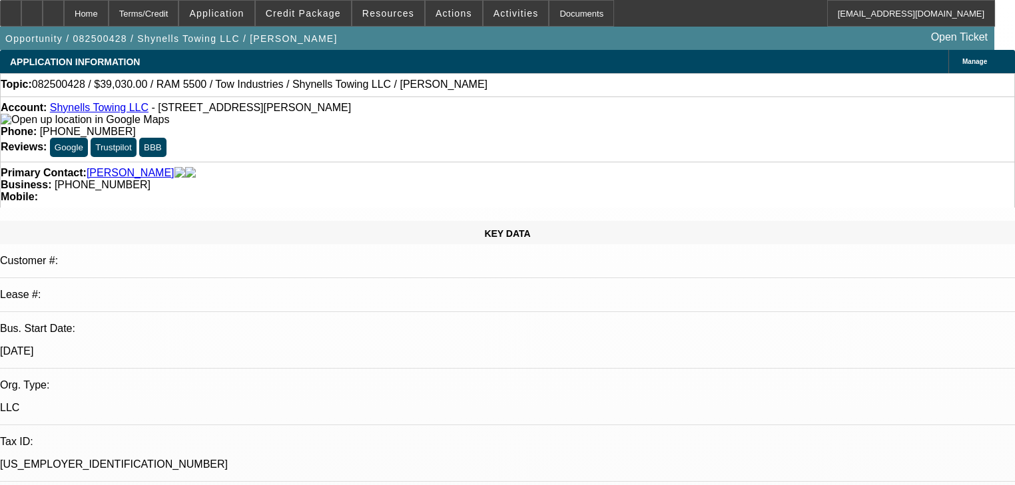
select select "0"
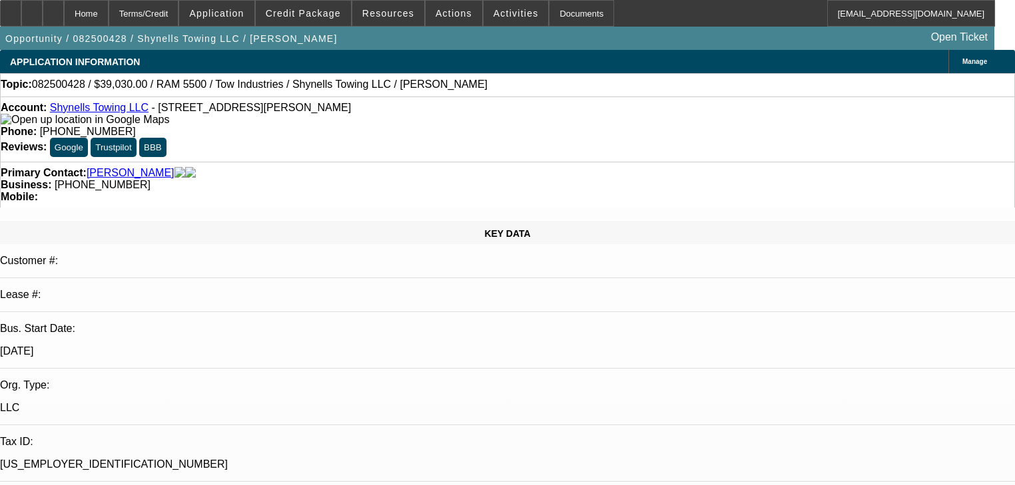
select select "0"
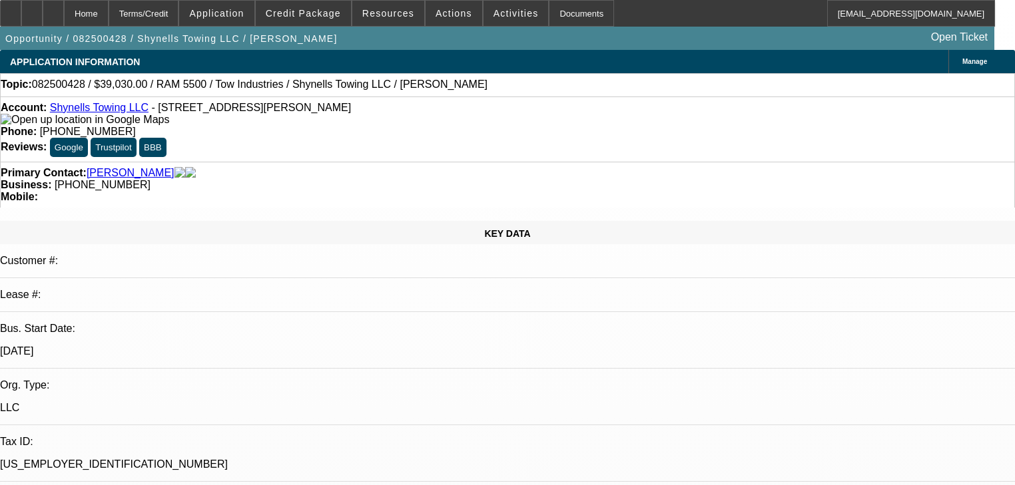
select select "0"
select select "1"
select select "2"
select select "21"
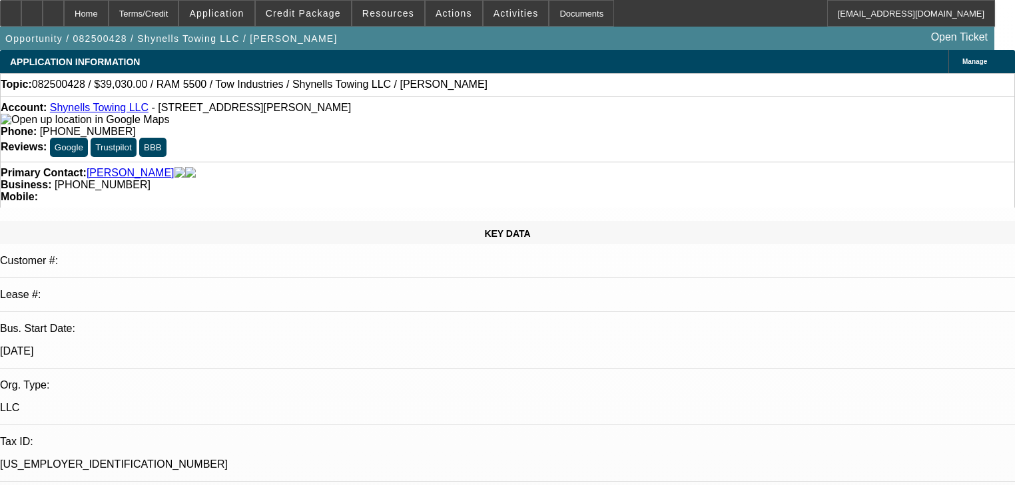
select select "1"
select select "2"
select select "21"
select select "1"
select select "2"
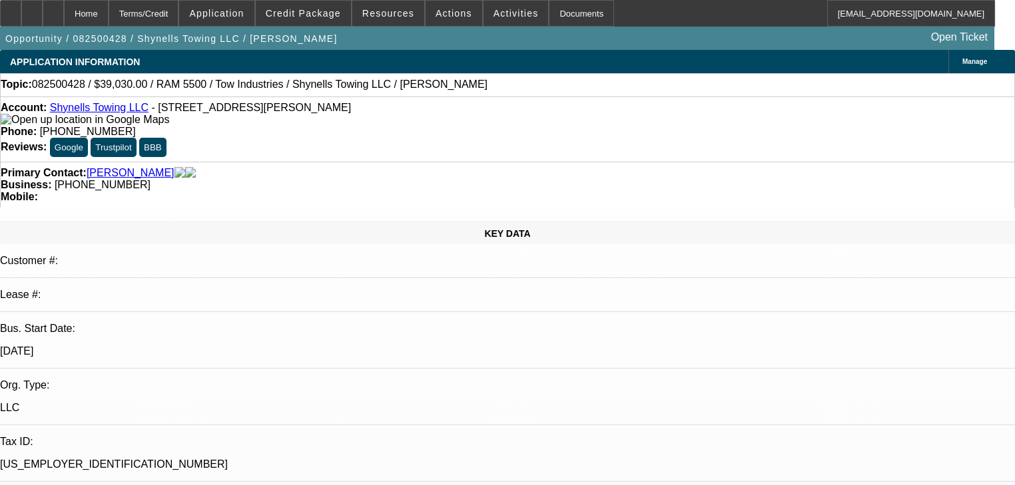
select select "1"
select select "2"
select select "1"
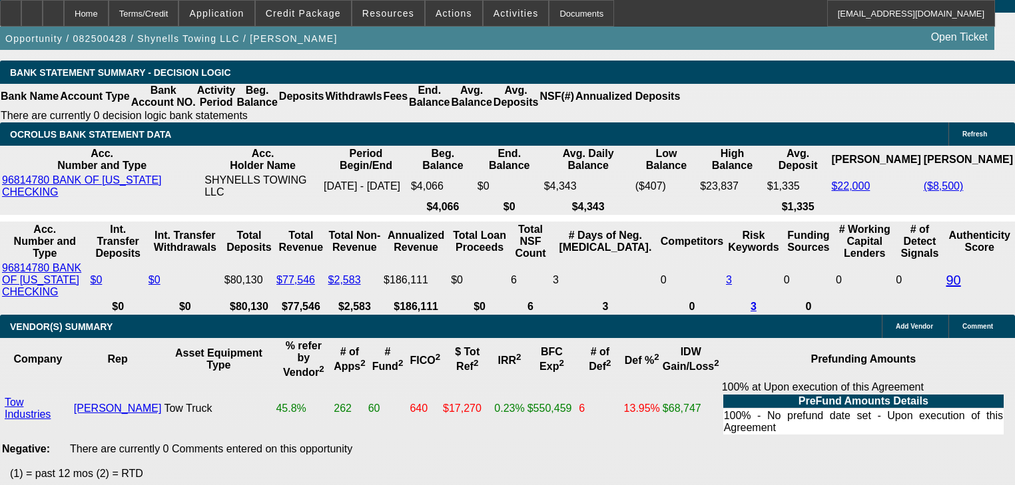
scroll to position [2610, 0]
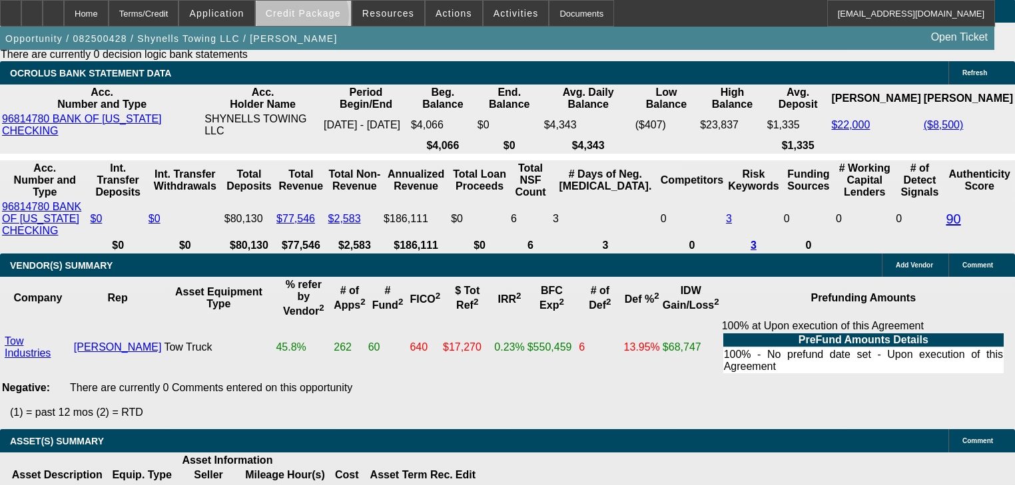
click at [320, 19] on span at bounding box center [303, 13] width 95 height 32
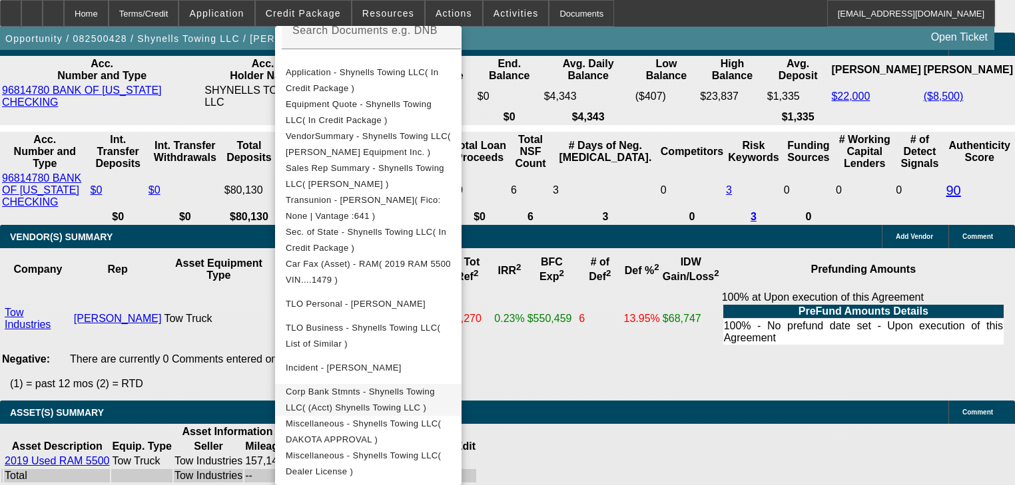
scroll to position [2664, 0]
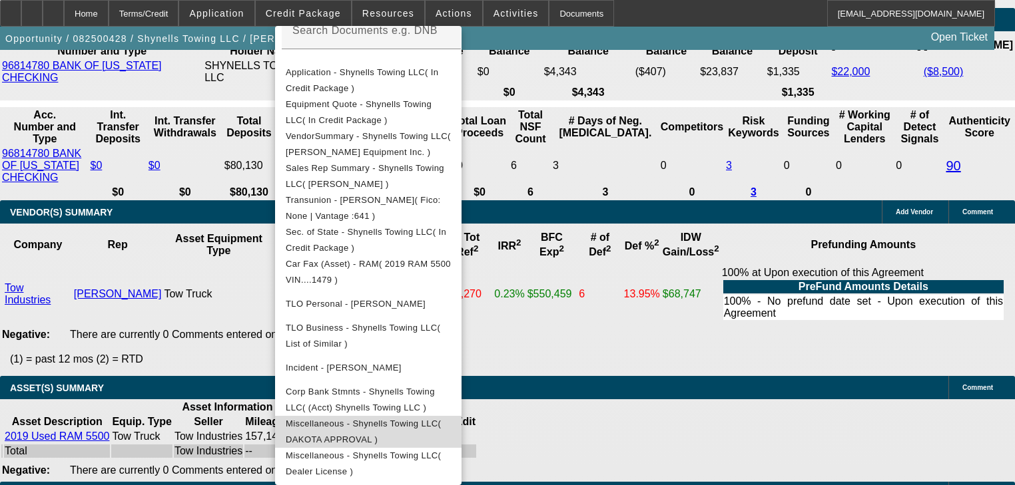
click at [439, 416] on button "Miscellaneous - Shynells Towing LLC( DAKOTA APPROVAL )" at bounding box center [368, 432] width 186 height 32
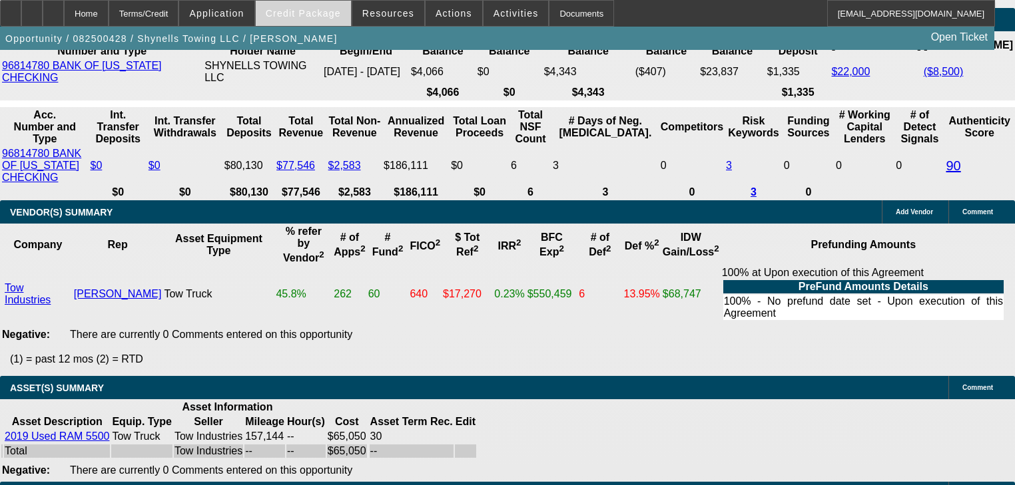
click at [319, 14] on span "Credit Package" at bounding box center [303, 13] width 75 height 11
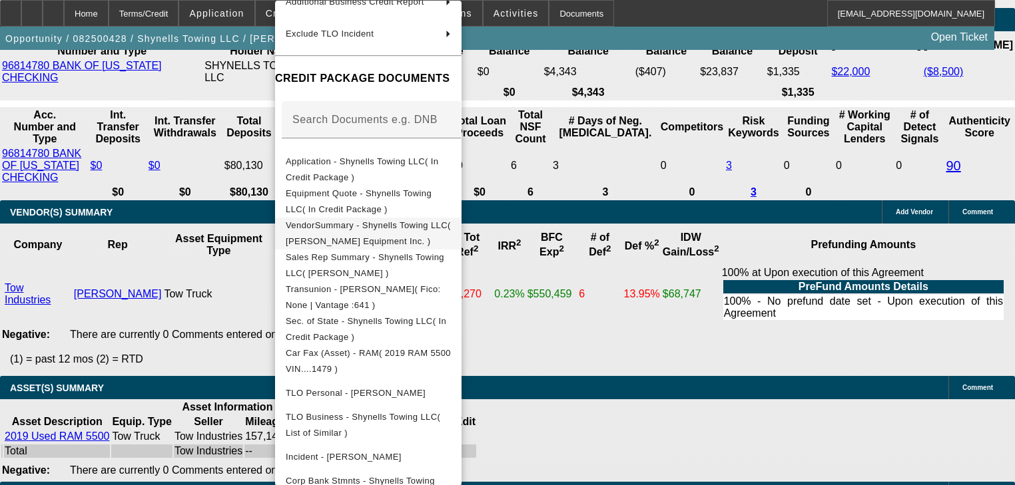
scroll to position [270, 0]
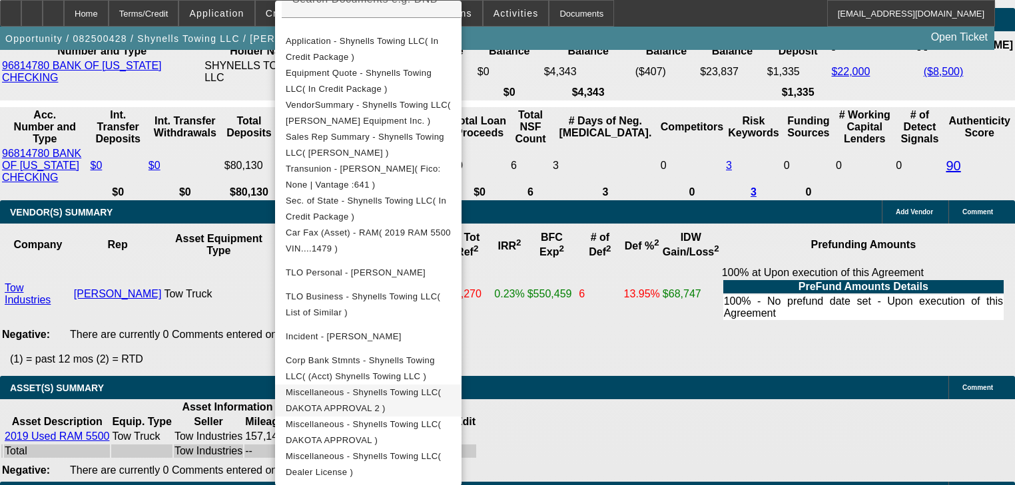
click at [413, 400] on span "Miscellaneous - Shynells Towing LLC( DAKOTA APPROVAL 2 )" at bounding box center [368, 401] width 165 height 32
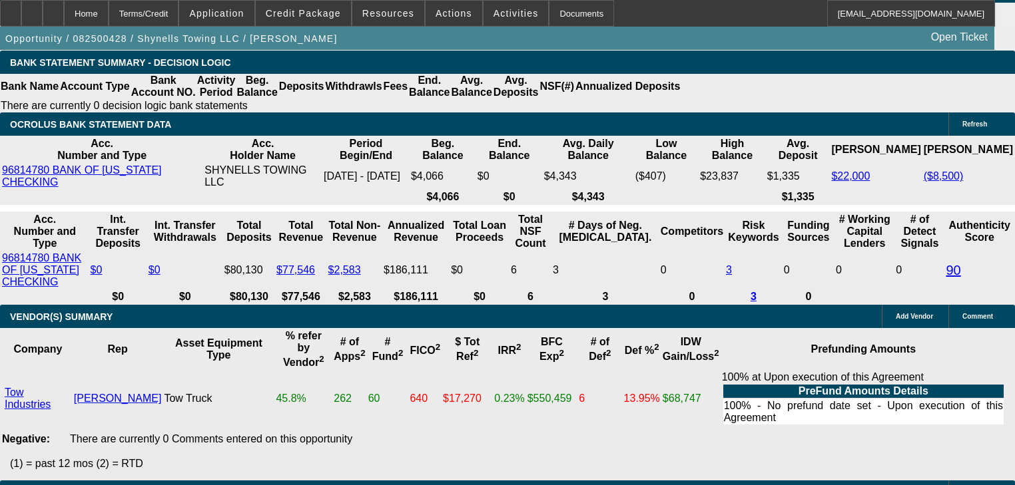
scroll to position [2717, 0]
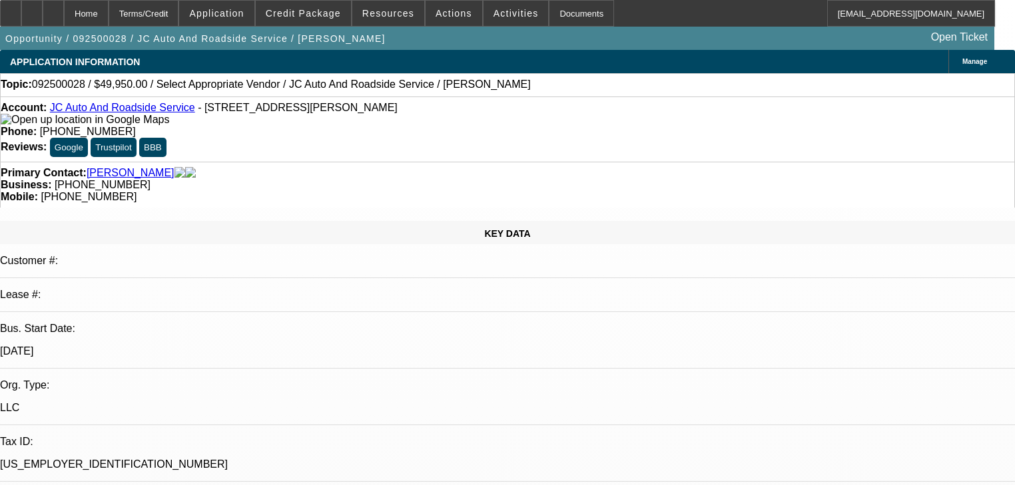
select select "0"
select select "2"
select select "0.1"
select select "4"
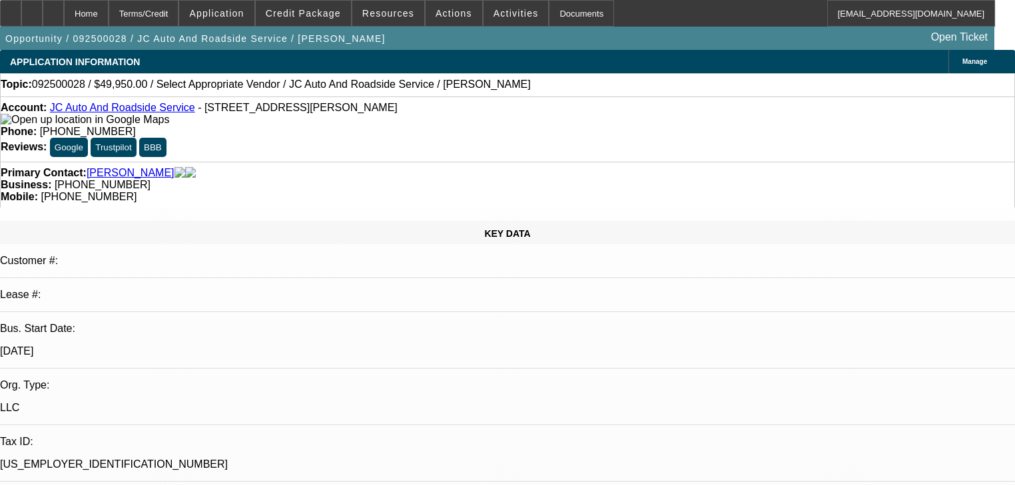
scroll to position [1849, 0]
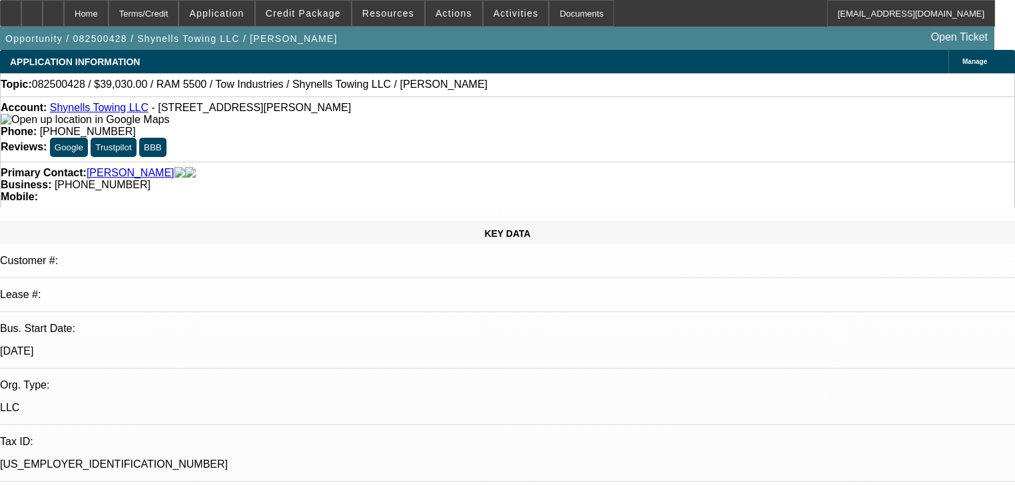
select select "0"
select select "2"
select select "0"
select select "21"
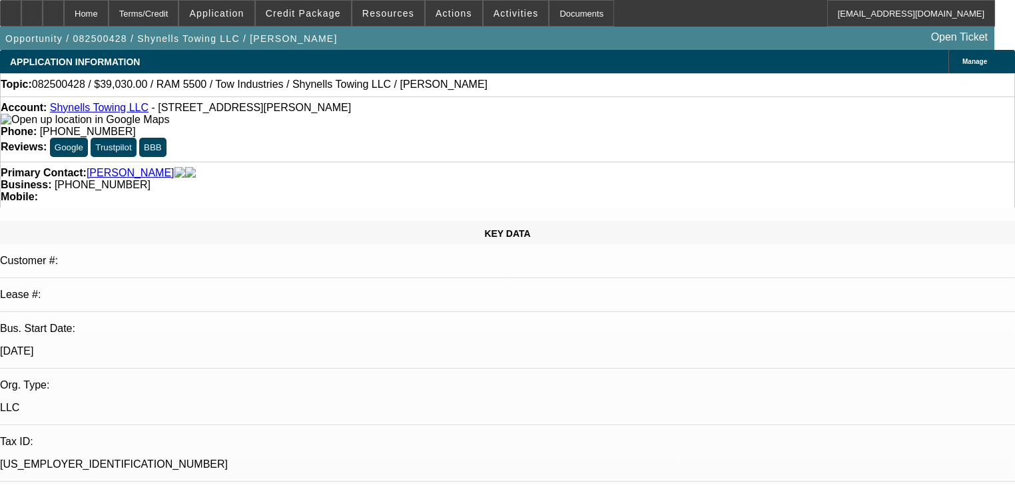
select select "0"
select select "2"
select select "0"
select select "21"
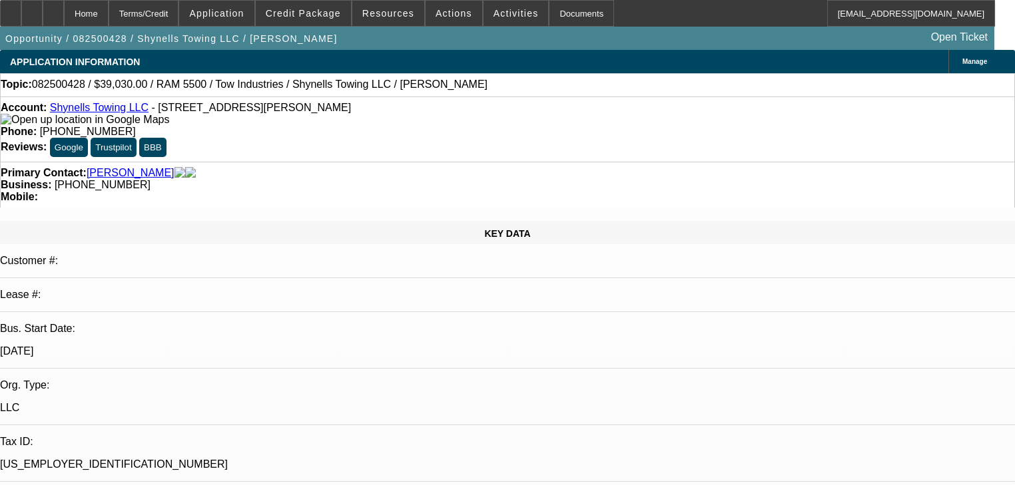
select select "0"
select select "2"
select select "0"
select select "1"
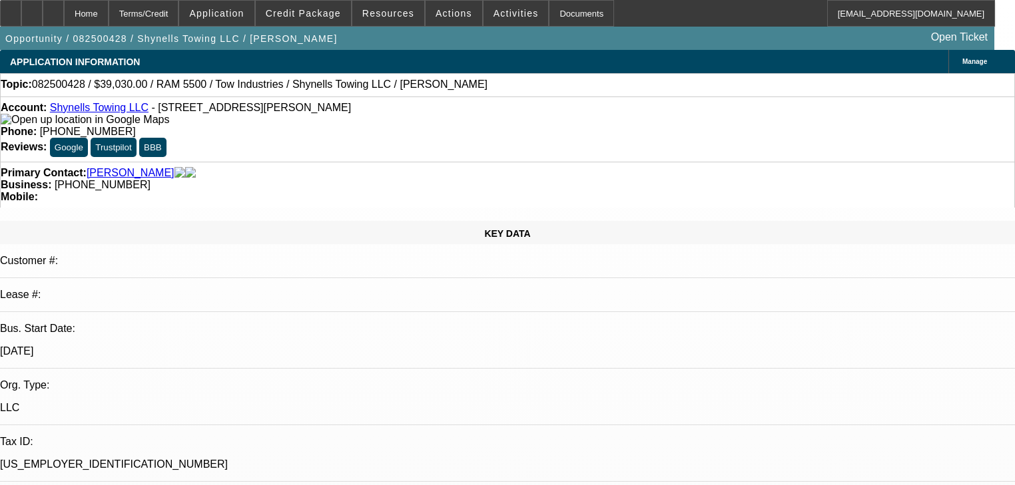
select select "0"
select select "2"
select select "0"
select select "1"
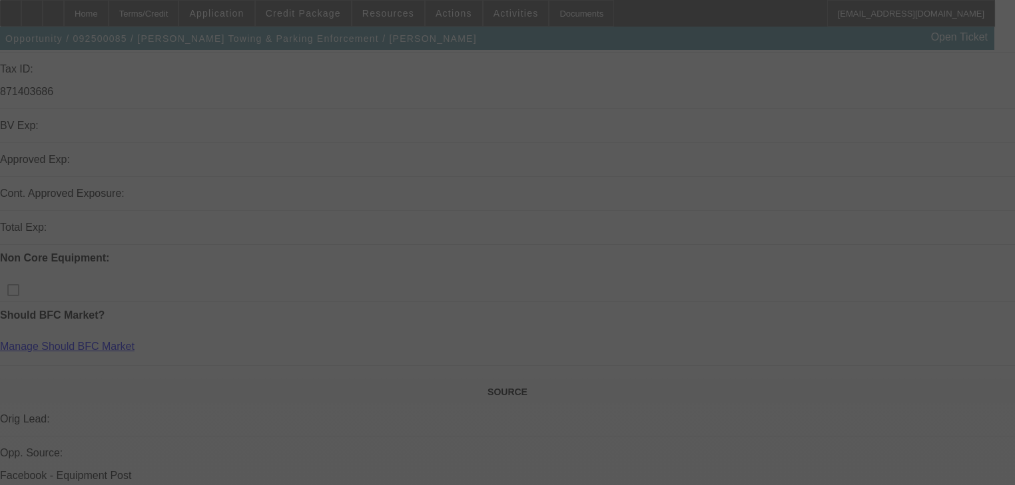
scroll to position [490, 0]
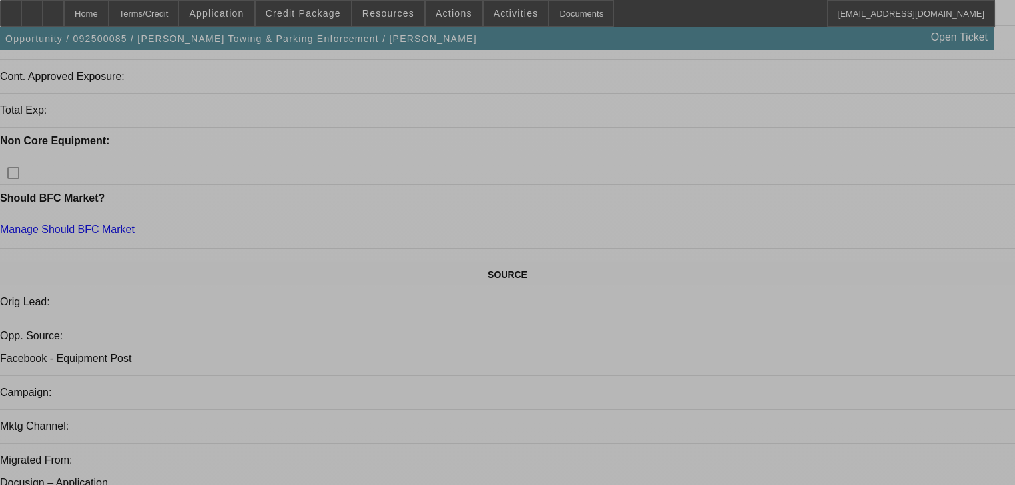
select select "0"
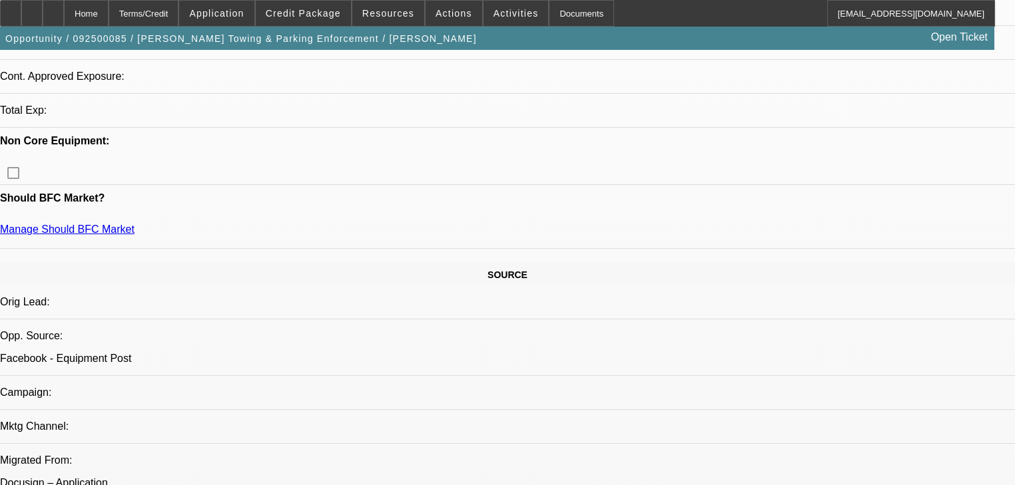
select select "0"
select select "6"
select select "0"
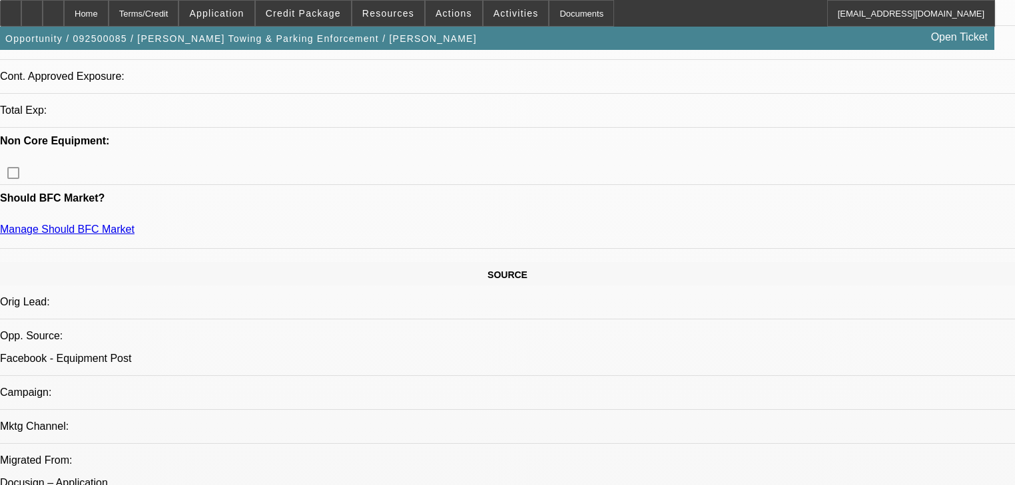
select select "0"
select select "6"
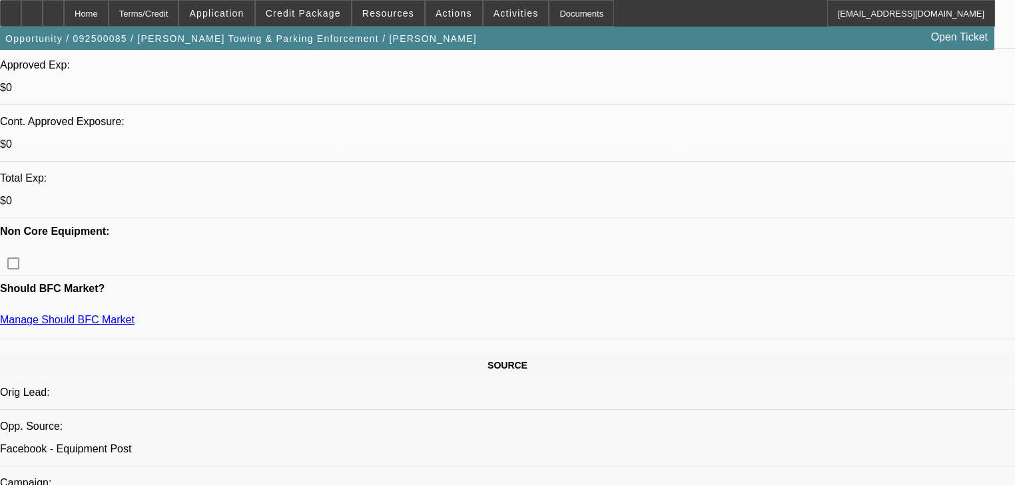
scroll to position [560, 0]
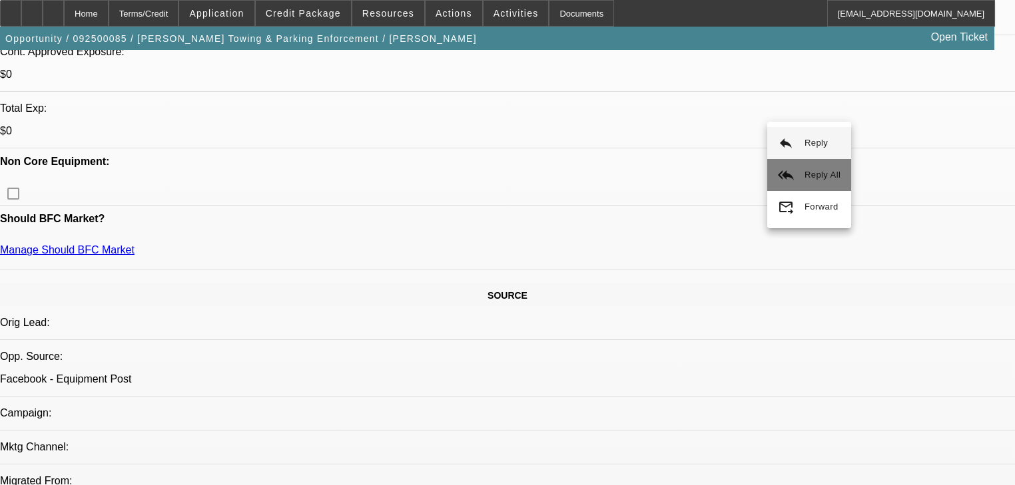
click at [799, 178] on button "reply_all Reply All" at bounding box center [809, 175] width 84 height 32
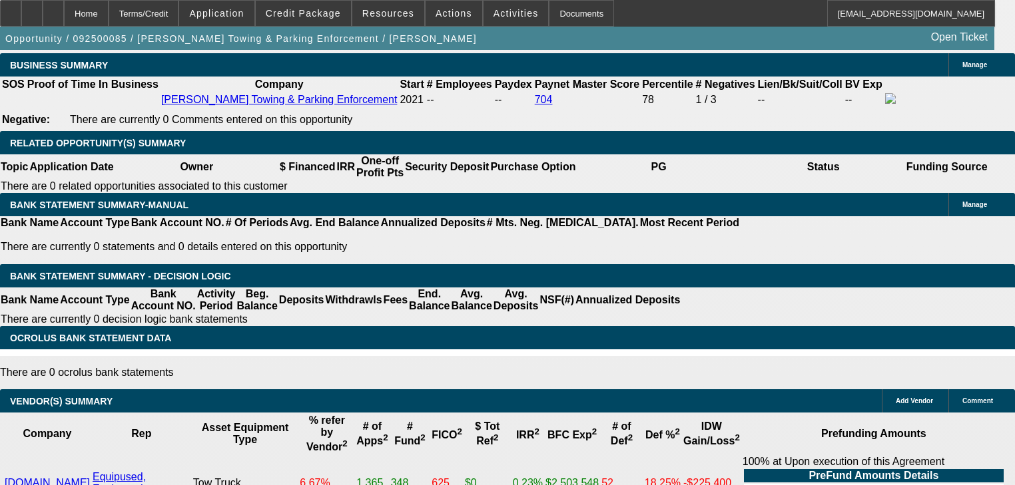
scroll to position [0, 0]
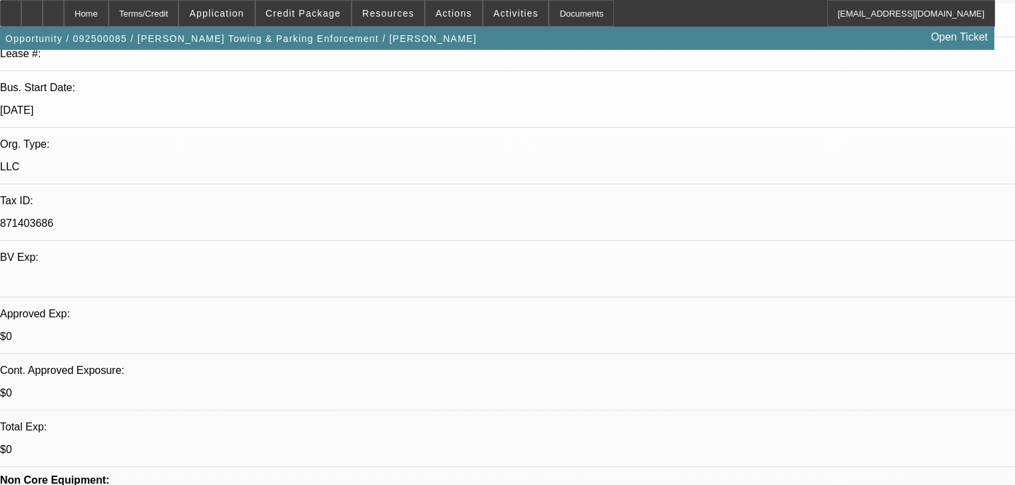
scroll to position [240, 0]
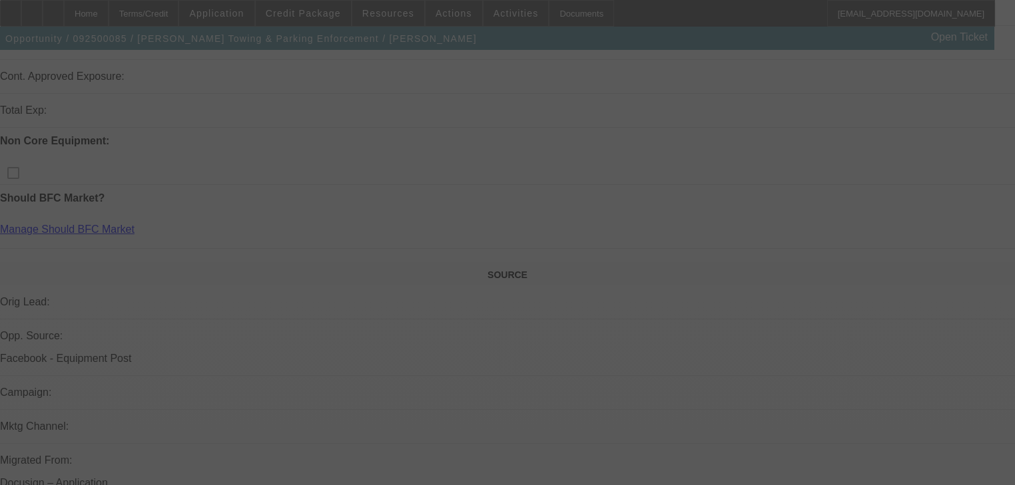
scroll to position [560, 0]
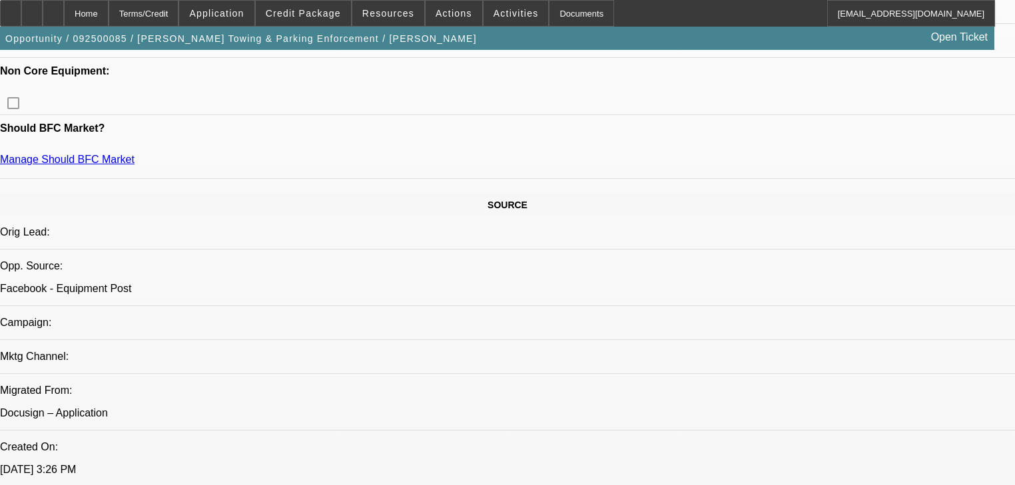
select select "0"
select select "6"
select select "0"
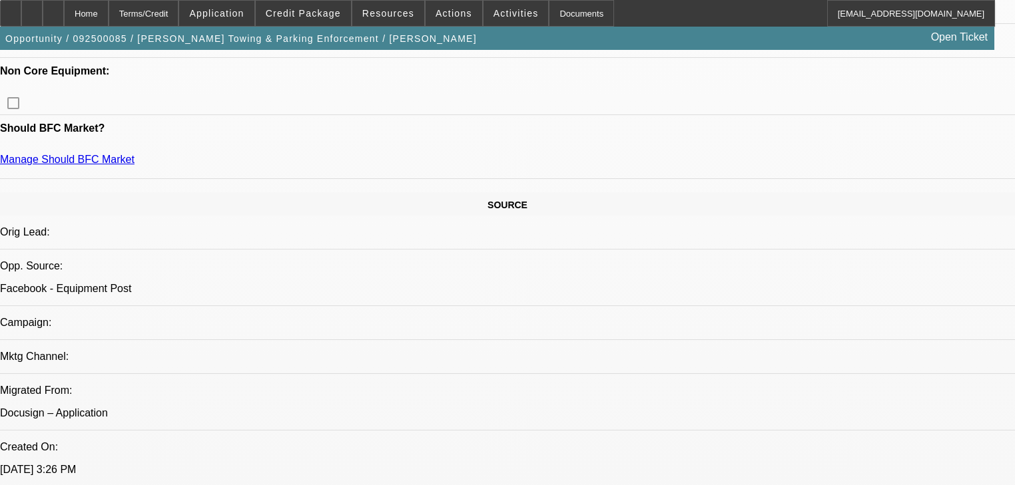
select select "0"
select select "6"
select select "0"
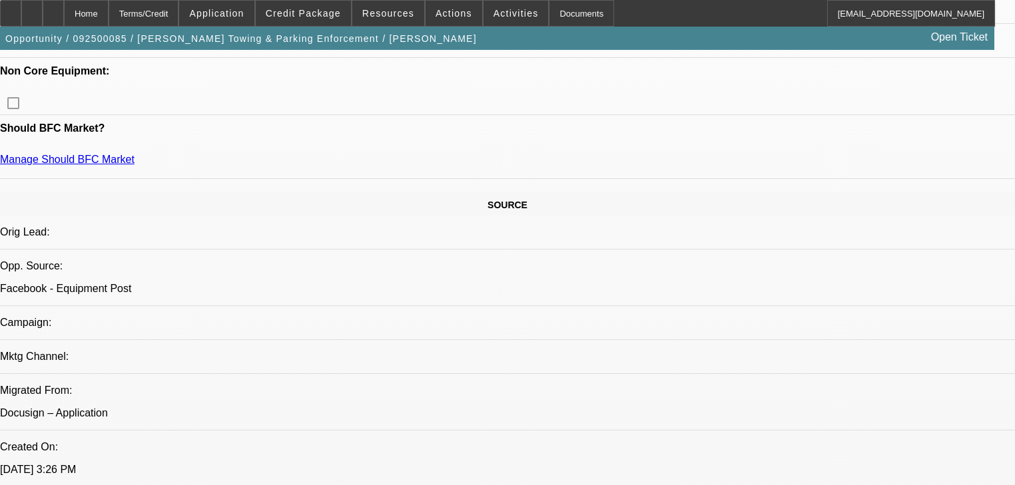
select select "0"
select select "6"
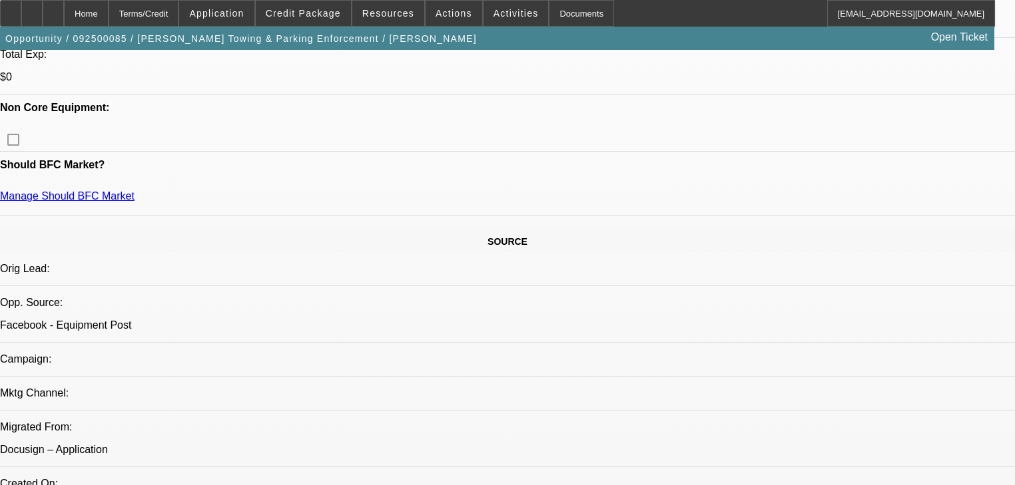
scroll to position [613, 0]
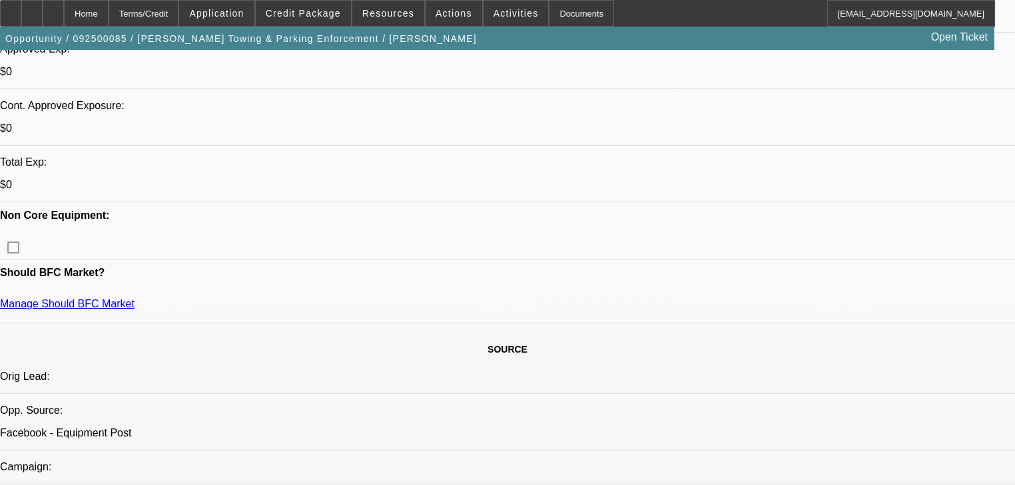
scroll to position [507, 0]
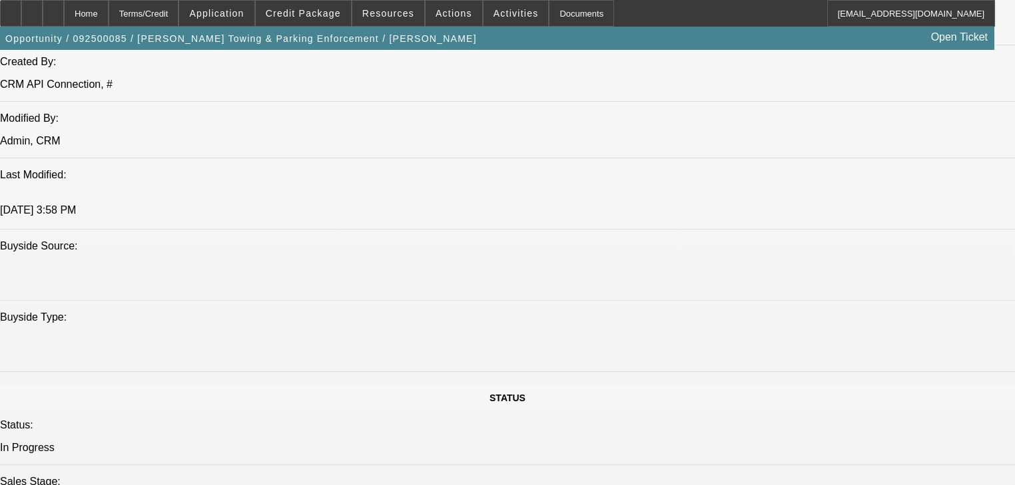
scroll to position [107, 0]
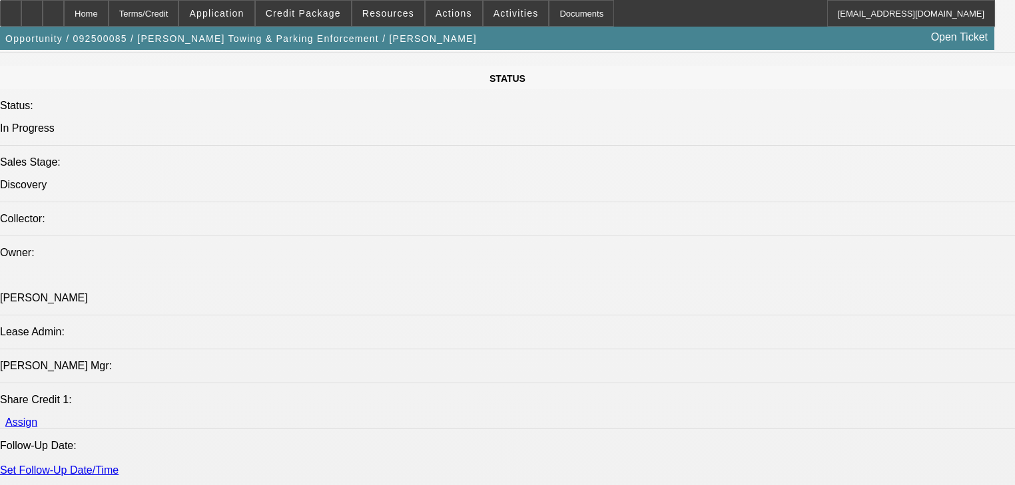
scroll to position [0, 0]
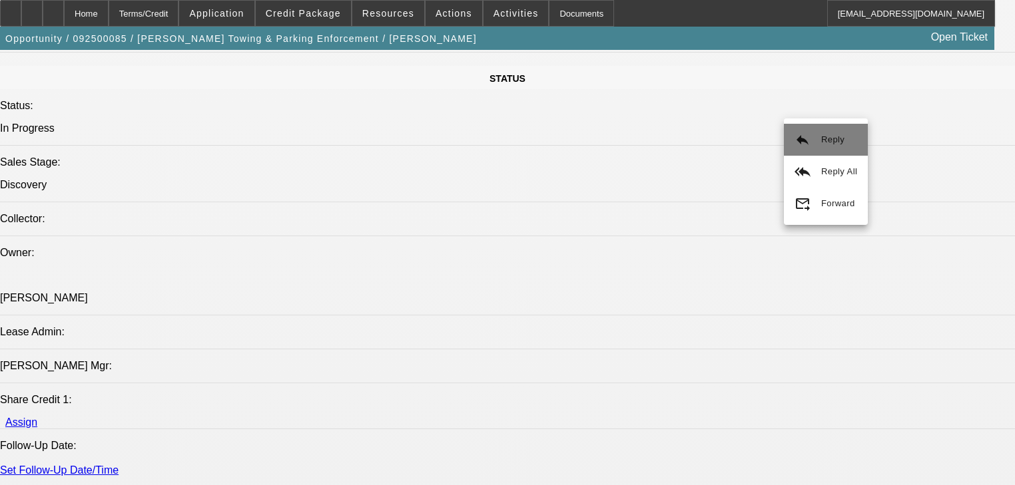
click at [806, 144] on mat-icon "reply" at bounding box center [802, 140] width 16 height 16
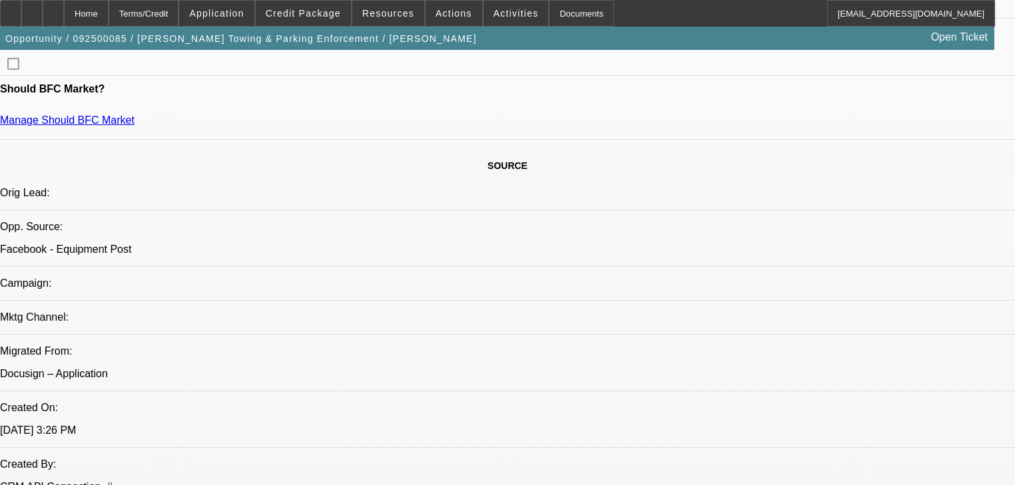
scroll to position [560, 0]
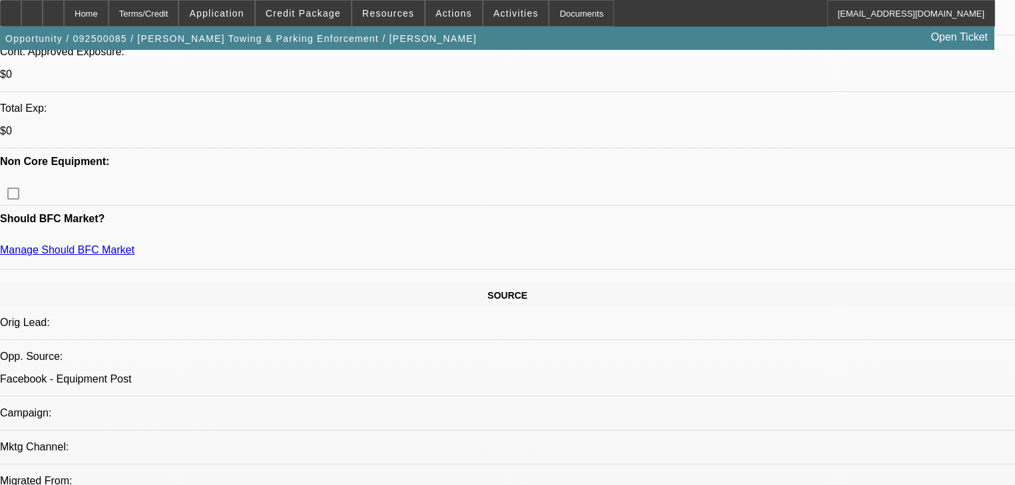
click at [493, 17] on span "Activities" at bounding box center [515, 13] width 45 height 11
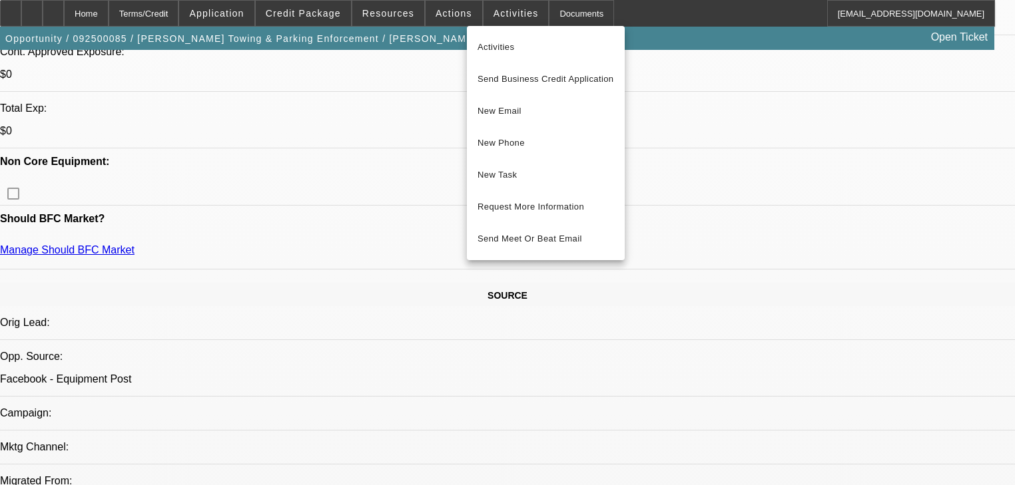
click at [453, 13] on div at bounding box center [507, 242] width 1015 height 485
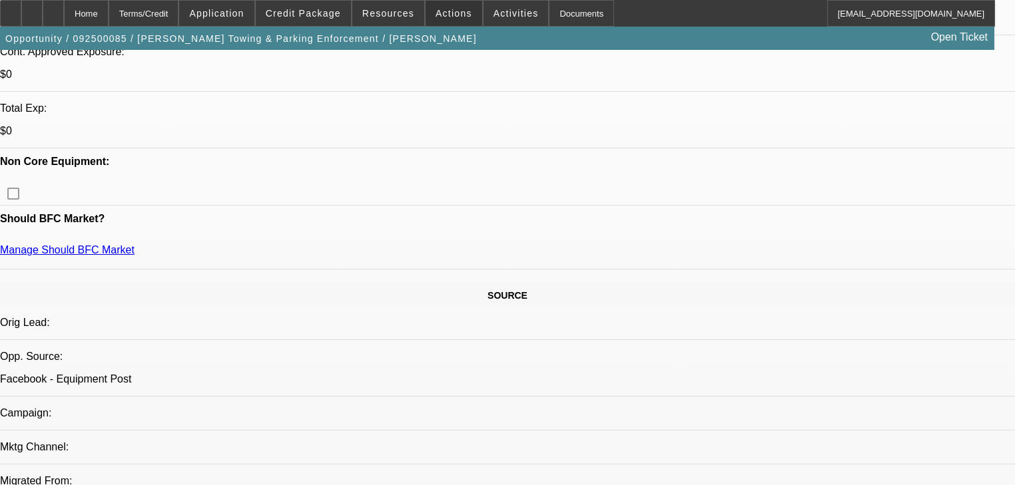
click at [453, 13] on span "Actions" at bounding box center [454, 13] width 37 height 11
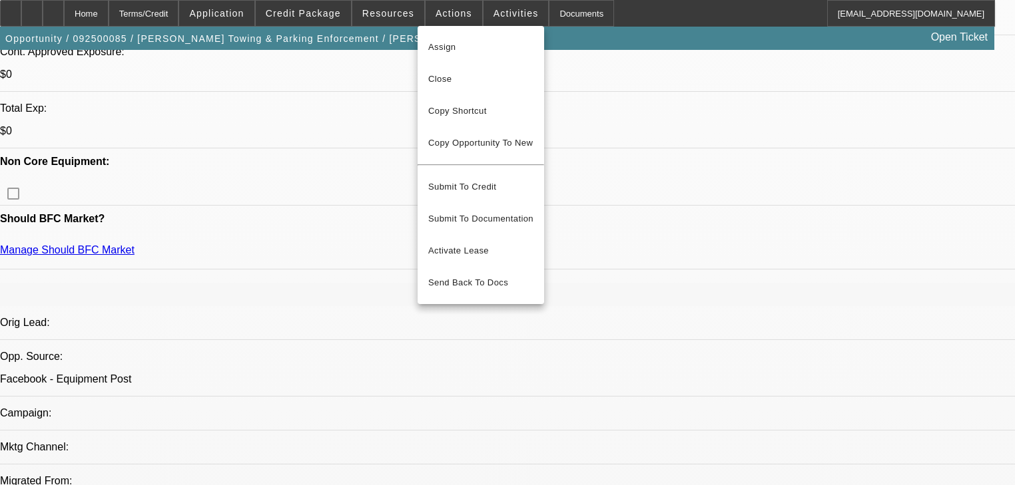
click at [488, 11] on div at bounding box center [507, 242] width 1015 height 485
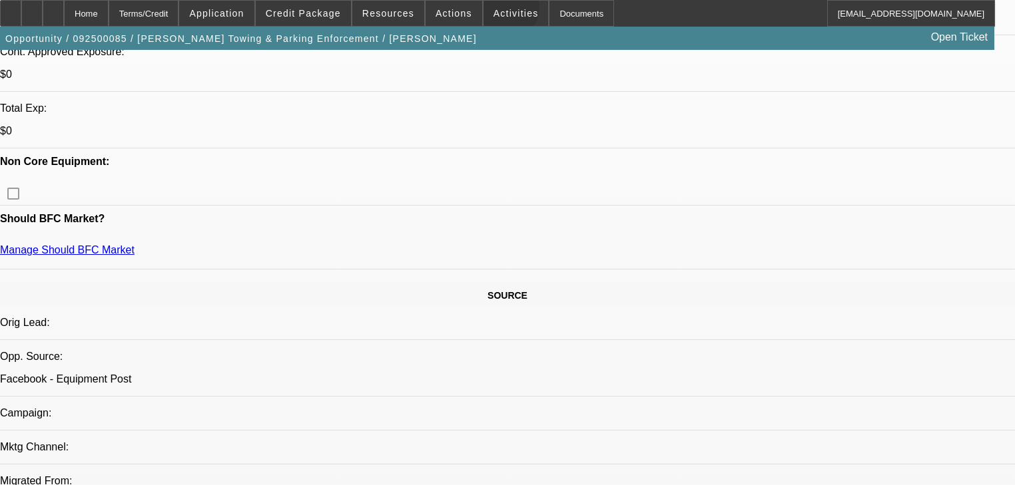
click at [493, 11] on span "Activities" at bounding box center [515, 13] width 45 height 11
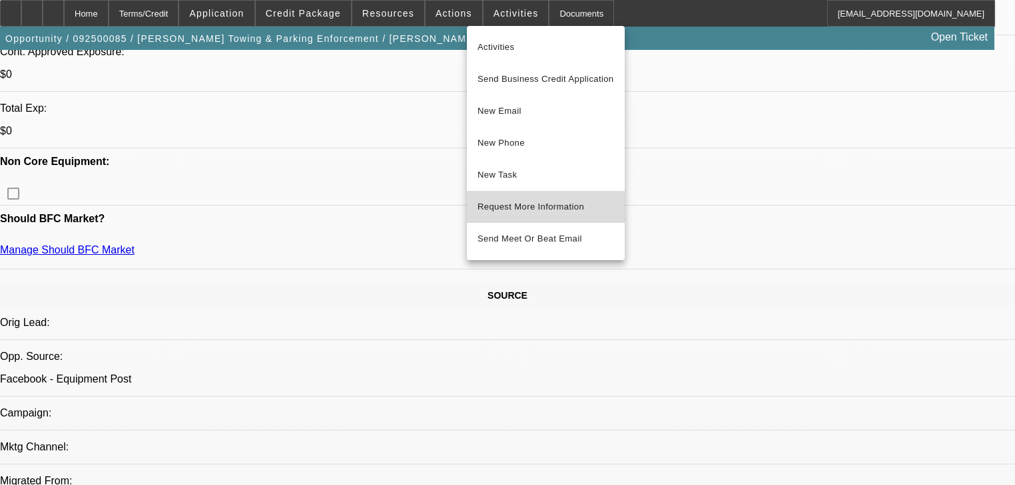
click at [552, 216] on button "Request More Information" at bounding box center [546, 207] width 158 height 32
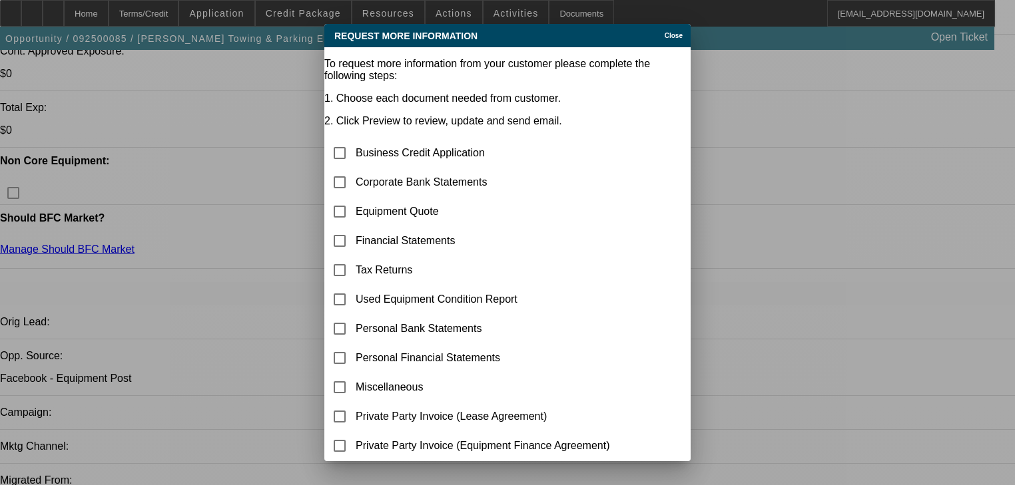
scroll to position [0, 0]
click at [353, 169] on input "checkbox" at bounding box center [339, 182] width 27 height 27
checkbox input "true"
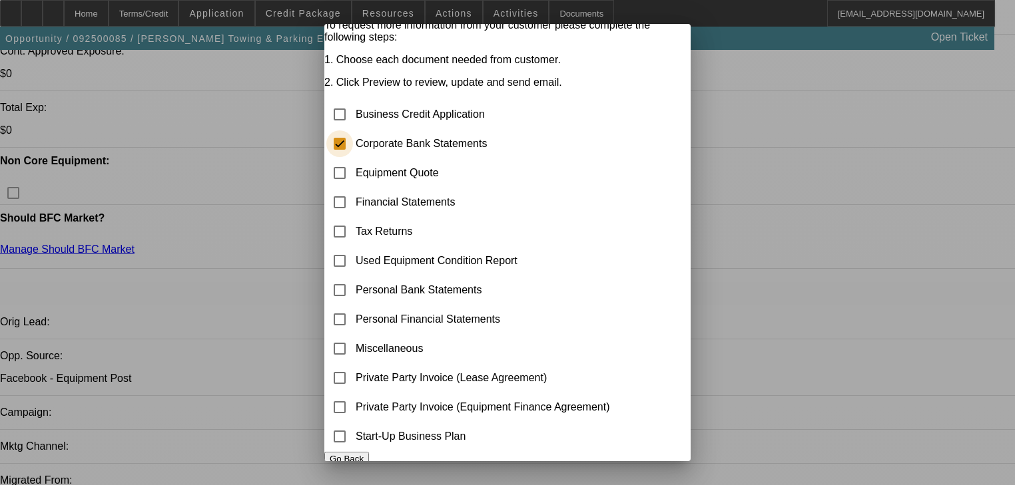
scroll to position [77, 0]
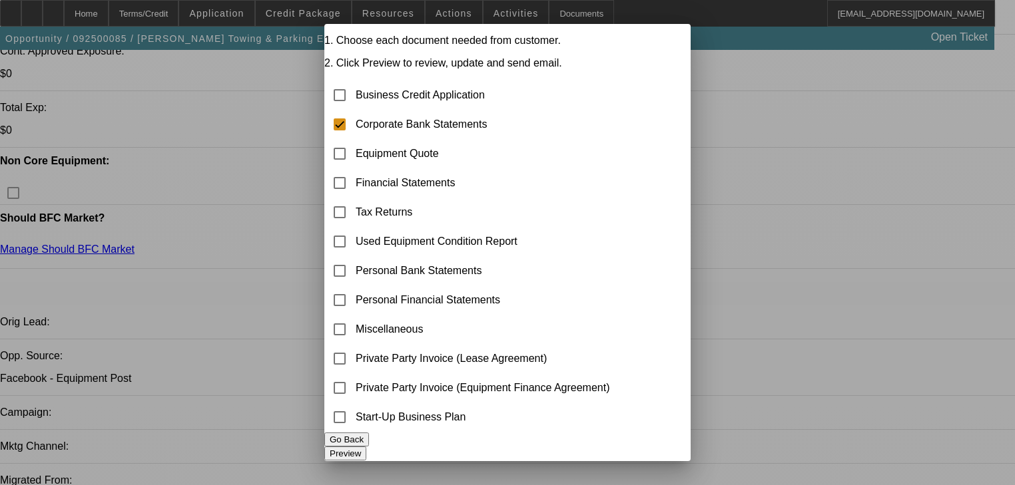
click at [621, 448] on div "Preview" at bounding box center [507, 454] width 366 height 14
click at [366, 447] on button "Preview" at bounding box center [345, 454] width 42 height 14
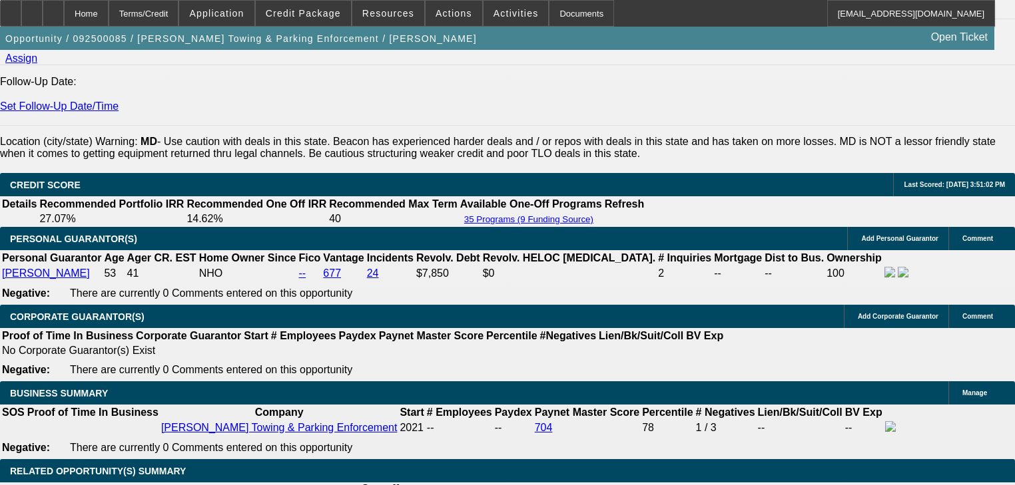
scroll to position [1785, 0]
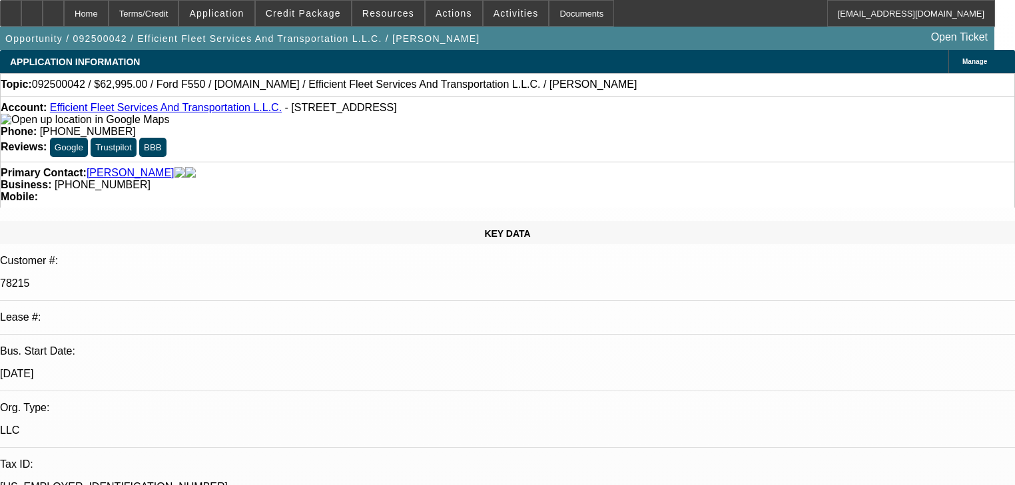
select select "0"
select select "2"
select select "0"
select select "6"
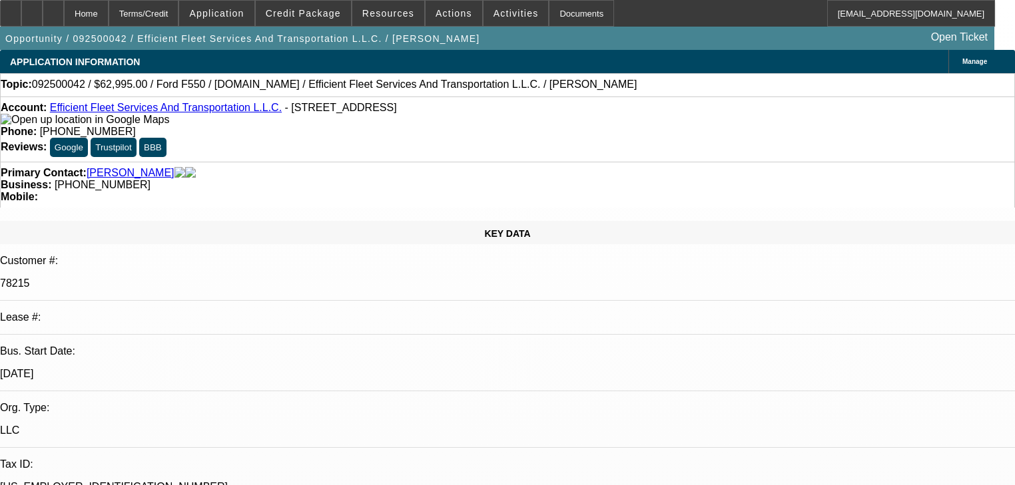
select select "0"
select select "6"
select select "0"
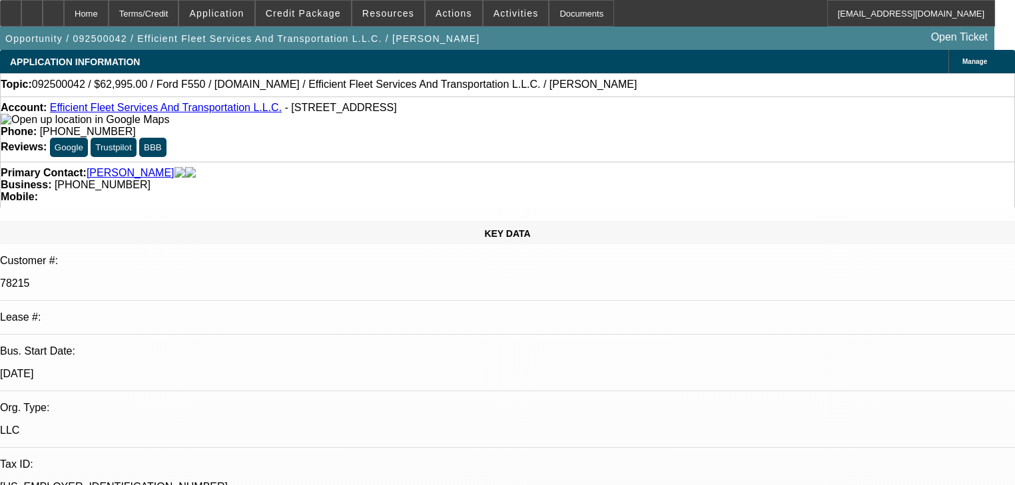
select select "0"
select select "2"
select select "0"
select select "6"
select select "0"
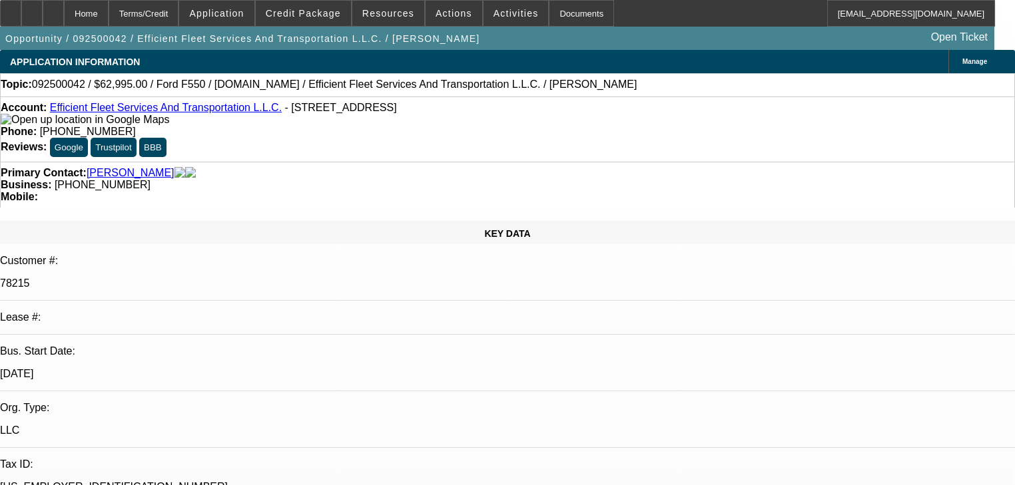
select select "0"
select select "6"
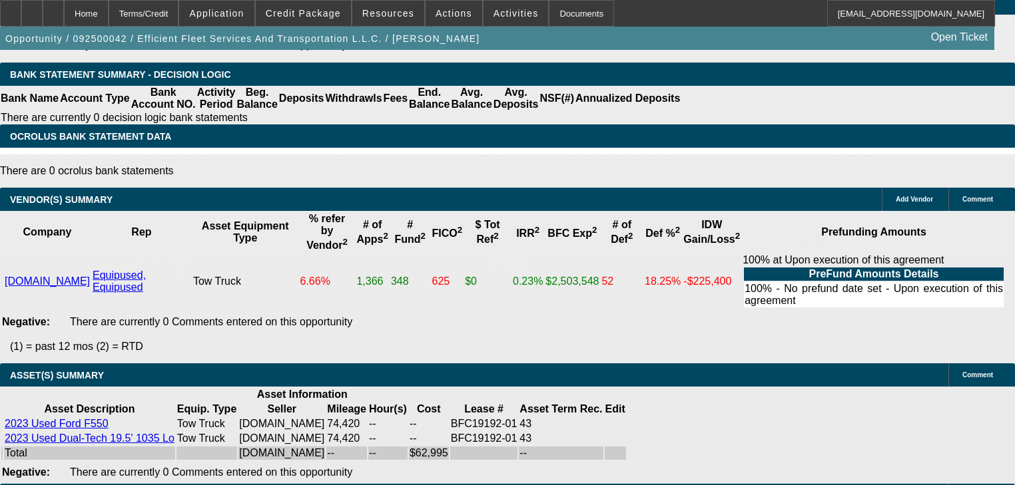
scroll to position [2812, 0]
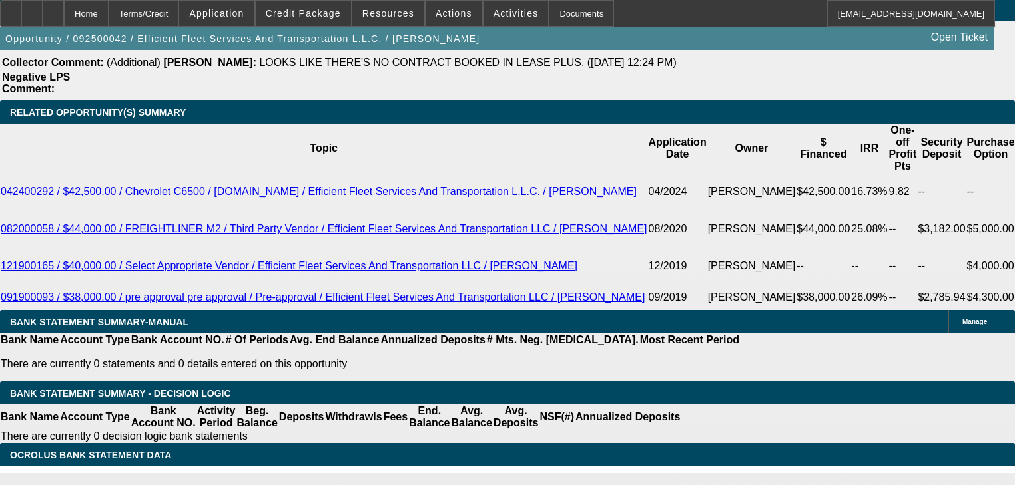
scroll to position [2333, 0]
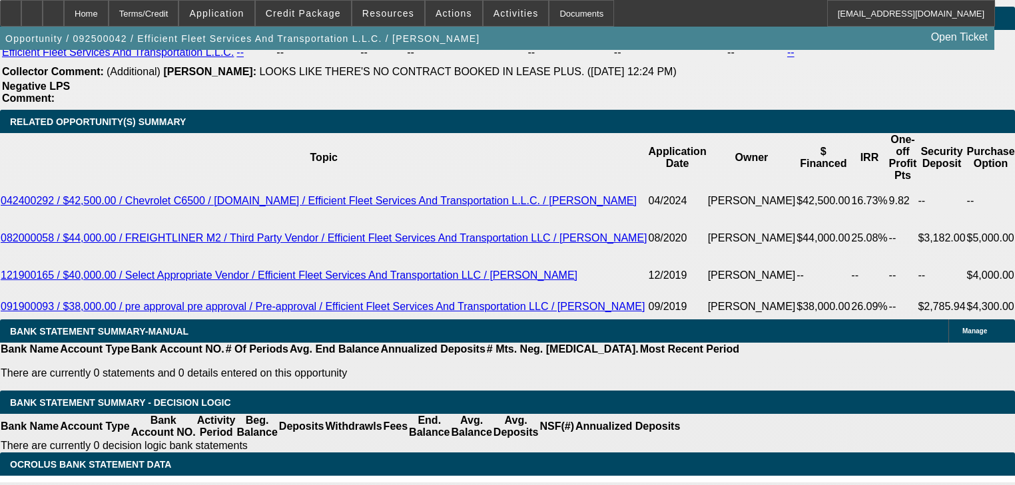
type input "1"
type input "UNKNOWN"
type input "1475"
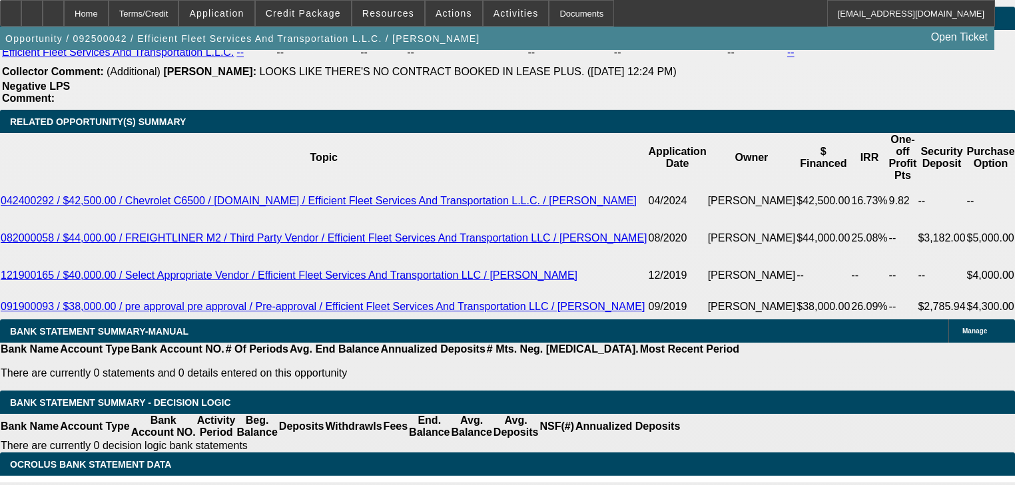
type input "5.8"
type input "$1,475.00"
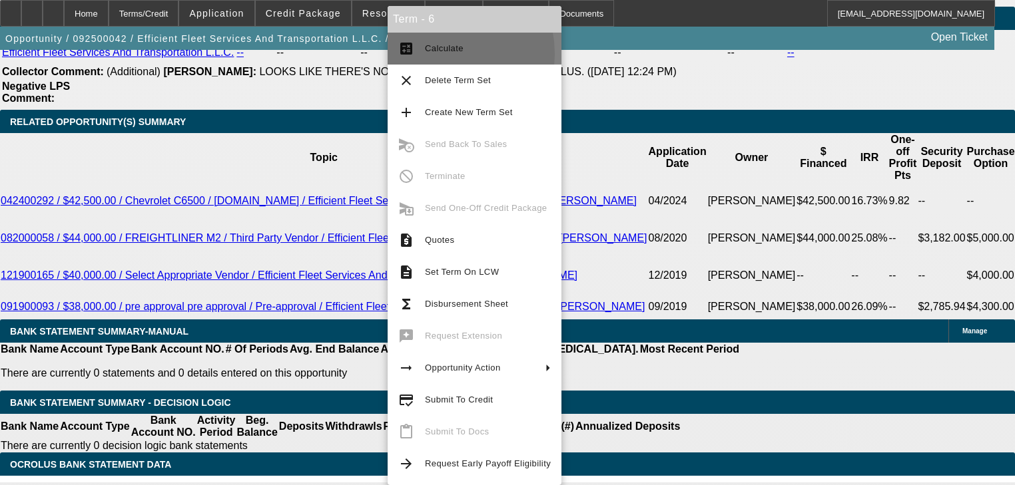
click at [432, 54] on span "Calculate" at bounding box center [488, 49] width 126 height 16
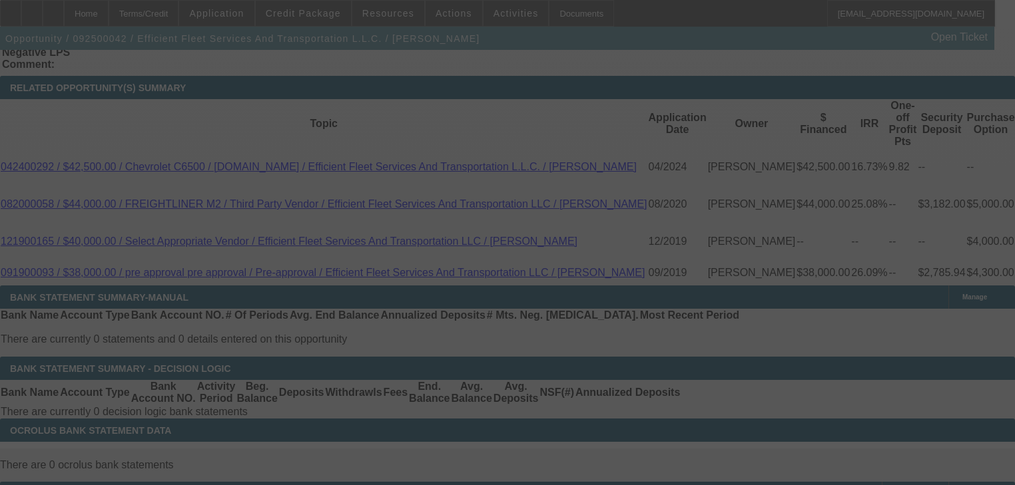
scroll to position [2386, 0]
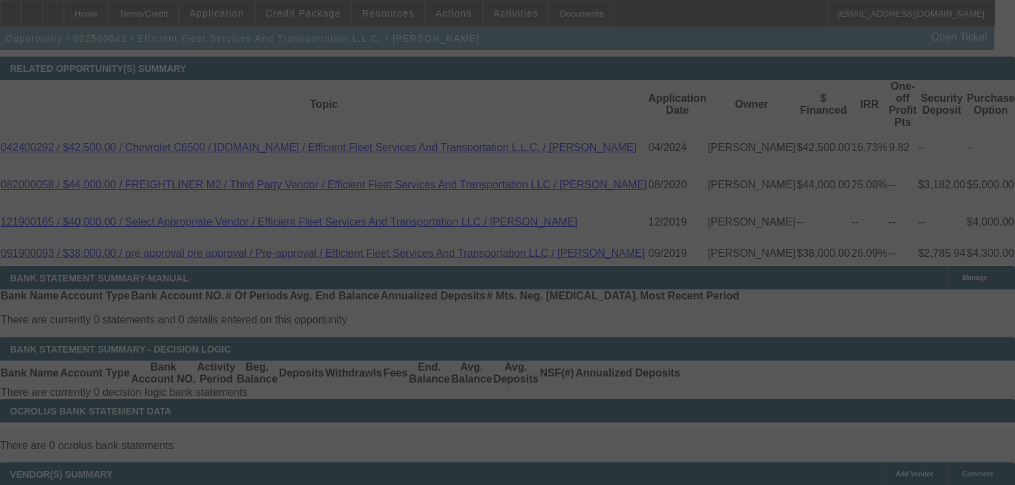
select select "0"
select select "6"
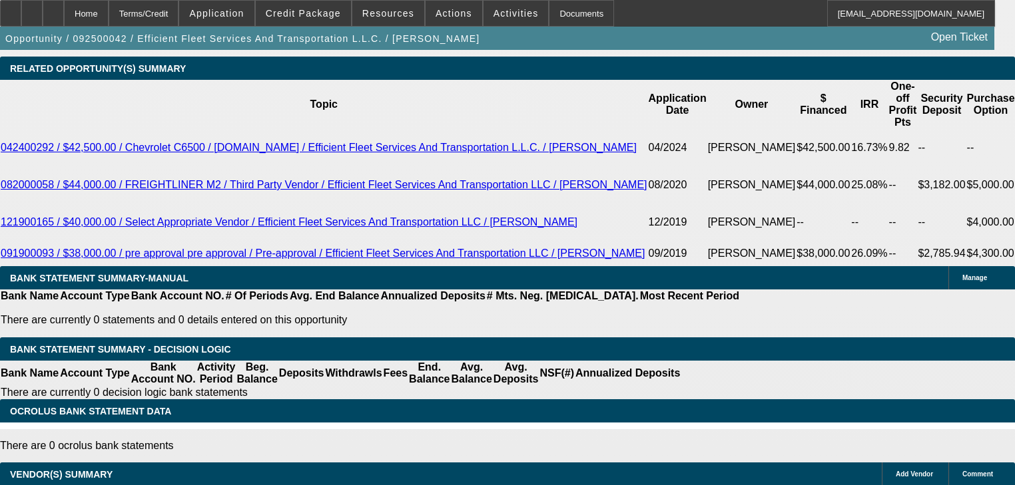
type input "1"
type input "UNKNOWN"
type input "1498"
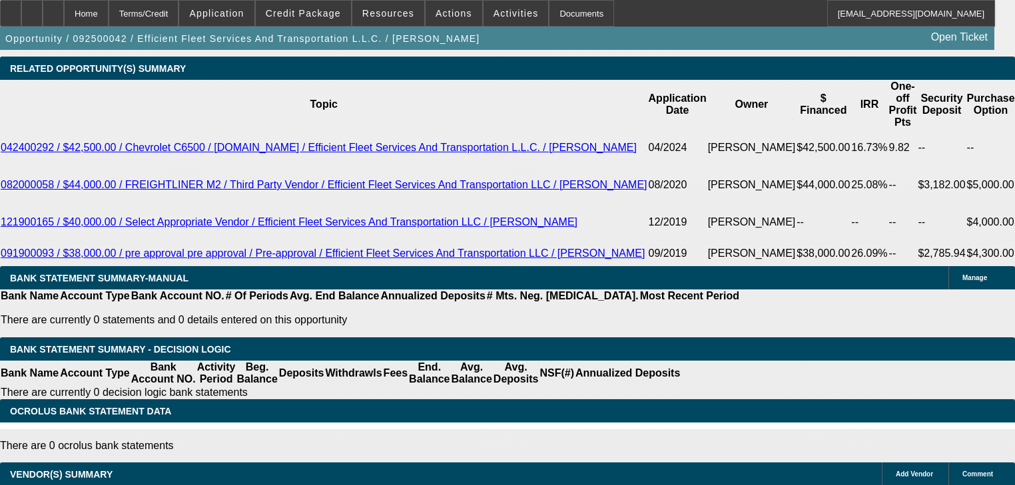
type input "6.6"
type input "$1,498.00"
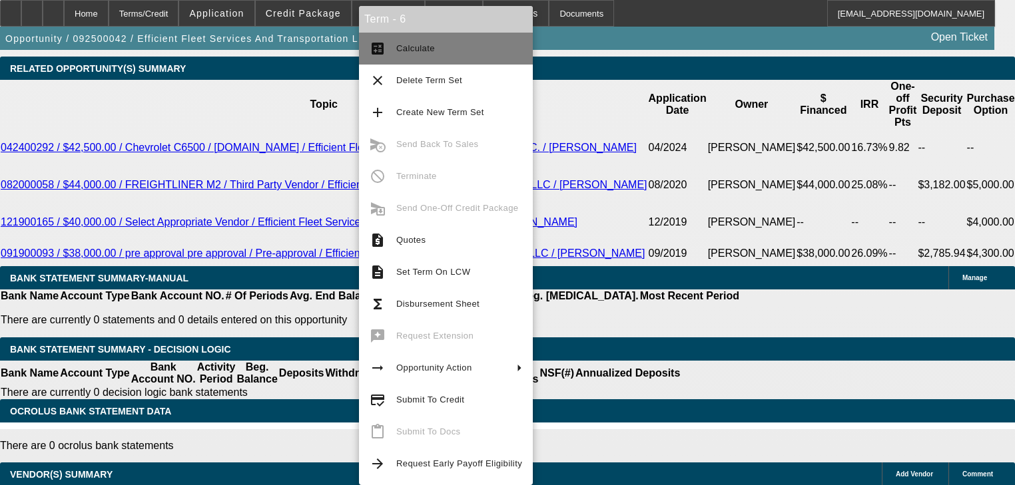
click at [372, 63] on button "calculate Calculate" at bounding box center [446, 49] width 174 height 32
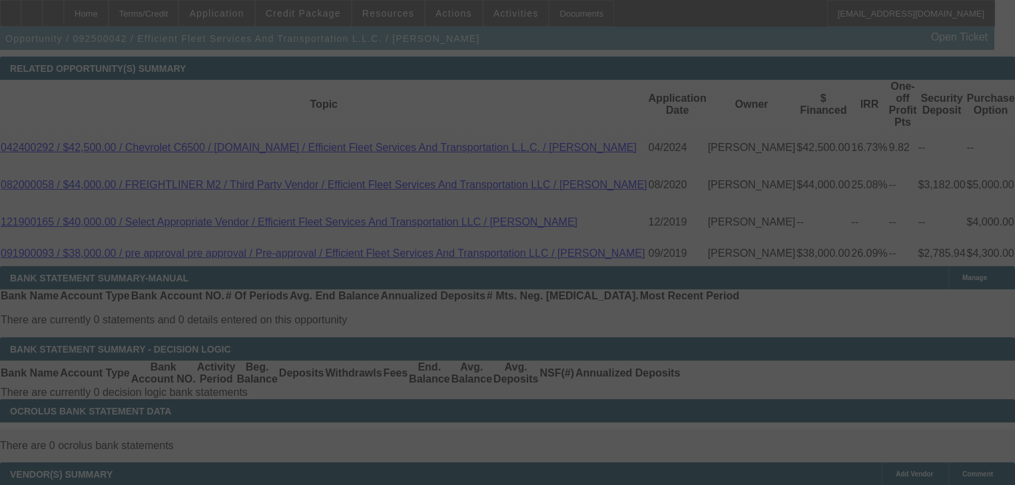
select select "0"
select select "6"
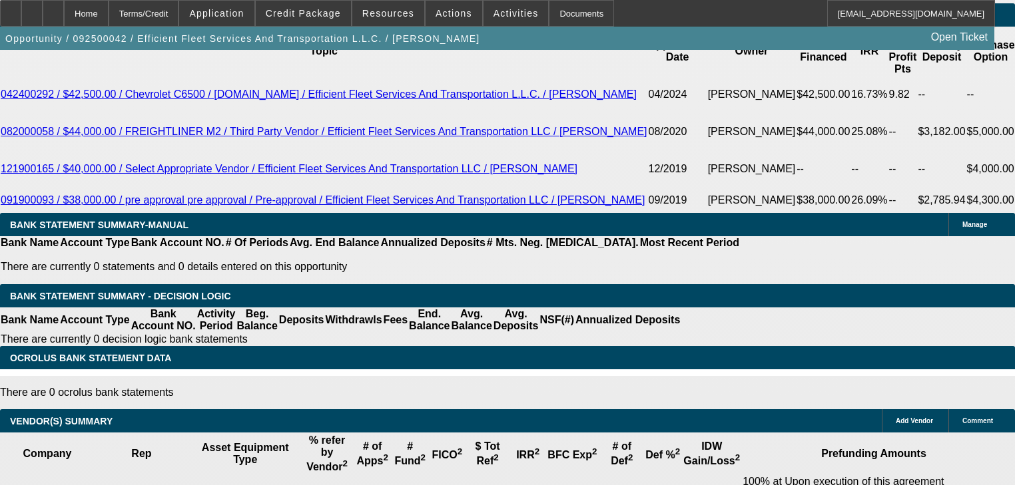
scroll to position [2120, 0]
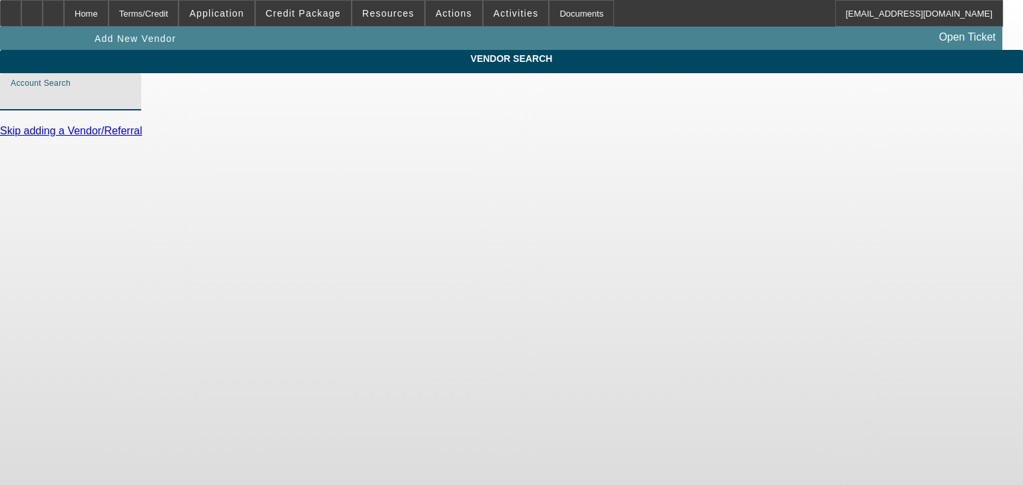
click at [131, 105] on input "Account Search" at bounding box center [71, 97] width 120 height 16
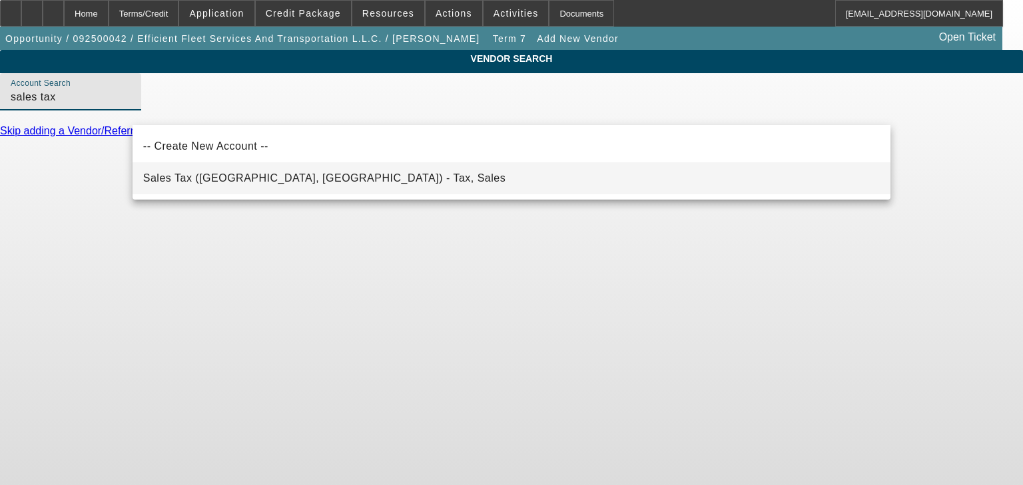
click at [346, 176] on mat-option "Sales Tax ([GEOGRAPHIC_DATA], [GEOGRAPHIC_DATA]) - Tax, Sales" at bounding box center [512, 178] width 758 height 32
type input "Sales Tax ([GEOGRAPHIC_DATA], [GEOGRAPHIC_DATA]) - Tax, Sales"
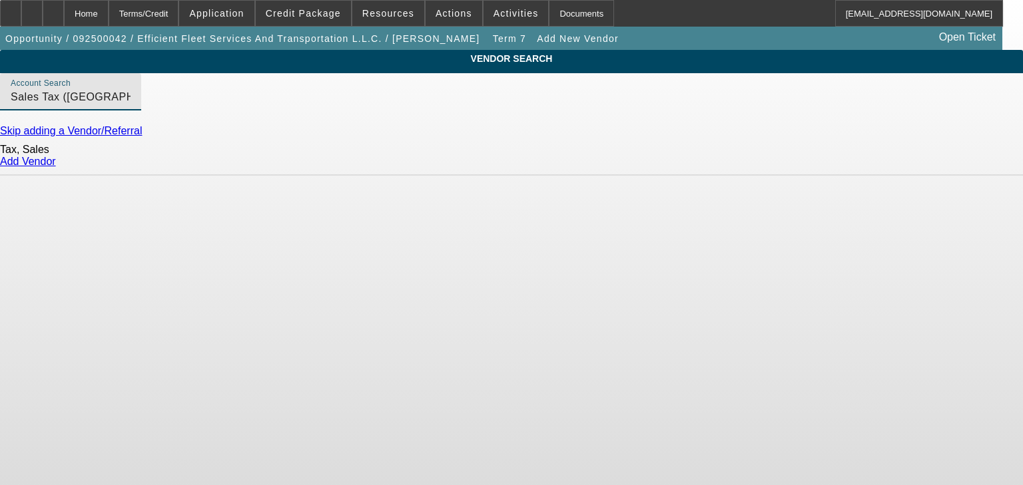
click at [56, 167] on link "Add Vendor" at bounding box center [28, 161] width 56 height 11
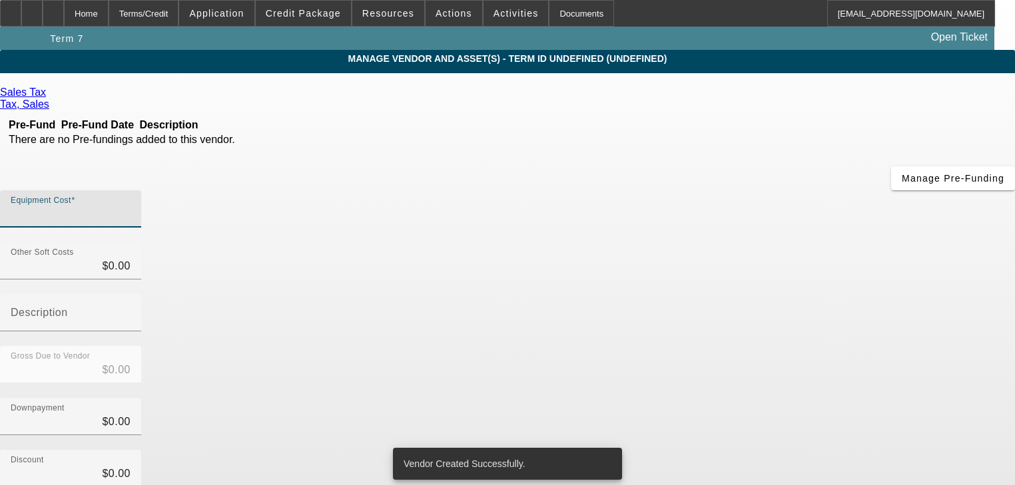
click at [131, 206] on input "Equipment Cost" at bounding box center [71, 214] width 120 height 16
type input "4"
type input "$4.00"
type input "44"
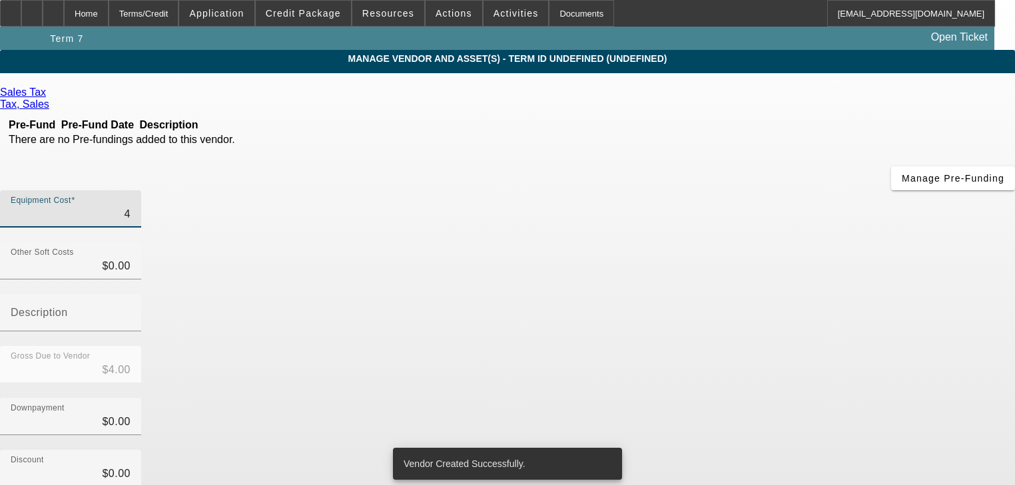
type input "$44.00"
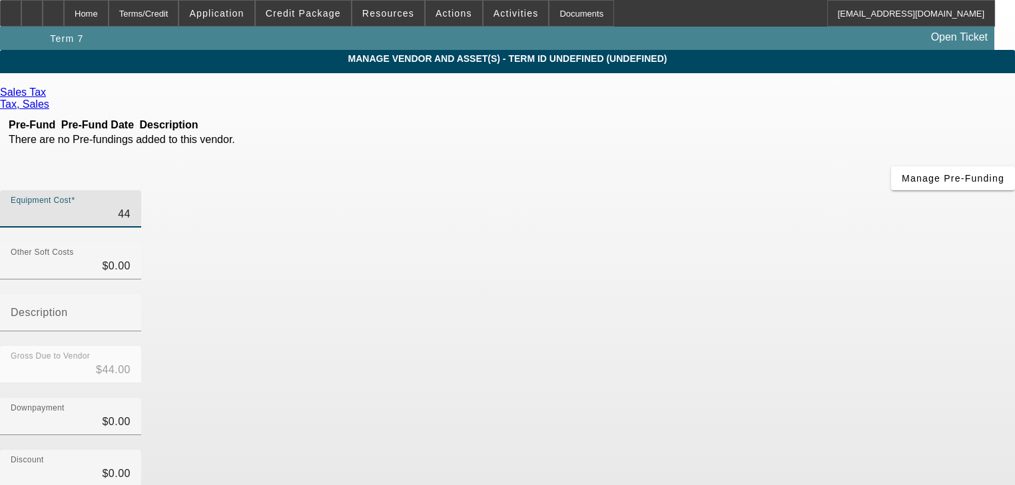
type input "440"
type input "$440.00"
type input "4409"
type input "$4,409.00"
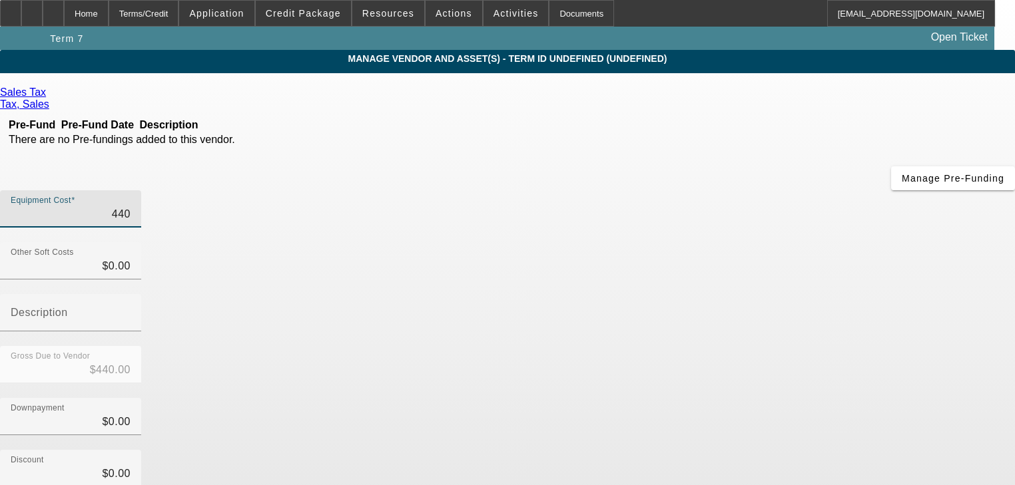
type input "$4,409.00"
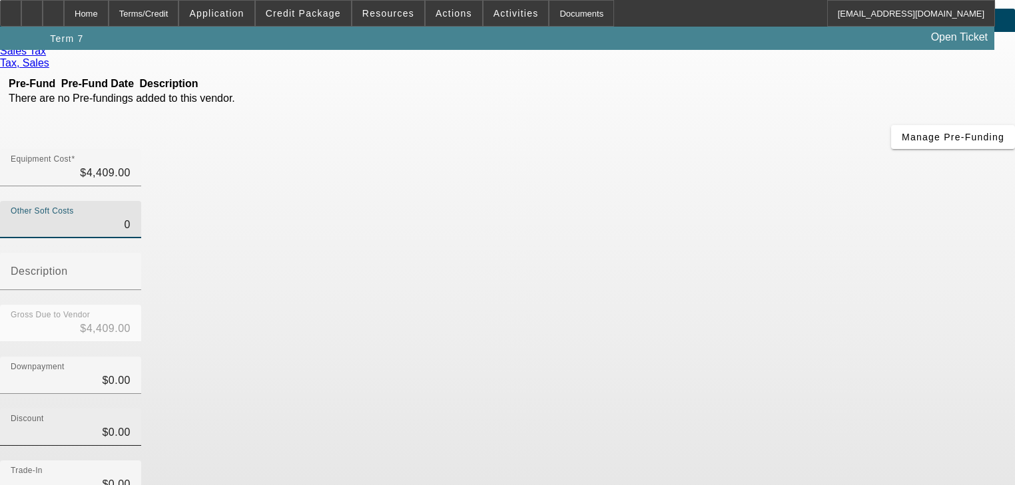
scroll to position [131, 0]
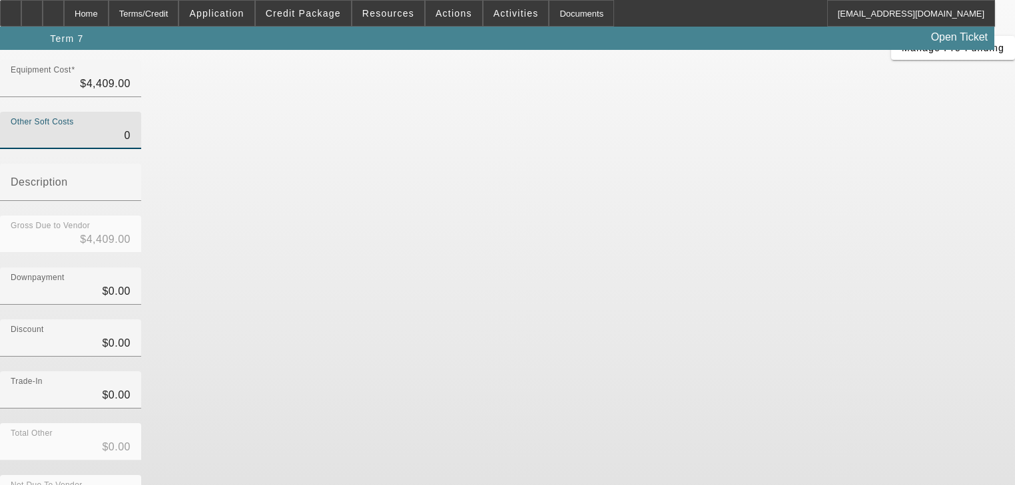
type input "$0.00"
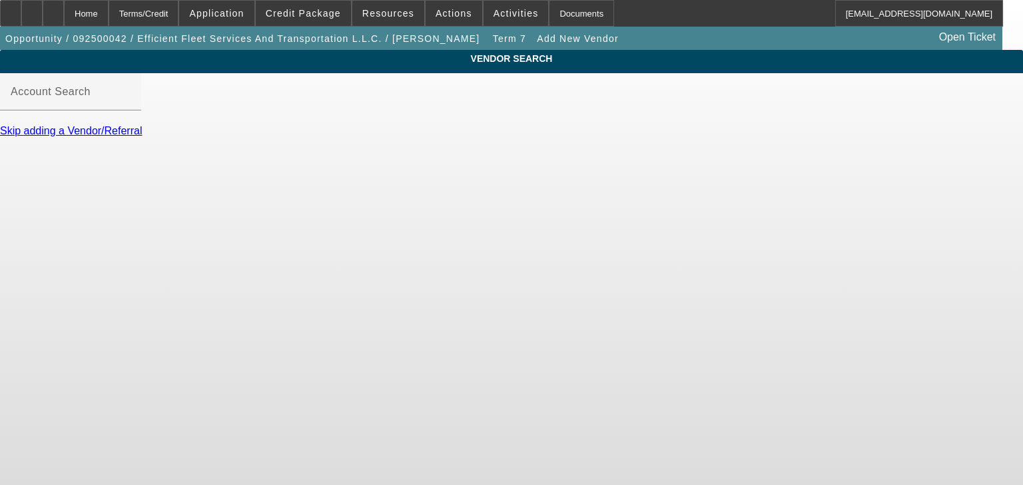
click at [142, 137] on link "Skip adding a Vendor/Referral" at bounding box center [71, 130] width 142 height 11
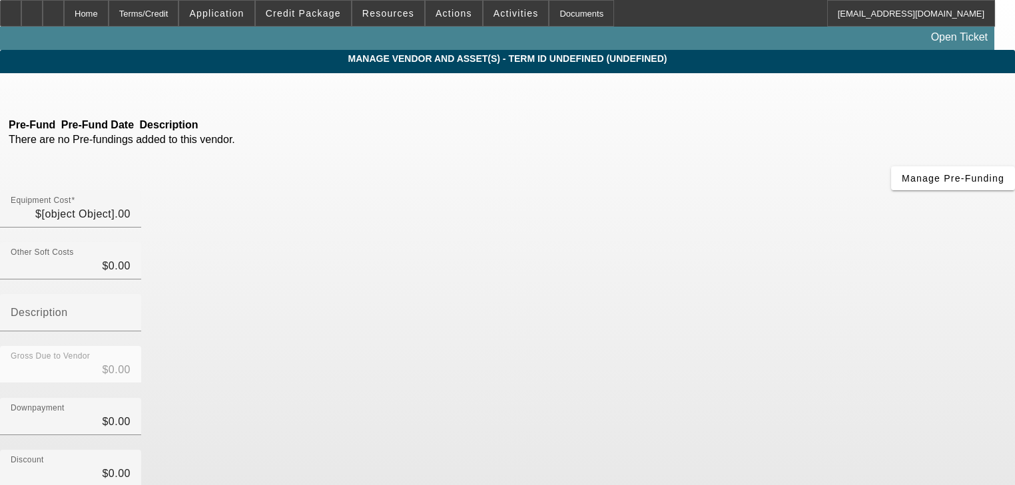
type input "$4,409.00"
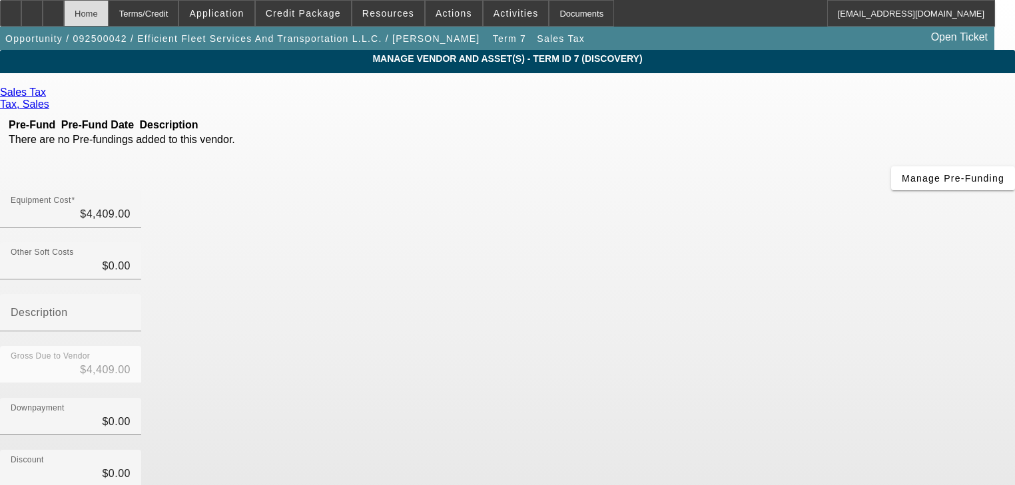
click at [109, 11] on div "Home" at bounding box center [86, 13] width 45 height 27
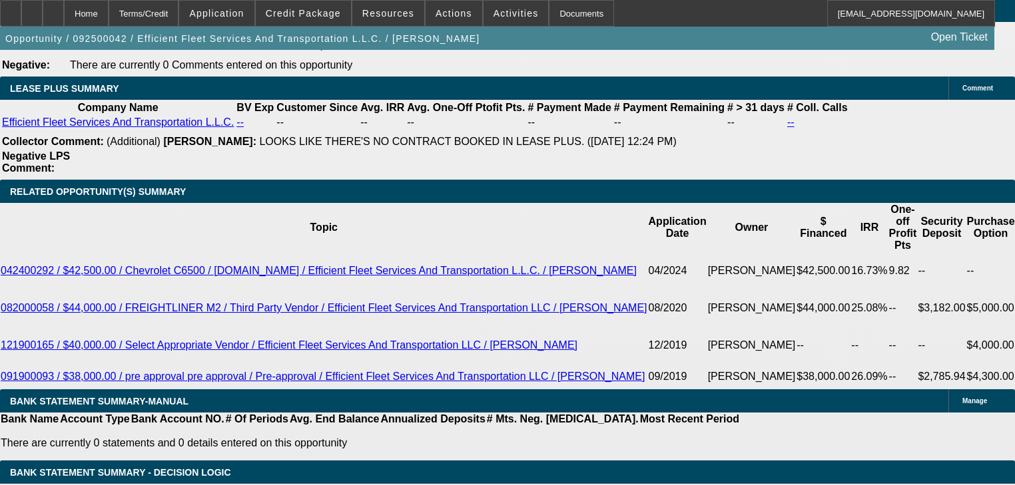
select select "0"
select select "2"
select select "0"
select select "6"
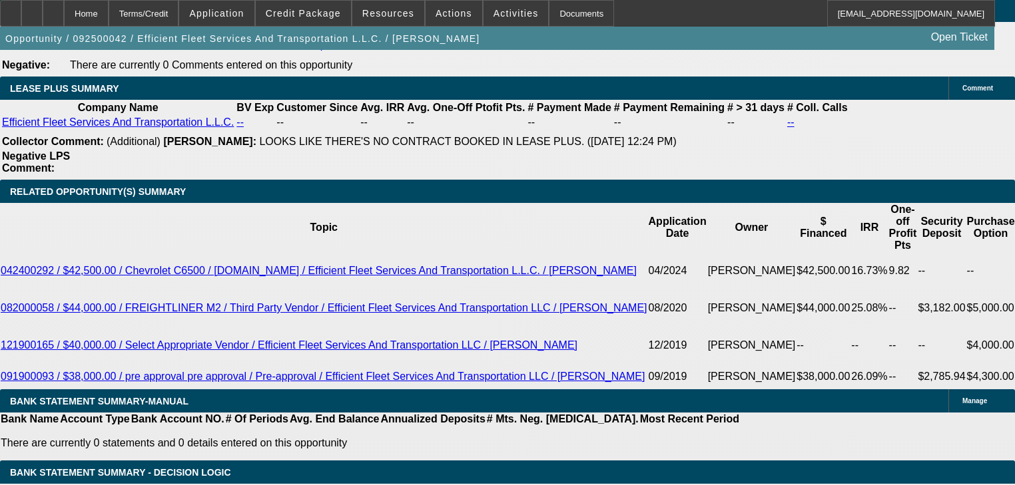
select select "0"
select select "6"
select select "0"
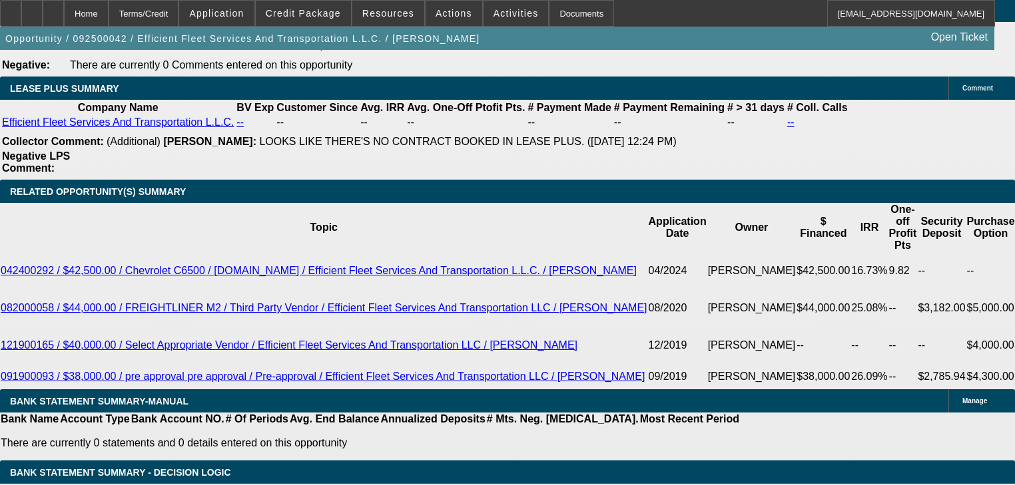
select select "0"
select select "2"
select select "0"
select select "6"
select select "0"
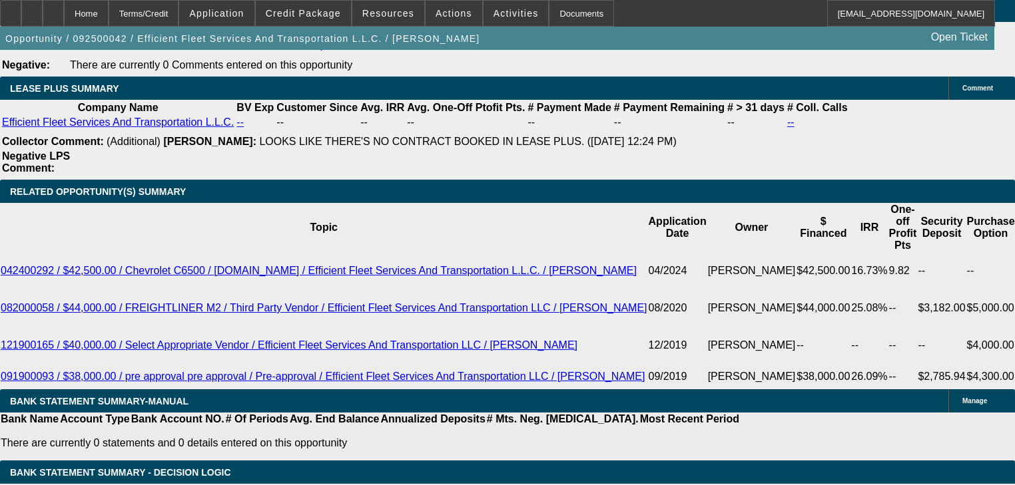
select select "0"
select select "6"
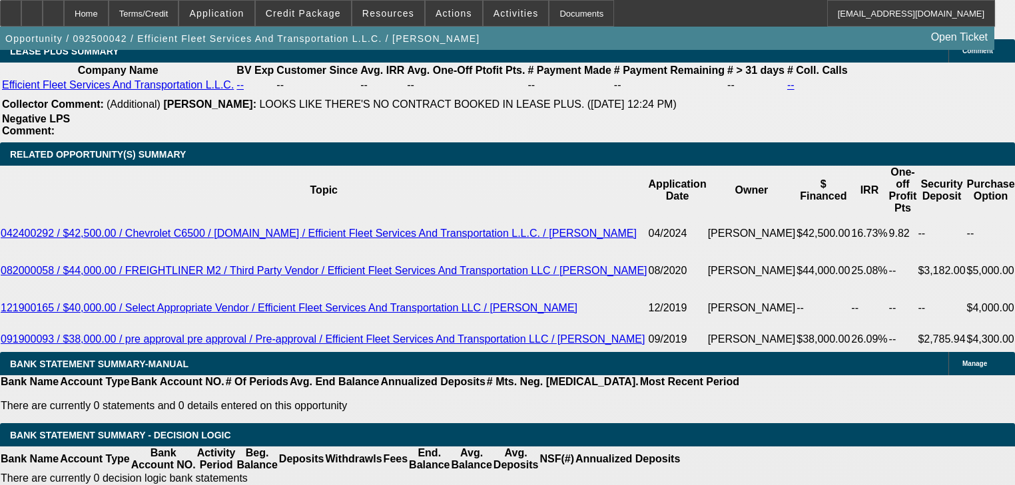
scroll to position [2304, 0]
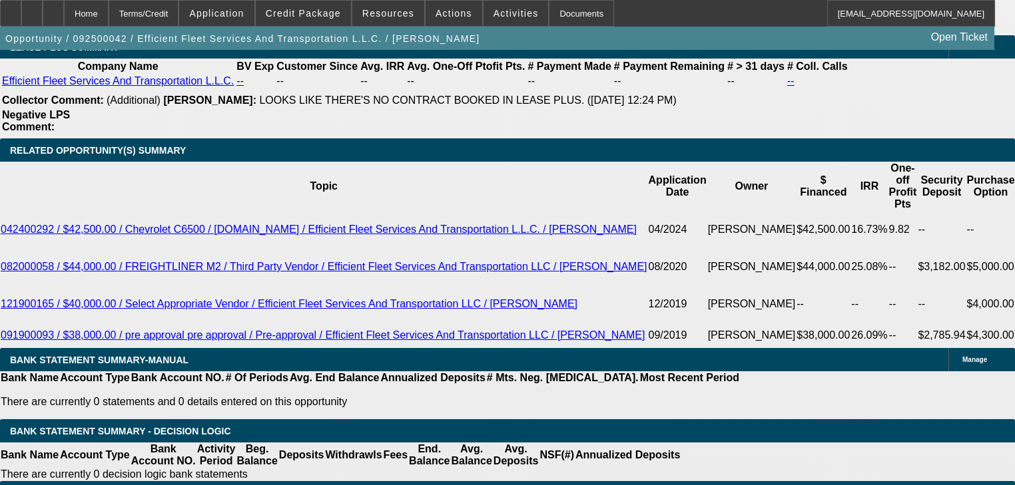
select select "1"
type input "UNKNOWN"
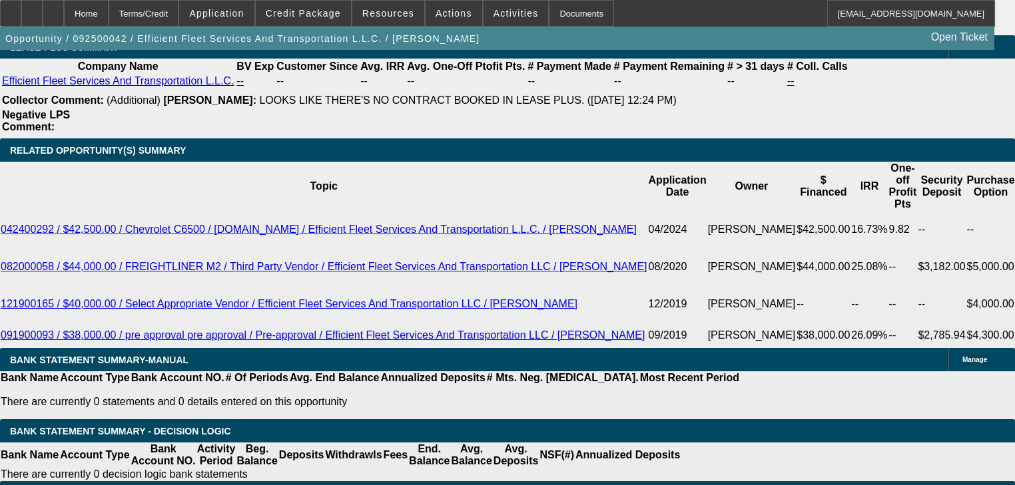
scroll to position [2361, 0]
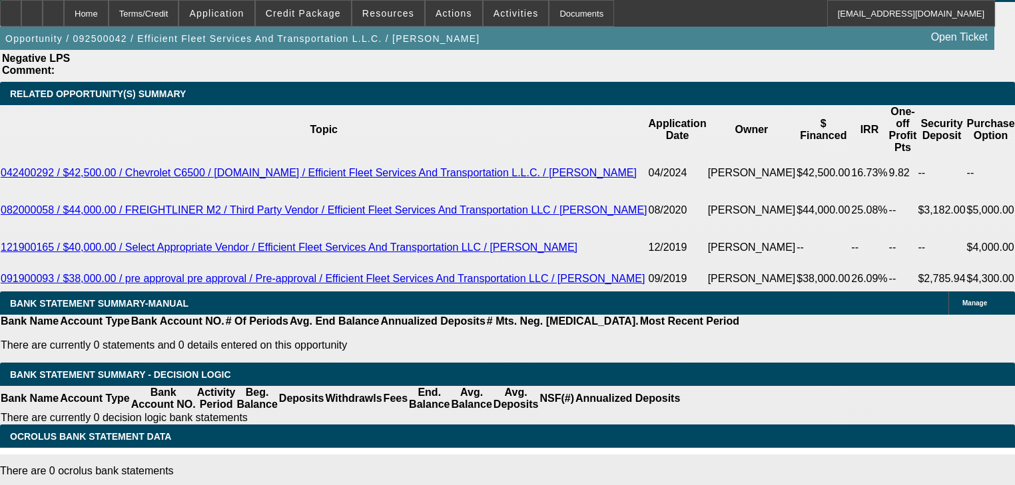
type input "6"
type input "$1,582.98"
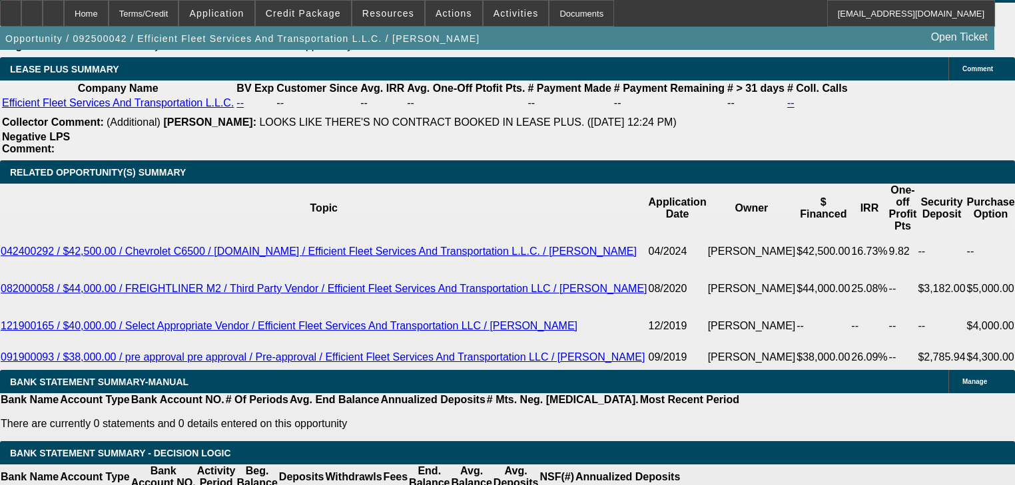
scroll to position [2254, 0]
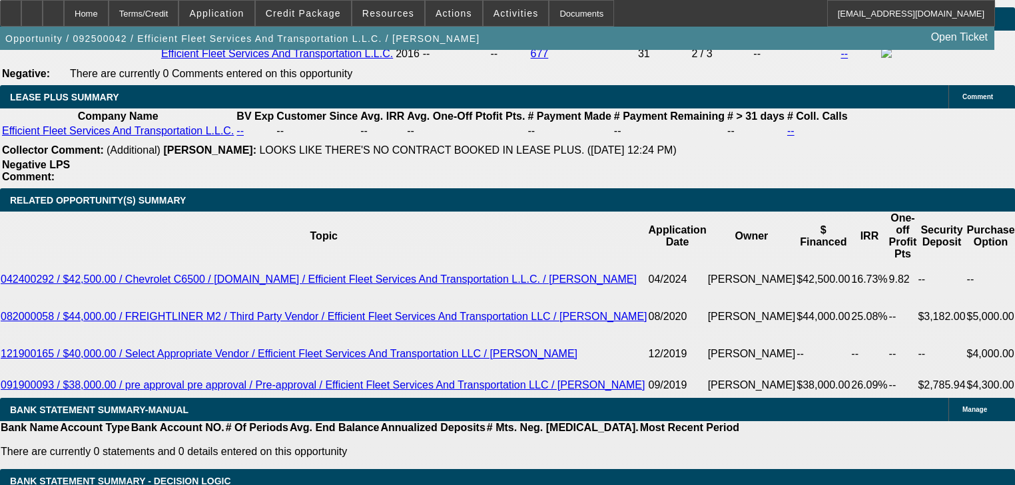
type input "6"
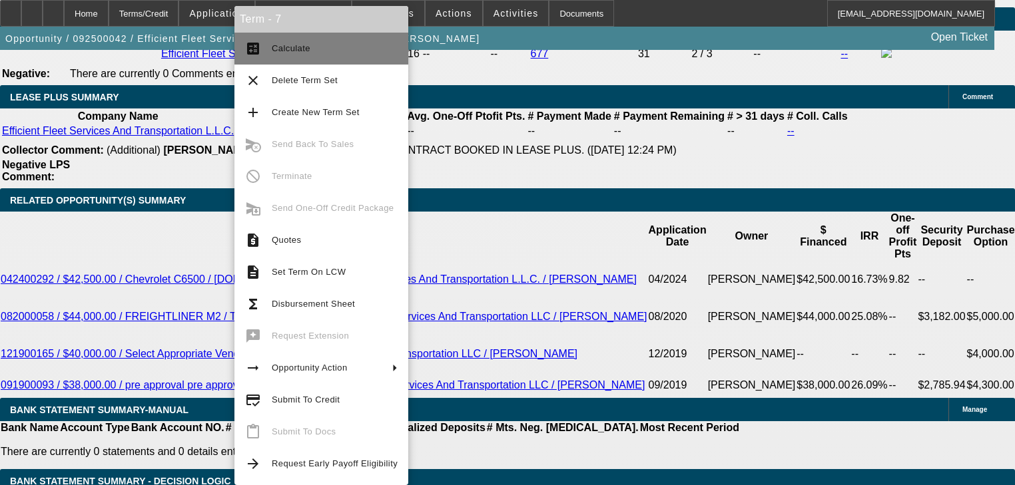
click at [268, 55] on button "calculate Calculate" at bounding box center [321, 49] width 174 height 32
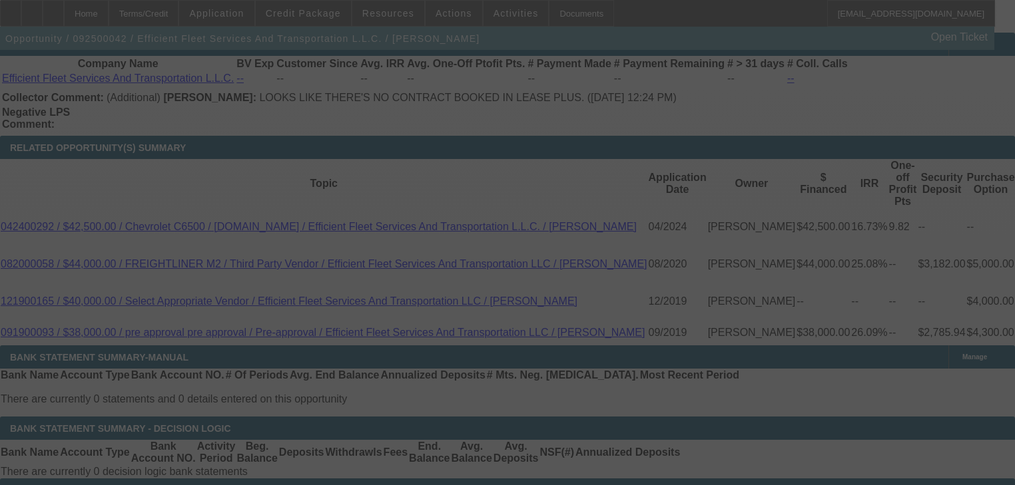
select select "0"
select select "6"
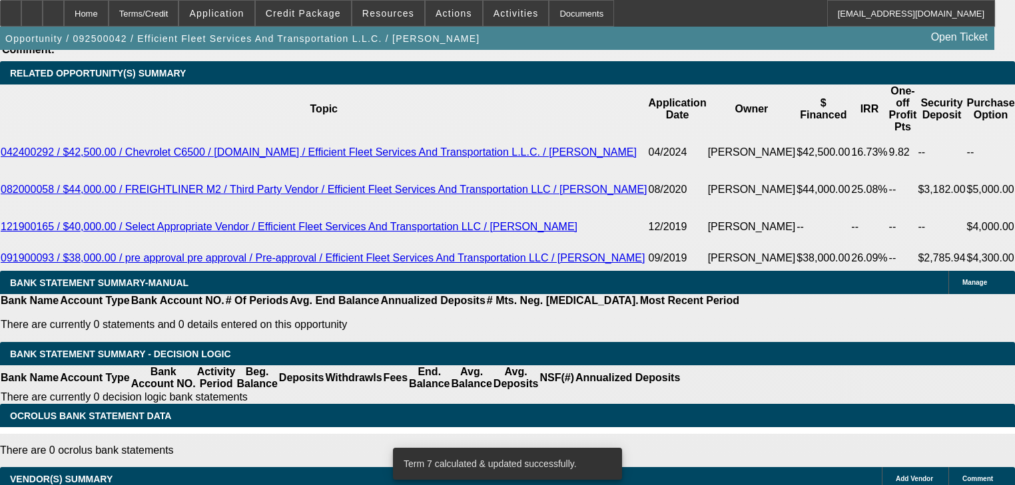
scroll to position [2407, 0]
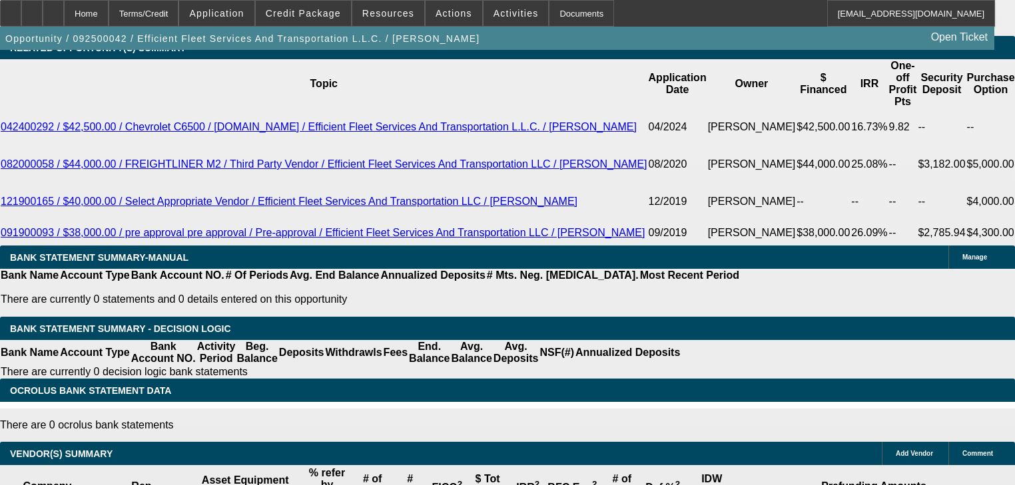
type input "7"
type input "UNKNOWN"
type input "$1,614.07"
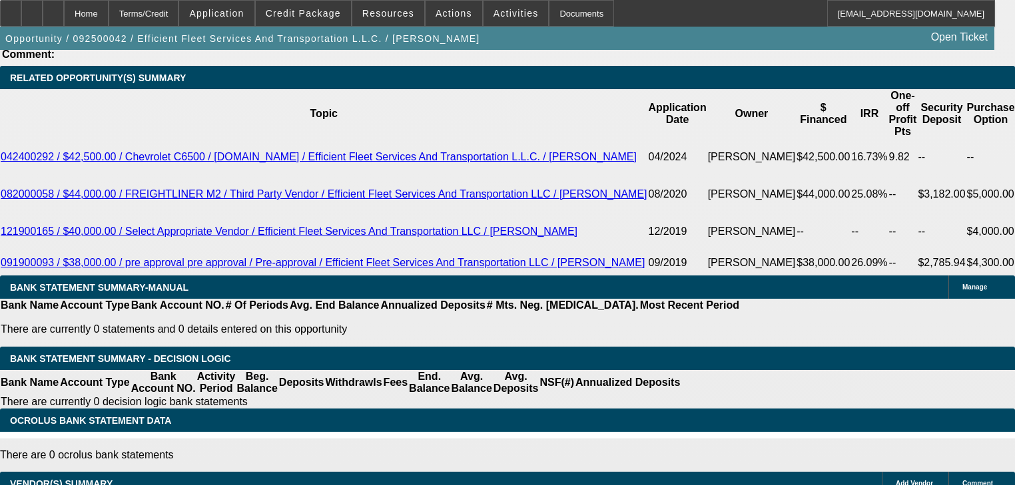
scroll to position [2353, 0]
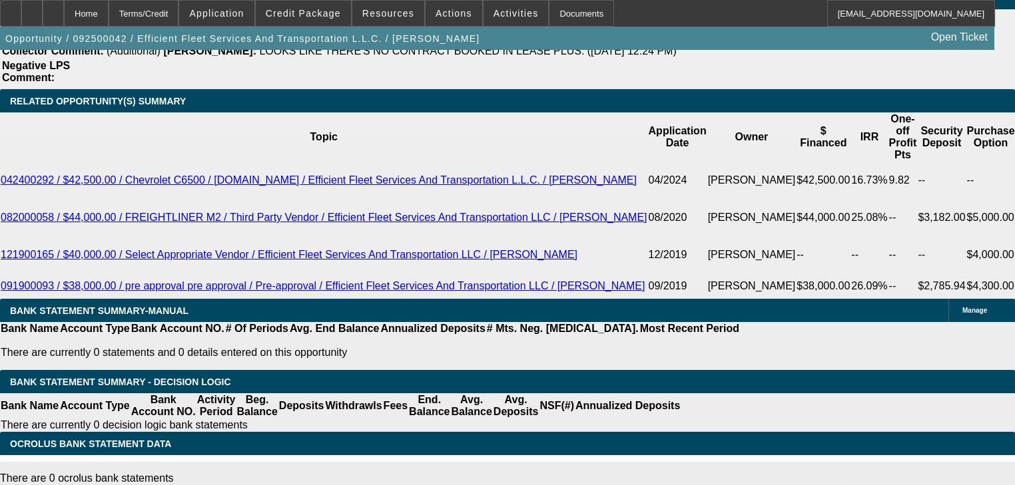
type input "7"
type input "1"
type input "1625"
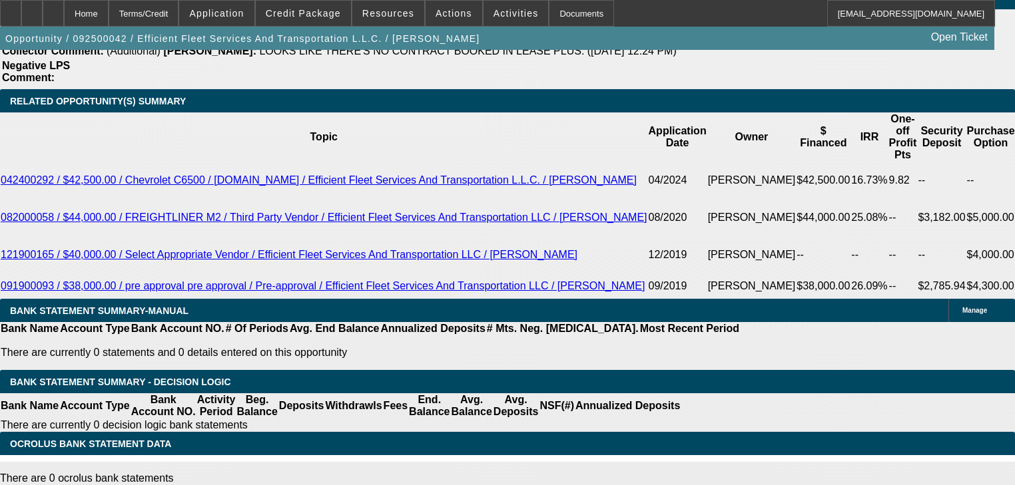
type input "7.3"
type input "$1,625.00"
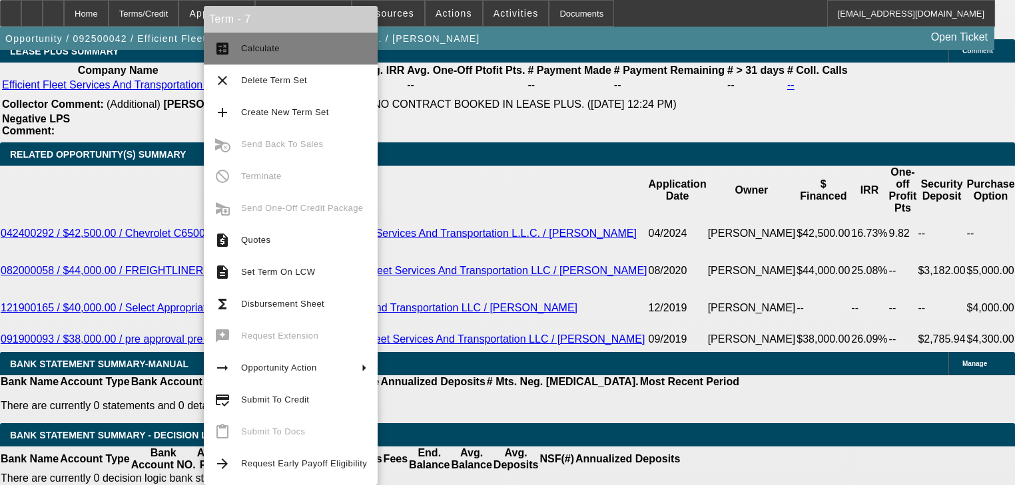
click at [242, 55] on span "Calculate" at bounding box center [304, 49] width 126 height 16
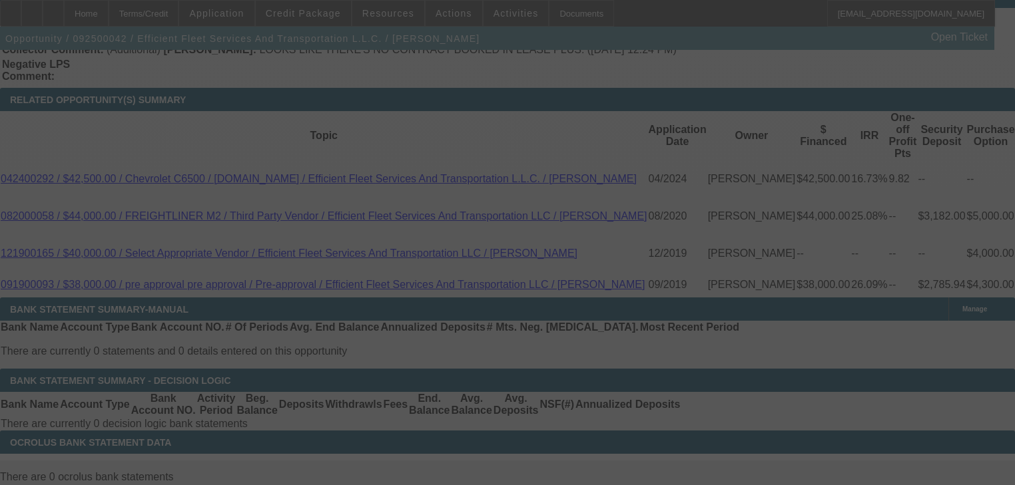
scroll to position [2407, 0]
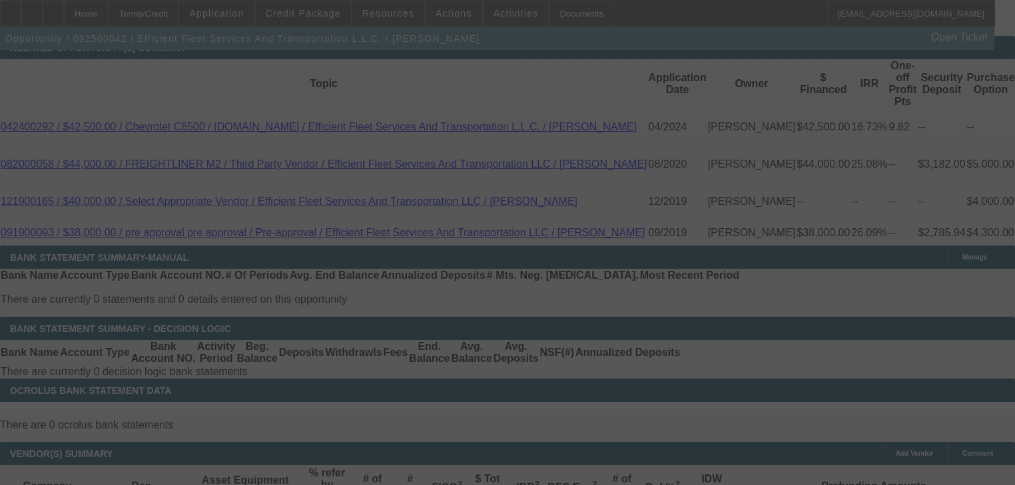
select select "0"
select select "6"
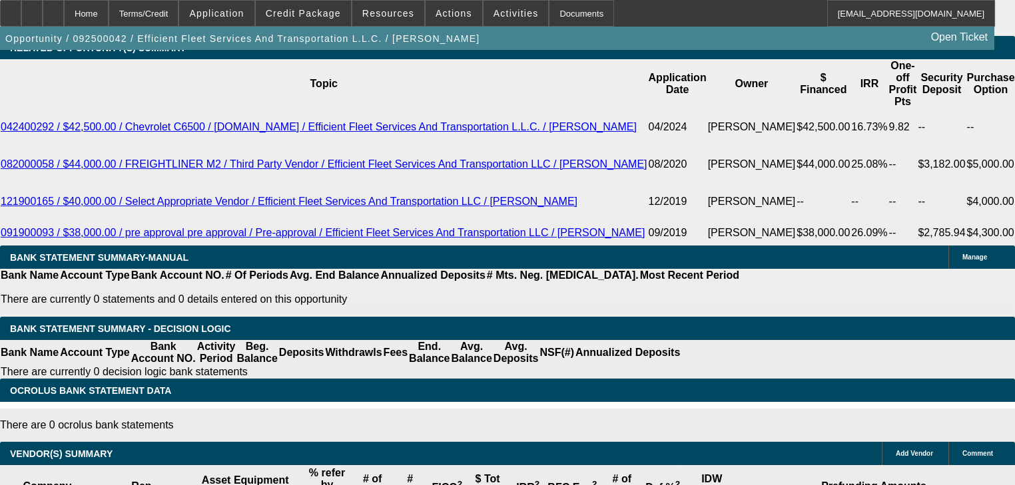
type input "1"
type input "UNKNOWN"
type input "15"
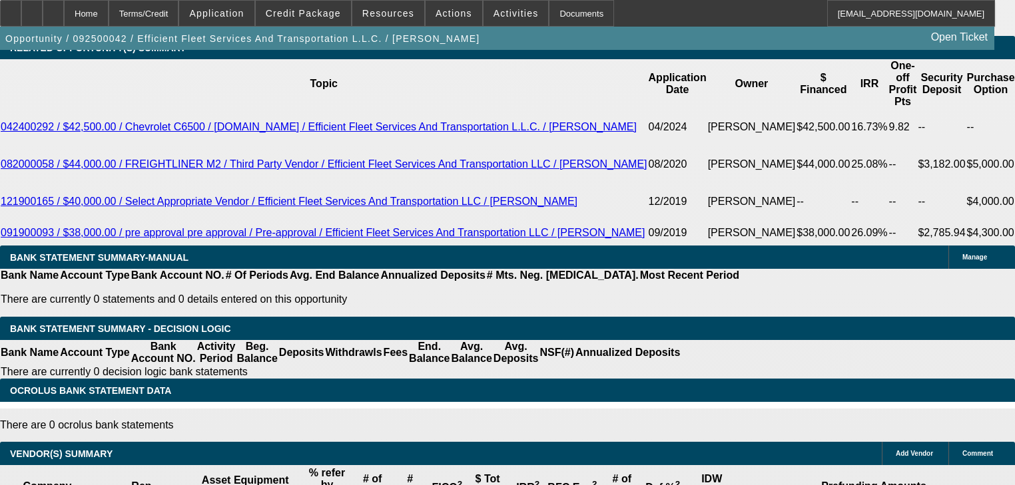
type input "$1,575.00"
type input "5.7"
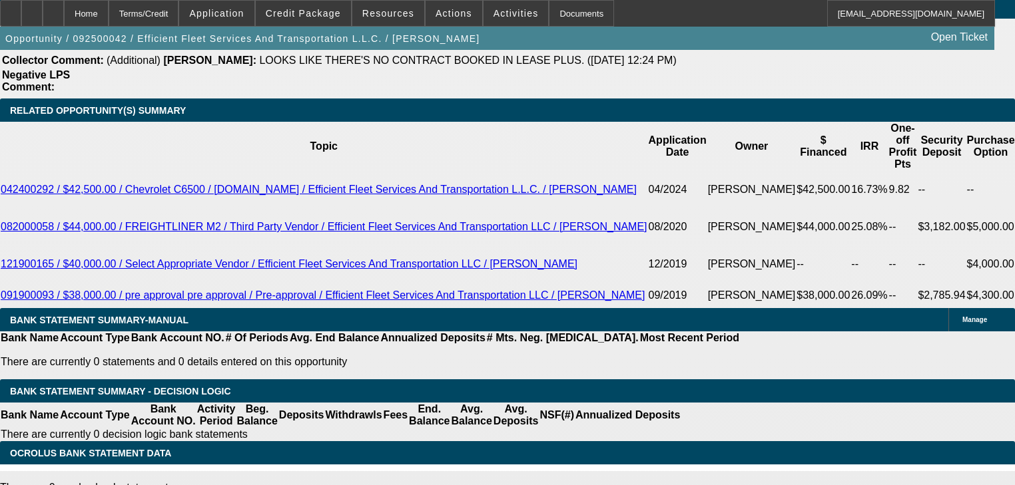
scroll to position [2247, 0]
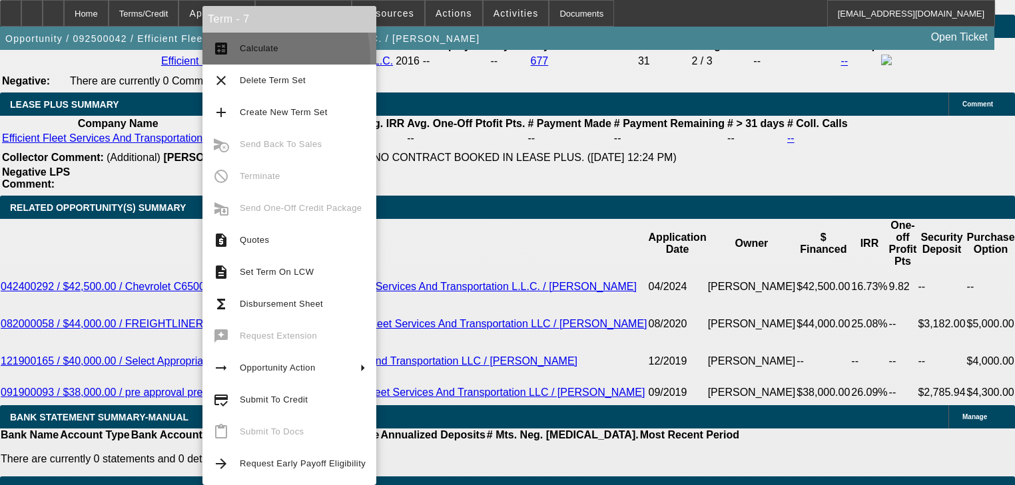
click at [235, 59] on button "calculate Calculate" at bounding box center [289, 49] width 174 height 32
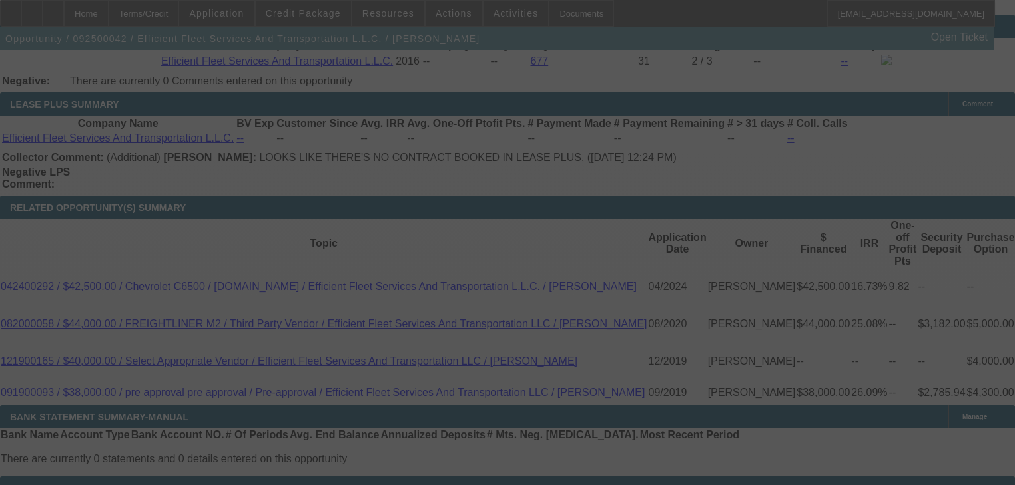
select select "0"
select select "6"
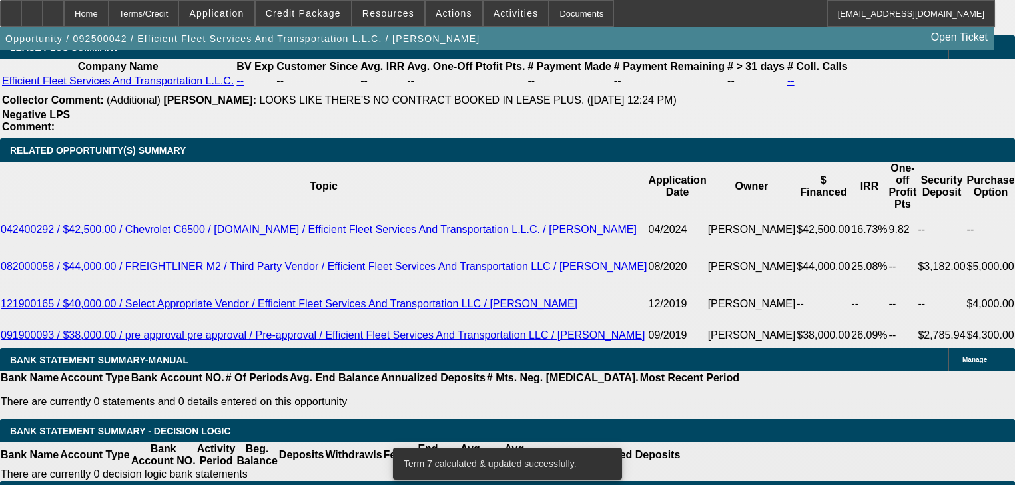
scroll to position [2300, 0]
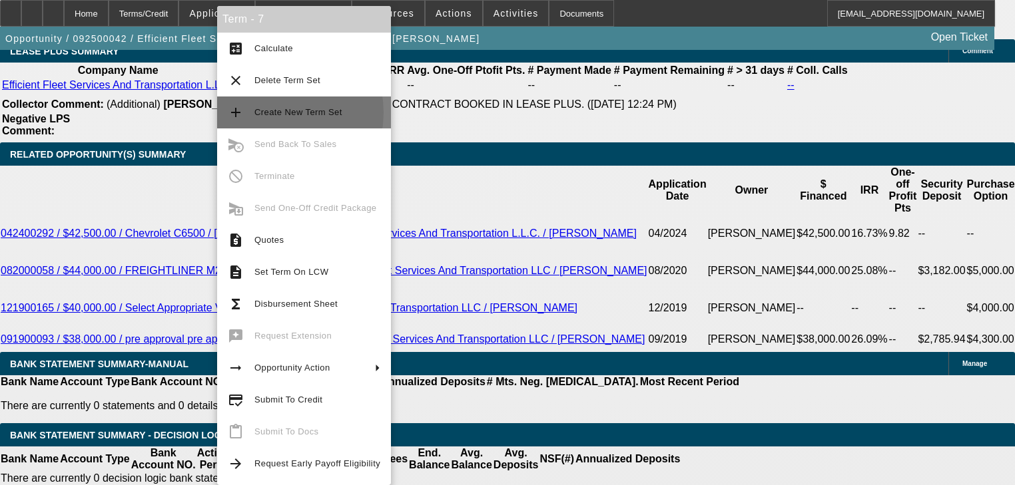
click at [272, 113] on span "Create New Term Set" at bounding box center [298, 112] width 88 height 10
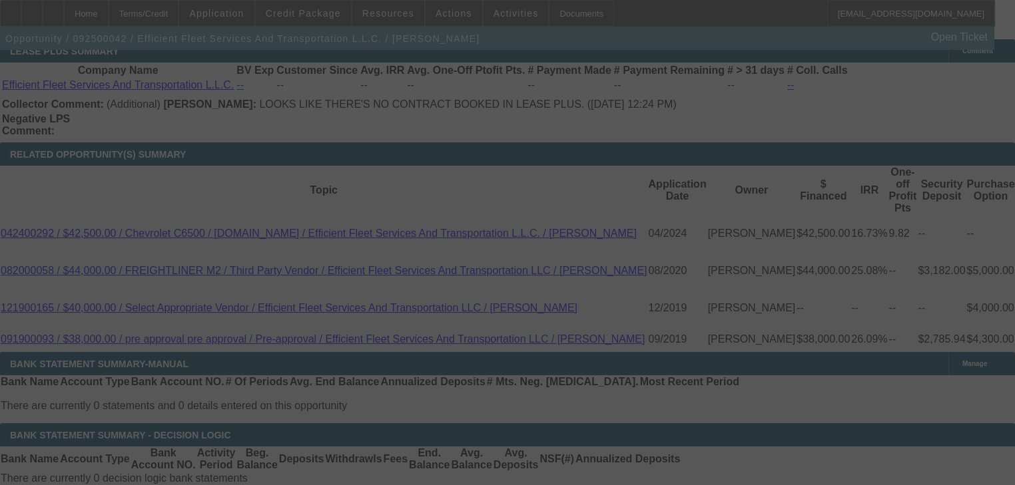
scroll to position [2353, 0]
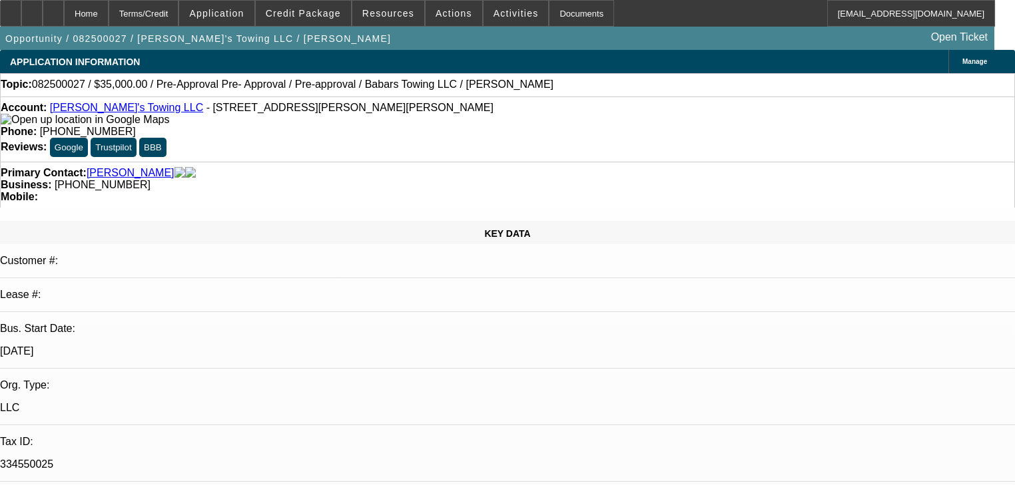
select select "0"
select select "2"
select select "0"
select select "6"
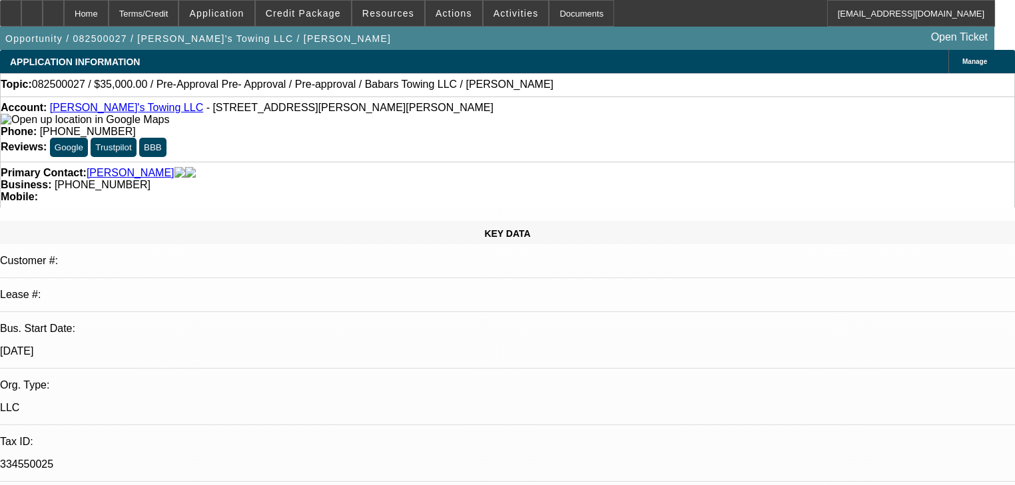
select select "0"
select select "2"
select select "0"
select select "6"
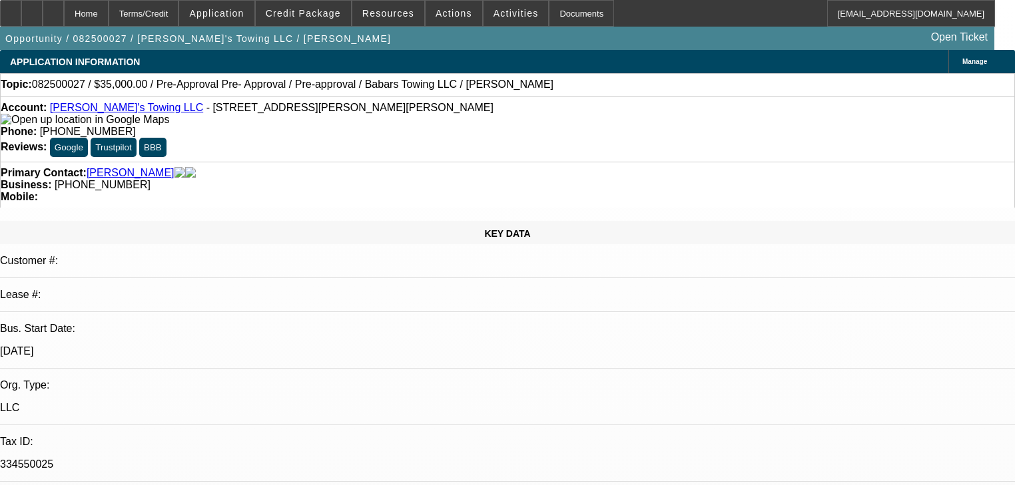
select select "0"
select select "2"
select select "0"
select select "6"
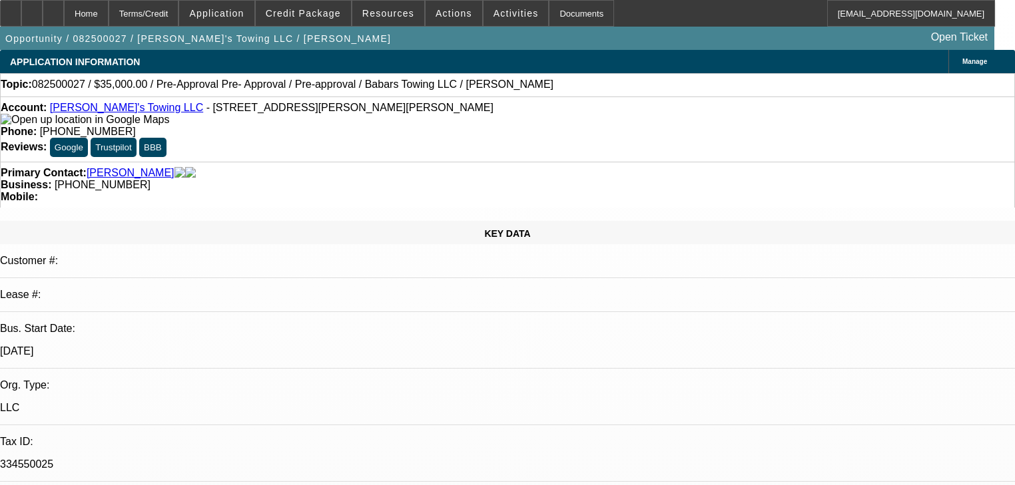
select select "0.15"
select select "2"
select select "0"
select select "6"
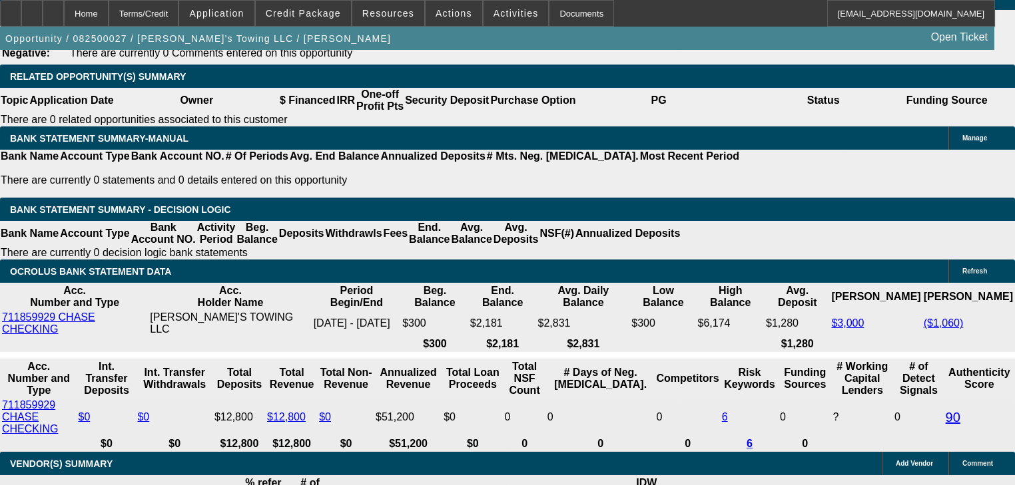
scroll to position [131, 0]
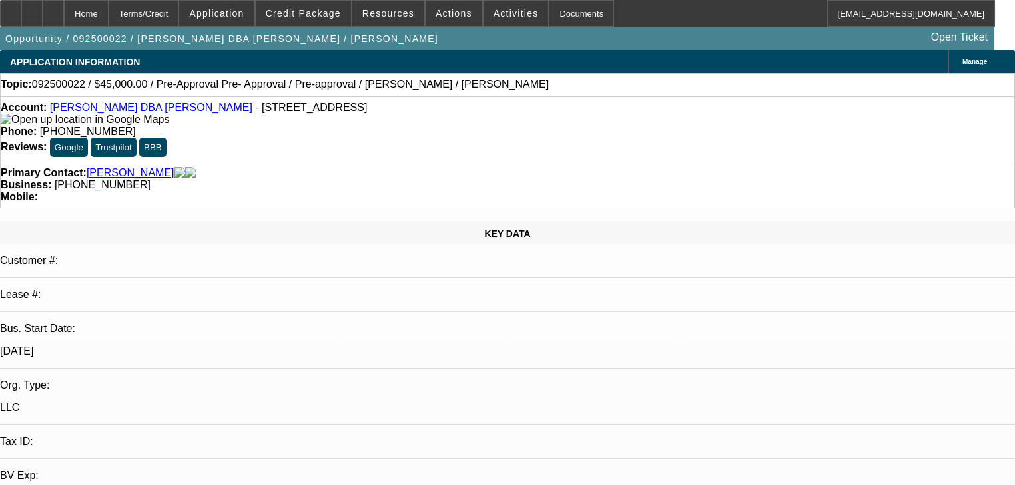
select select "0"
select select "0.1"
select select "4"
select select "0"
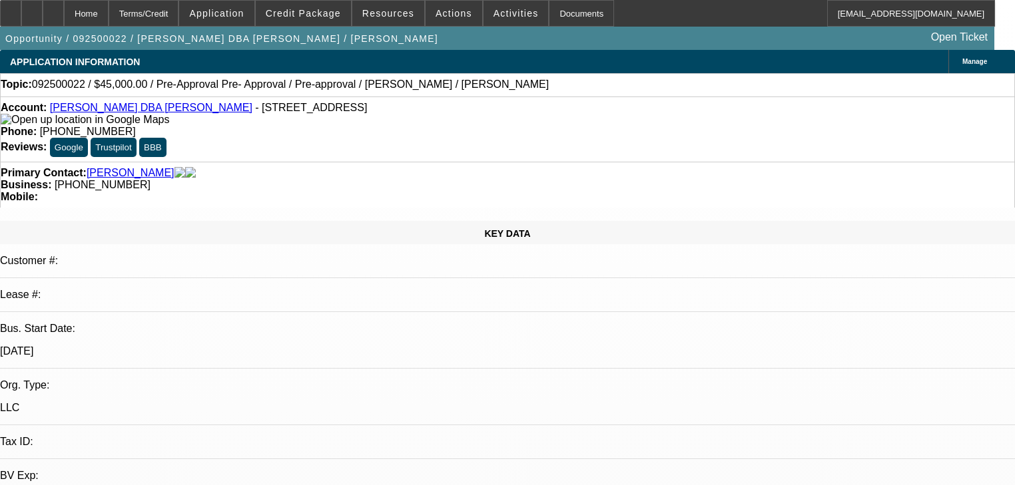
select select "0"
select select "0.1"
select select "4"
select select "0.2"
select select "2"
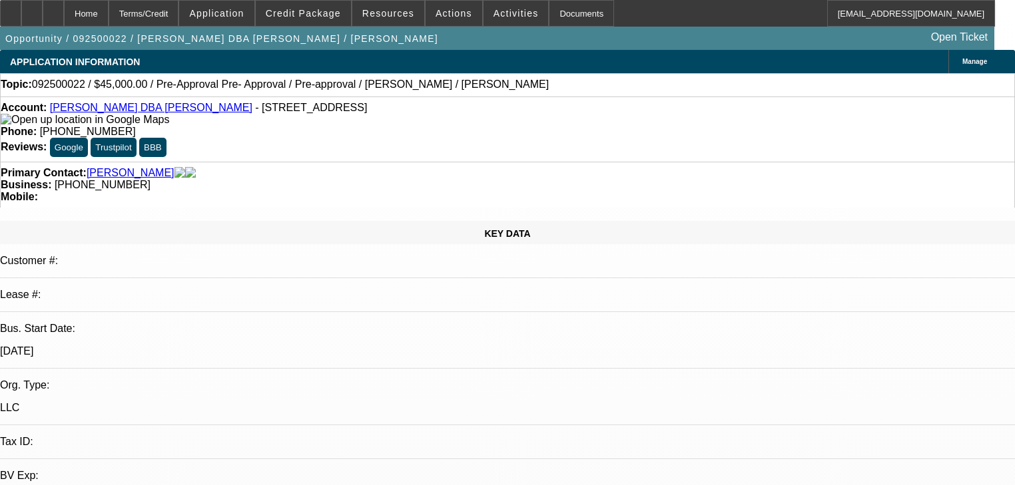
select select "2"
select select "0.1"
select select "4"
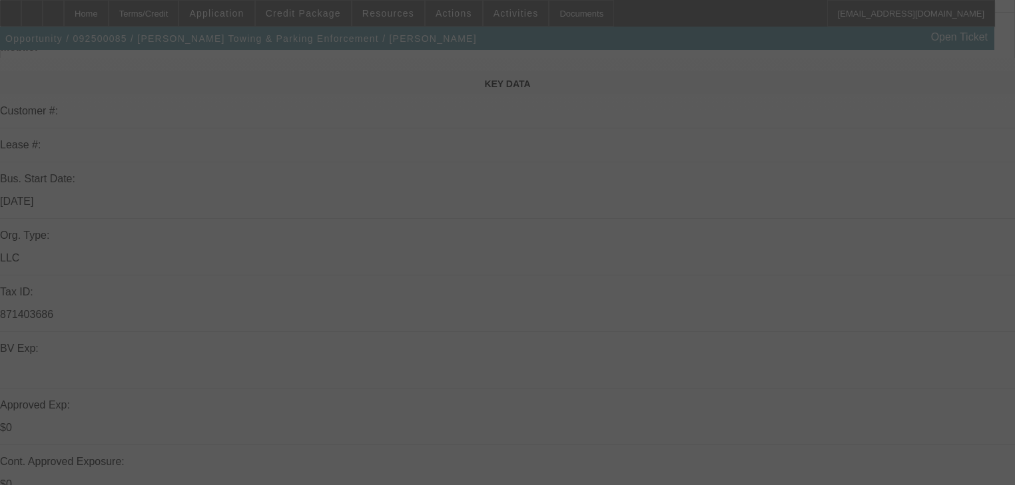
scroll to position [266, 0]
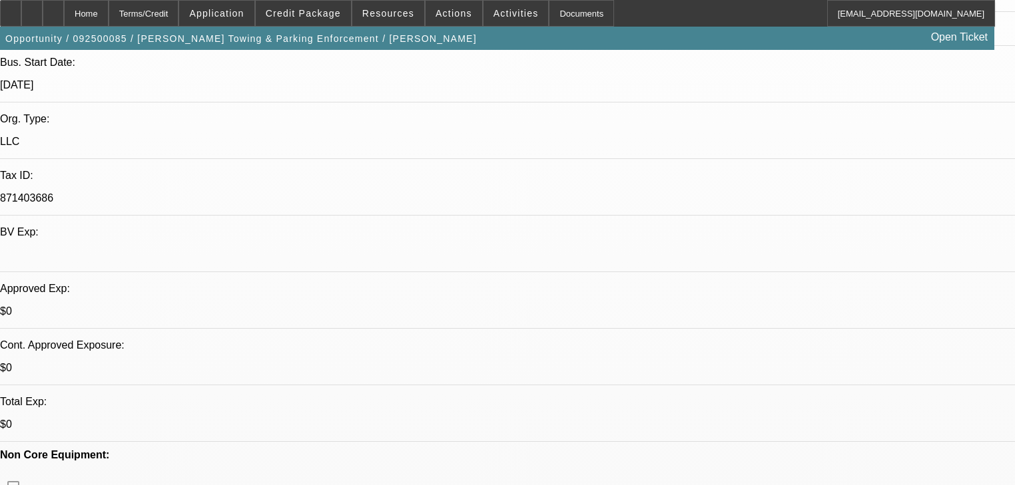
select select "0"
select select "6"
select select "0"
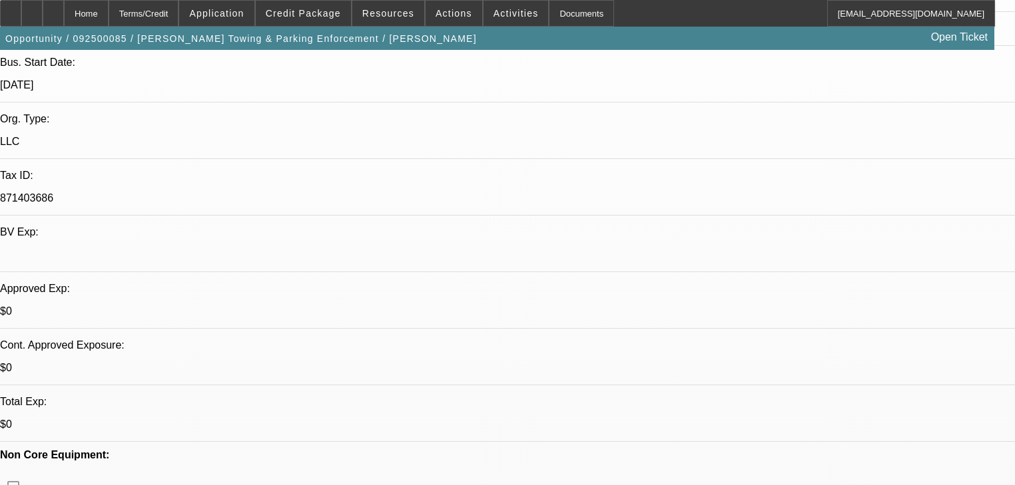
select select "0"
select select "6"
select select "0"
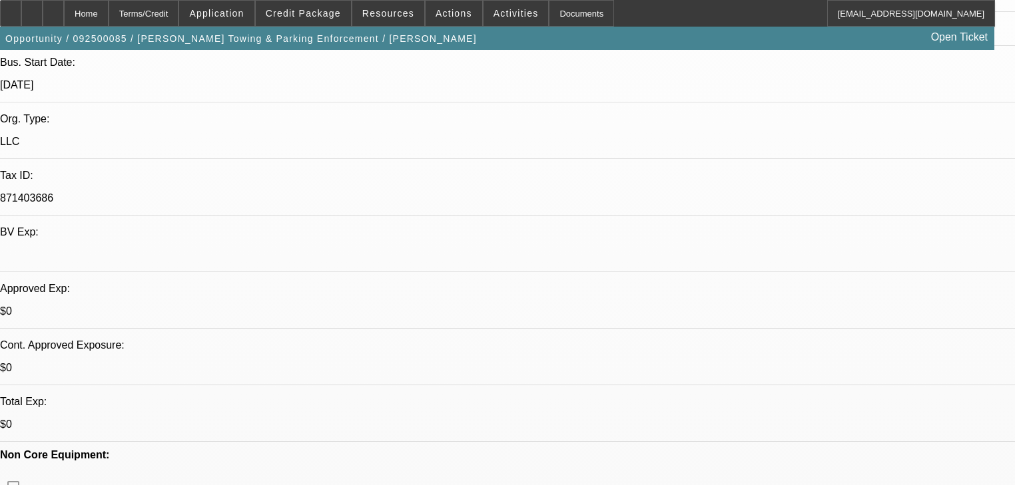
select select "0"
select select "6"
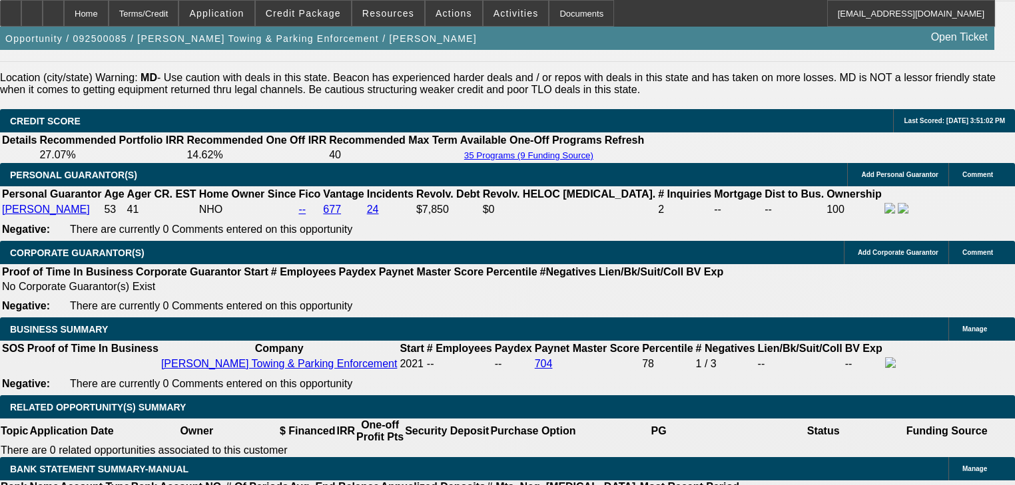
scroll to position [1865, 0]
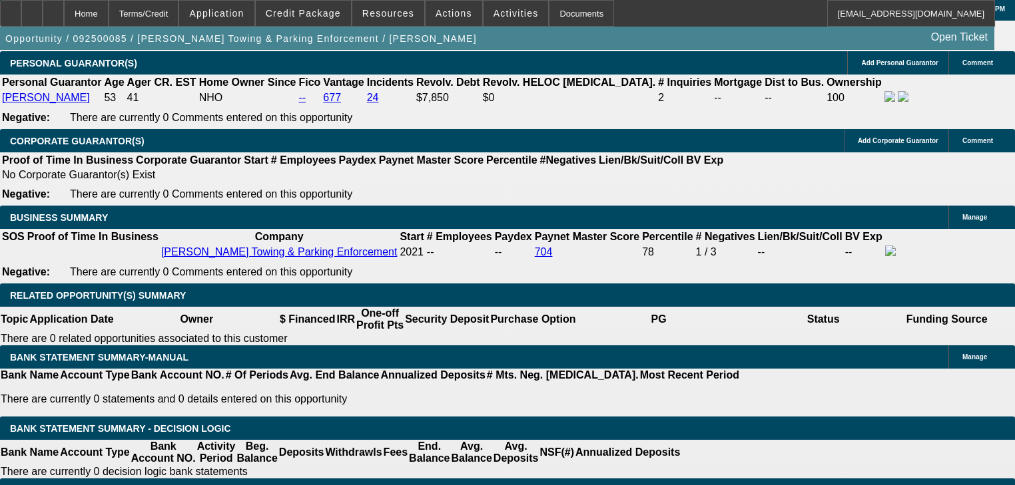
scroll to position [1971, 0]
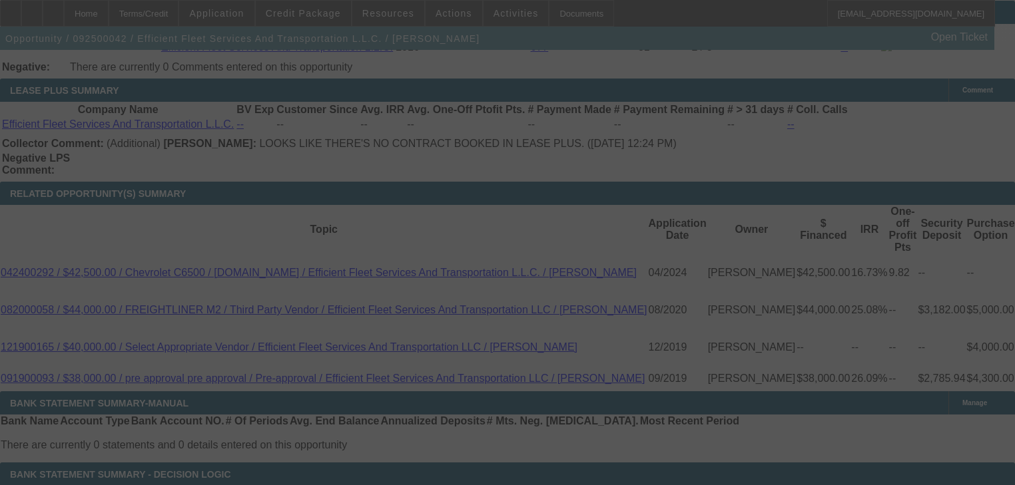
scroll to position [2232, 0]
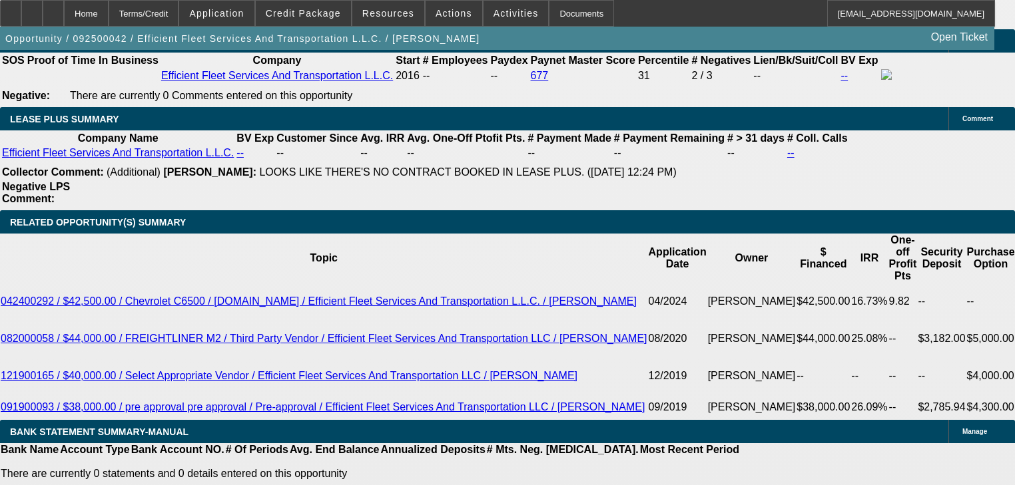
select select "0"
select select "6"
select select "0"
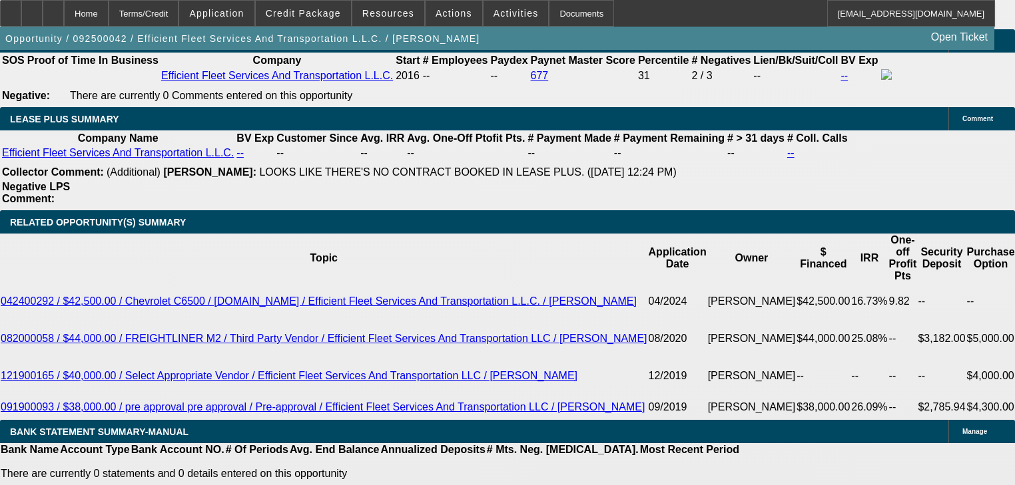
select select "0"
select select "6"
select select "0"
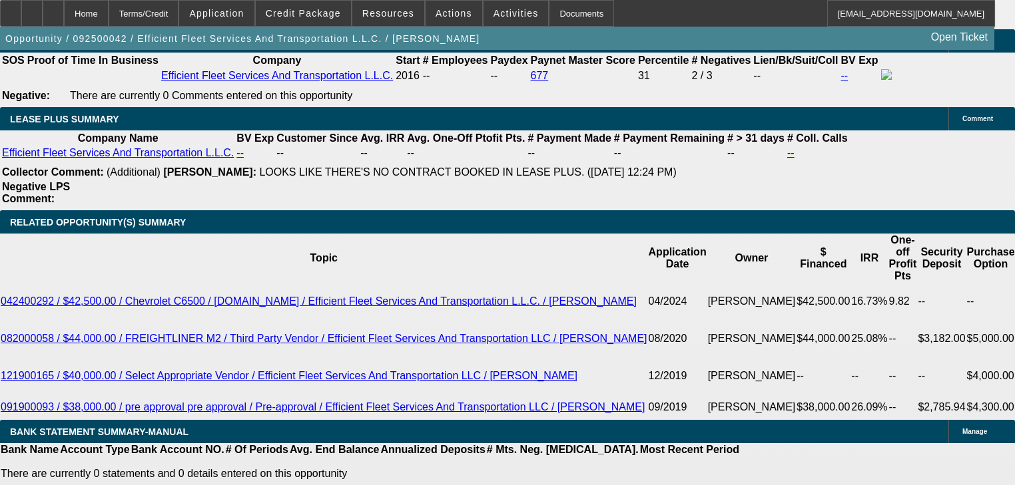
select select "0"
select select "6"
select select "0"
select select "2"
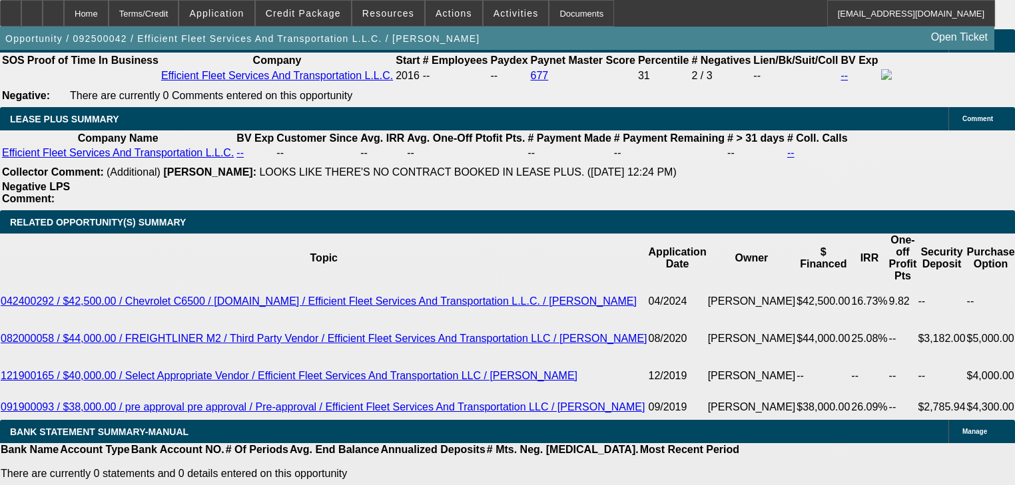
select select "0"
select select "6"
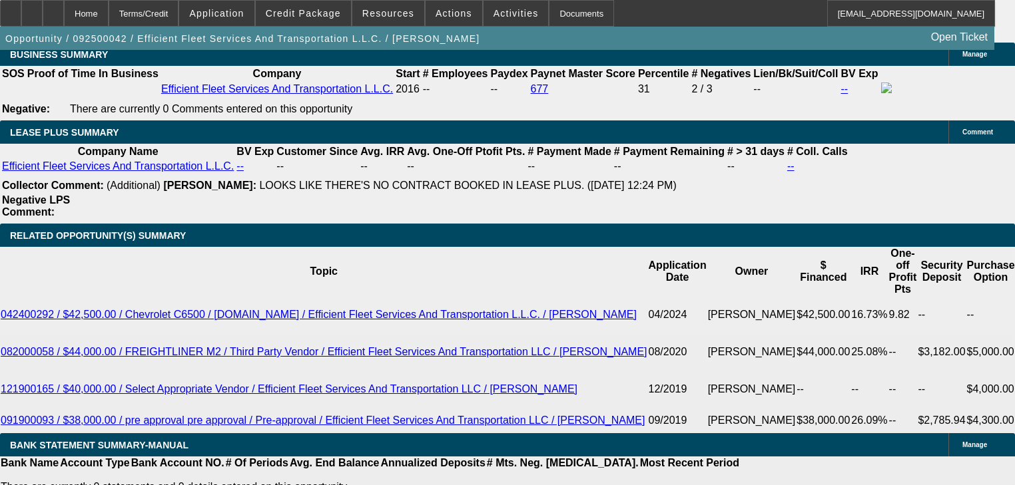
scroll to position [2272, 0]
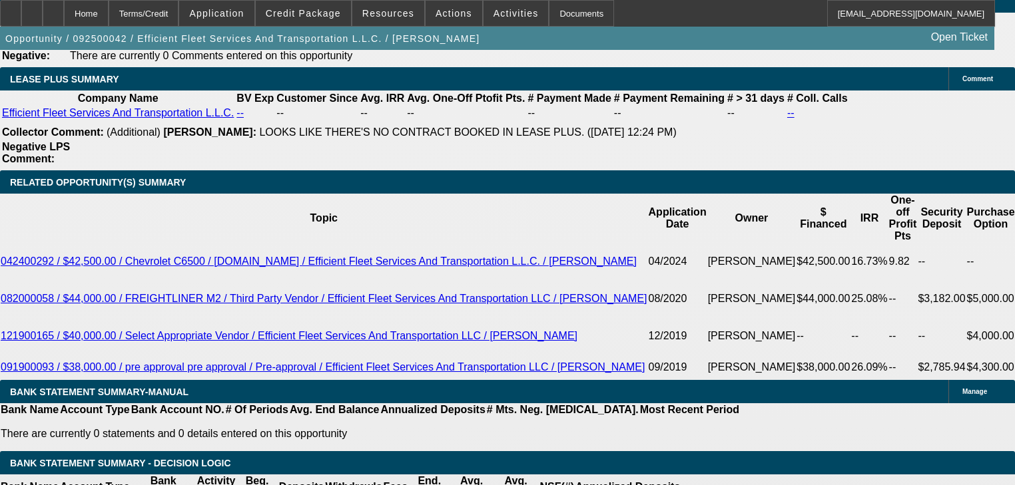
scroll to position [2328, 0]
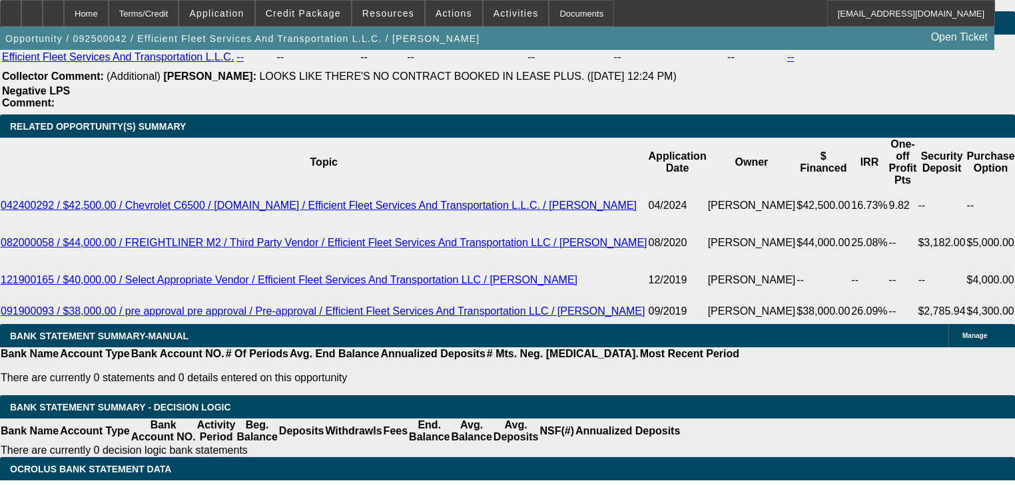
type input "8"
type input "UNKNOWN"
type input "$1,645.53"
type input "8"
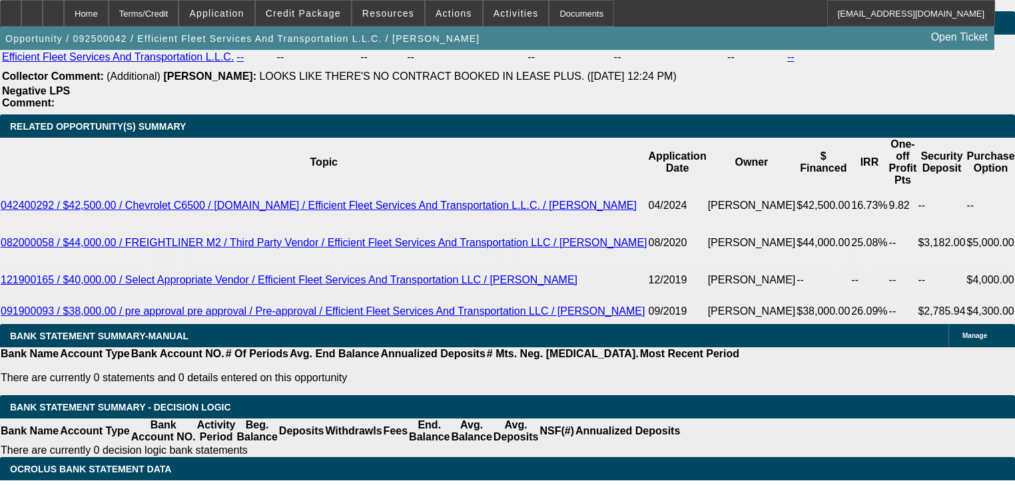
type input "1"
type input "1685"
type input "9.2"
type input "168"
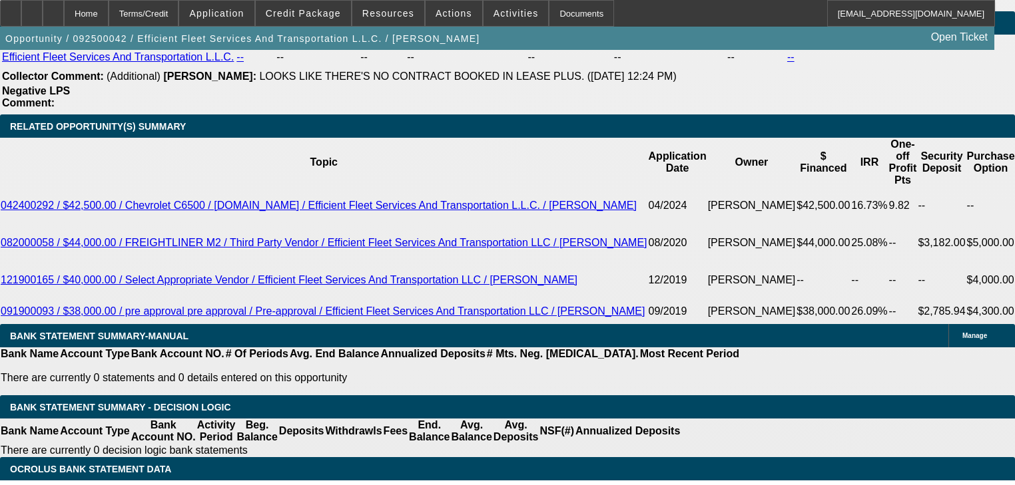
type input "1675"
type input "8.9"
type input "$1,675.00"
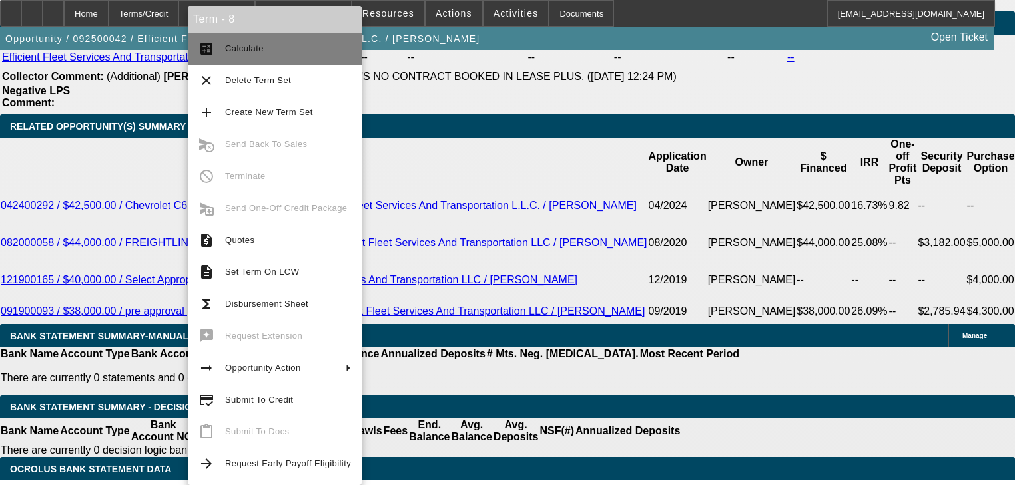
click at [240, 53] on span "Calculate" at bounding box center [288, 49] width 126 height 16
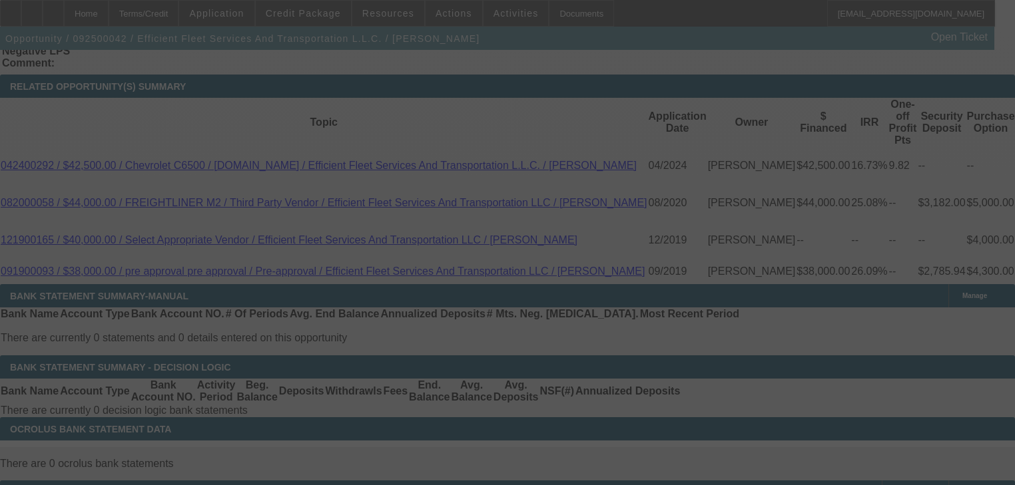
scroll to position [2435, 0]
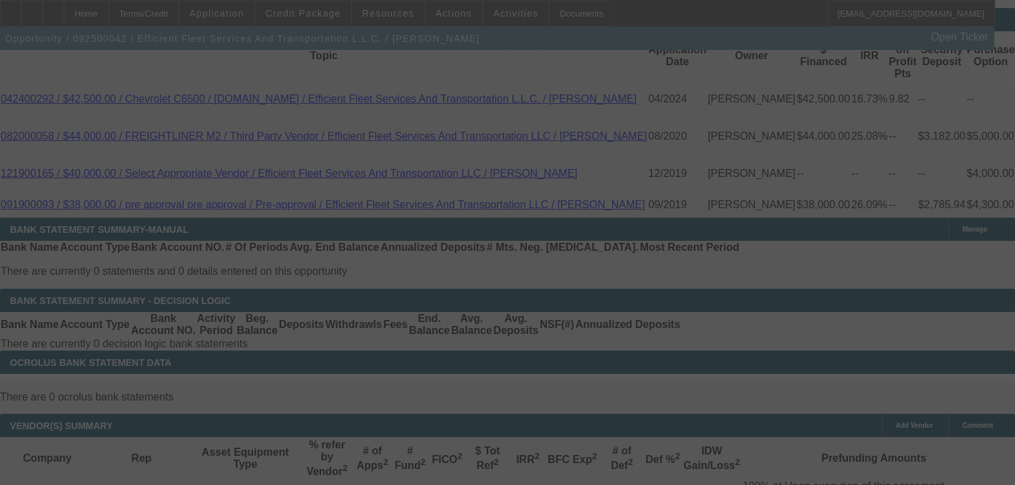
select select "0"
select select "6"
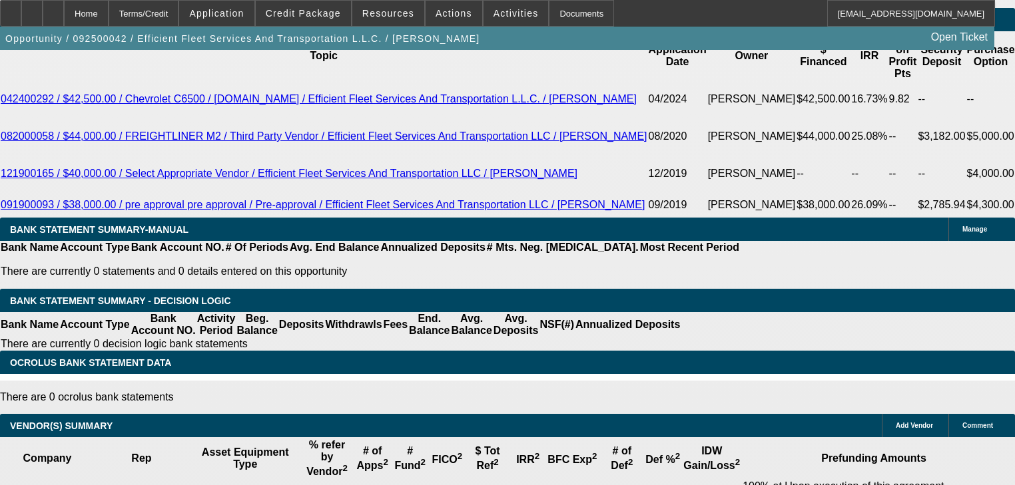
type input "1"
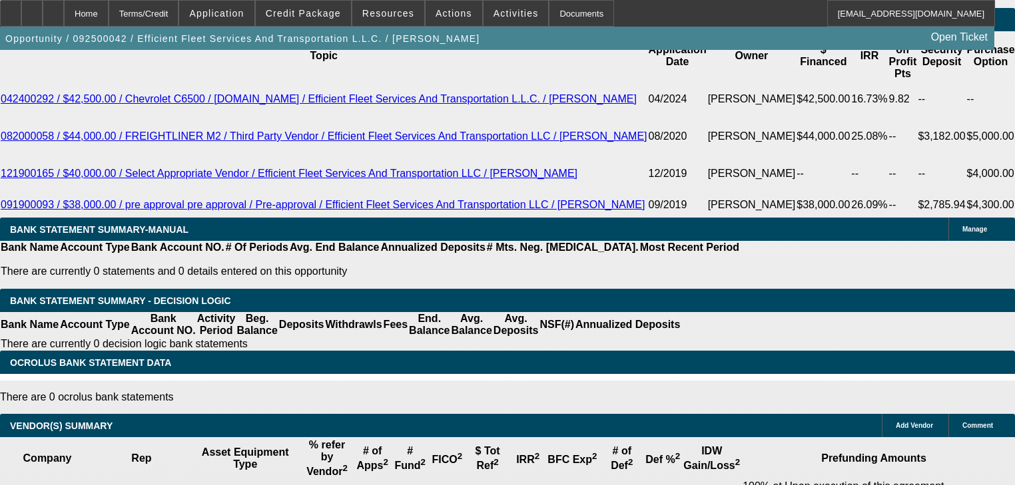
type input "UNKNOWN"
type input "1598"
type input "6.5"
type input "$1,598.00"
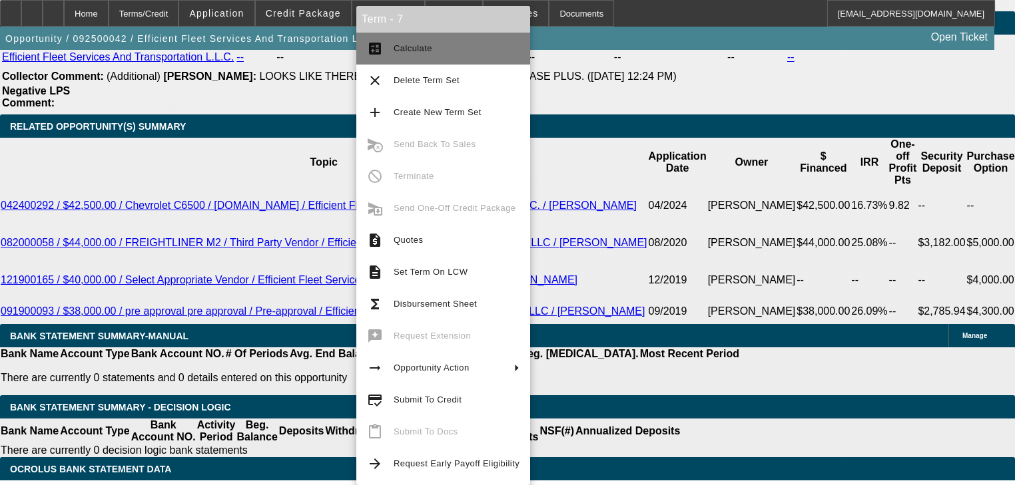
click at [417, 56] on button "calculate Calculate" at bounding box center [443, 49] width 174 height 32
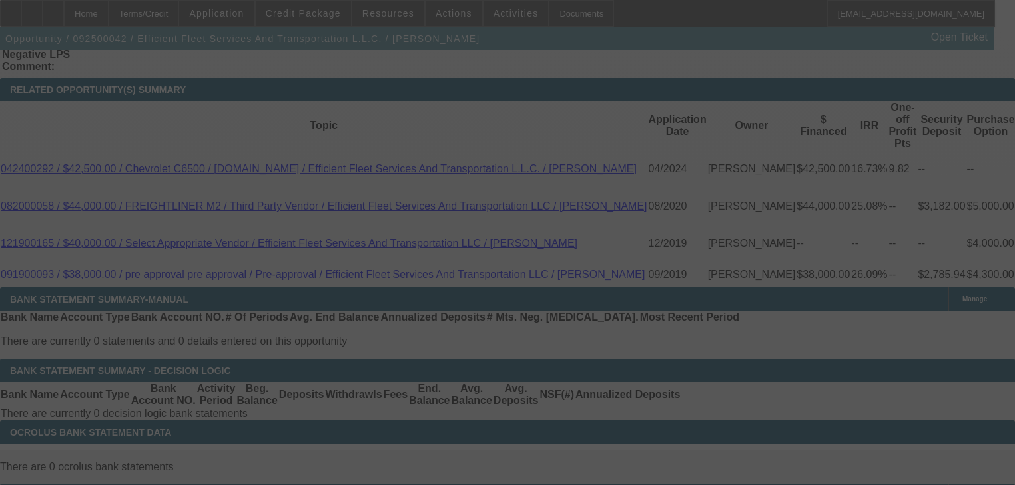
scroll to position [2381, 0]
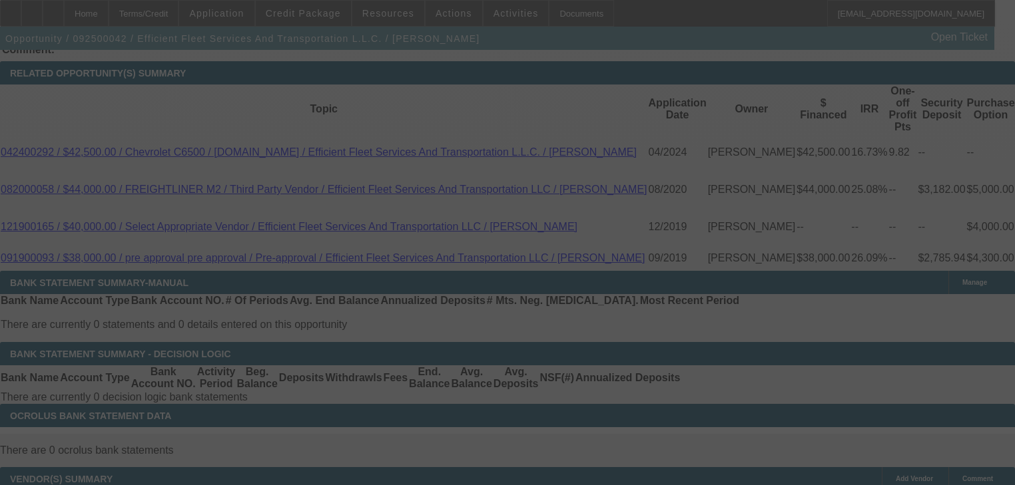
select select "0"
select select "6"
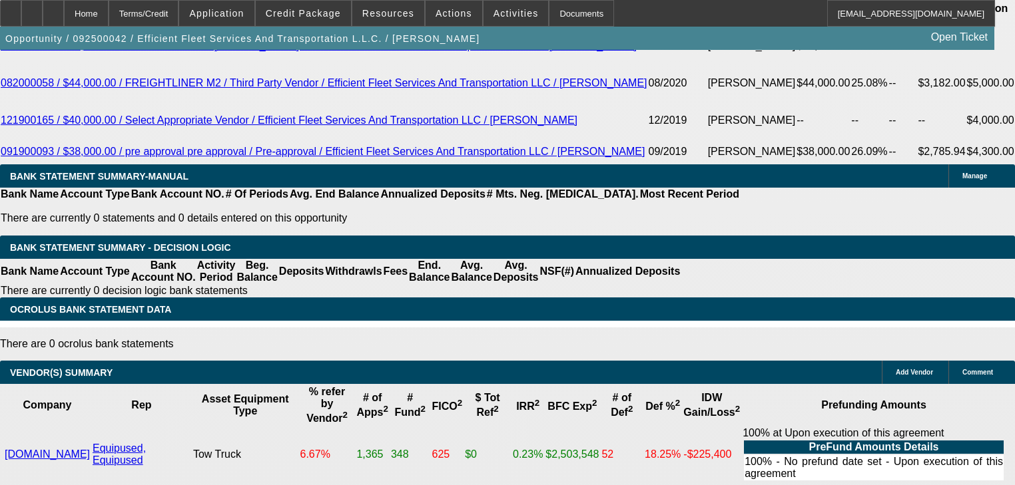
scroll to position [2435, 0]
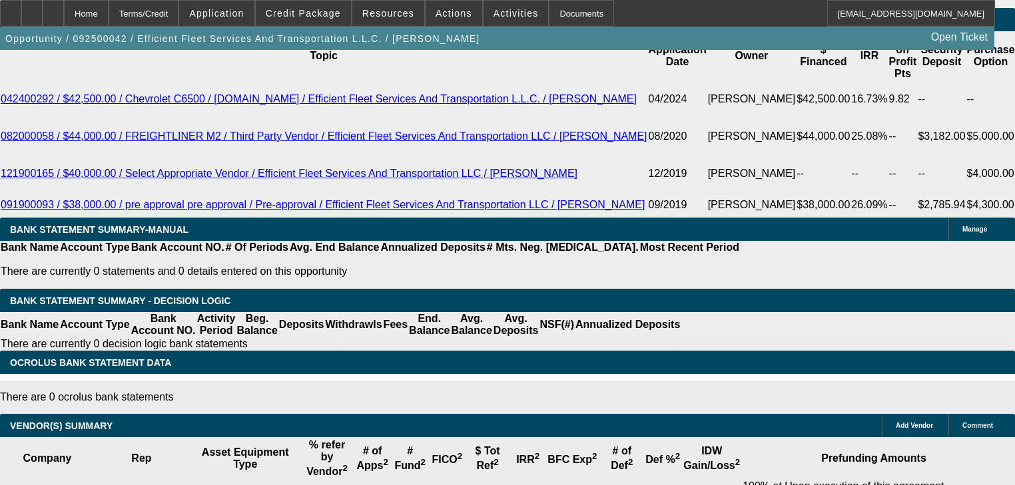
type input "1"
type input "UNKNOWN"
type input "1605"
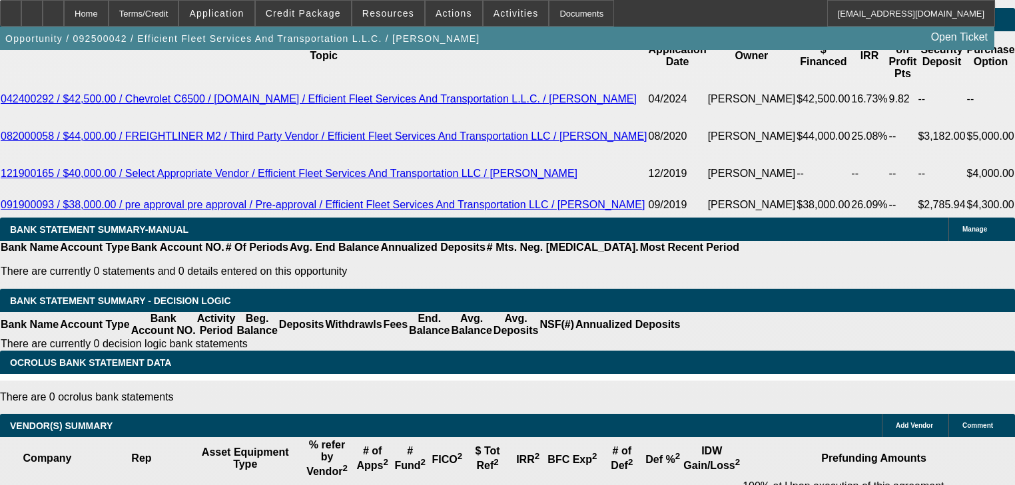
type input "6.7"
type input "$1,605.00"
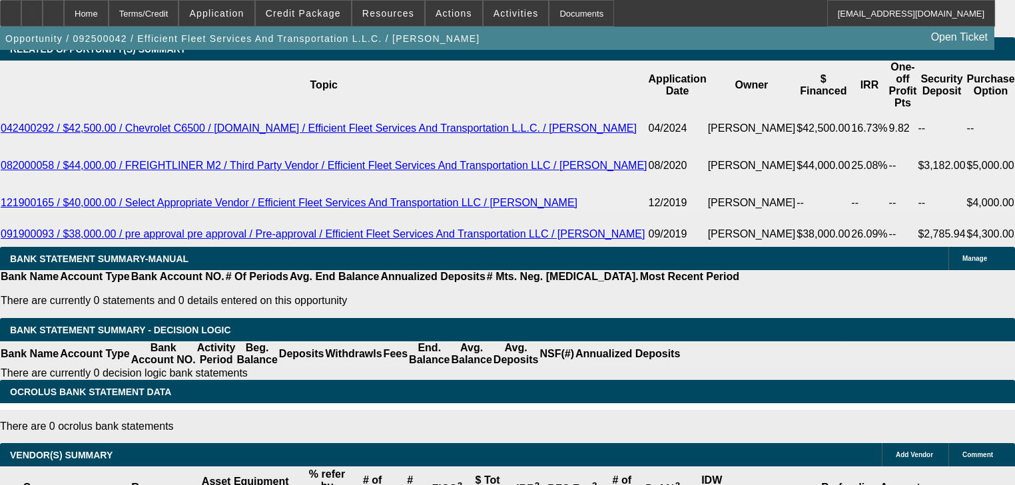
scroll to position [2381, 0]
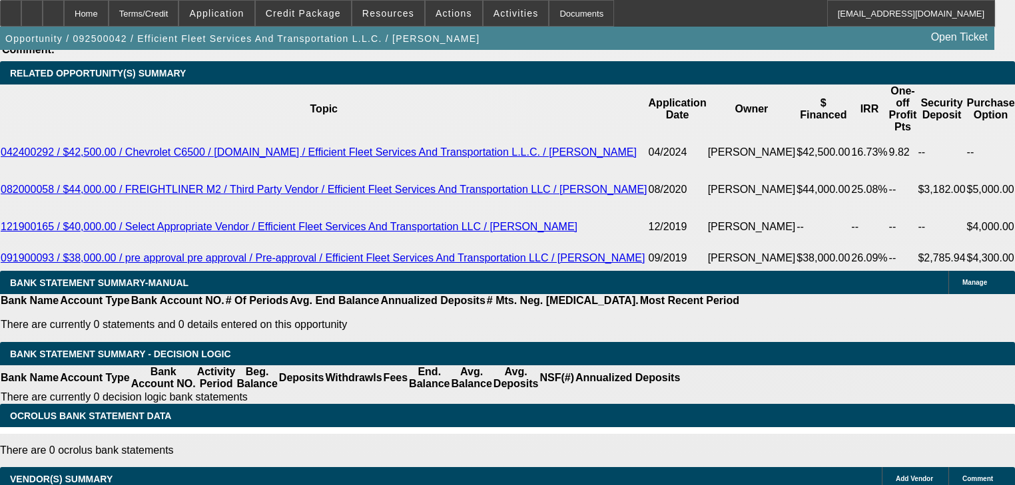
type input "1"
type input "UNKNOWN"
type input "1665"
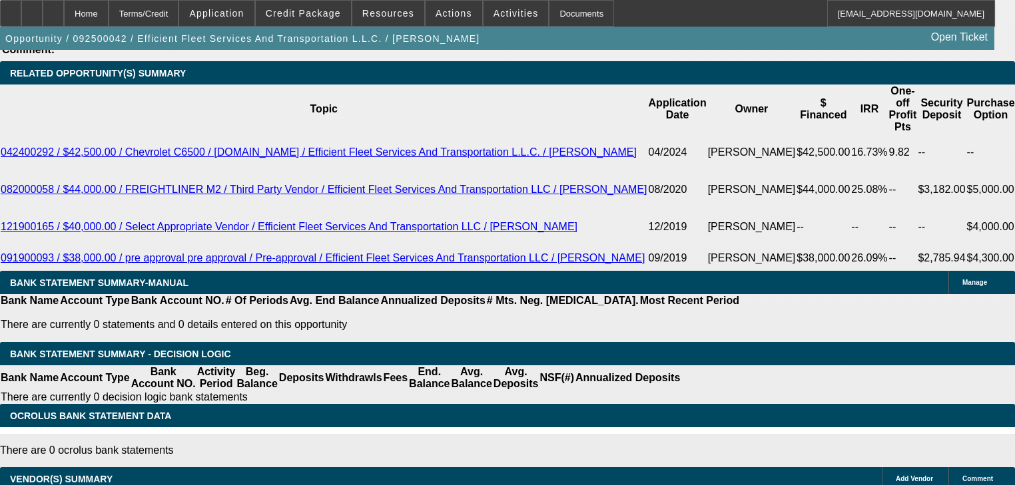
type input "8.6"
type input "$1,665.00"
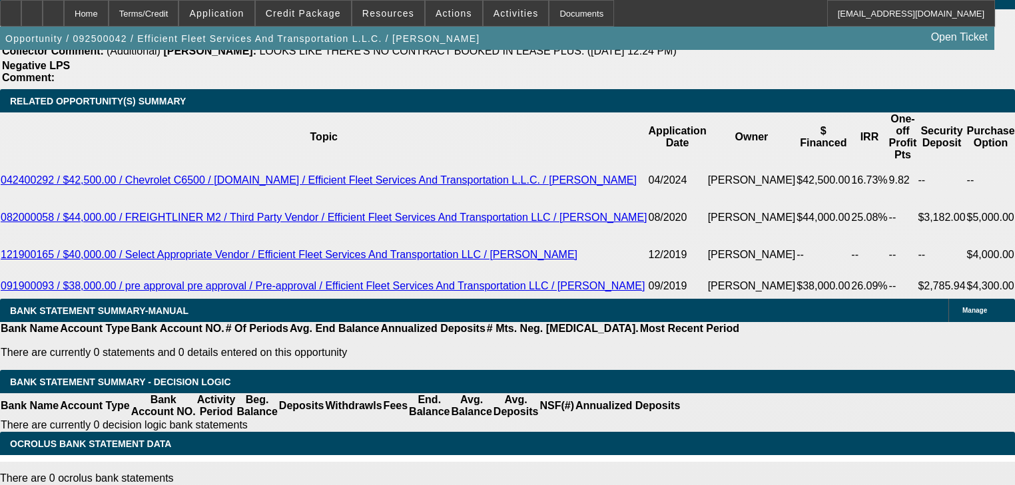
scroll to position [2328, 0]
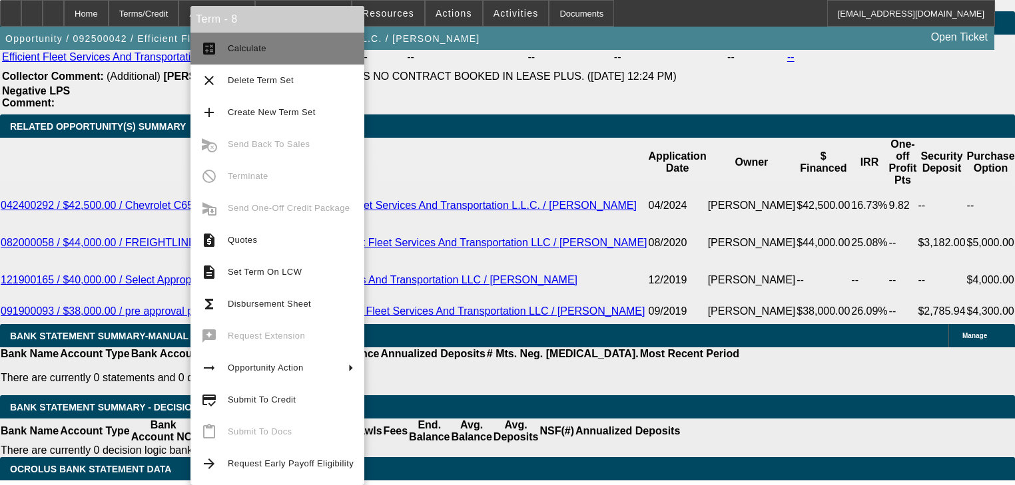
click at [265, 56] on span "Calculate" at bounding box center [291, 49] width 126 height 16
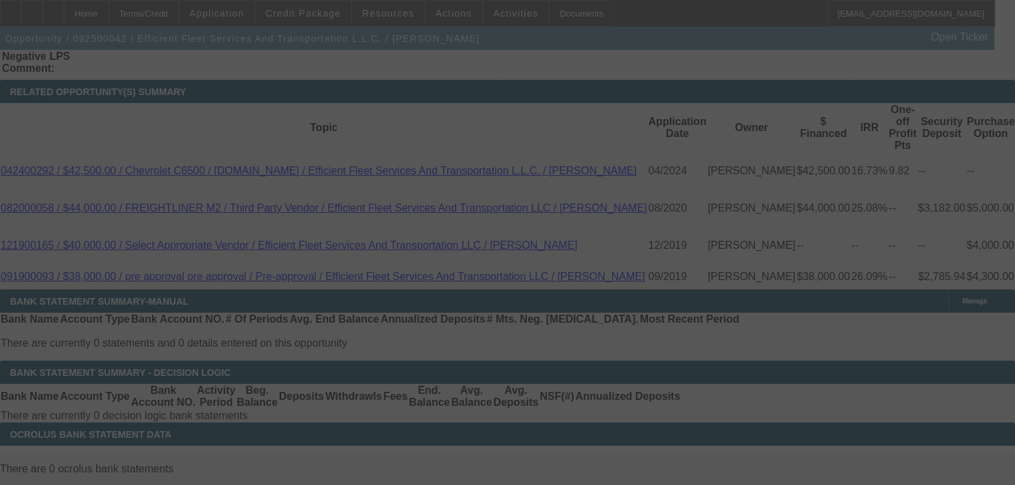
select select "0"
select select "6"
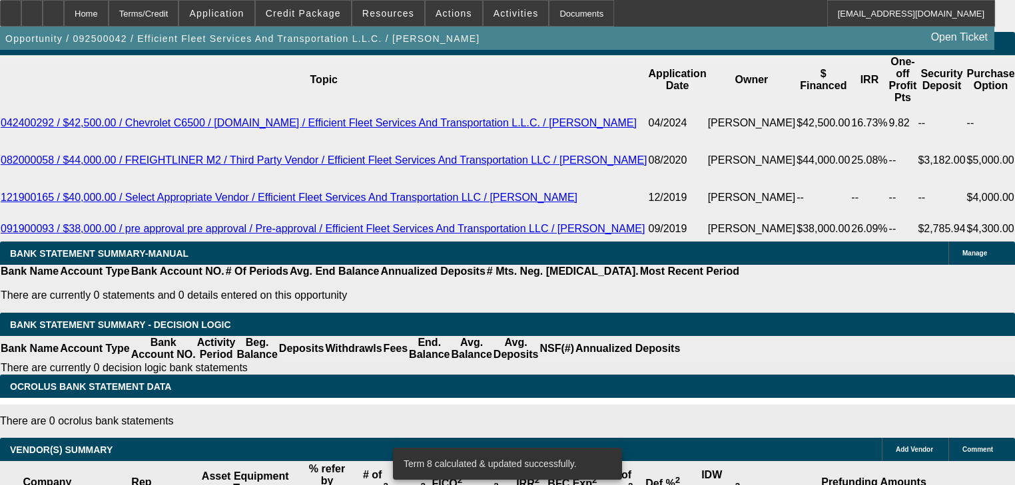
scroll to position [2435, 0]
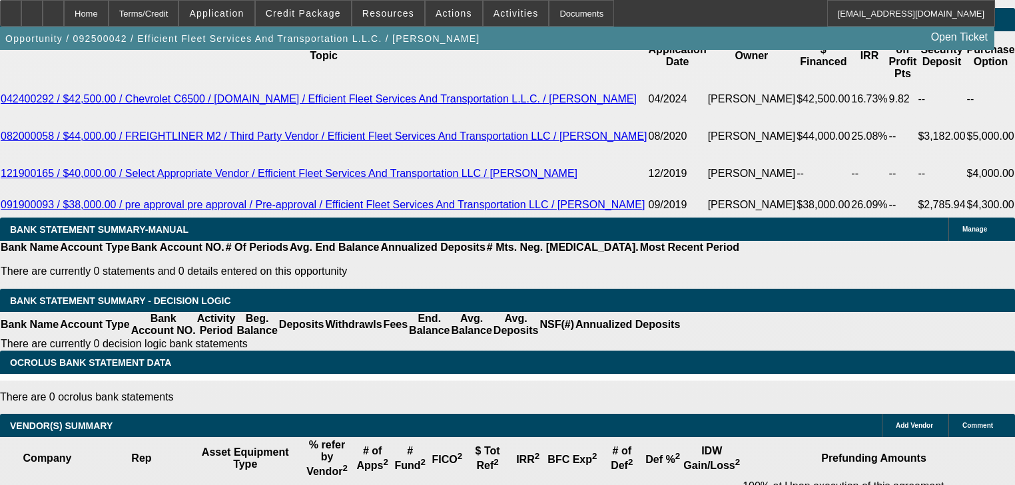
type input "1"
type input "1615"
type input "7"
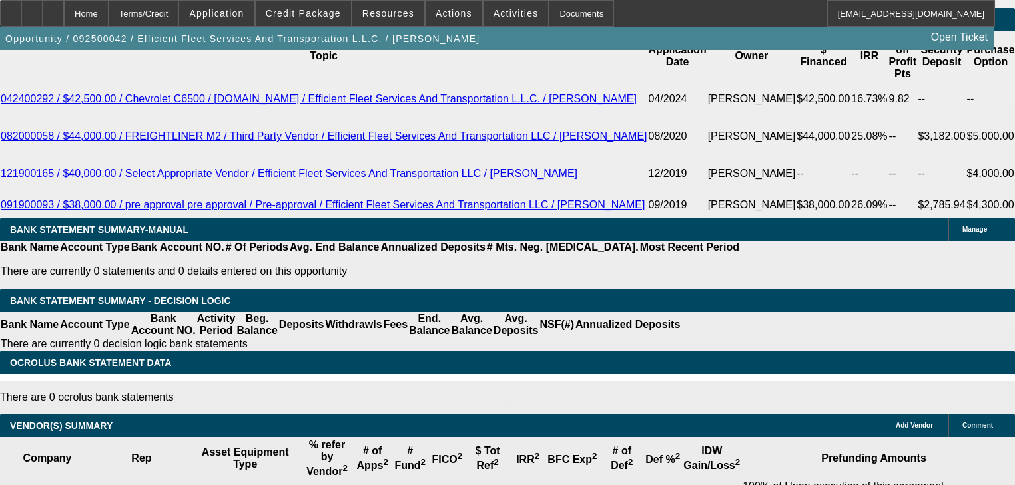
type input "$1,615.00"
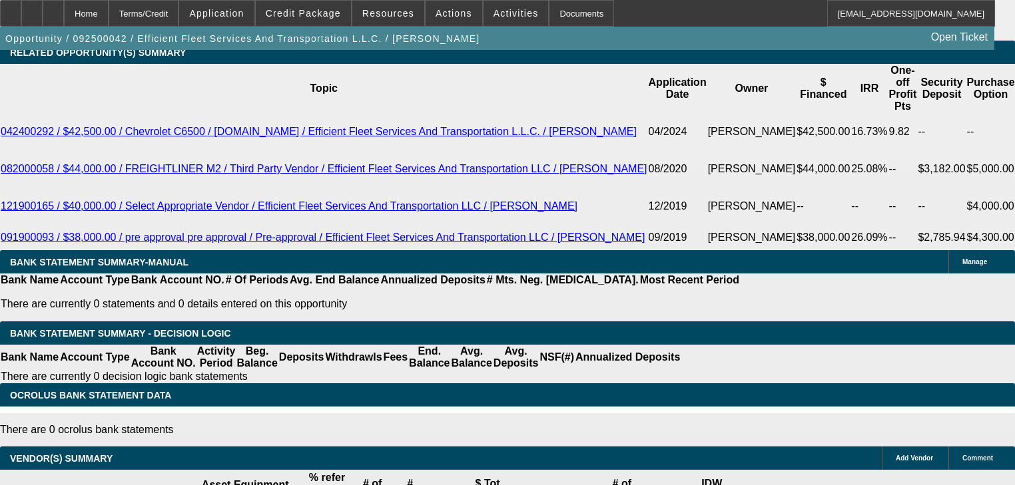
scroll to position [2328, 0]
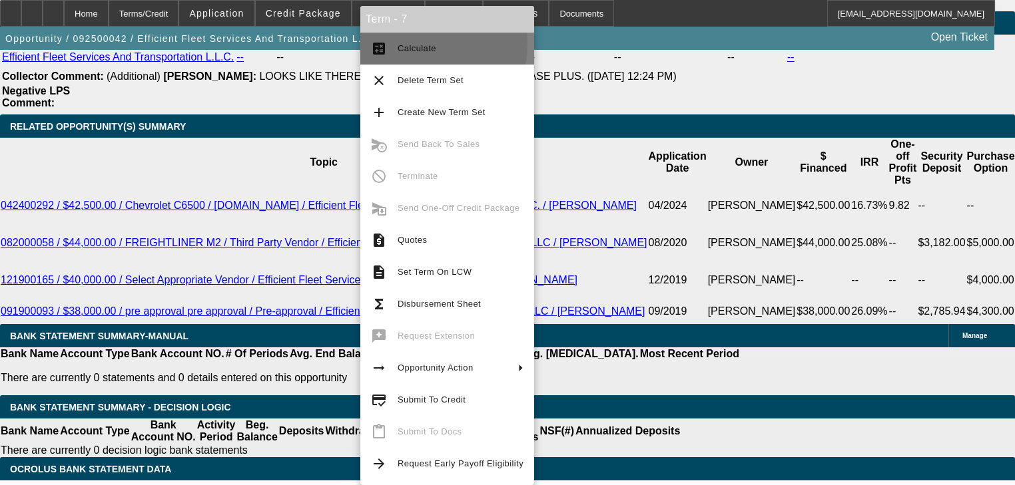
click at [406, 43] on span "Calculate" at bounding box center [417, 48] width 39 height 10
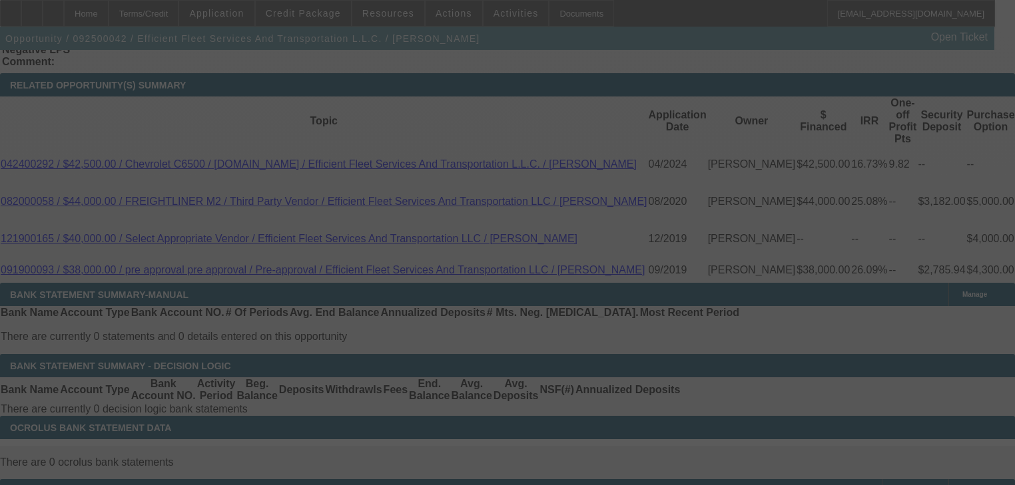
scroll to position [2381, 0]
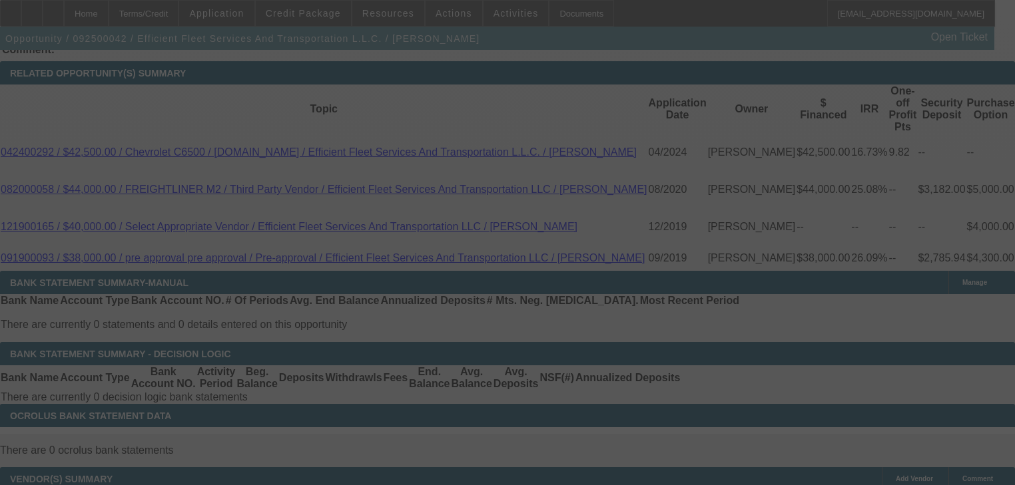
select select "0"
select select "6"
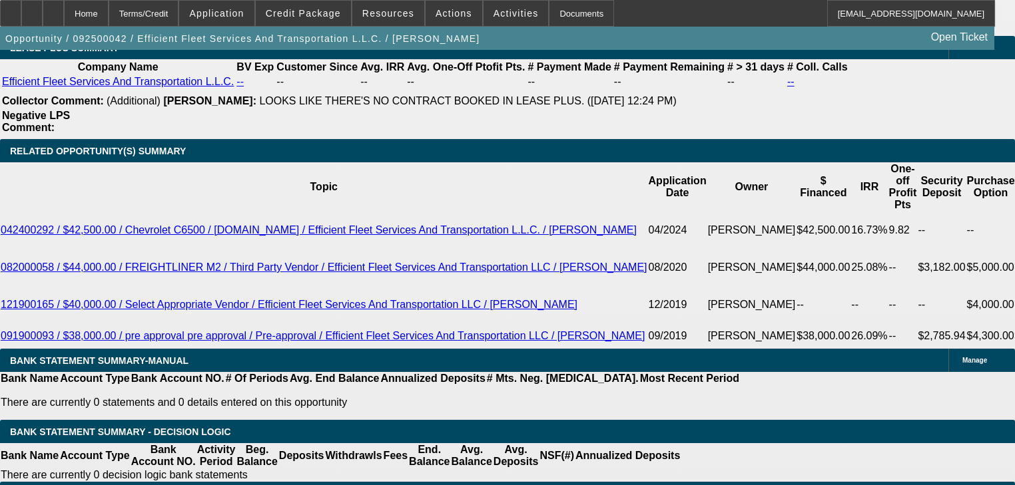
scroll to position [2328, 0]
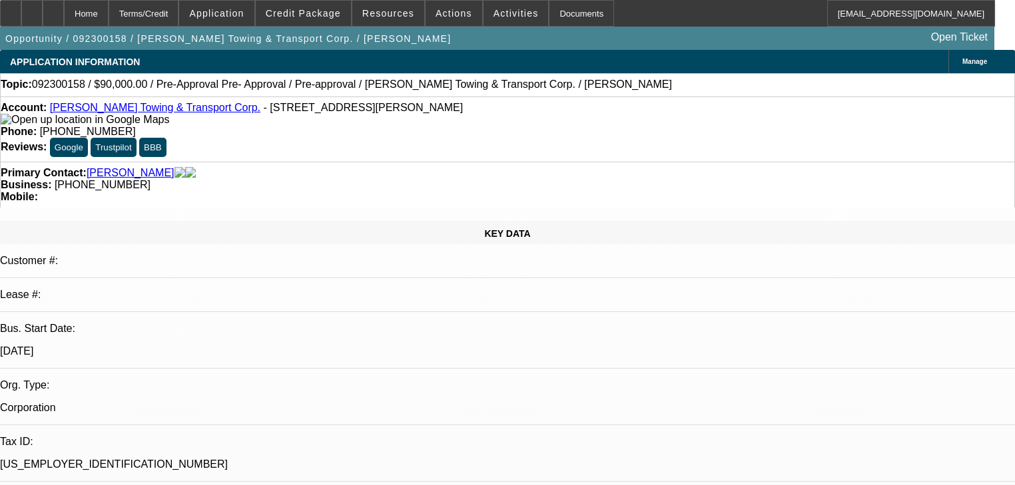
select select "0"
select select "2"
select select "0.1"
select select "4"
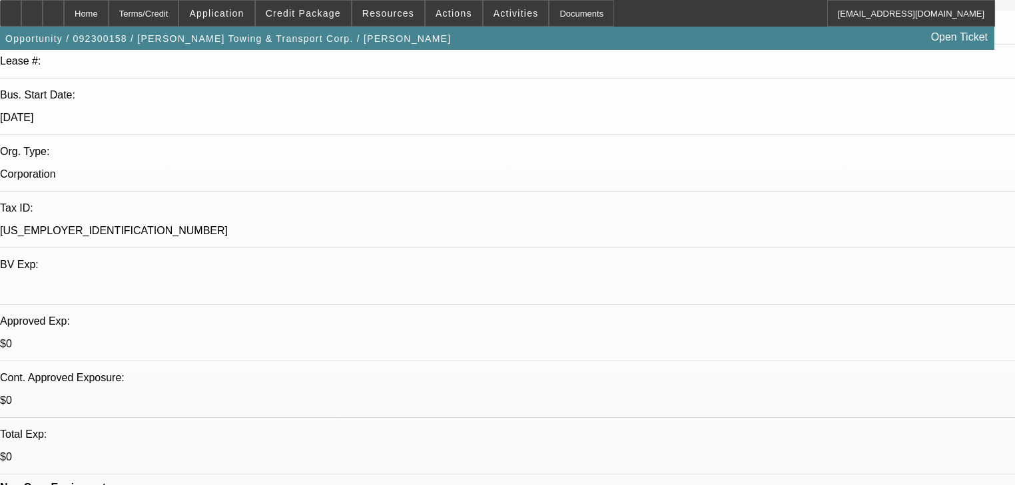
scroll to position [479, 0]
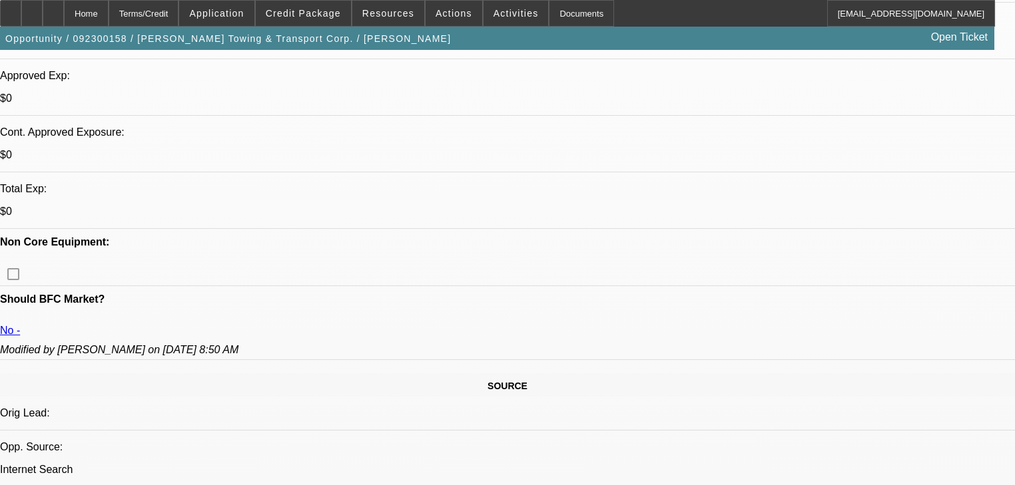
click at [306, 12] on span "Credit Package" at bounding box center [303, 13] width 75 height 11
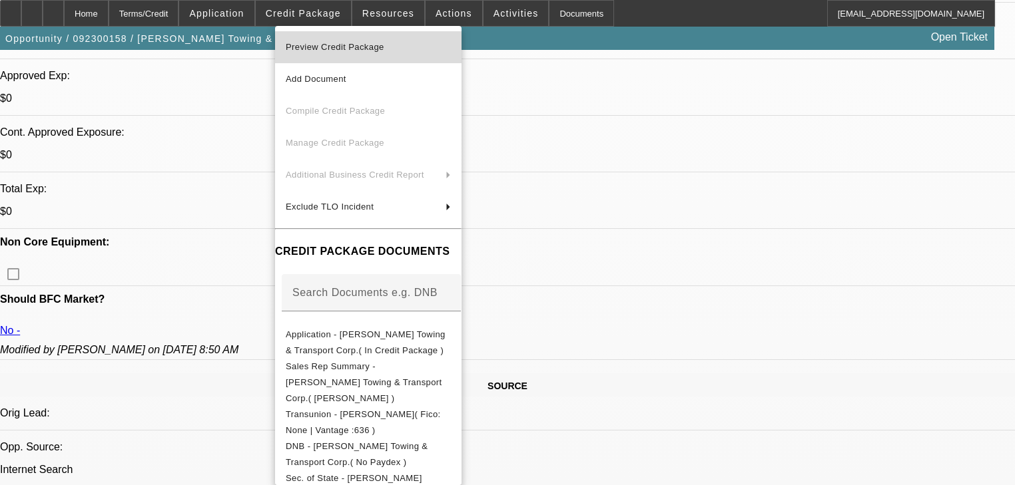
click at [320, 43] on span "Preview Credit Package" at bounding box center [335, 47] width 99 height 10
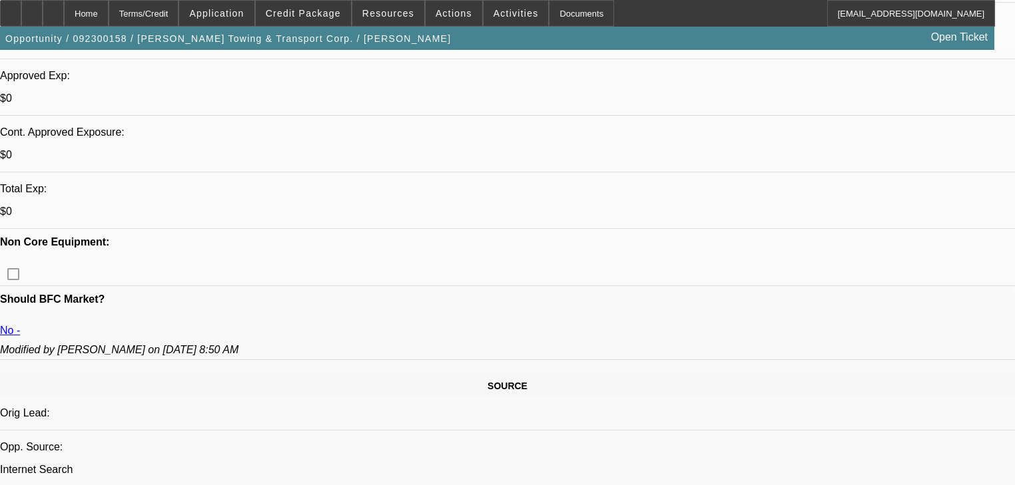
scroll to position [107, 0]
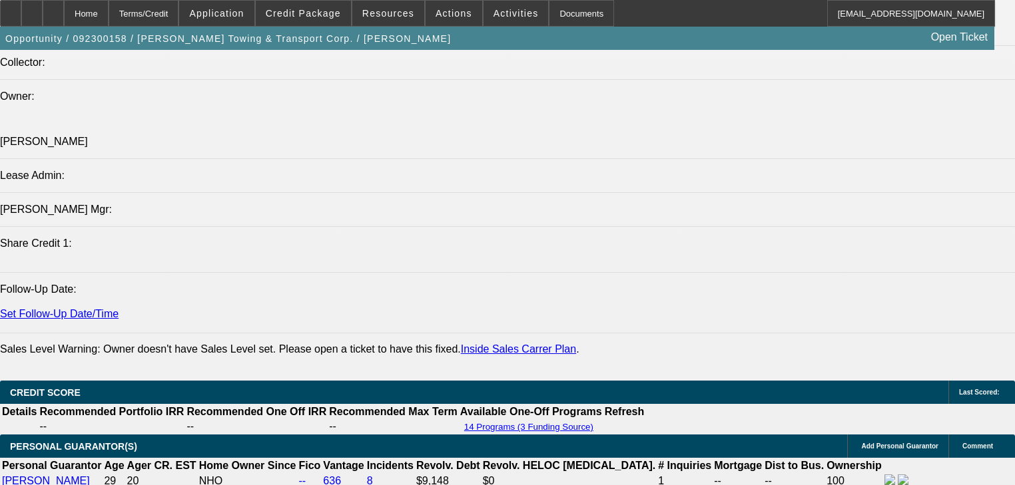
scroll to position [1492, 0]
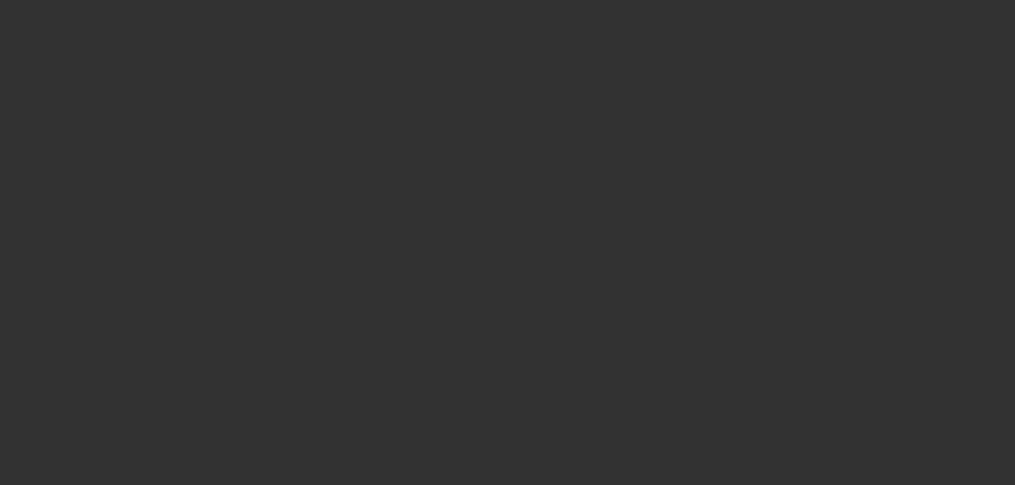
select select "0"
select select "2"
select select "0.1"
select select "4"
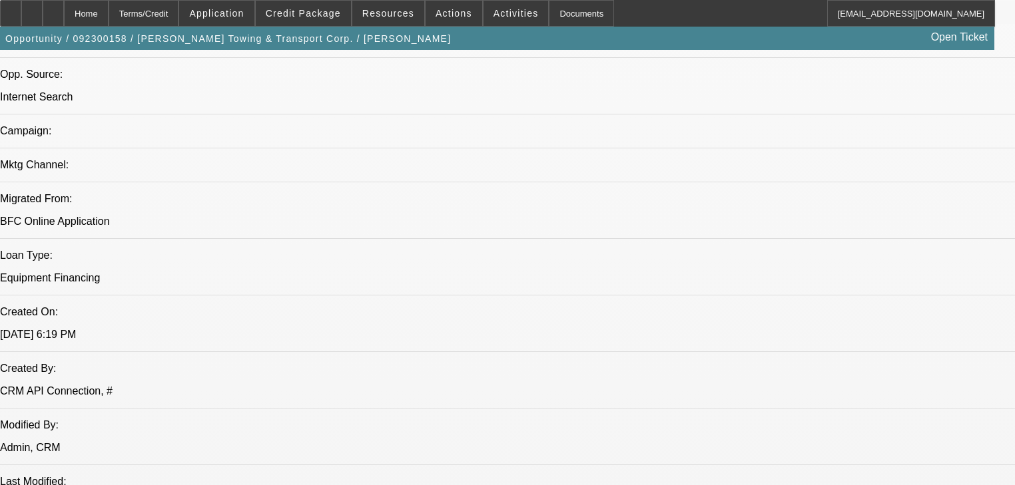
scroll to position [586, 0]
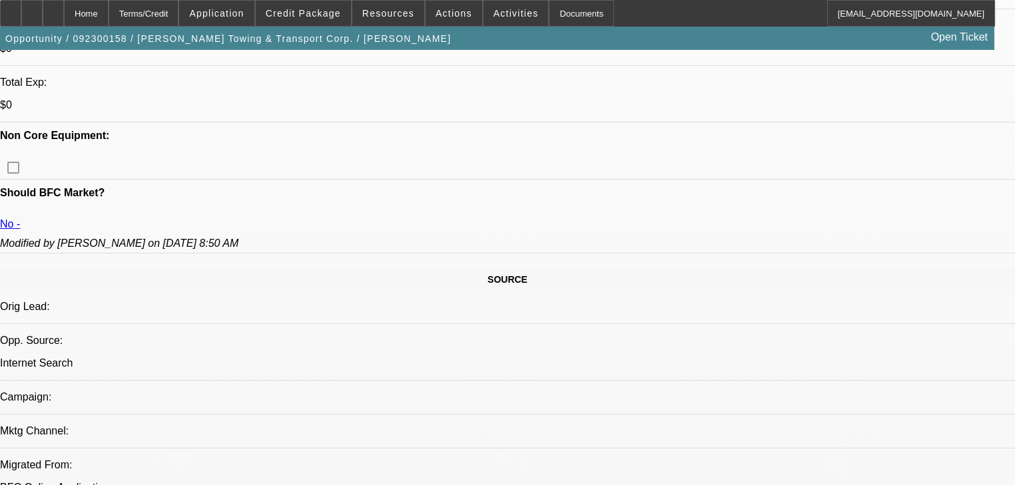
click at [309, 15] on span "Credit Package" at bounding box center [303, 13] width 75 height 11
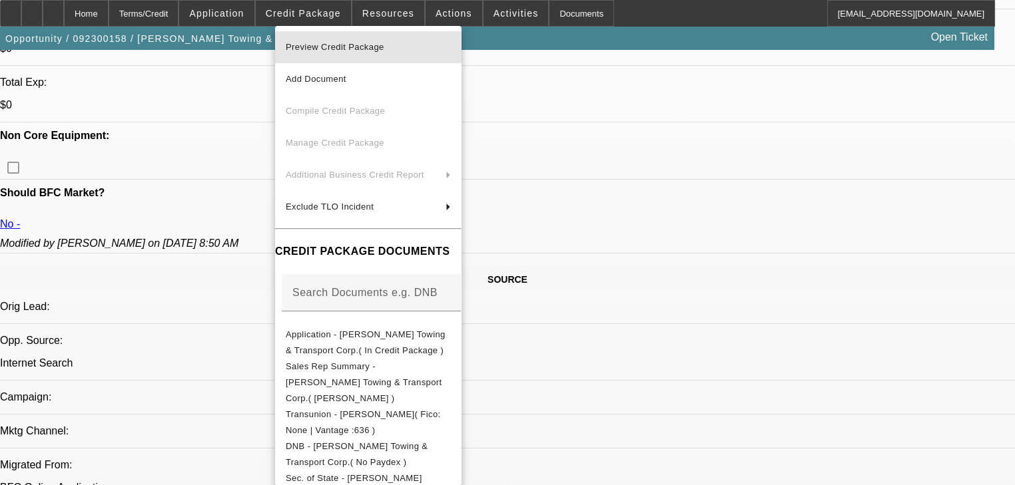
click at [306, 45] on span "Preview Credit Package" at bounding box center [335, 47] width 99 height 10
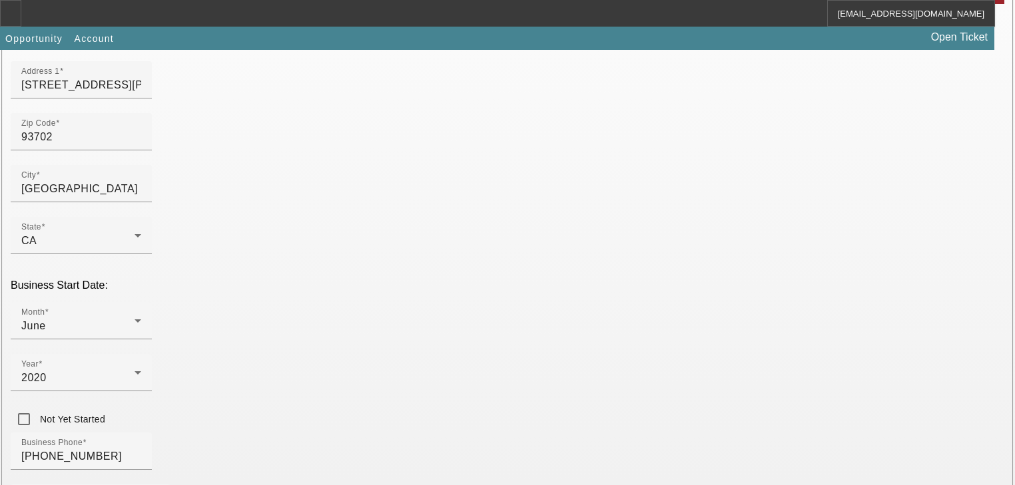
scroll to position [213, 0]
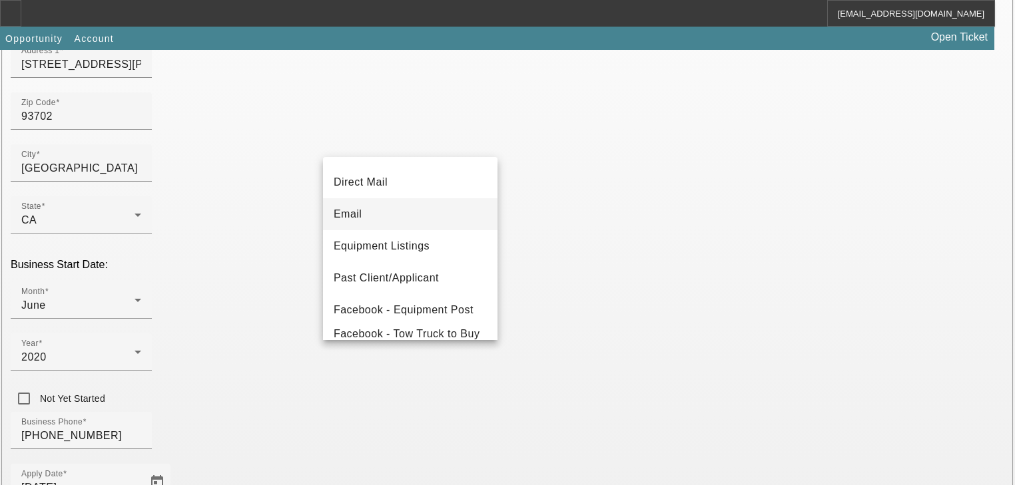
scroll to position [107, 0]
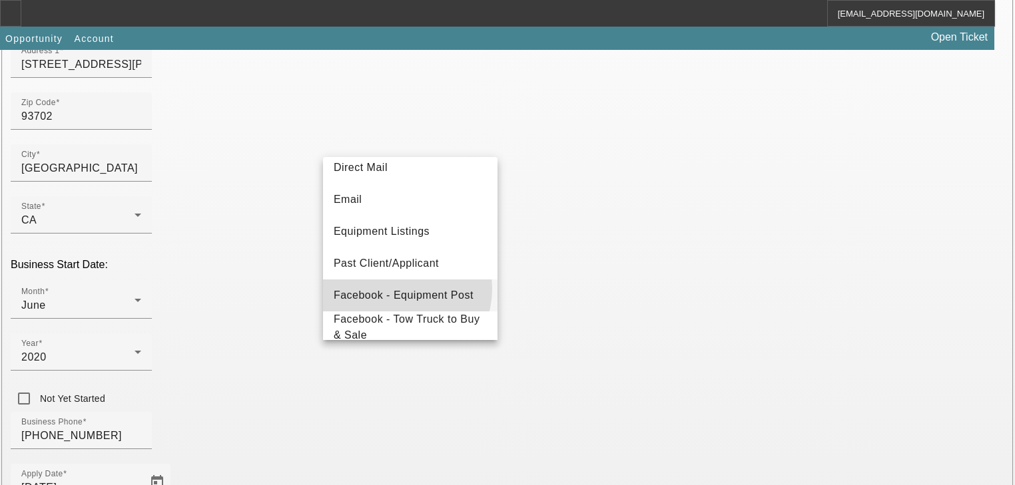
click at [397, 289] on span "Facebook - Equipment Post" at bounding box center [404, 296] width 140 height 16
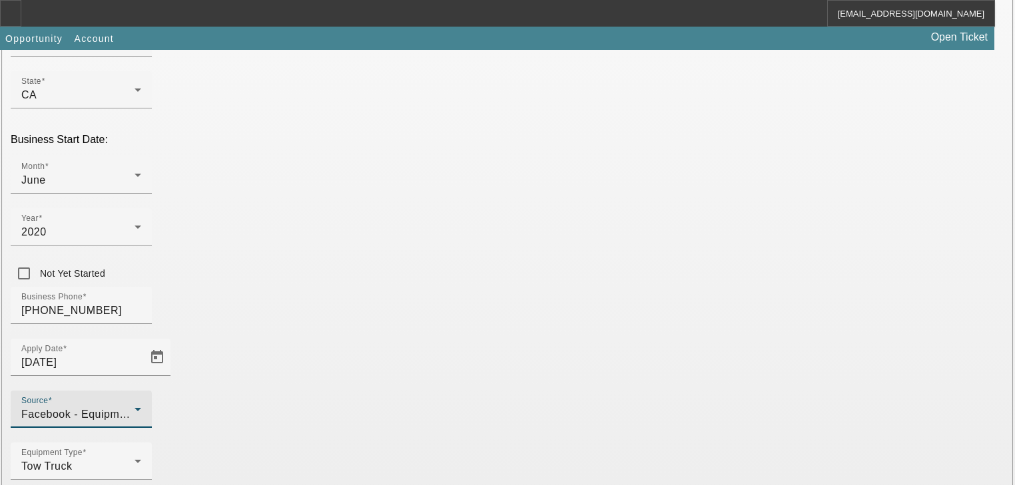
scroll to position [350, 0]
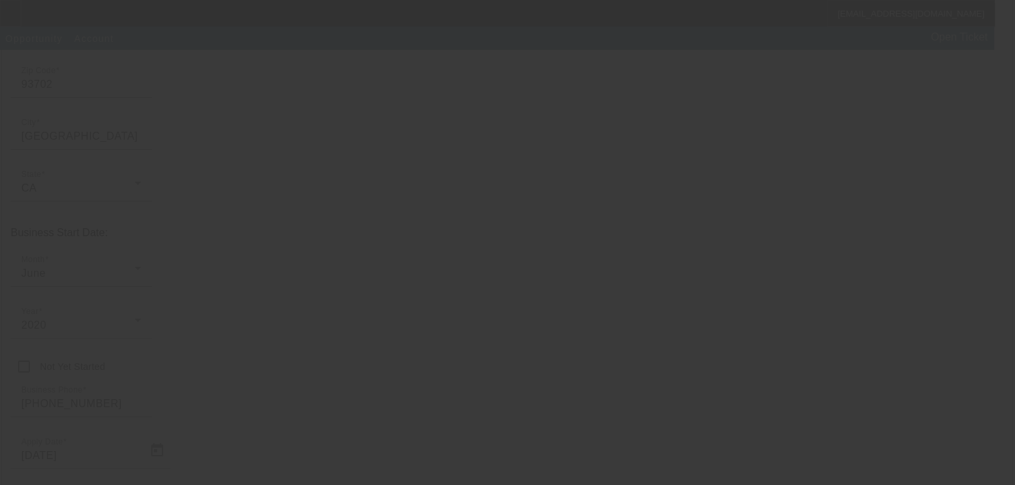
scroll to position [244, 0]
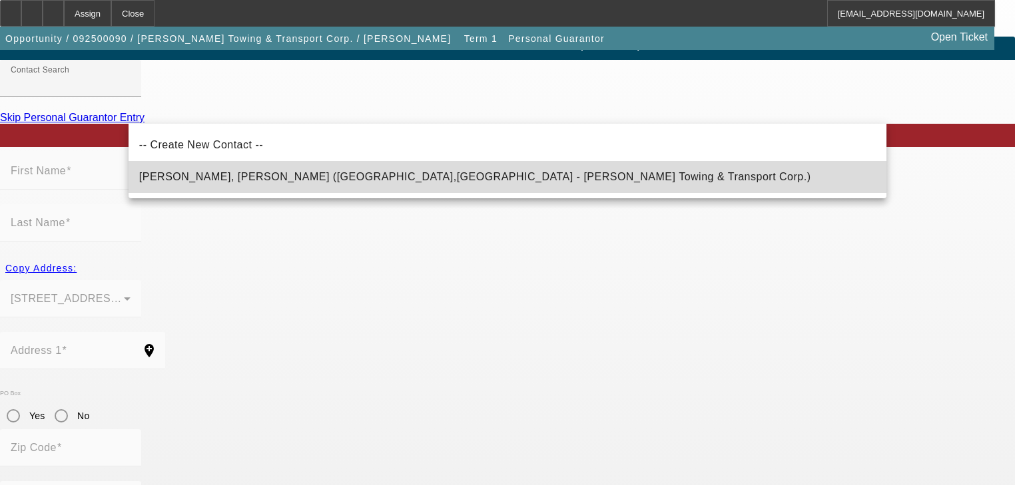
click at [453, 175] on mat-option "Flores Jr., George (Fresno,CA - Flores Towing & Transport Corp.)" at bounding box center [508, 177] width 758 height 32
type input "Flores Jr., George (Fresno,CA - Flores Towing & Transport Corp.)"
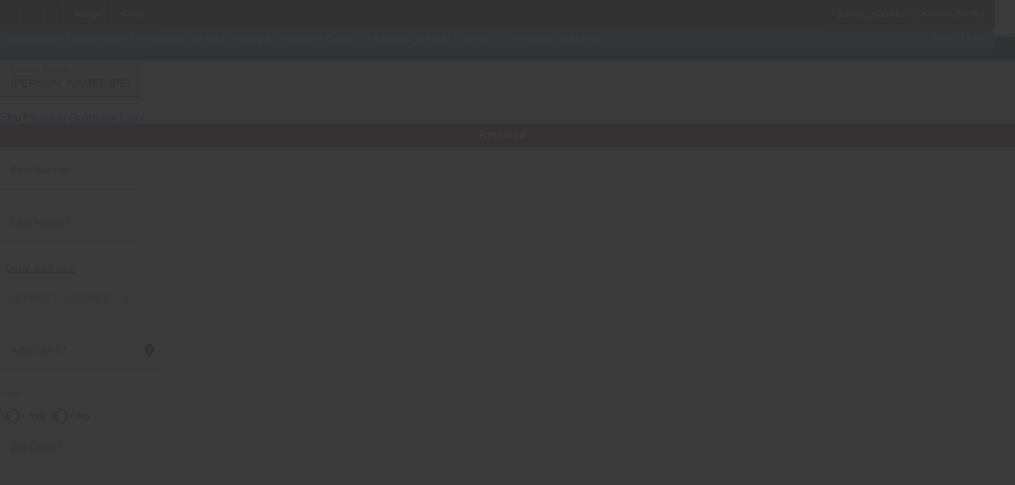
type input "George"
type input "Flores"
type input "3574 e Lowe ave"
radio input "true"
type input "93702"
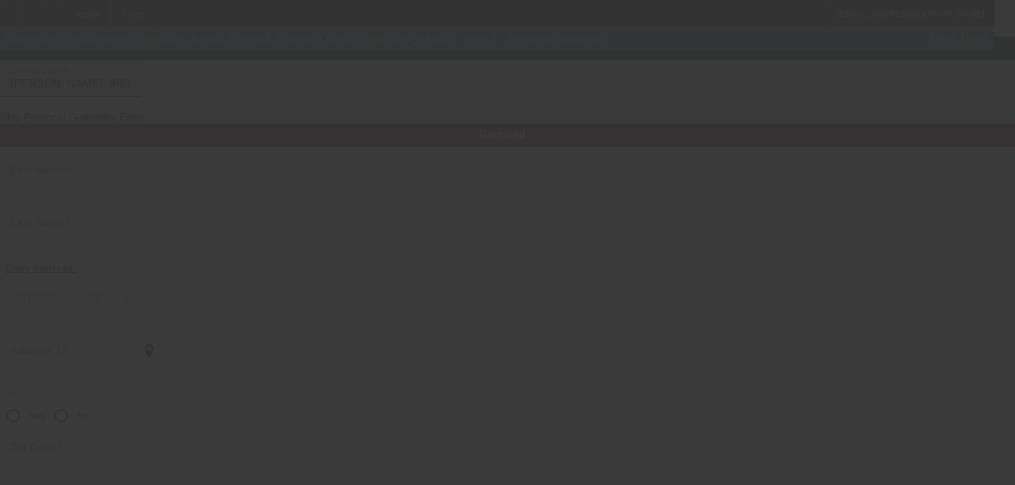
type input "Fresno"
type input "[PHONE_NUMBER]"
type input "100"
type input "603-72-4202"
type input "florestowing1559@gmail.com"
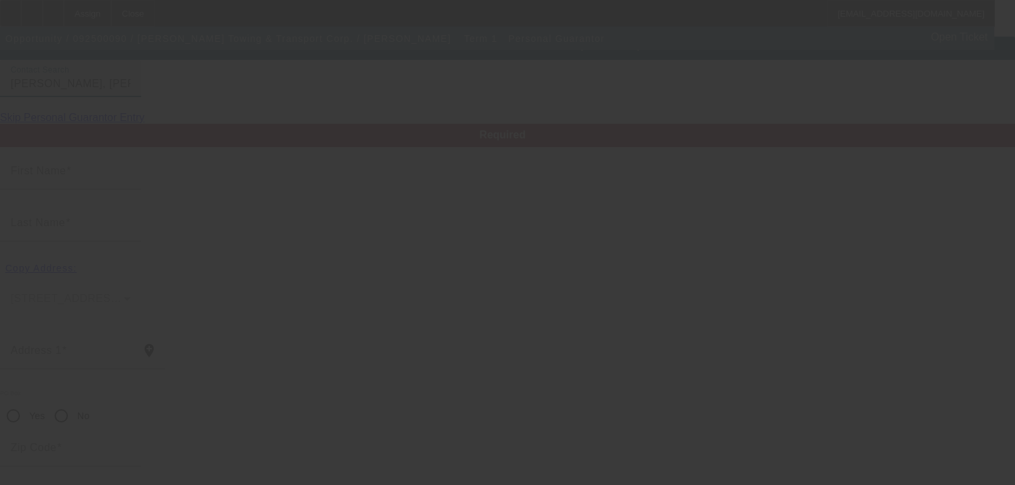
type input "[PHONE_NUMBER]"
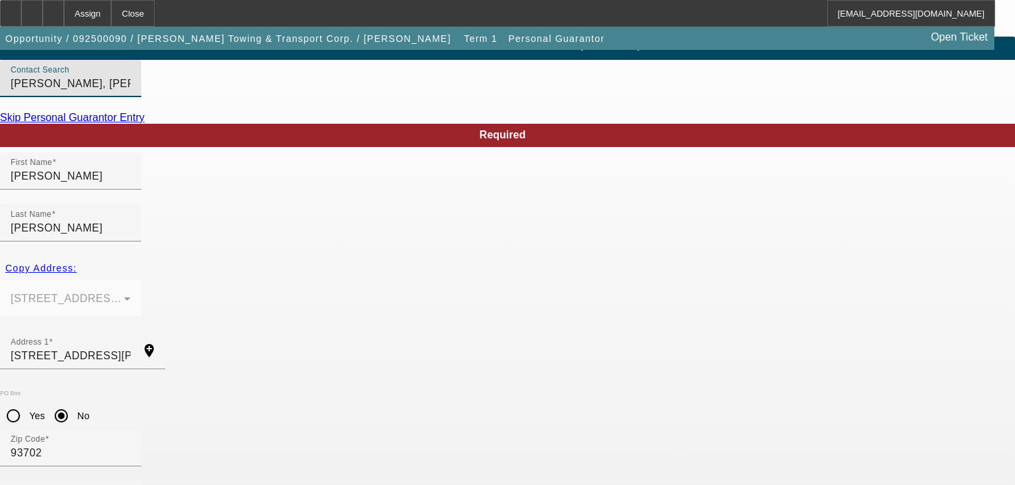
scroll to position [162, 0]
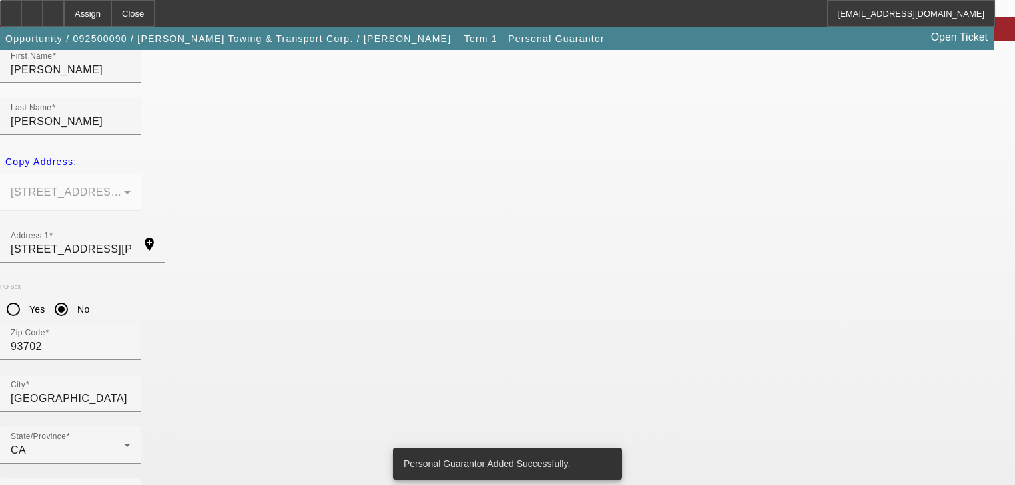
scroll to position [0, 0]
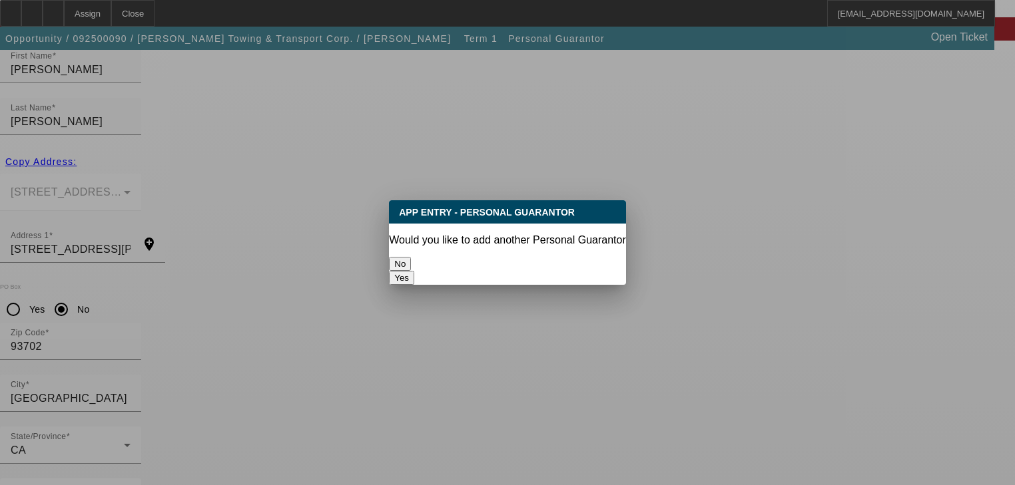
click at [411, 268] on button "No" at bounding box center [400, 264] width 22 height 14
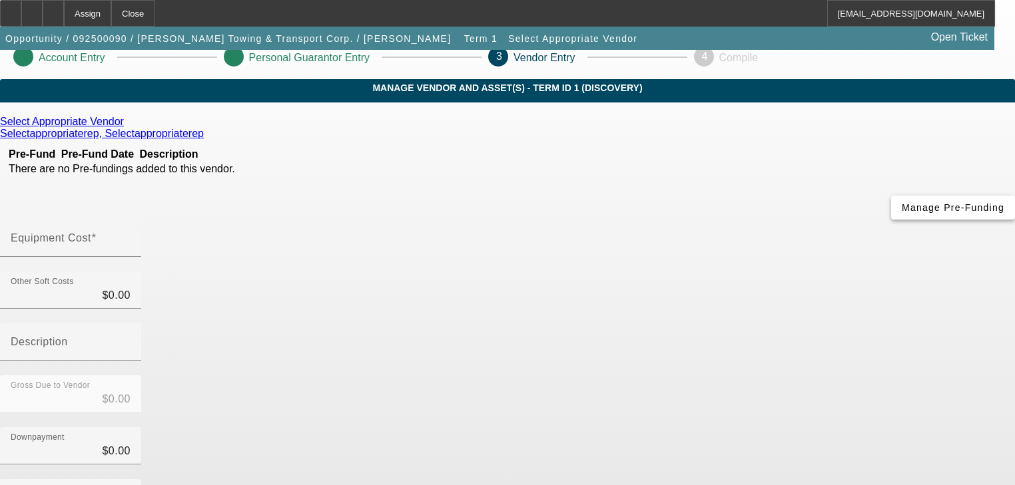
scroll to position [3, 0]
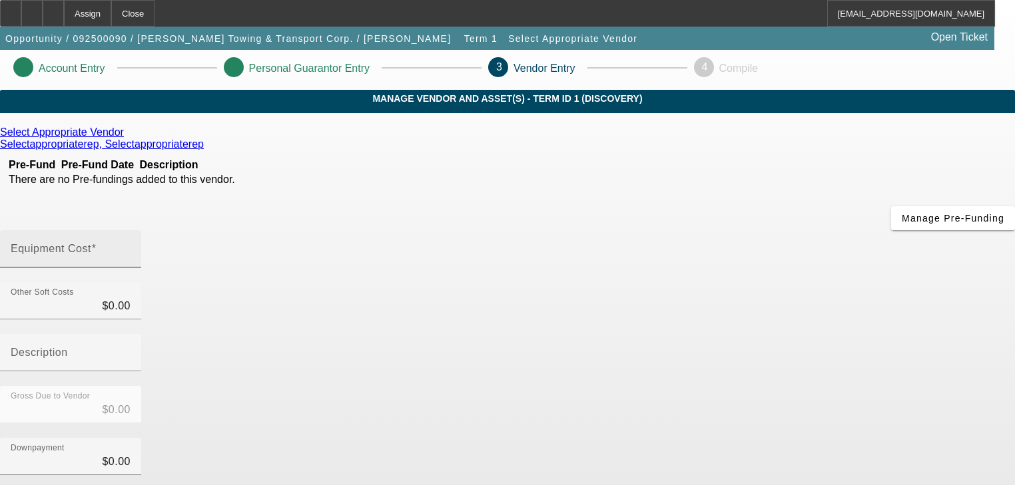
click at [131, 246] on input "Equipment Cost" at bounding box center [71, 254] width 120 height 16
type input "6"
type input "$6.00"
type input "60"
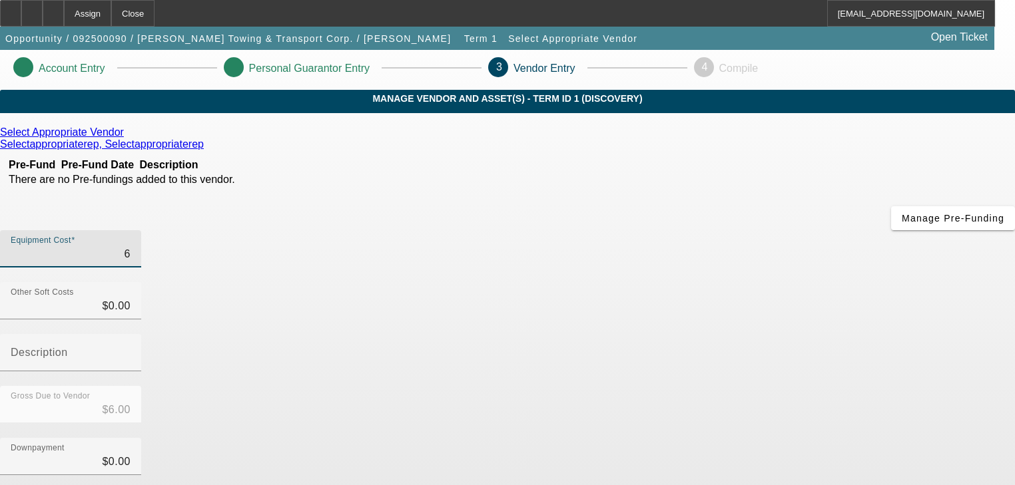
type input "$60.00"
type input "600"
type input "$600.00"
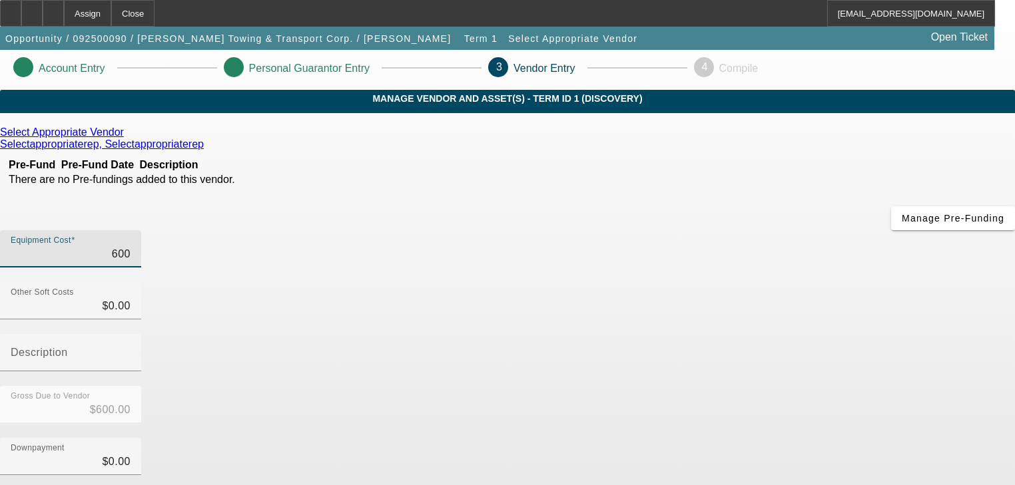
type input "6000"
type input "$6,000.00"
type input "0"
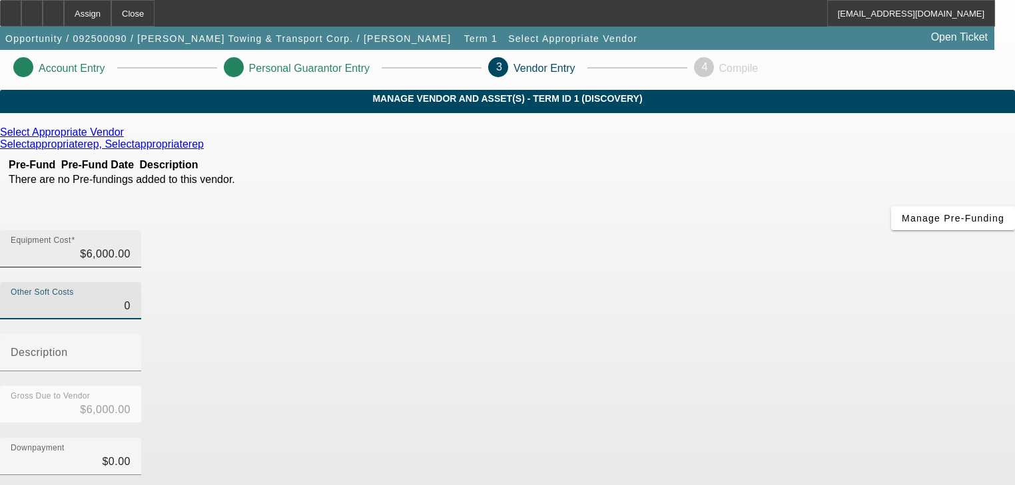
type input "6000"
type input "$0.00"
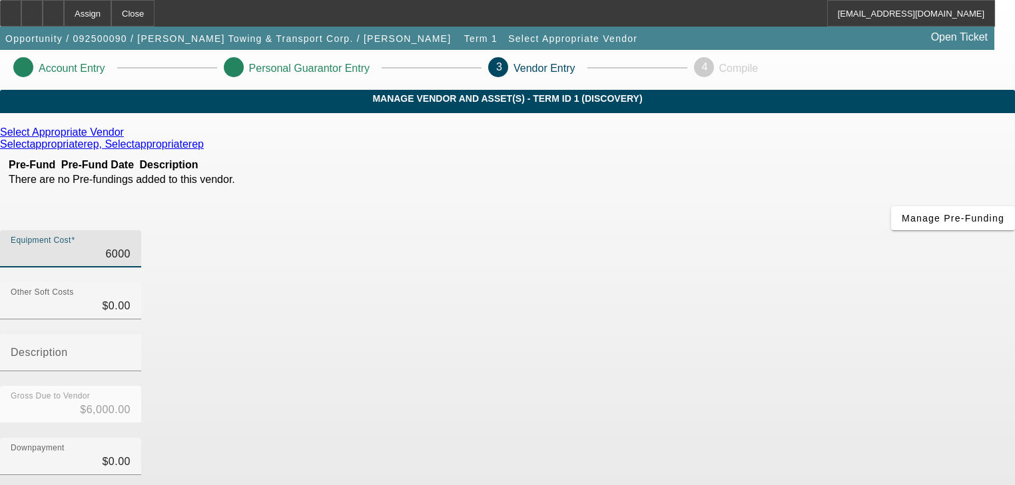
click at [131, 246] on input "6000" at bounding box center [71, 254] width 120 height 16
type input "60000"
type input "$60,000.00"
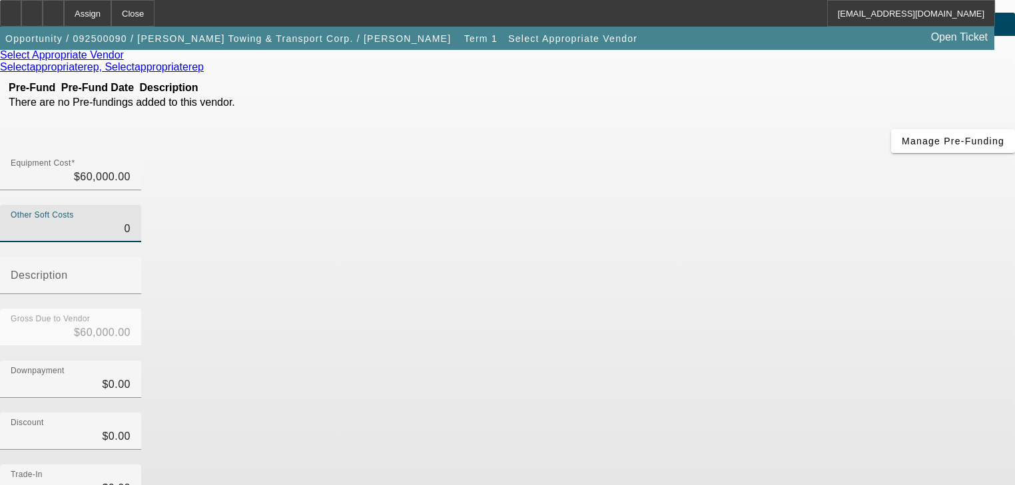
scroll to position [185, 0]
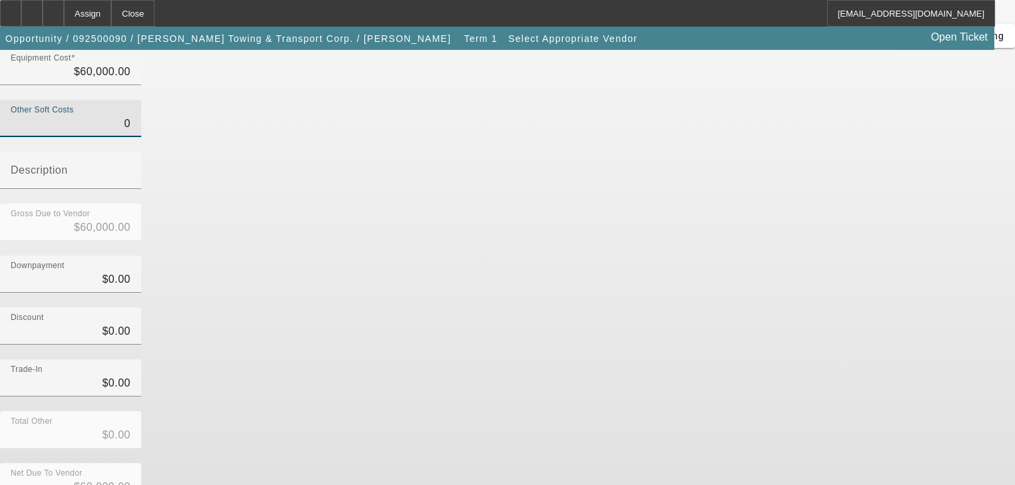
type input "$0.00"
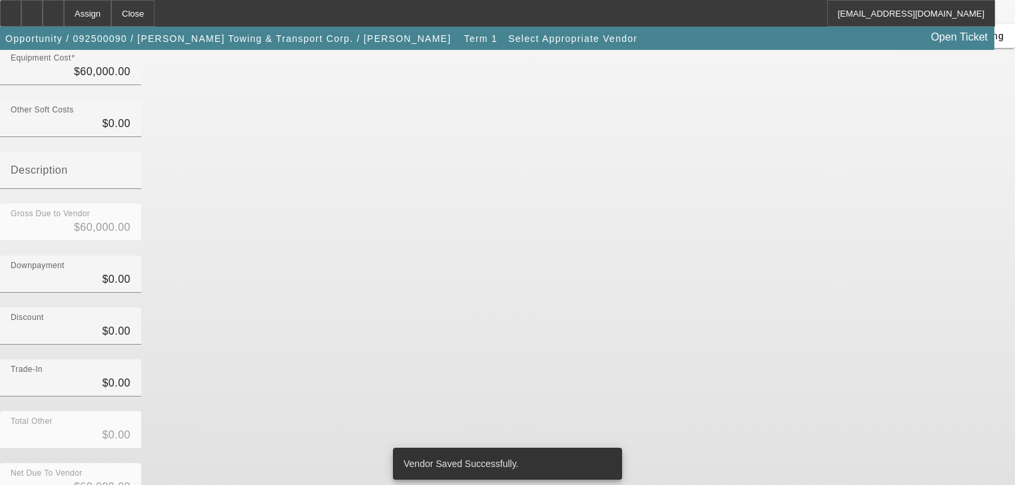
scroll to position [0, 0]
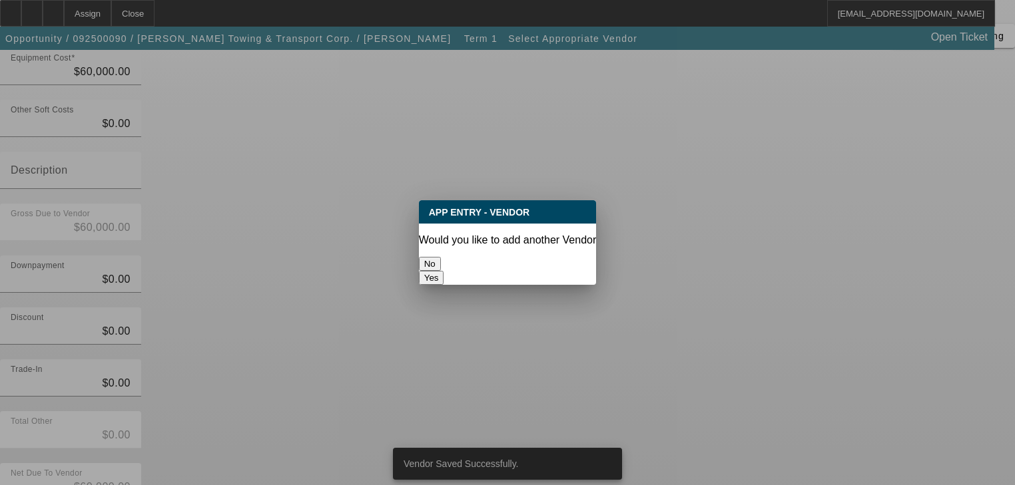
click at [441, 257] on button "No" at bounding box center [430, 264] width 22 height 14
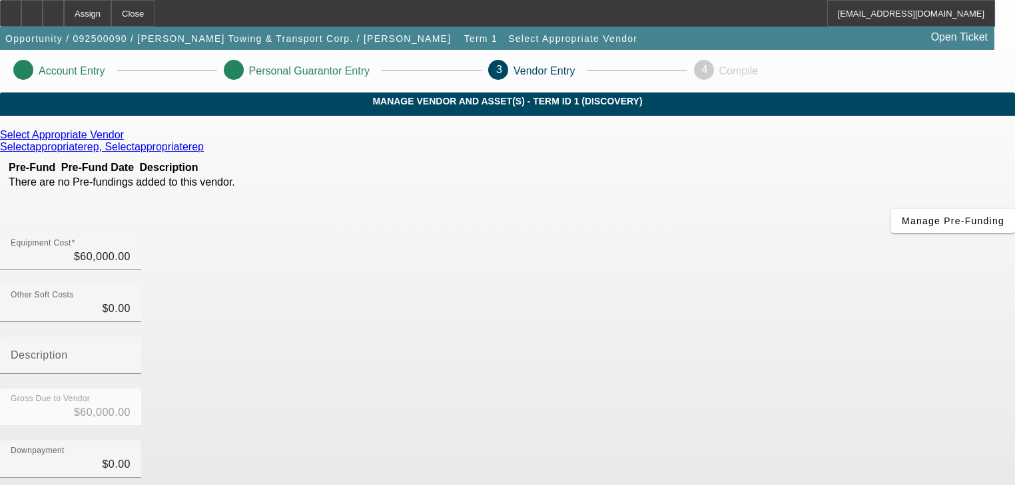
scroll to position [185, 0]
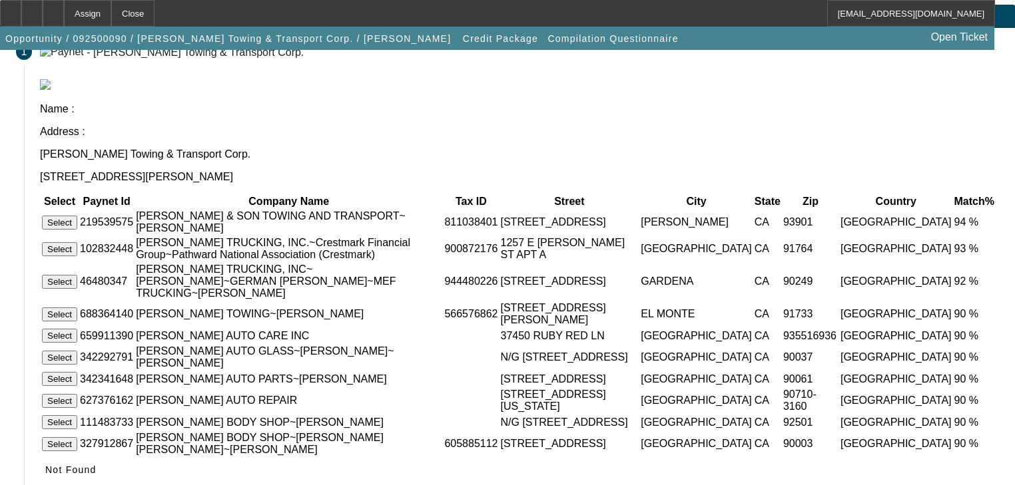
scroll to position [107, 0]
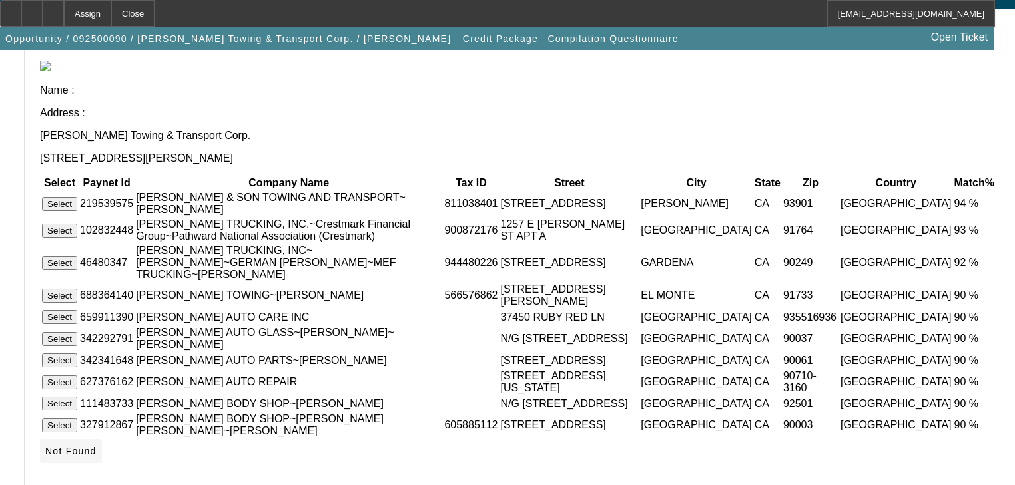
click at [97, 446] on span "Not Found" at bounding box center [70, 451] width 51 height 11
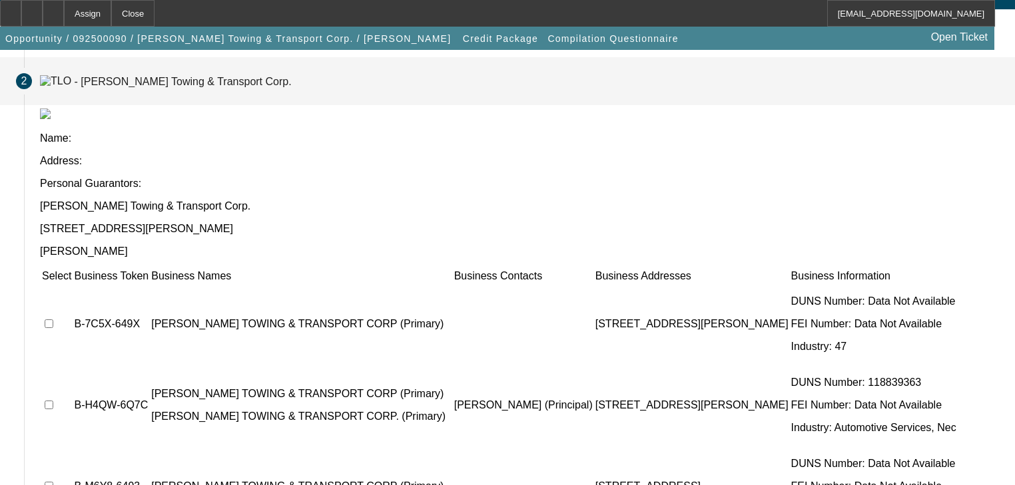
scroll to position [119, 0]
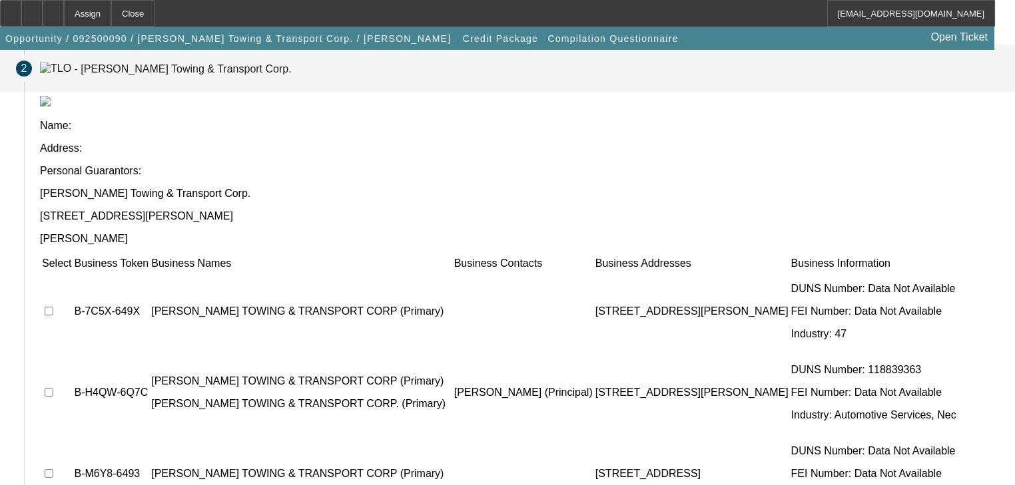
click at [53, 307] on input "checkbox" at bounding box center [49, 311] width 9 height 9
checkbox input "true"
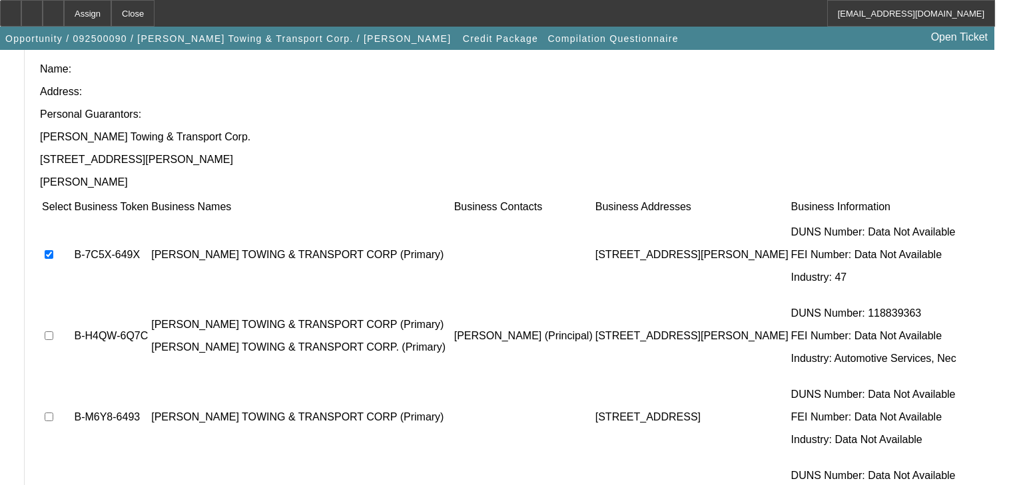
scroll to position [251, 0]
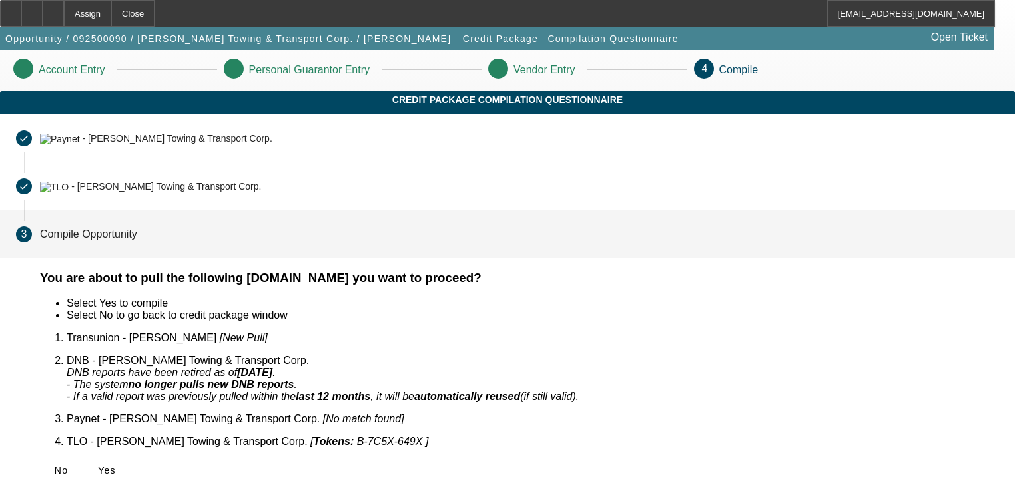
scroll to position [0, 0]
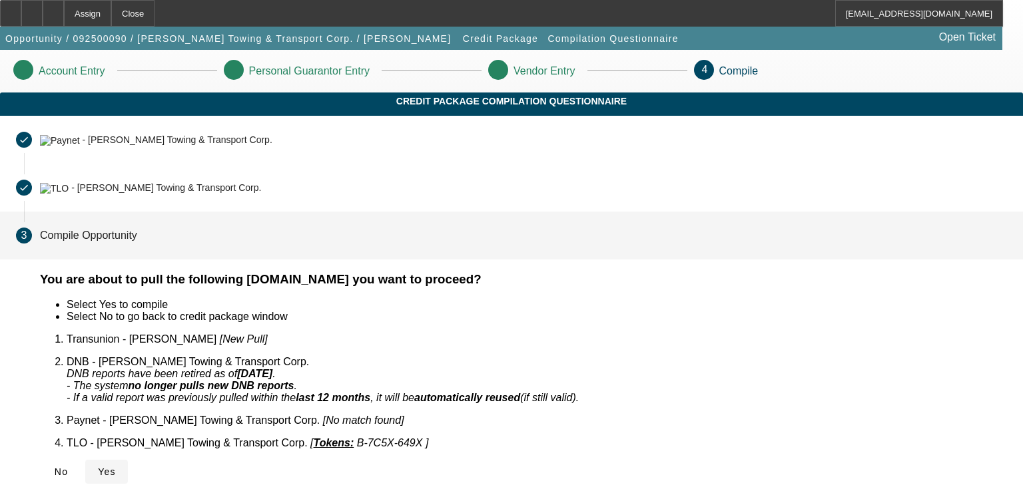
click at [98, 467] on icon at bounding box center [98, 472] width 0 height 11
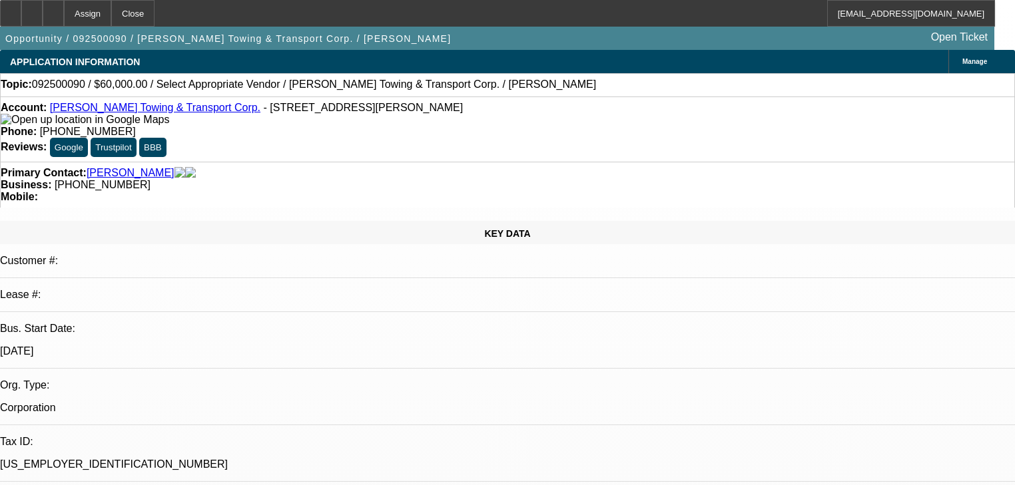
select select "0"
select select "2"
select select "0.1"
select select "4"
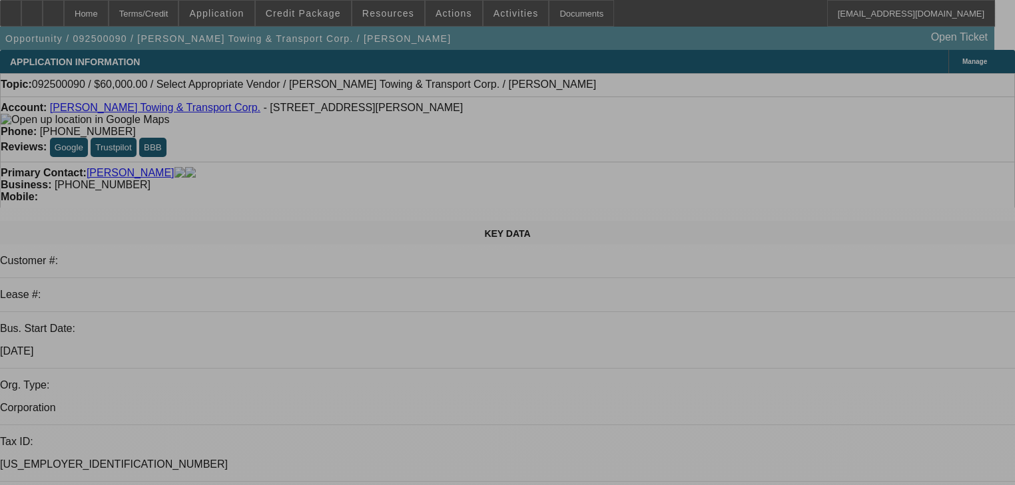
select select "0"
select select "2"
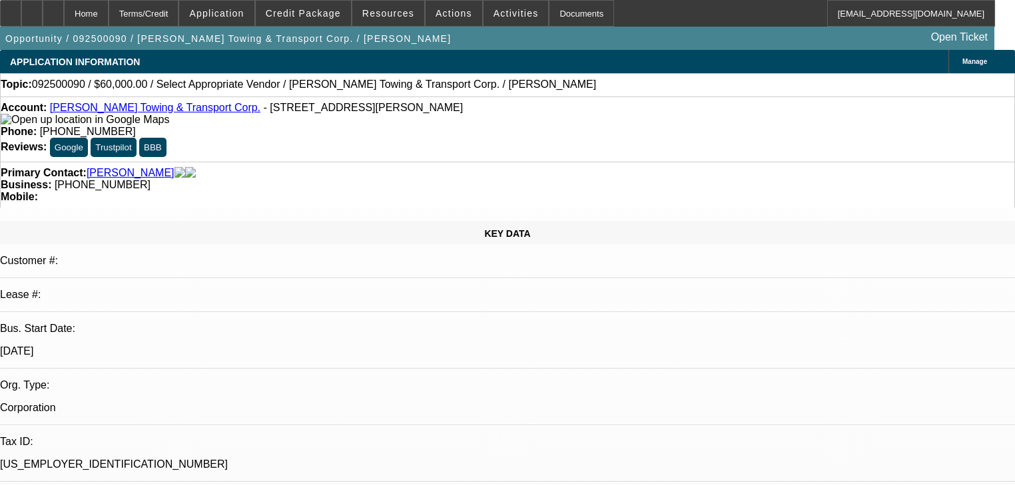
select select "2"
select select "0.1"
select select "4"
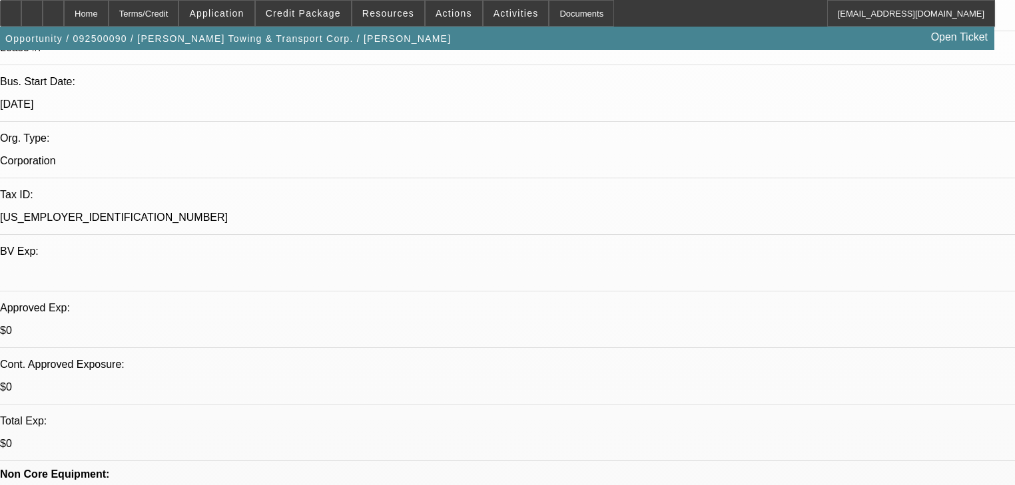
scroll to position [320, 0]
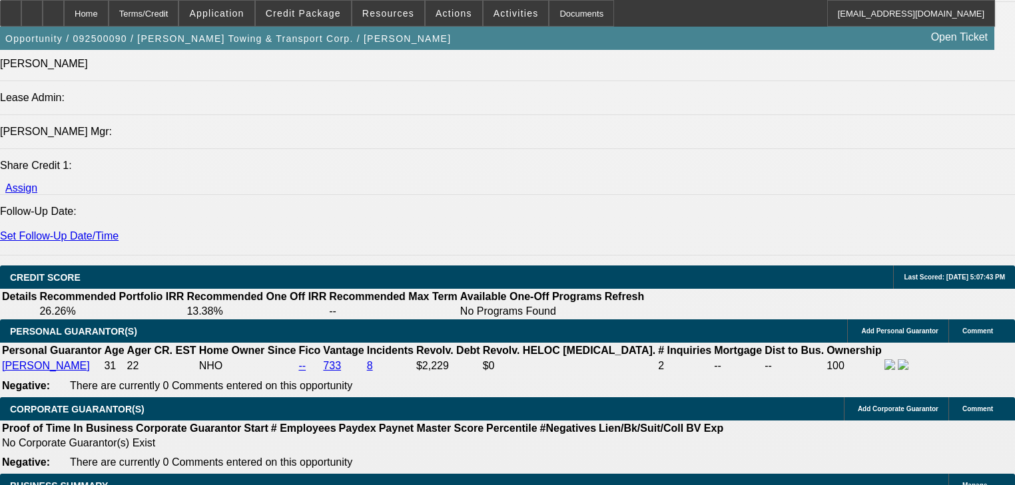
scroll to position [1811, 0]
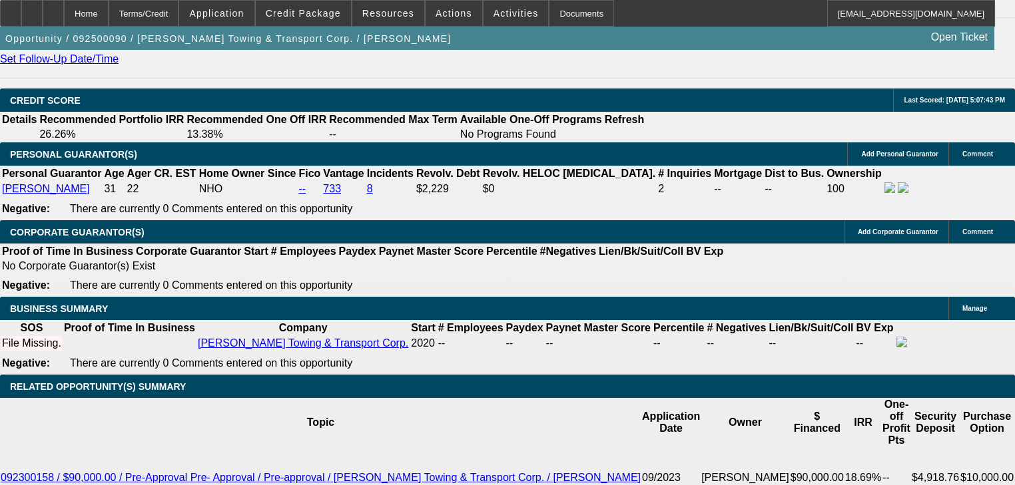
select select "0.2"
type input "$12,000.00"
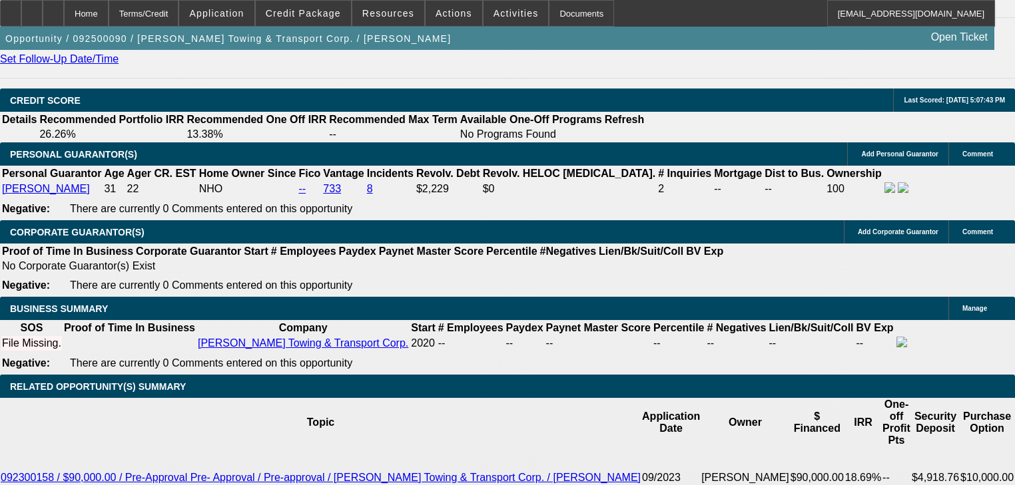
type input "36"
type input "1"
type input "$1,353.99"
type input "$2,707.98"
type input "15"
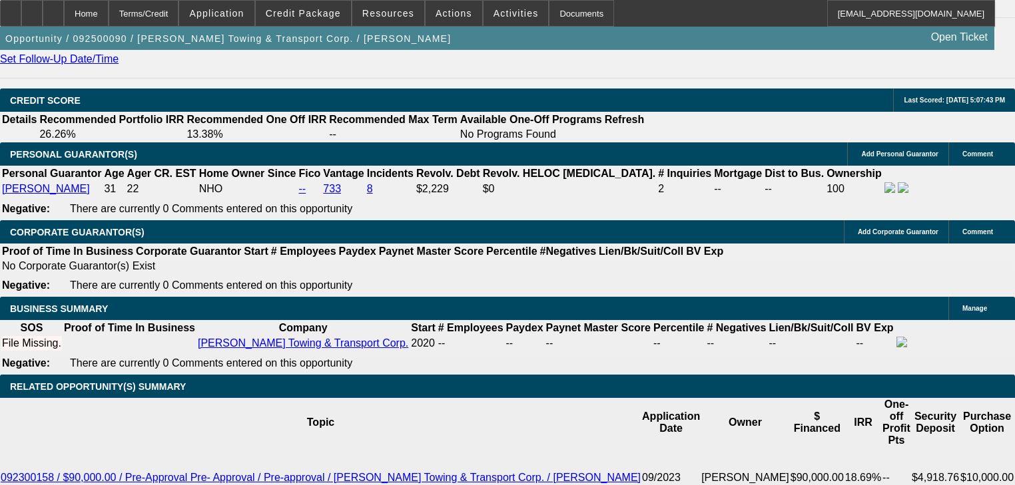
type input "$1,663.94"
type input "$3,327.88"
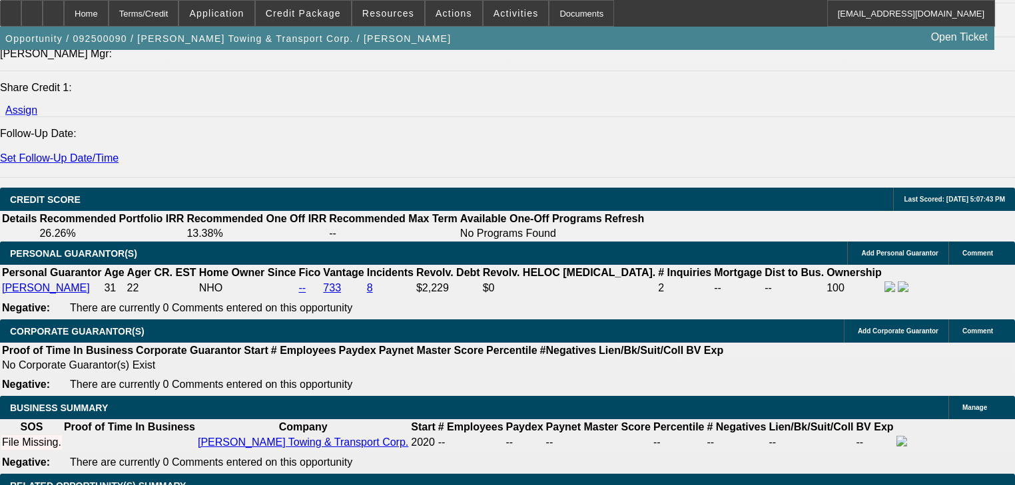
scroll to position [1705, 0]
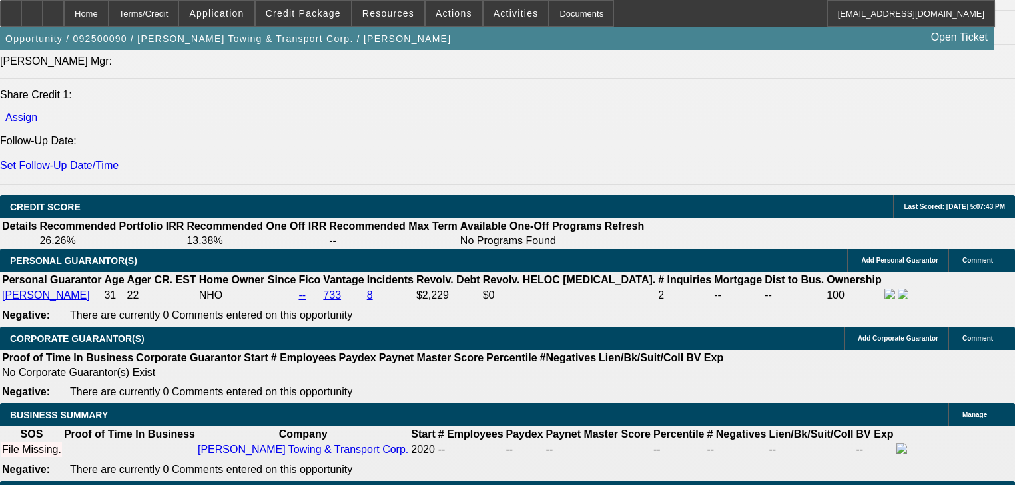
type input "15"
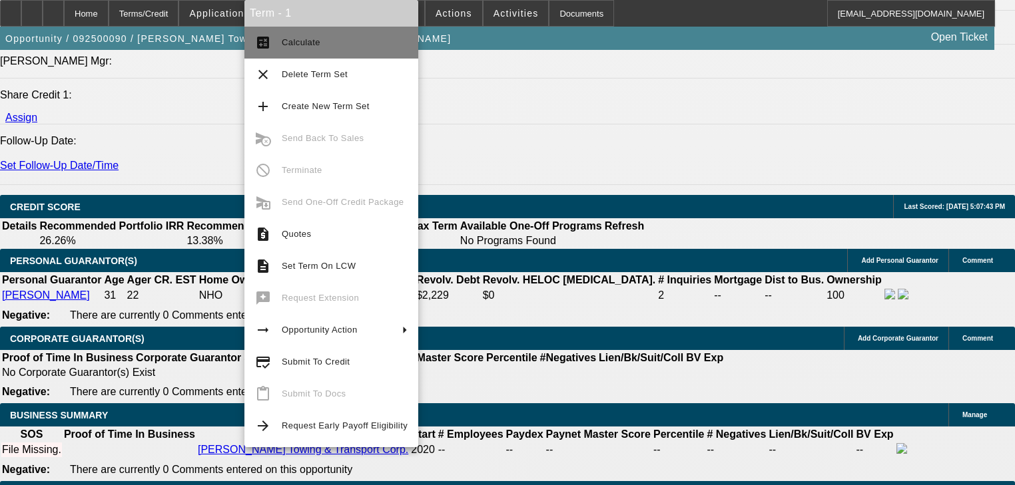
click at [320, 53] on button "calculate Calculate" at bounding box center [331, 43] width 174 height 32
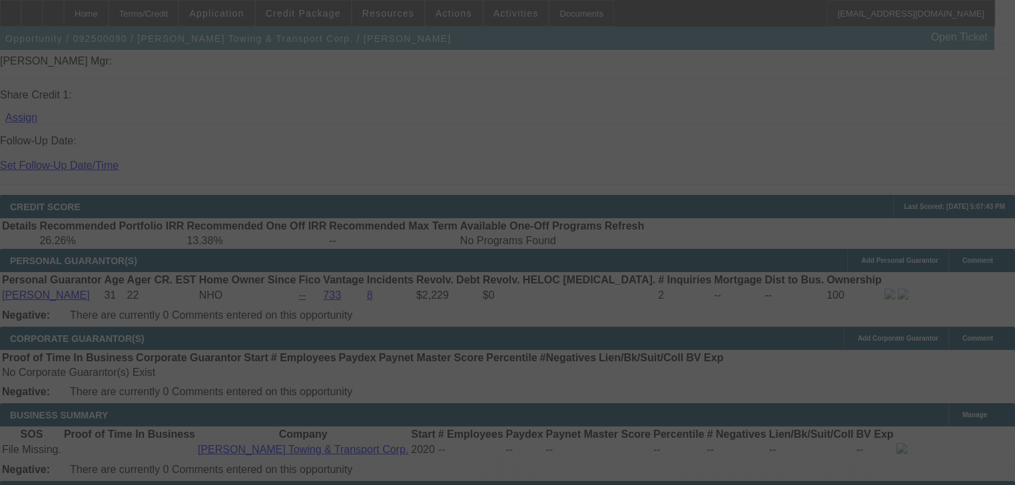
select select "0.2"
select select "2"
select select "0.1"
select select "4"
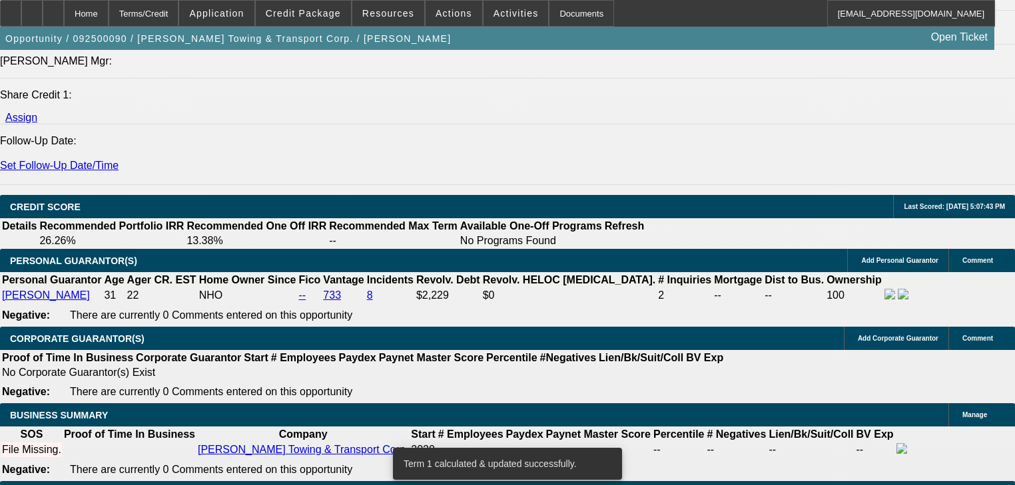
radio input "true"
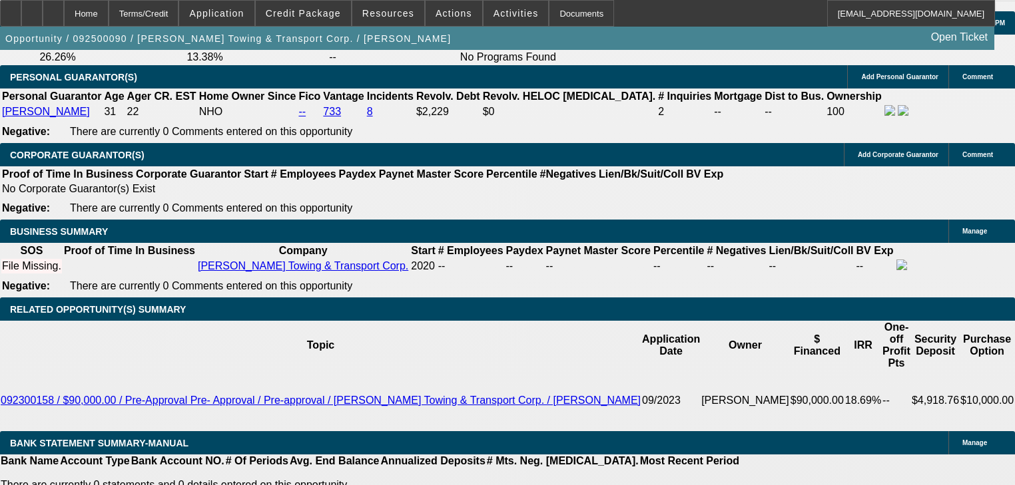
scroll to position [1865, 0]
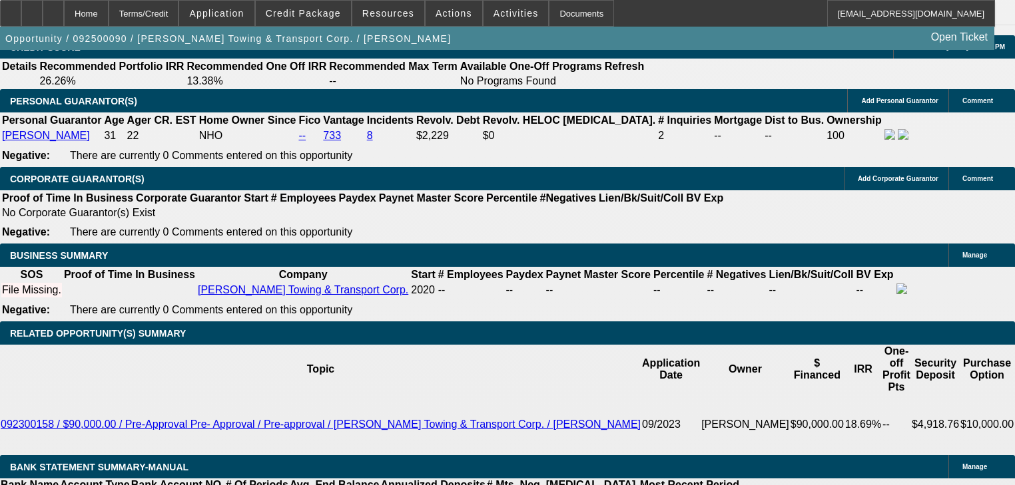
type textarea "Ram 5500 alum or steel Rollback, Has a ram flat bed and self loader, Mostly doe…"
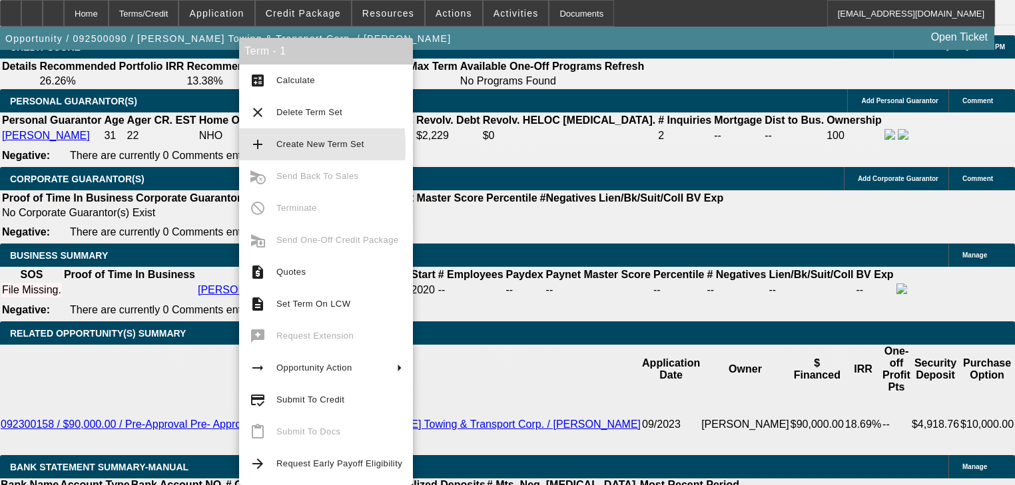
click at [239, 147] on button "add Create New Term Set" at bounding box center [326, 145] width 174 height 32
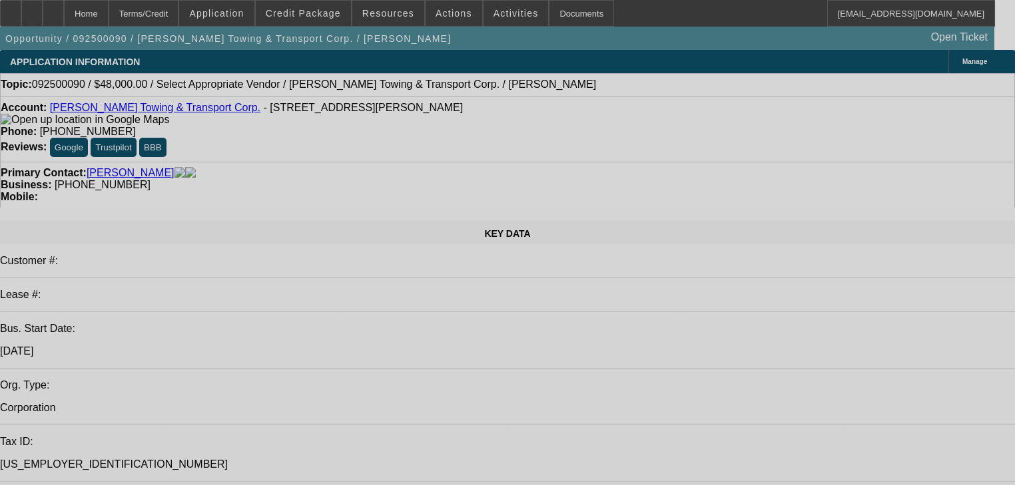
select select "0.2"
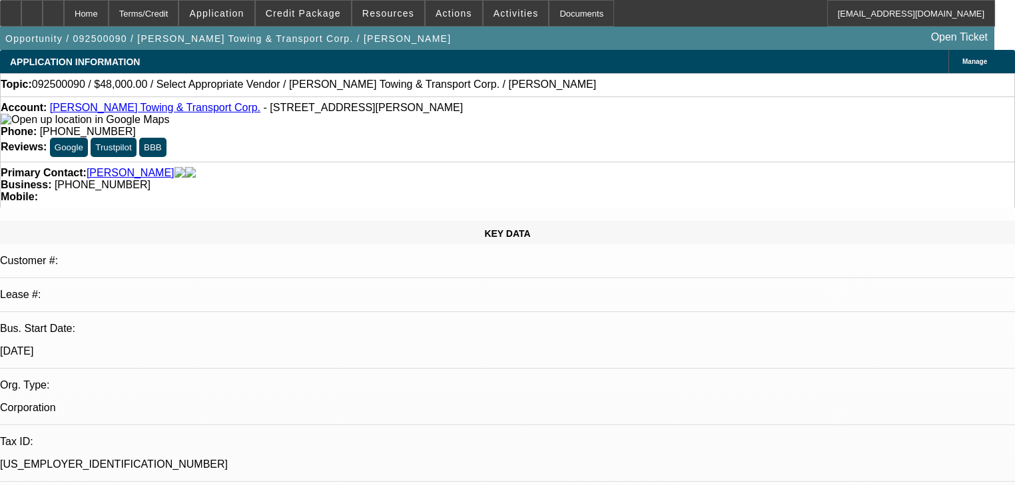
select select "2"
select select "0.1"
select select "4"
select select "0.2"
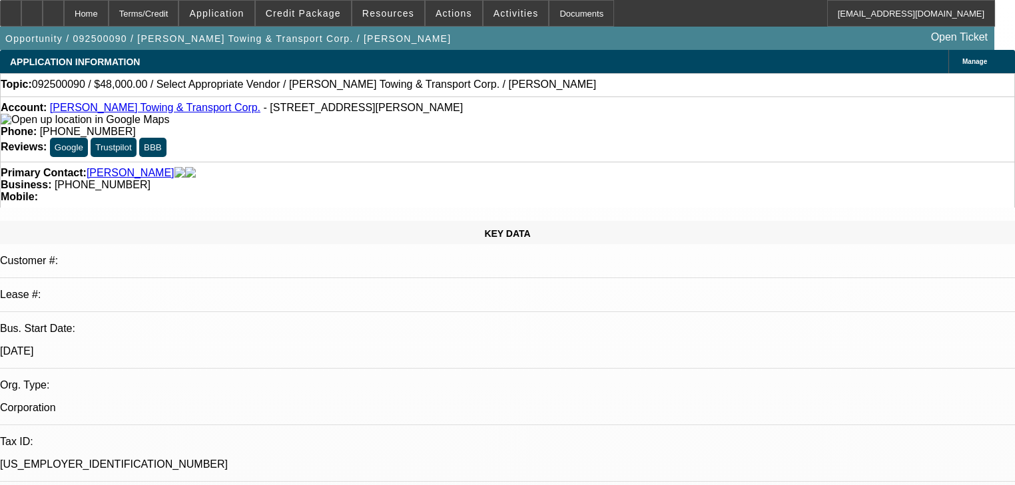
select select "2"
select select "0.1"
select select "4"
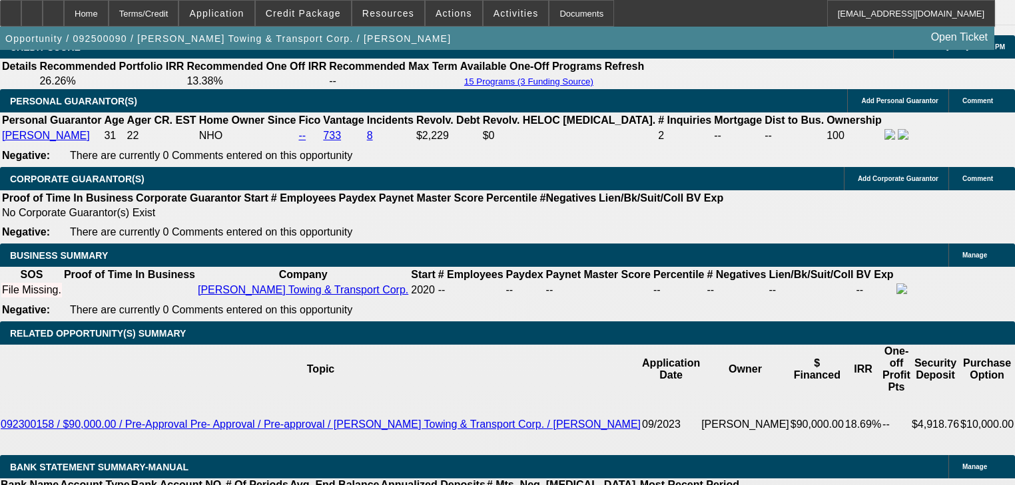
scroll to position [1811, 0]
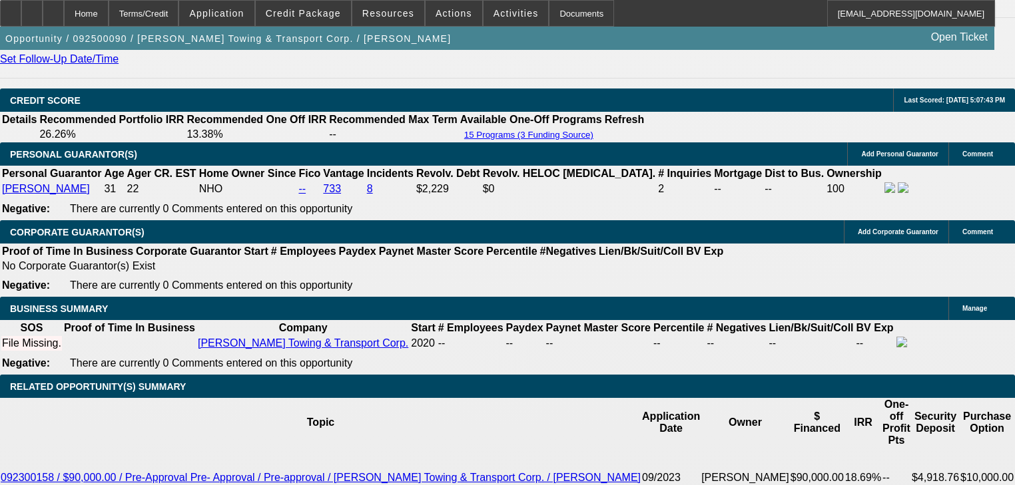
type input "UNKNOWN"
type input "4"
type input "$24,754.66"
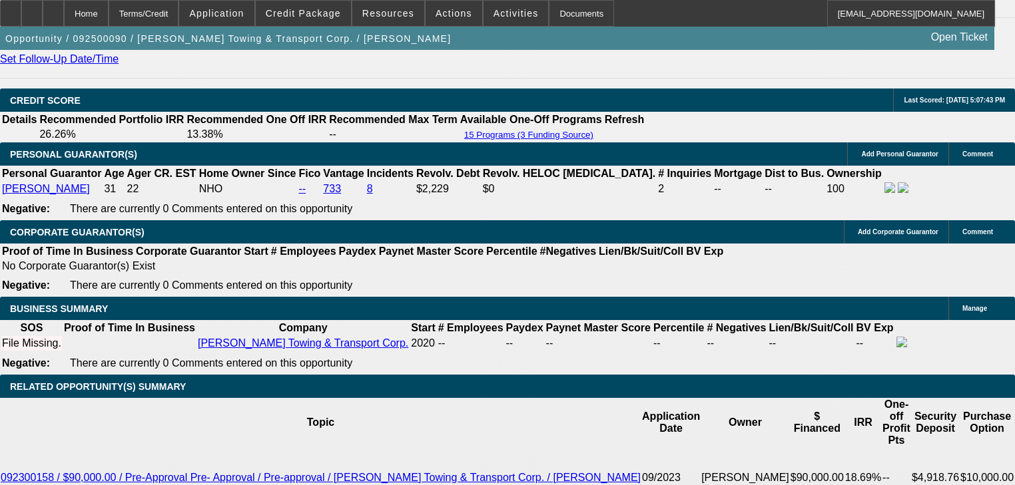
type input "$12,377.33"
type input "48"
type input "$2,671.76"
type input "$1,335.88"
type input "48"
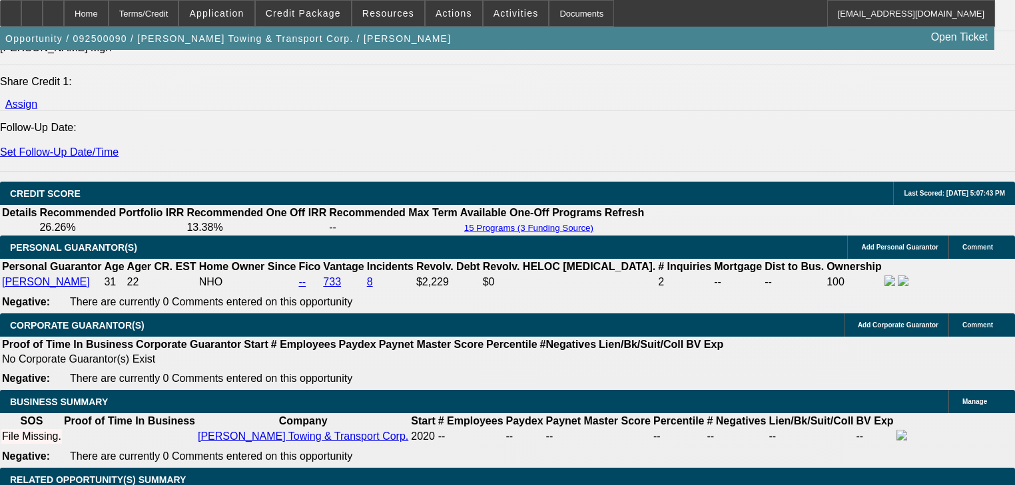
scroll to position [1705, 0]
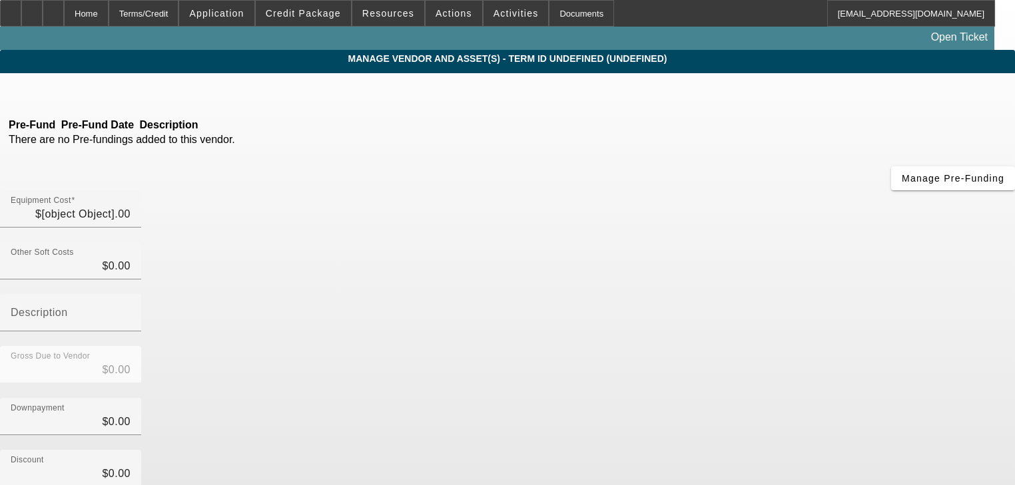
type input "$60,000.00"
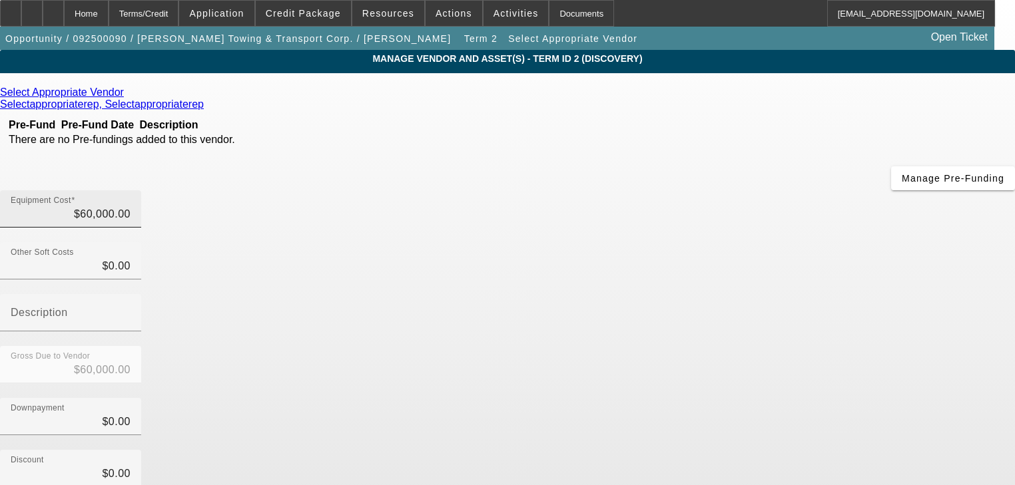
click at [131, 190] on div "Equipment Cost $60,000.00" at bounding box center [71, 208] width 120 height 37
click at [131, 206] on input "60000" at bounding box center [71, 214] width 120 height 16
type input "87"
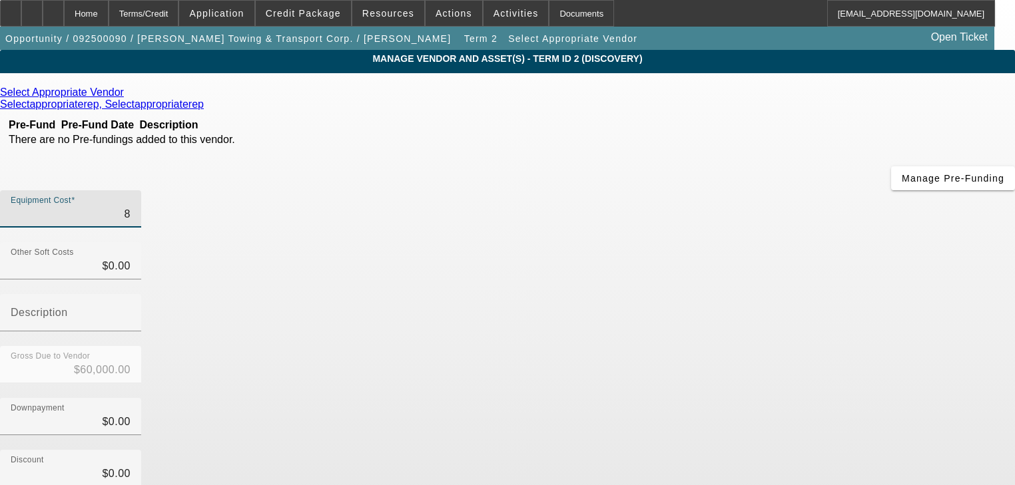
type input "$87.00"
type input "8"
type input "$8.00"
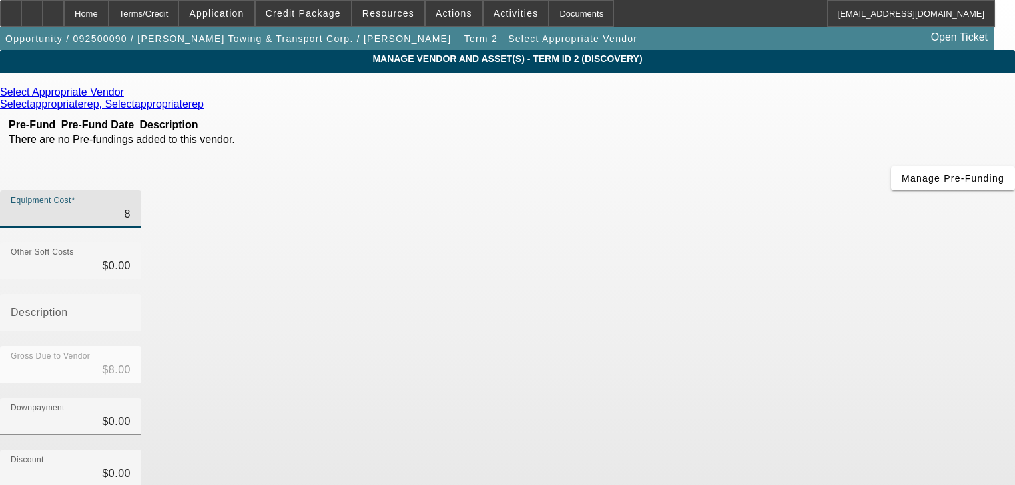
type input "$0.00"
type input "8"
type input "$8.00"
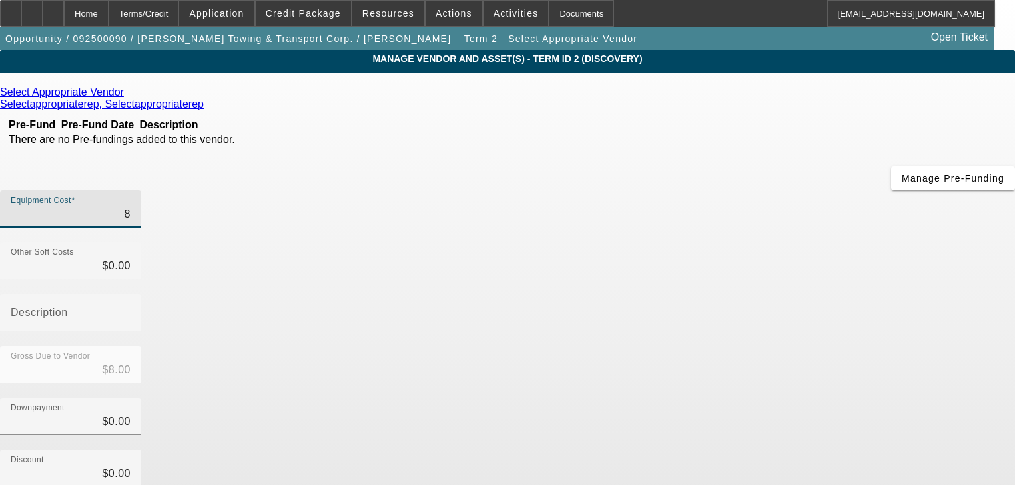
type input "80"
type input "$80.00"
type input "800"
type input "$800.00"
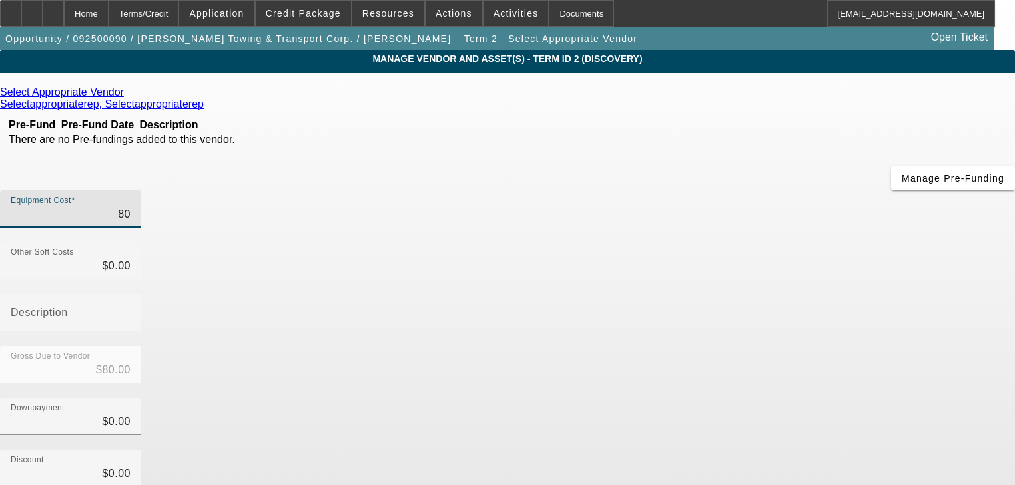
type input "$800.00"
type input "8000"
type input "$8,000.00"
type input "80000"
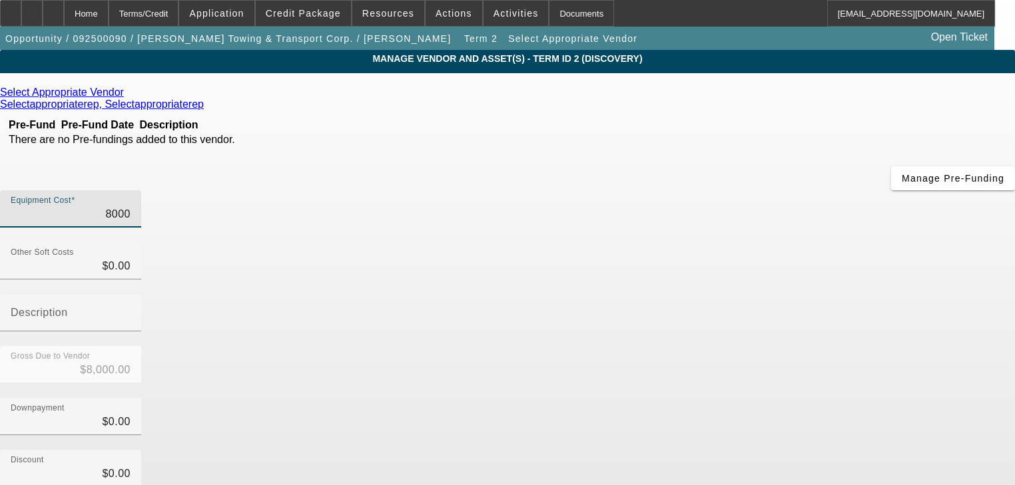
type input "$80,000.00"
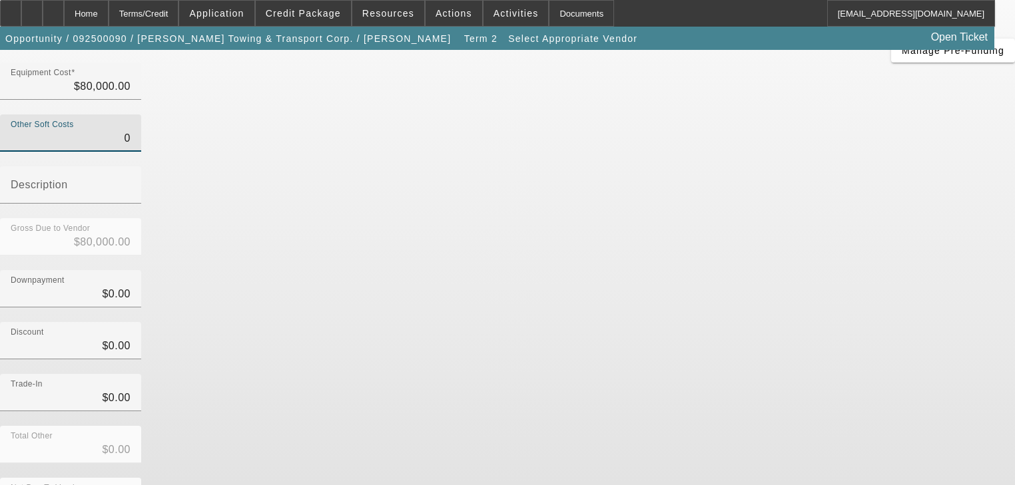
scroll to position [131, 0]
type input "$0.00"
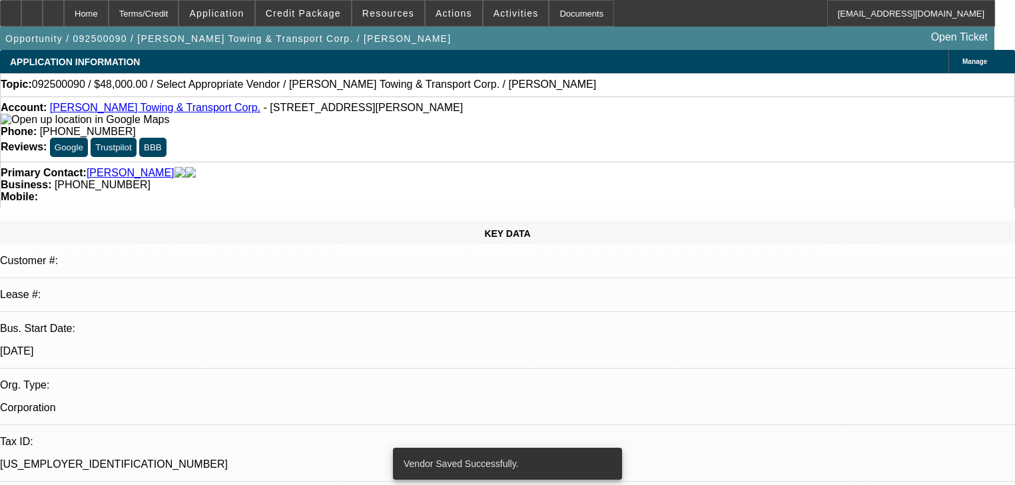
select select "0.2"
select select "2"
select select "0.1"
select select "4"
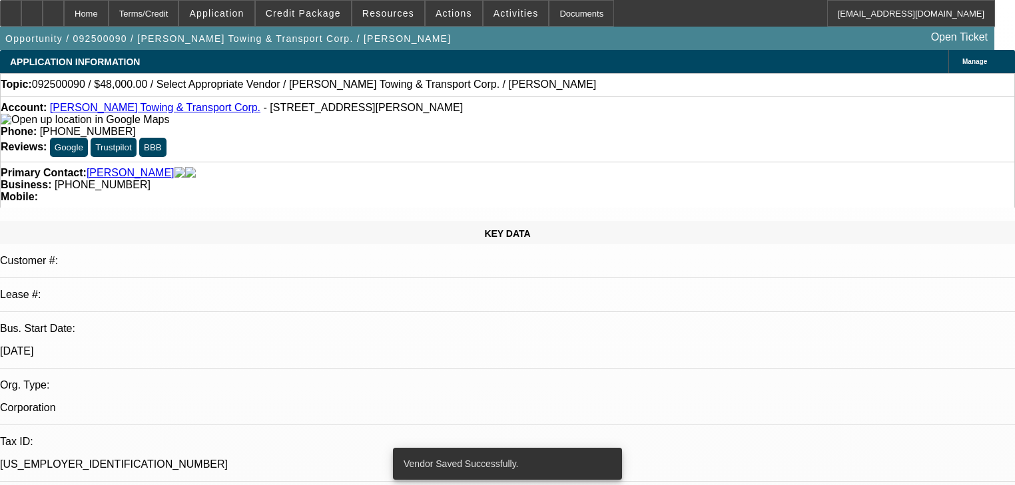
select select "0.2"
select select "2"
select select "0.1"
select select "4"
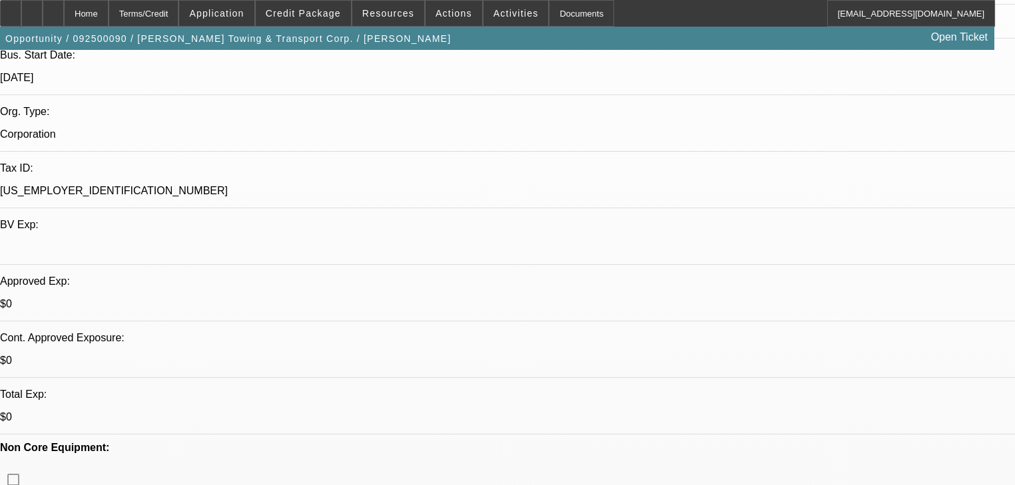
scroll to position [53, 0]
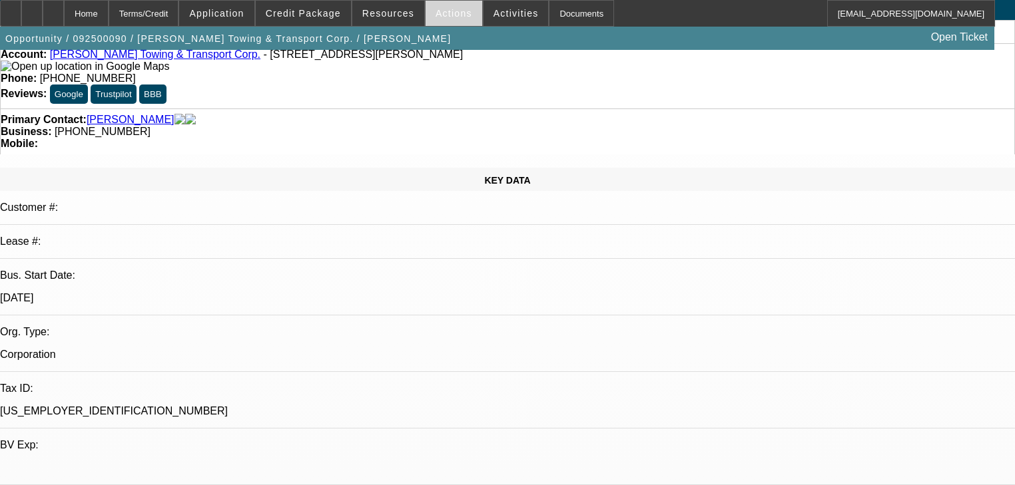
click at [452, 4] on span at bounding box center [454, 13] width 57 height 32
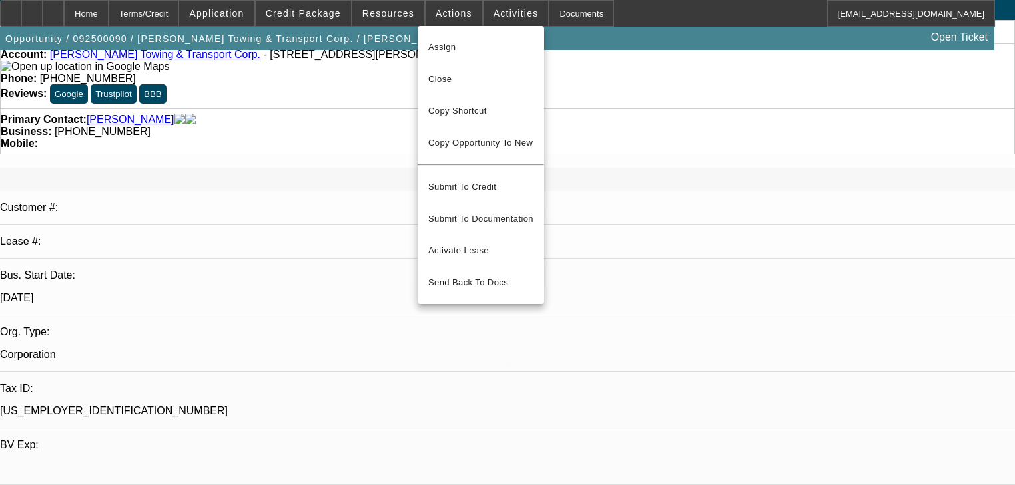
click at [780, 62] on div at bounding box center [507, 242] width 1015 height 485
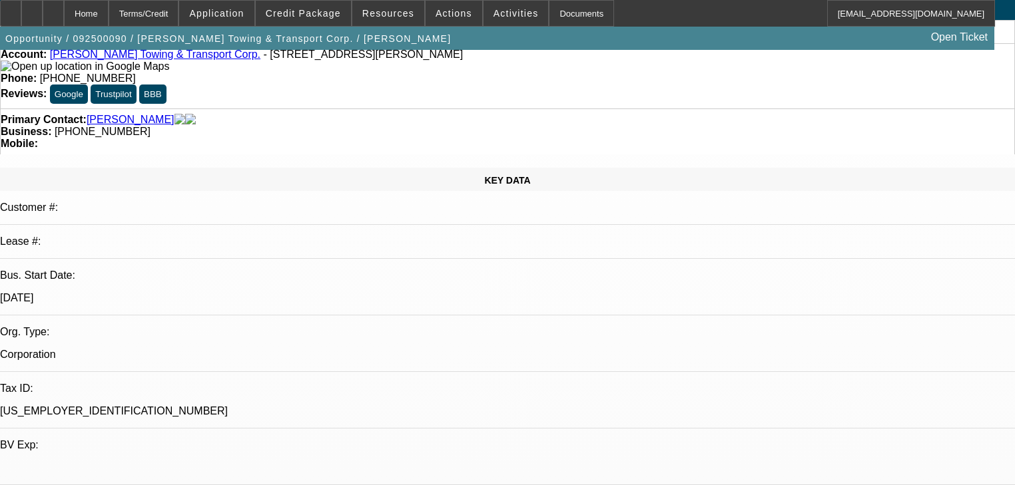
radio input "true"
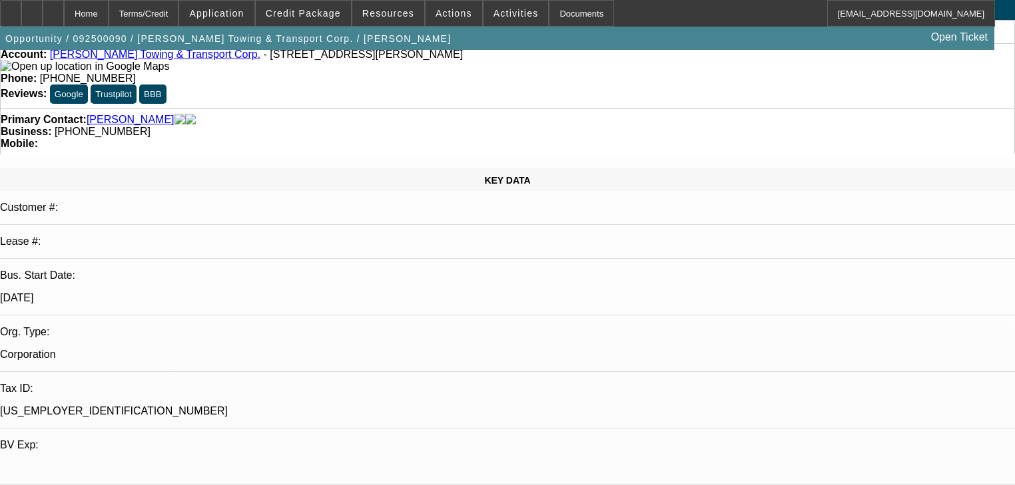
type textarea "florestowing1559@gmail.com"
click at [426, 8] on span at bounding box center [454, 13] width 57 height 32
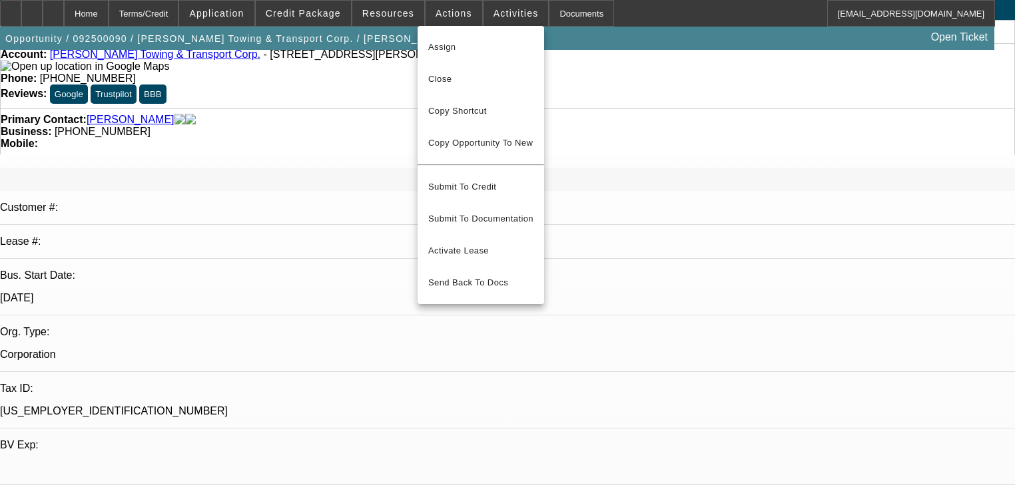
click at [392, 15] on div at bounding box center [507, 242] width 1015 height 485
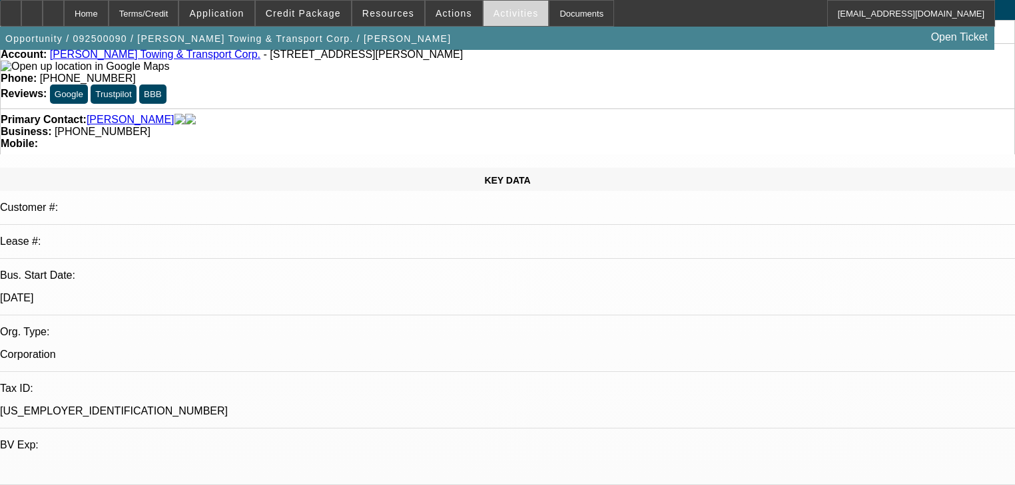
click at [500, 15] on span "Activities" at bounding box center [515, 13] width 45 height 11
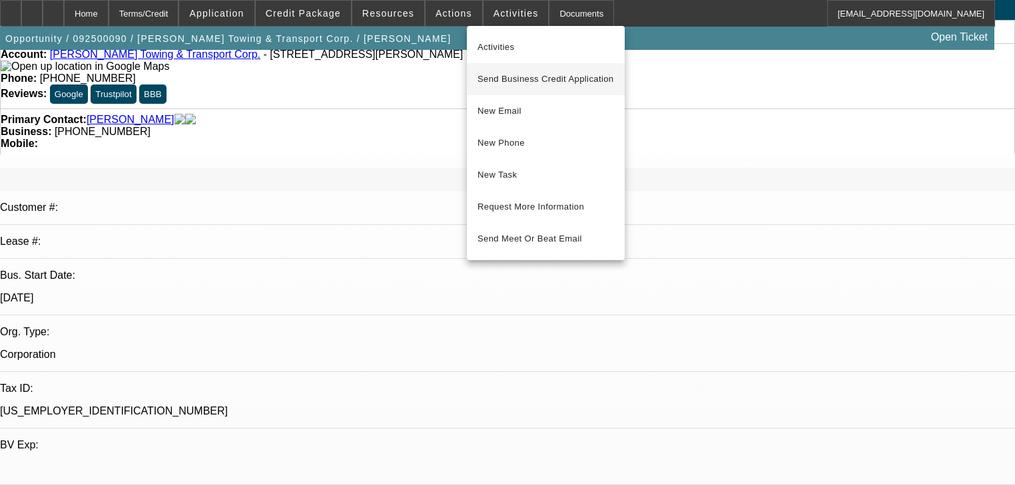
click at [514, 72] on span "Send Business Credit Application" at bounding box center [545, 79] width 137 height 16
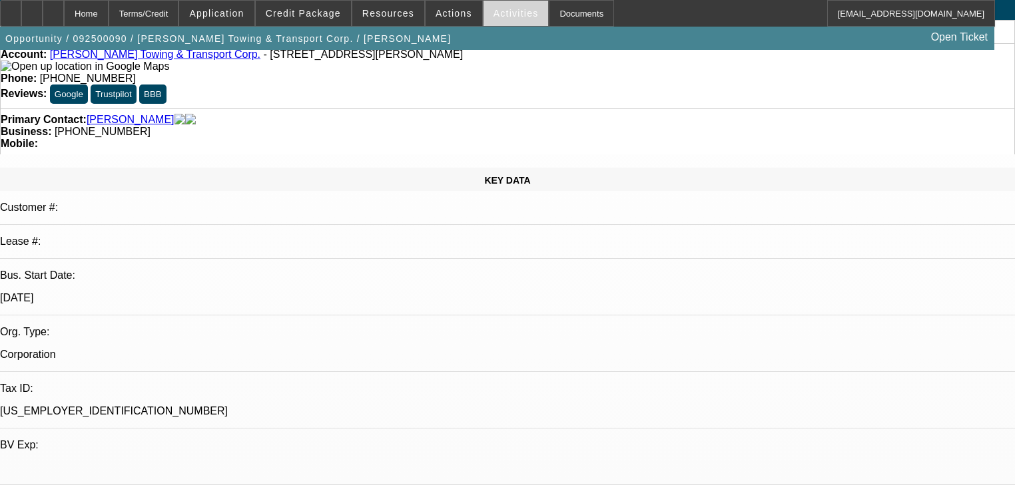
click at [493, 16] on span "Activities" at bounding box center [515, 13] width 45 height 11
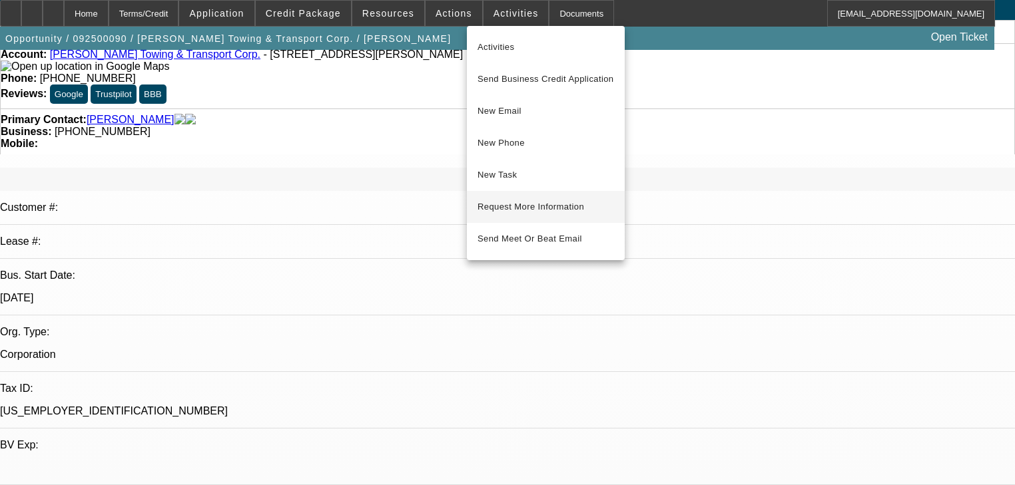
click at [510, 203] on span "Request More Information" at bounding box center [545, 207] width 137 height 16
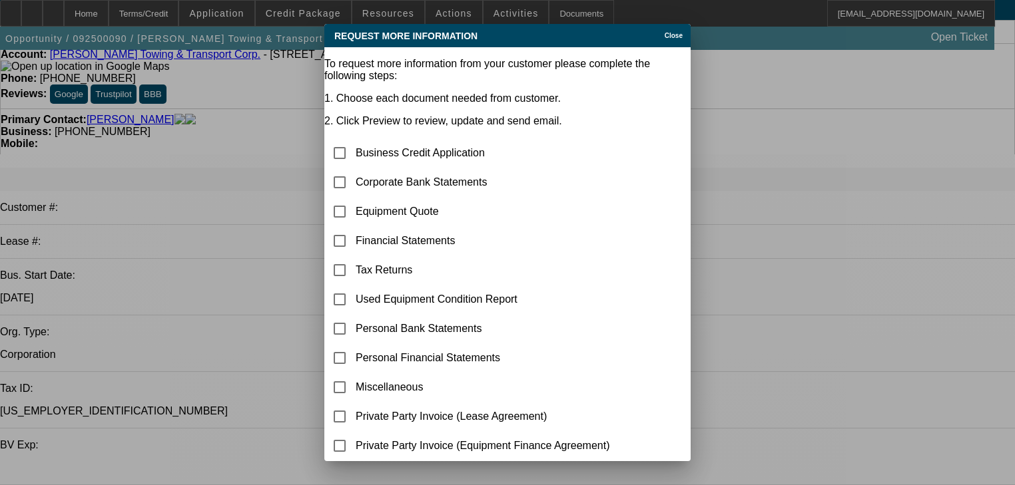
scroll to position [0, 0]
click at [353, 169] on input "checkbox" at bounding box center [339, 182] width 27 height 27
checkbox input "true"
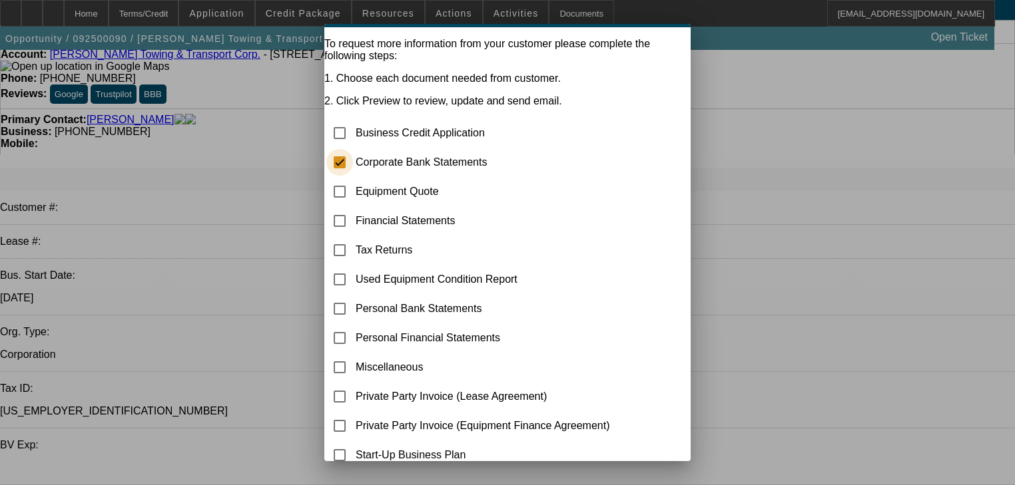
scroll to position [77, 0]
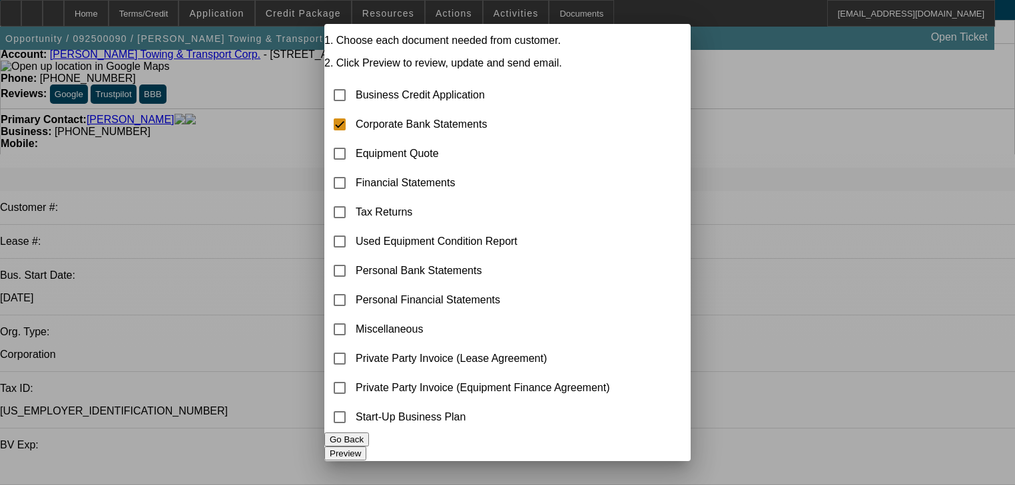
click at [366, 447] on button "Preview" at bounding box center [345, 454] width 42 height 14
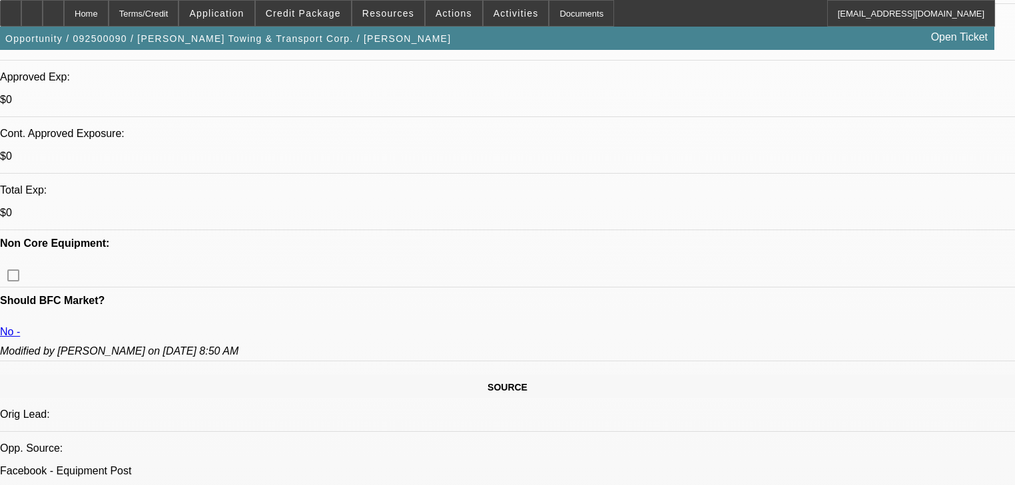
scroll to position [693, 0]
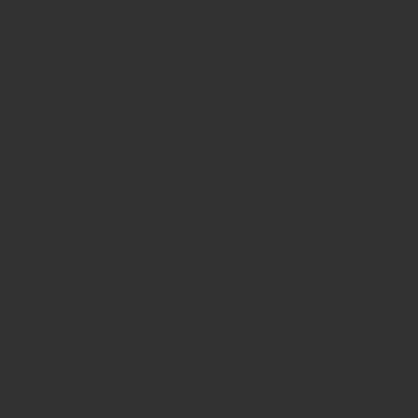
select select "0"
select select "2"
select select "0.1"
select select "4"
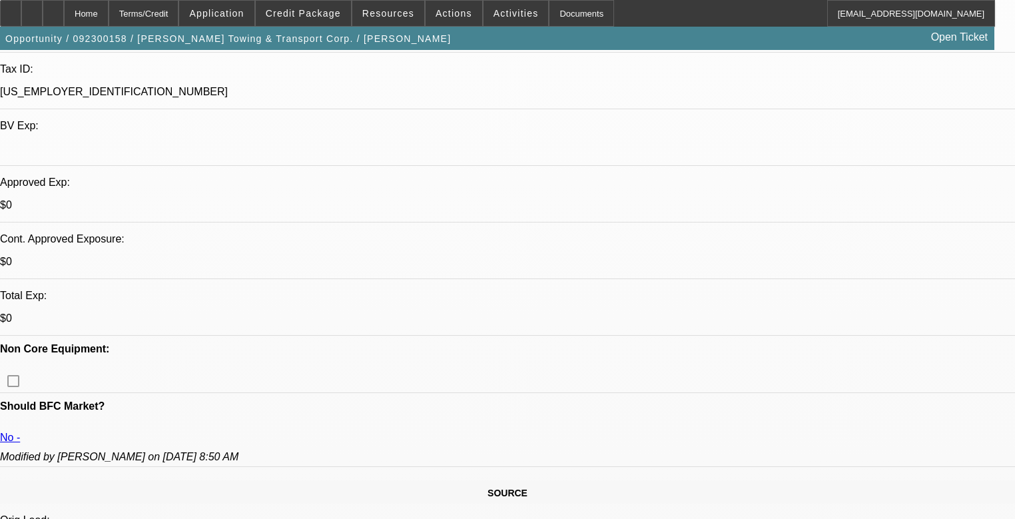
scroll to position [142, 0]
click at [321, 17] on span "Credit Package" at bounding box center [303, 13] width 75 height 11
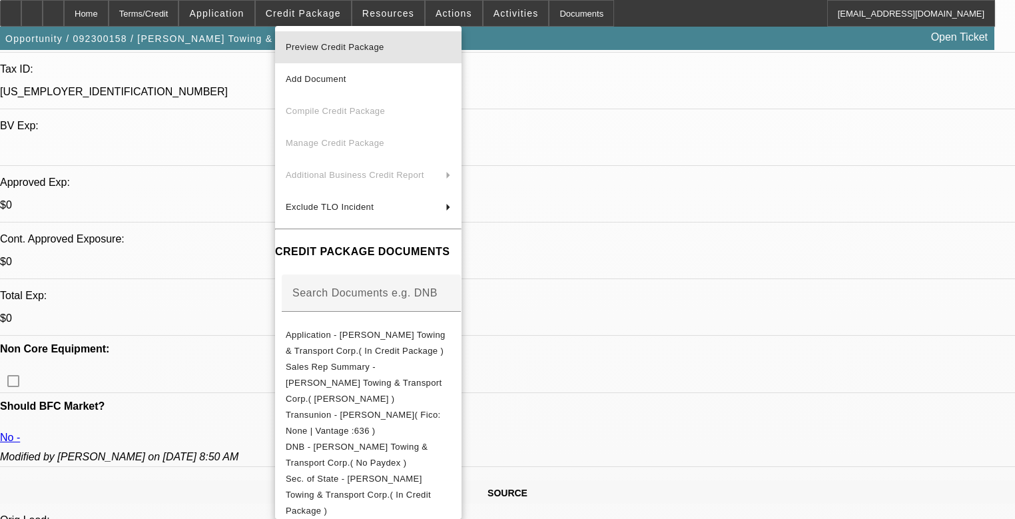
click at [317, 41] on span "Preview Credit Package" at bounding box center [368, 47] width 165 height 16
